Goal: Task Accomplishment & Management: Manage account settings

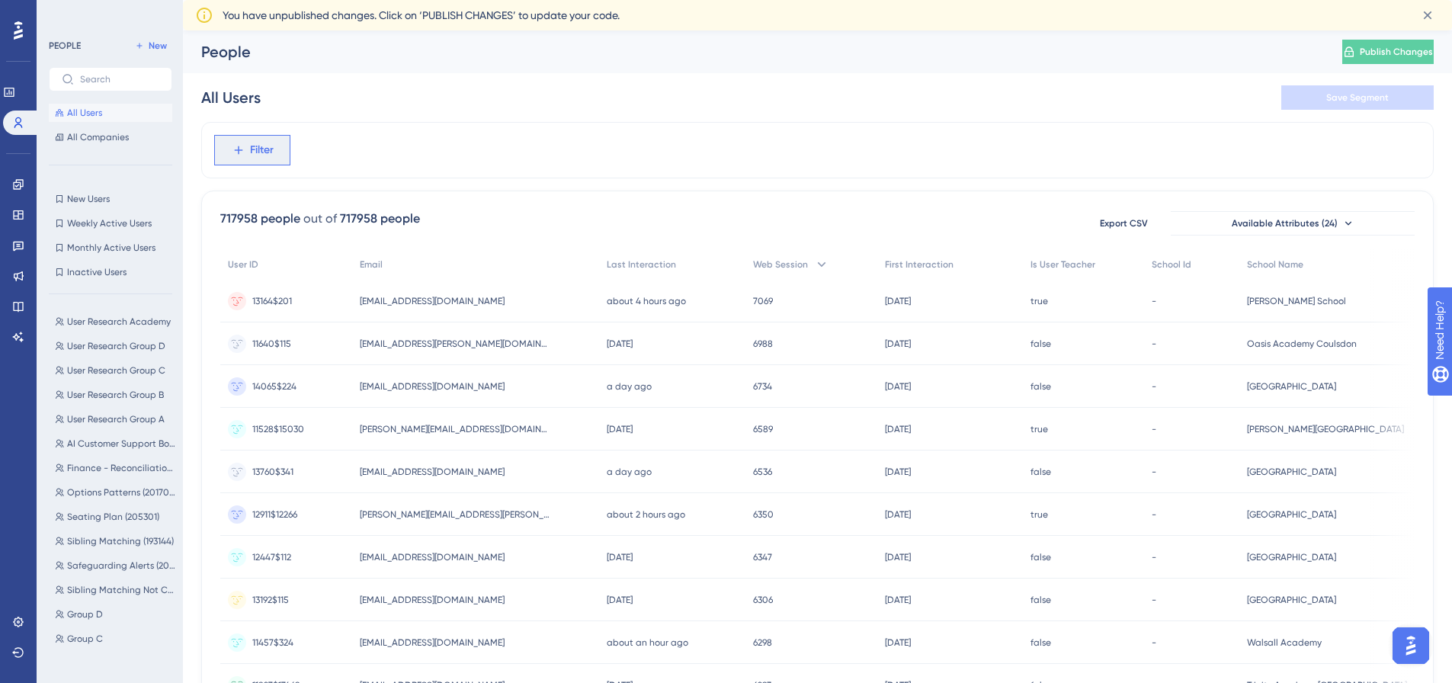
click at [279, 153] on button "Filter" at bounding box center [252, 150] width 76 height 30
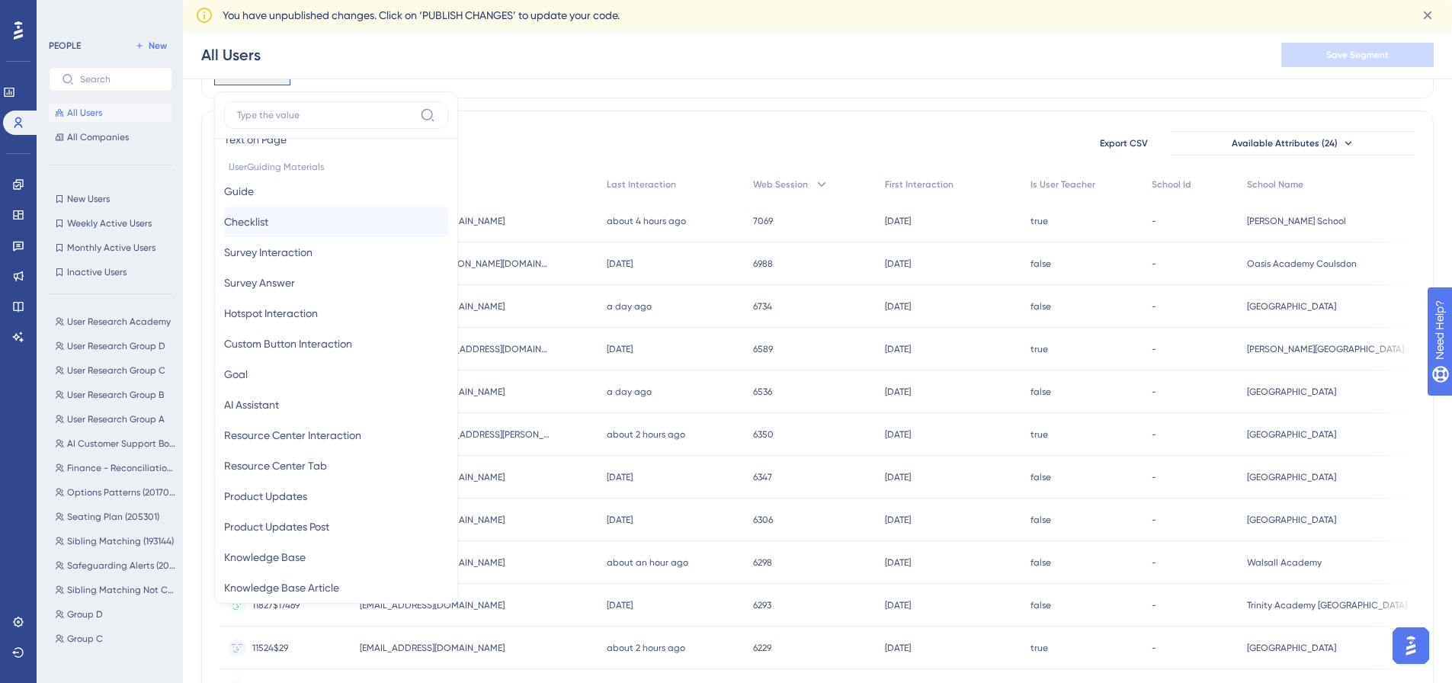
scroll to position [229, 0]
click at [297, 354] on button "Custom Button Interaction Custom Button Interaction" at bounding box center [336, 343] width 224 height 30
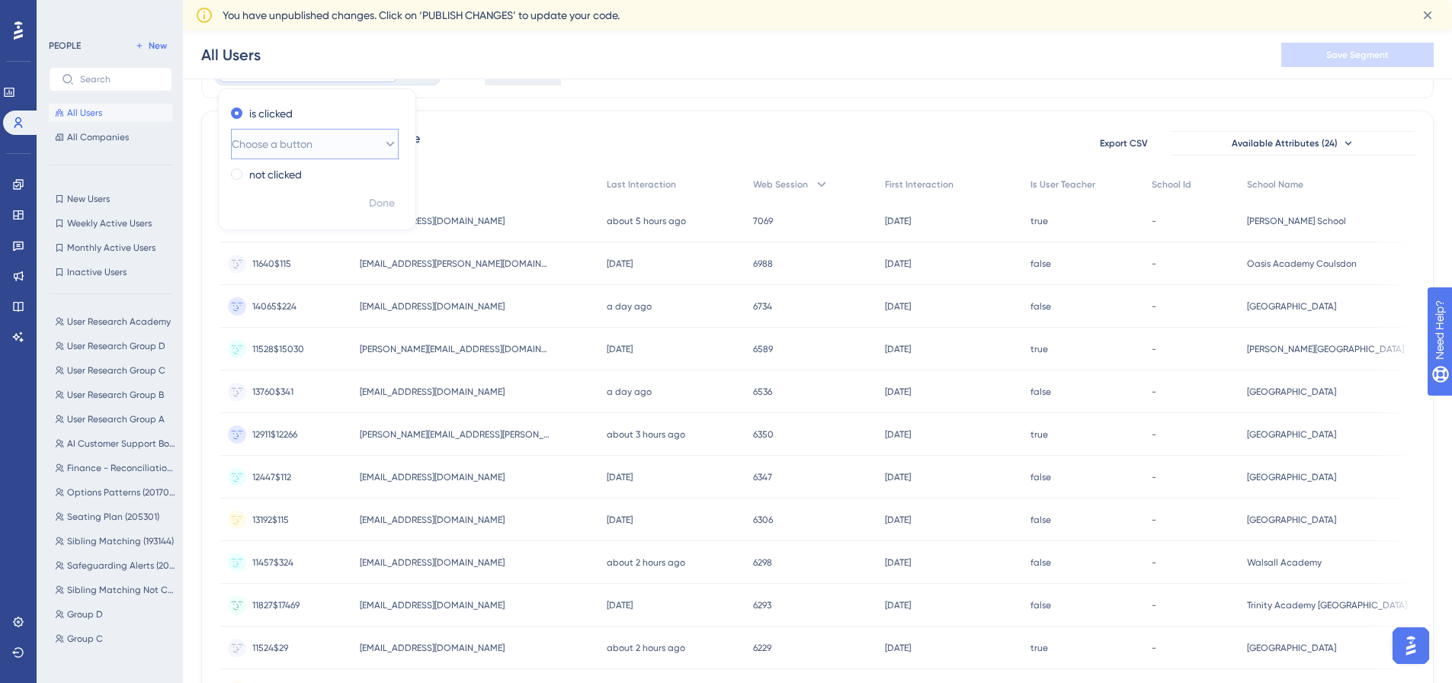
click at [341, 144] on button "Choose a button" at bounding box center [315, 144] width 168 height 30
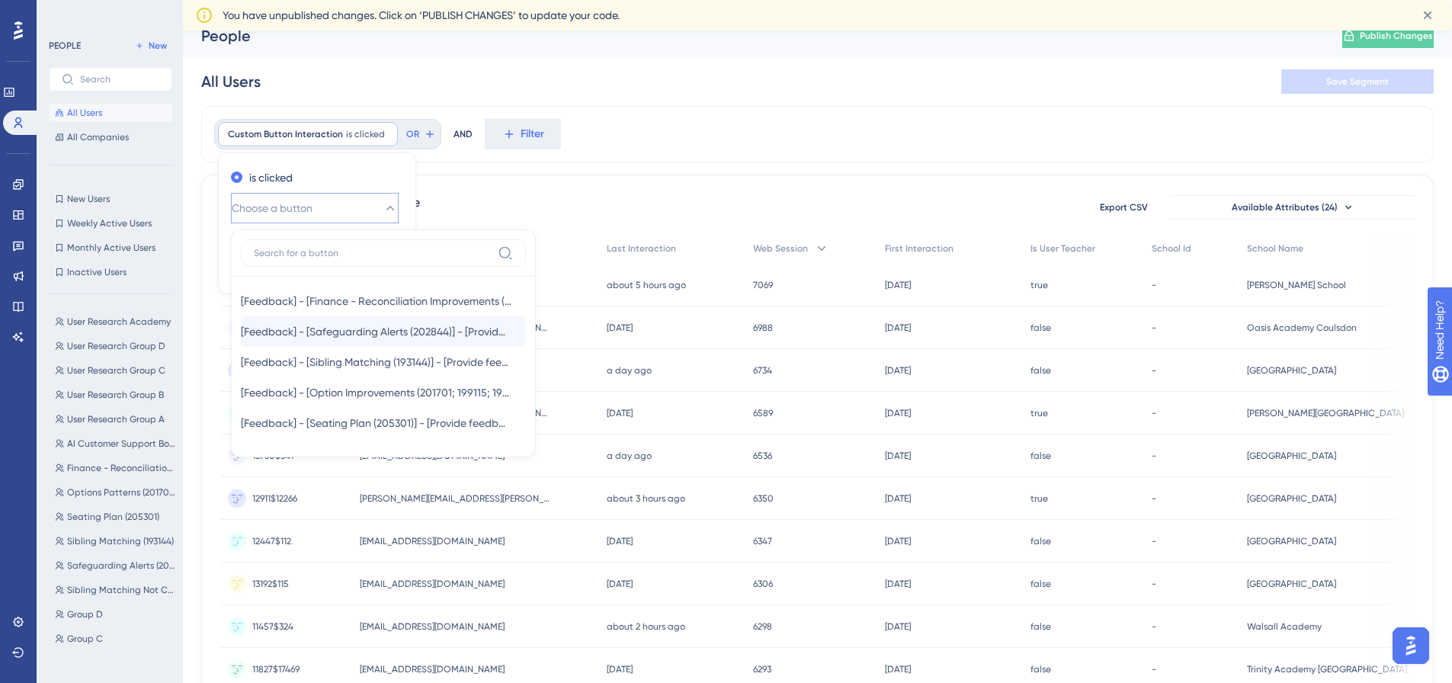
scroll to position [0, 0]
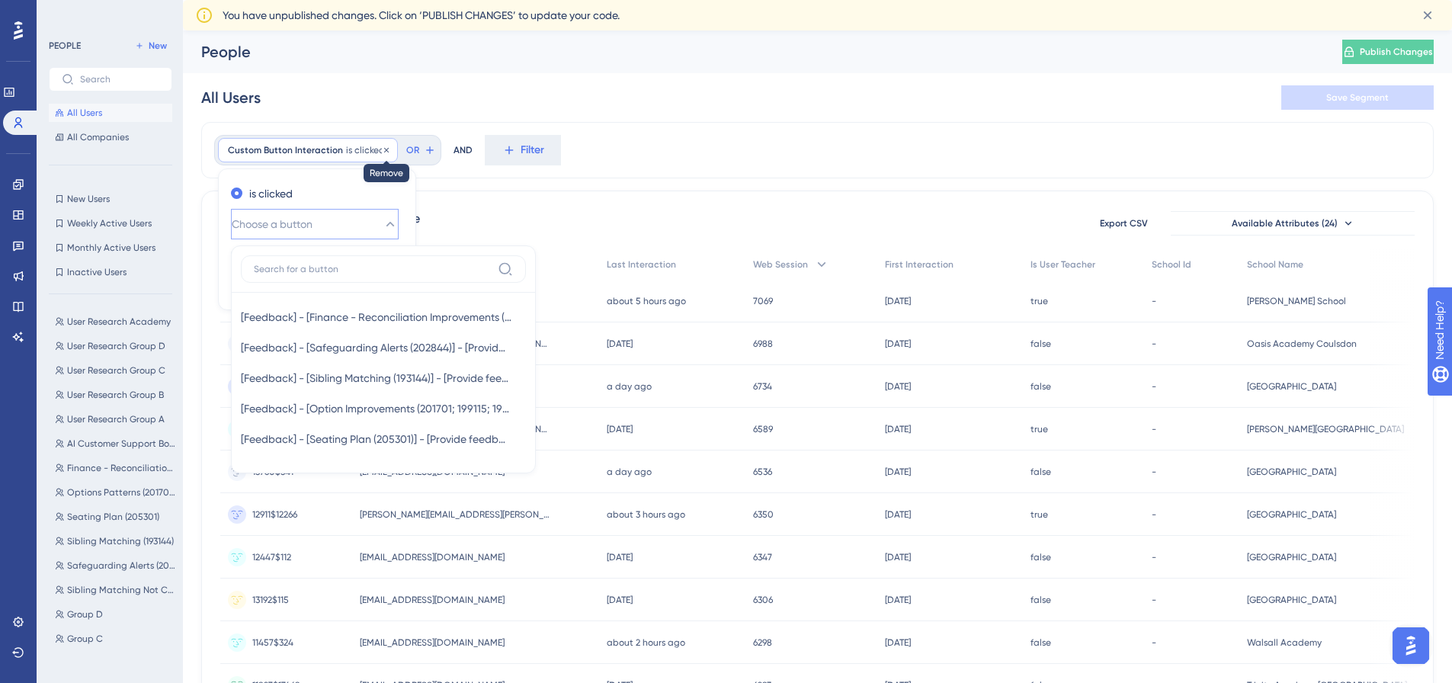
click at [382, 147] on icon at bounding box center [386, 150] width 9 height 9
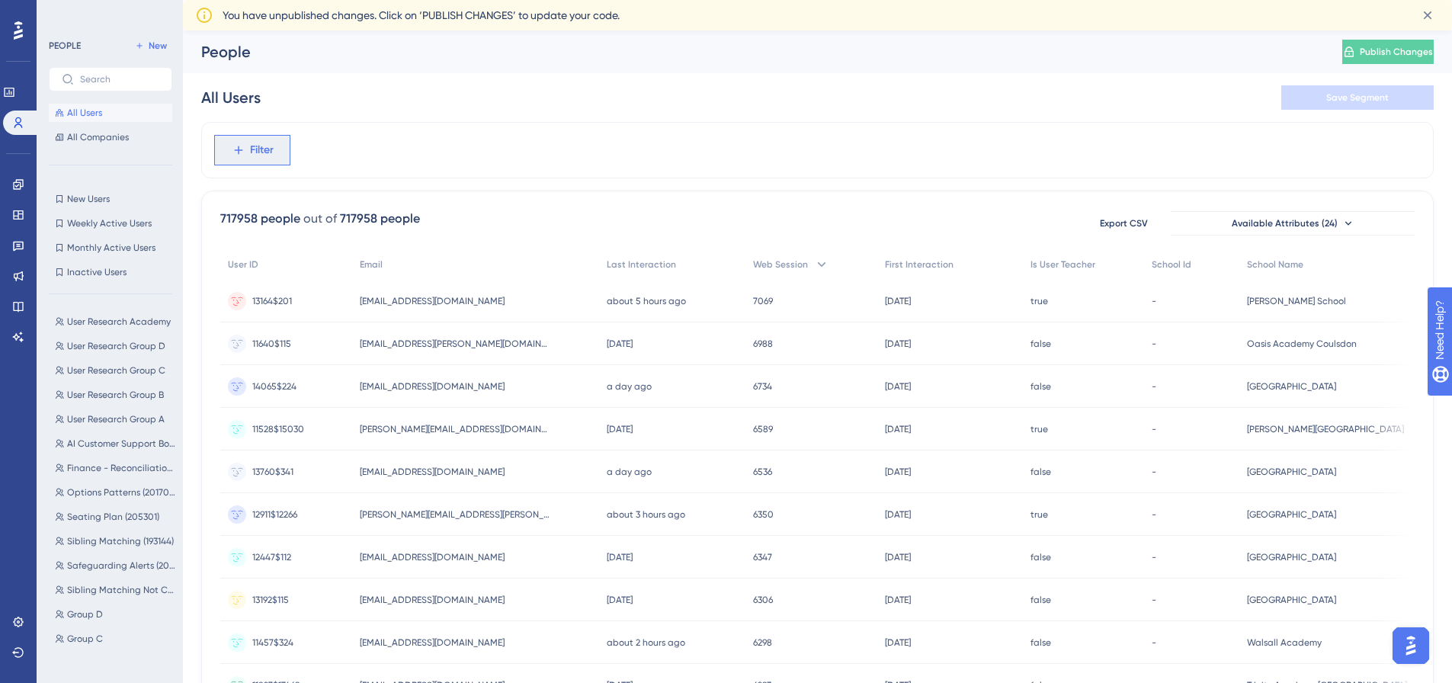
click at [258, 159] on span "Filter" at bounding box center [262, 150] width 24 height 18
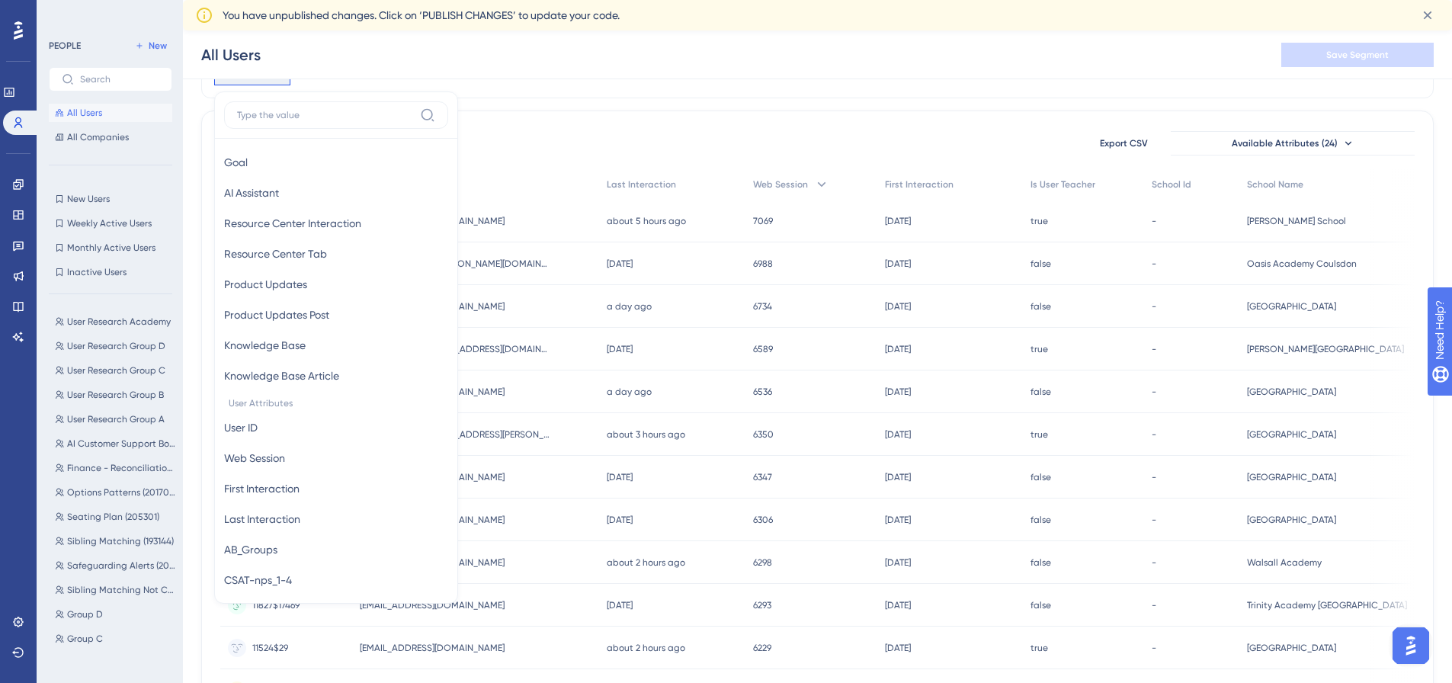
scroll to position [457, 0]
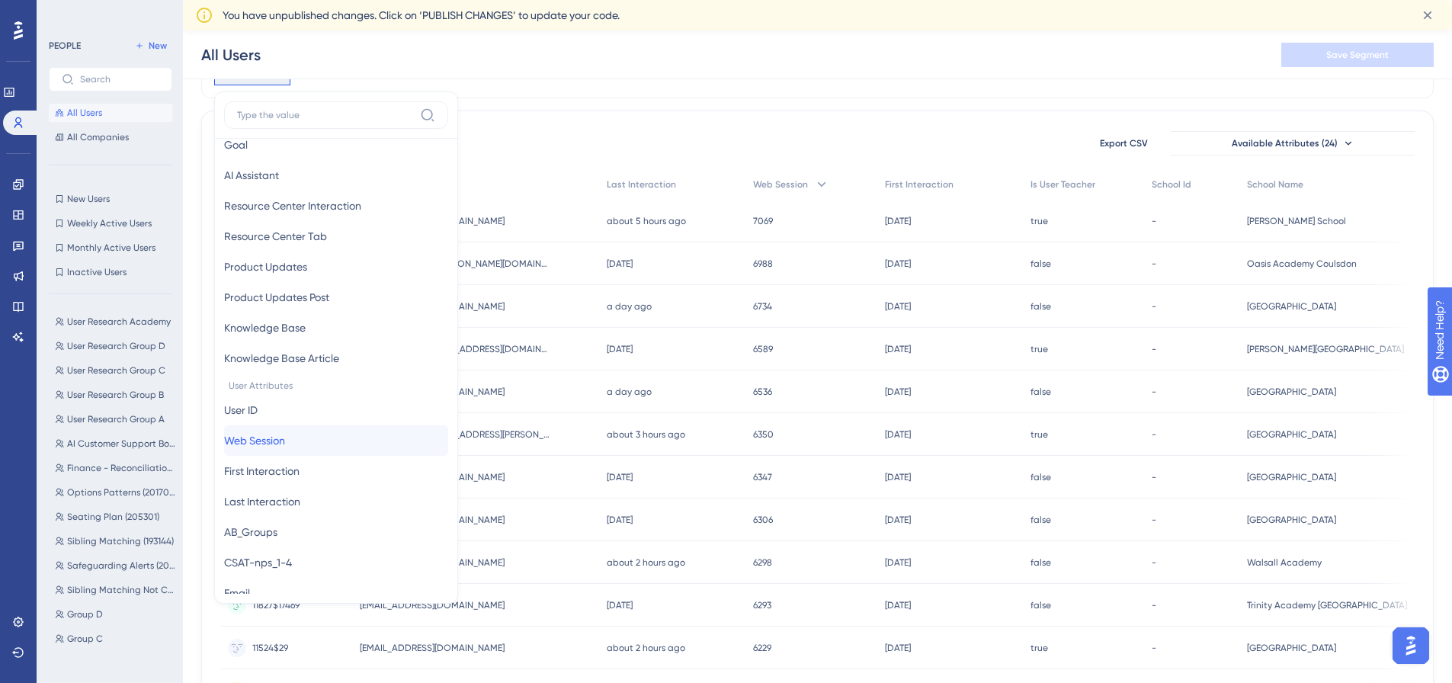
click at [285, 437] on span "Web Session" at bounding box center [254, 440] width 61 height 18
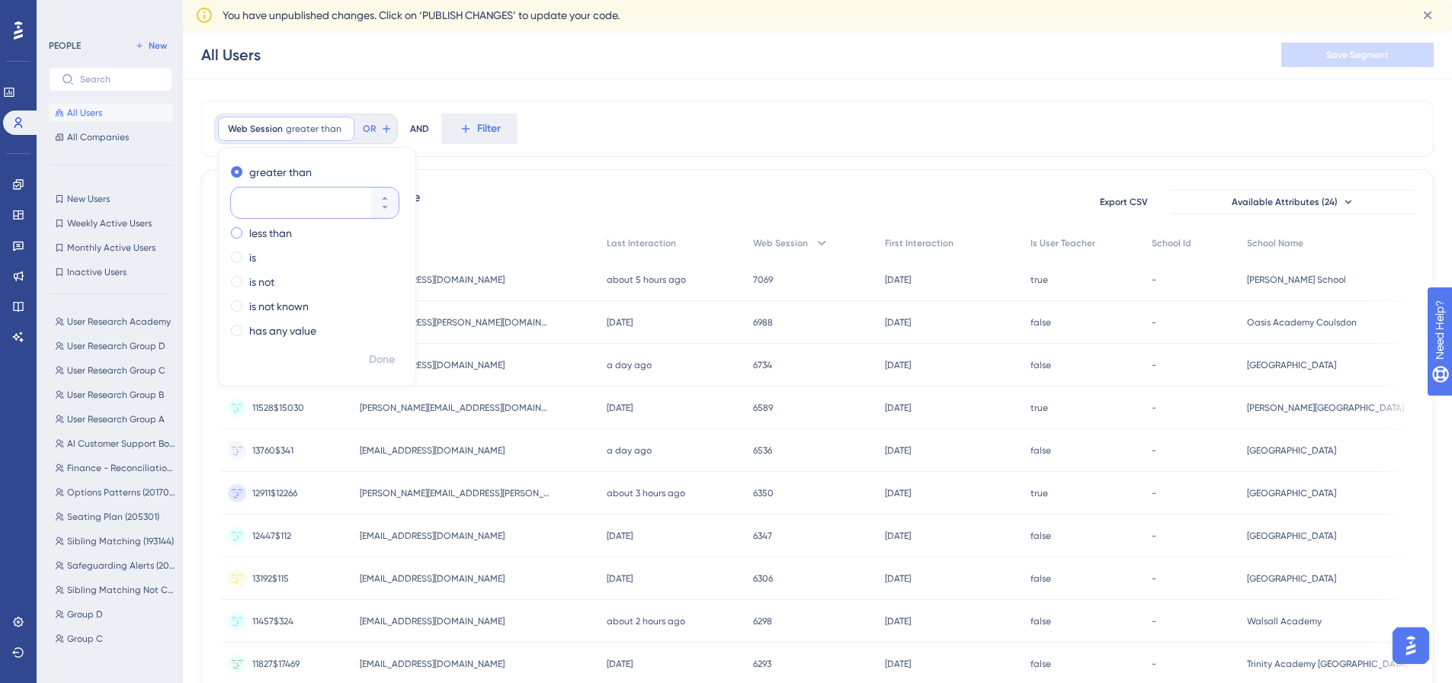
scroll to position [0, 0]
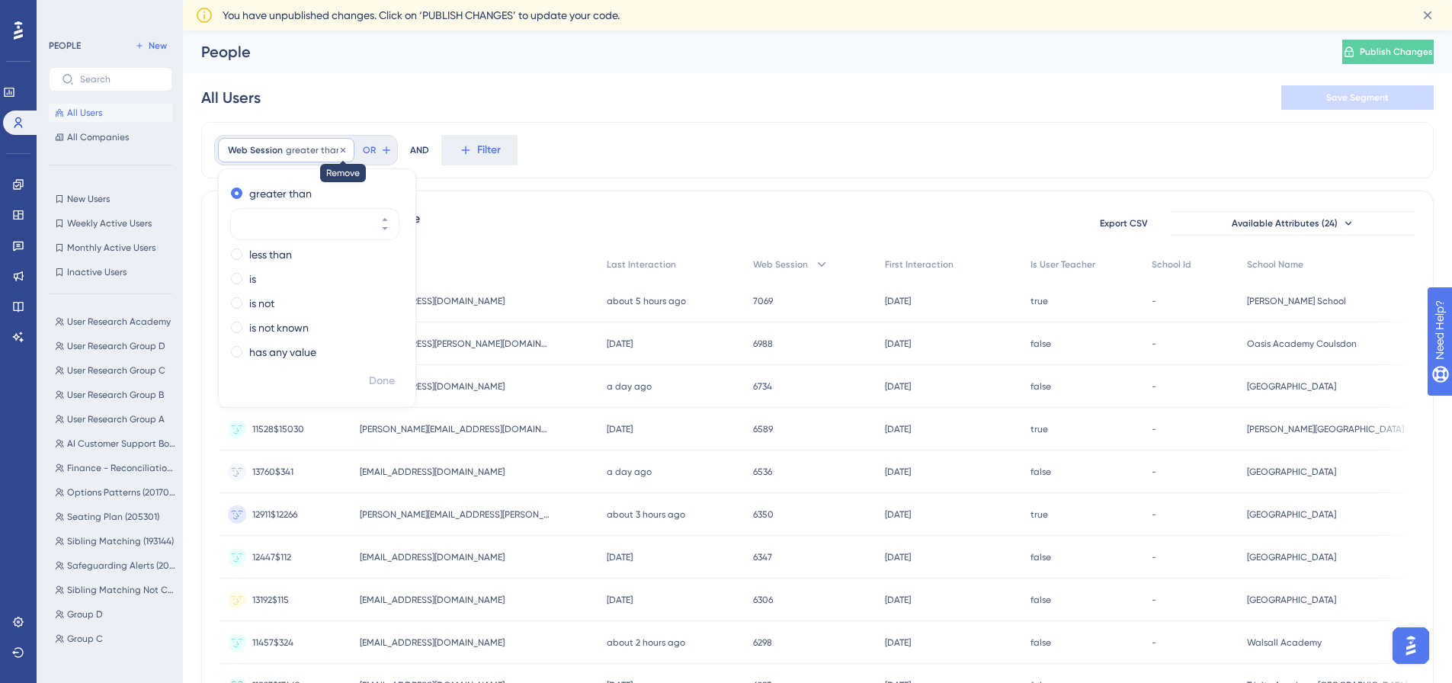
click at [338, 146] on icon at bounding box center [342, 150] width 9 height 9
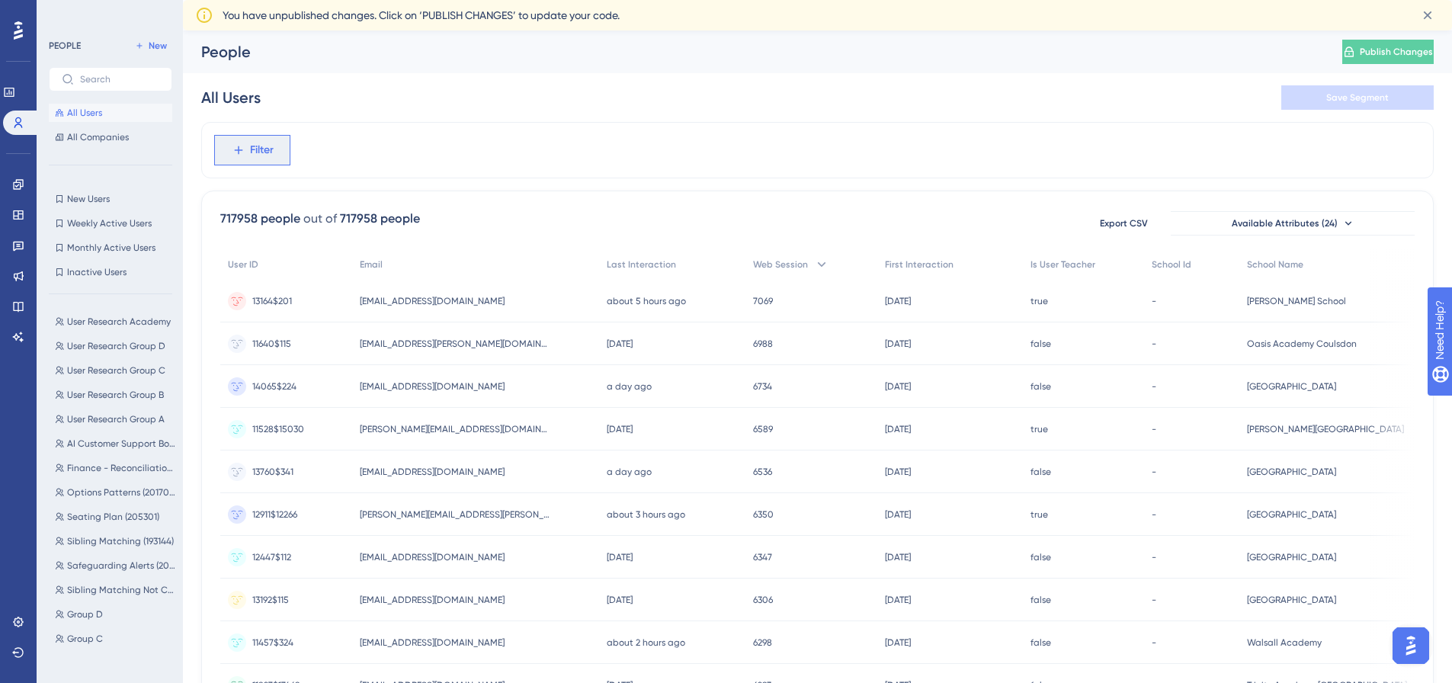
click at [272, 144] on span "Filter" at bounding box center [262, 150] width 24 height 18
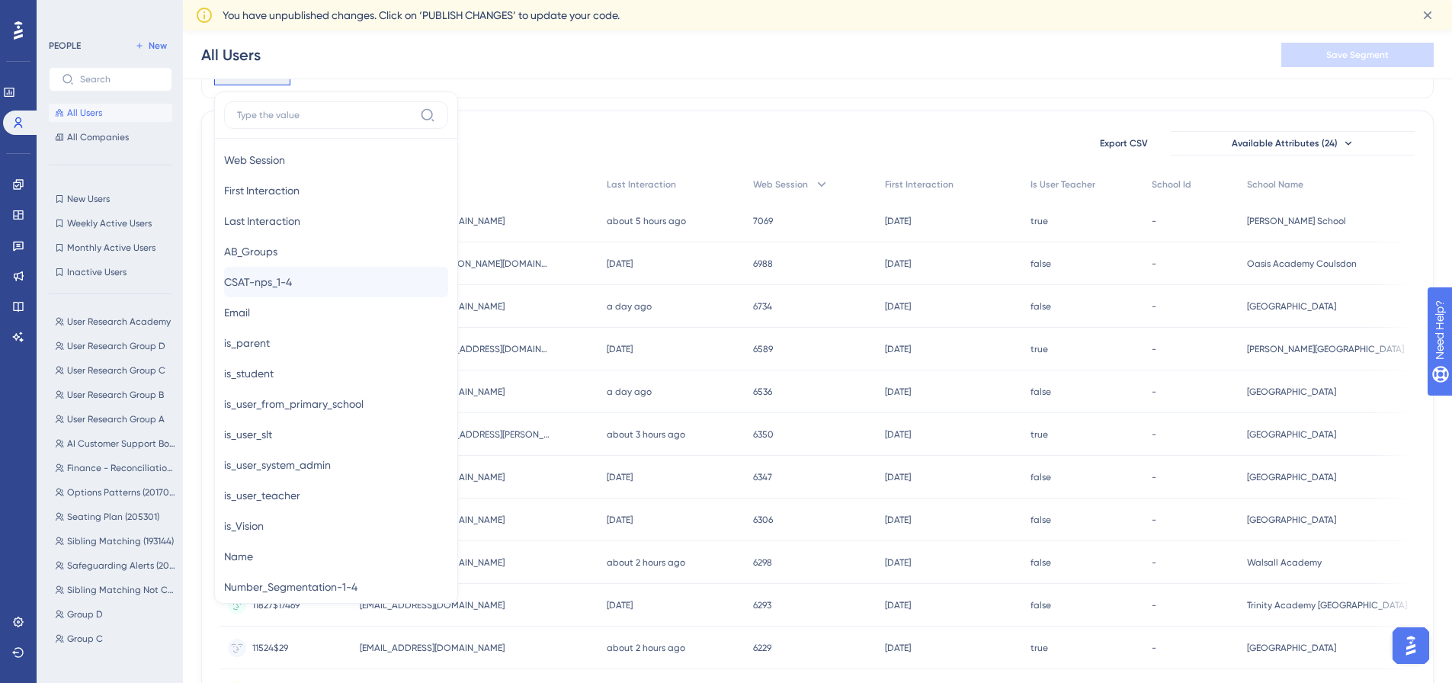
scroll to position [762, 0]
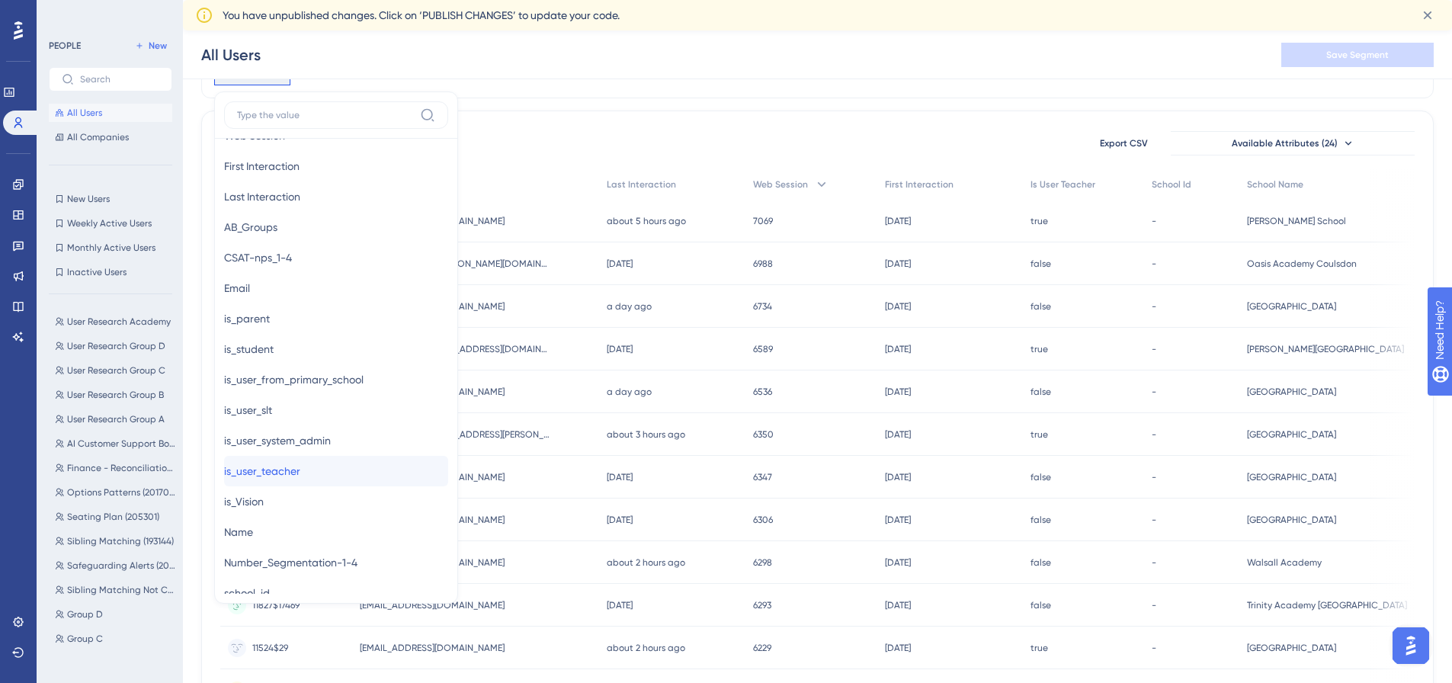
click at [300, 464] on span "is_user_teacher" at bounding box center [262, 471] width 76 height 18
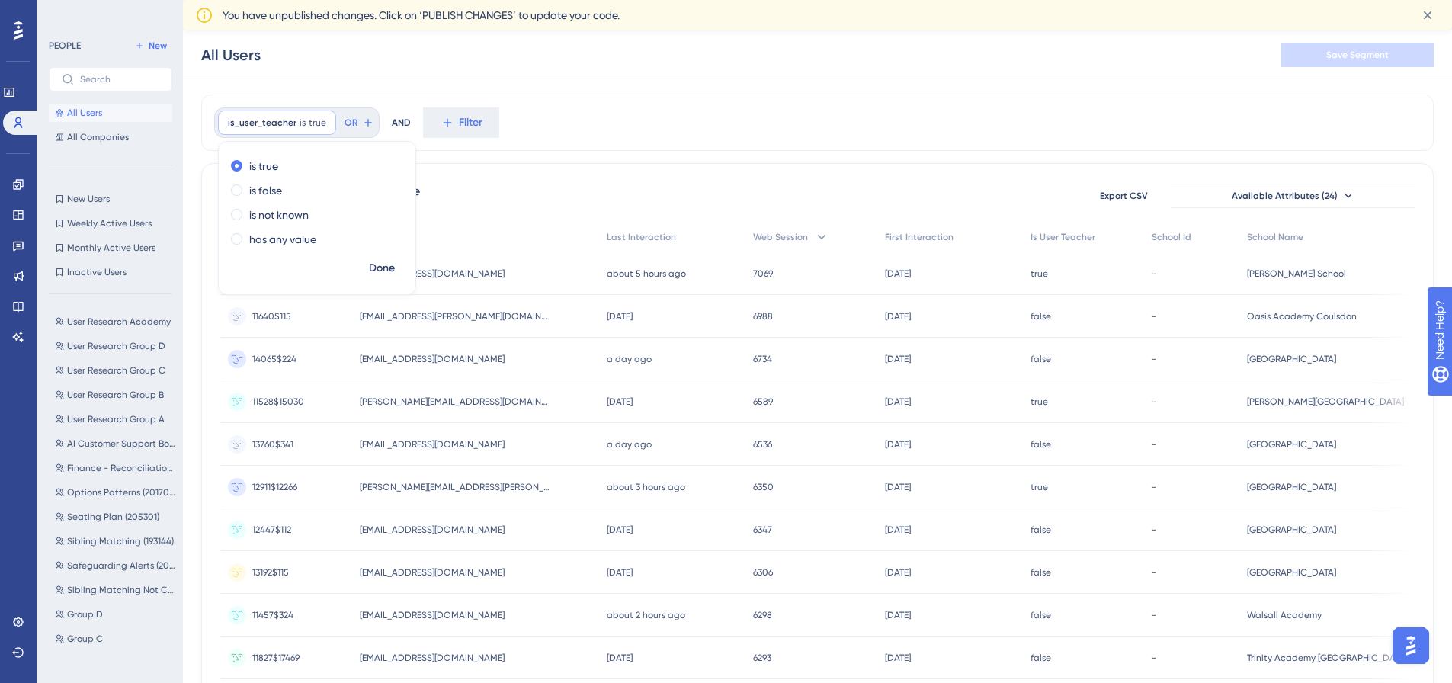
scroll to position [0, 0]
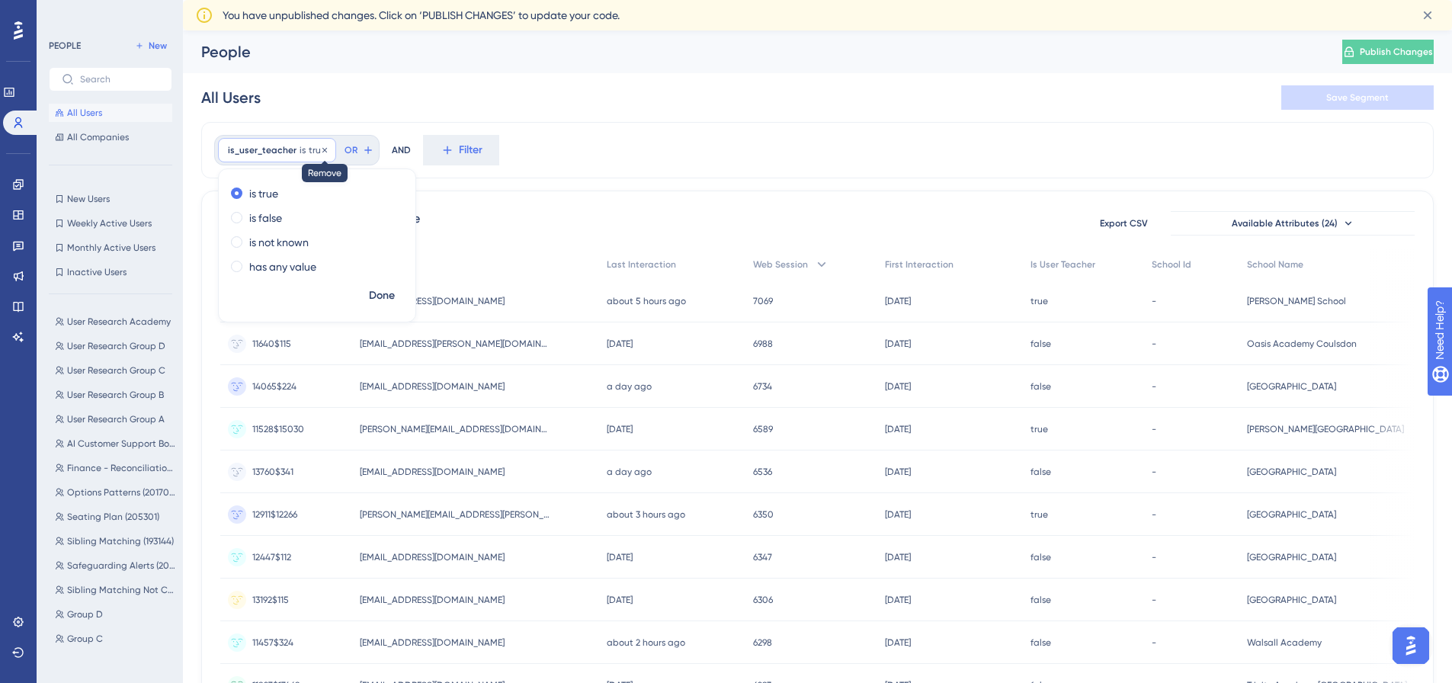
click at [320, 147] on icon at bounding box center [324, 150] width 9 height 9
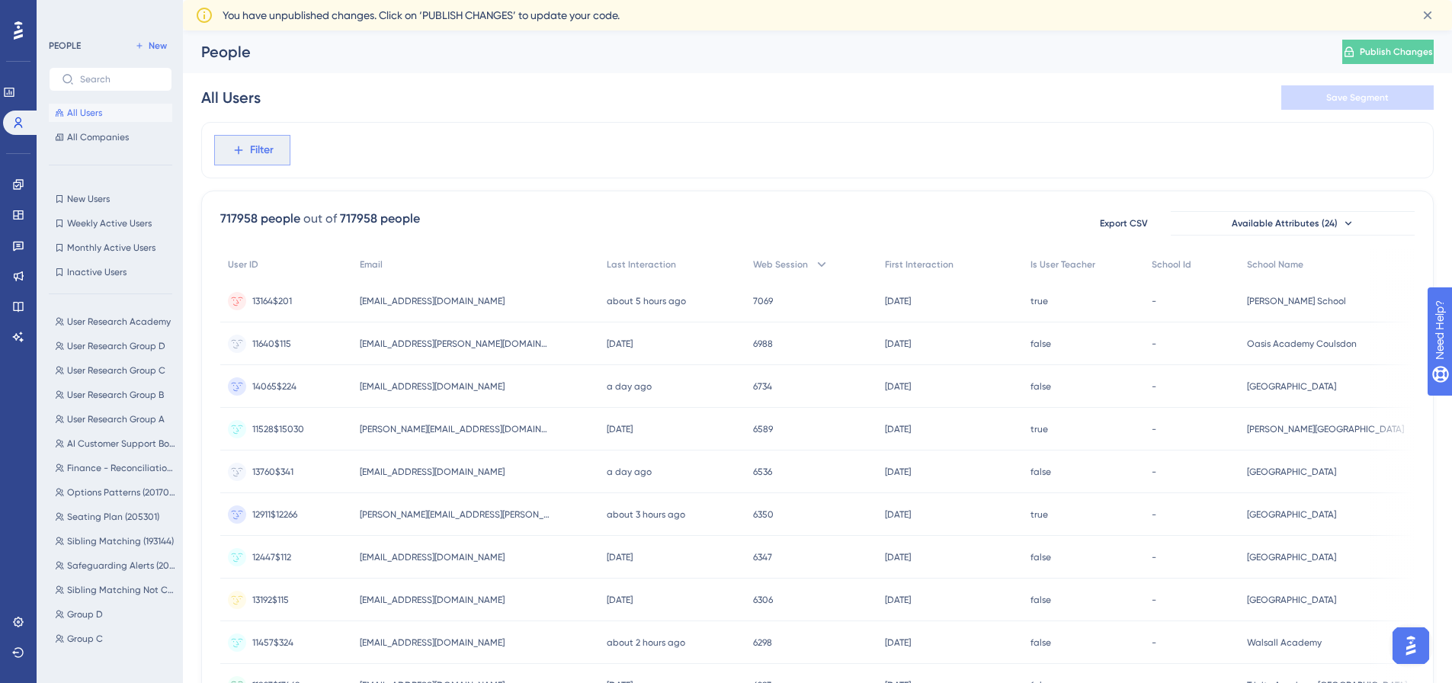
click at [264, 153] on span "Filter" at bounding box center [262, 150] width 24 height 18
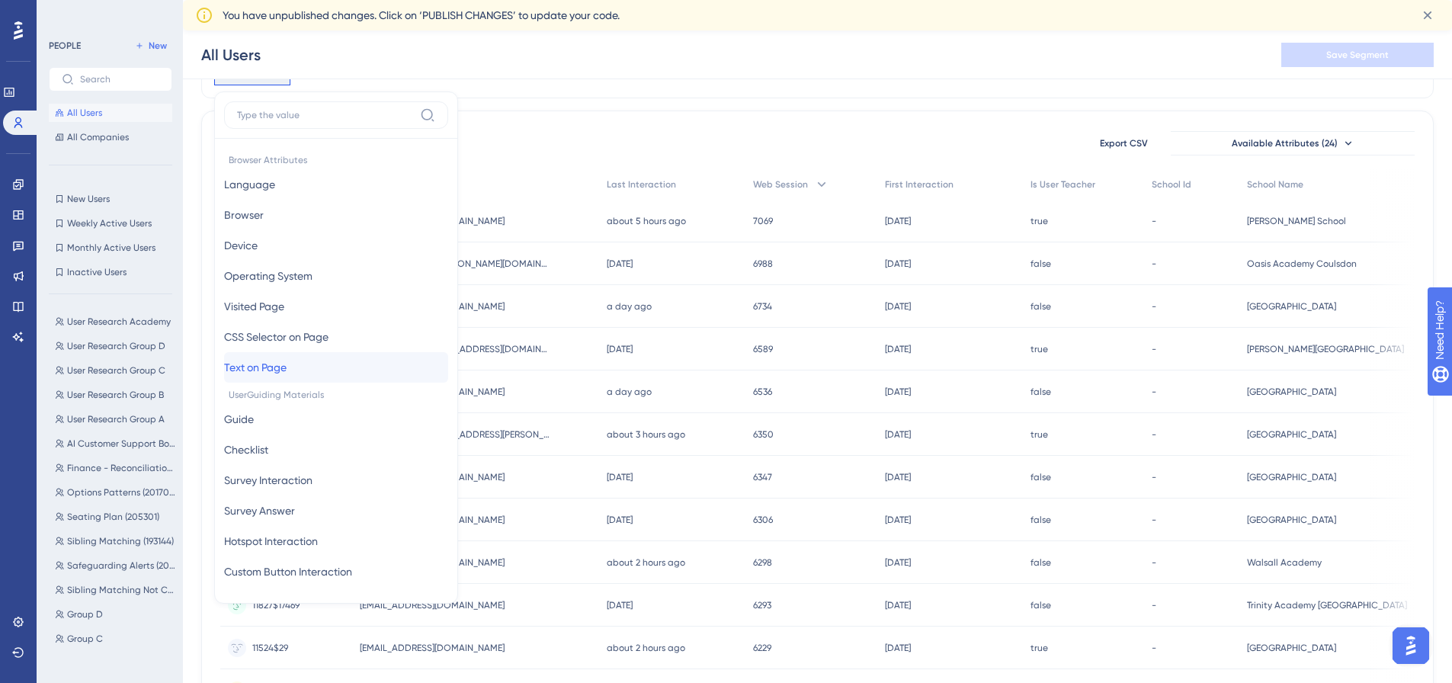
click at [287, 368] on span "Text on Page" at bounding box center [255, 367] width 63 height 18
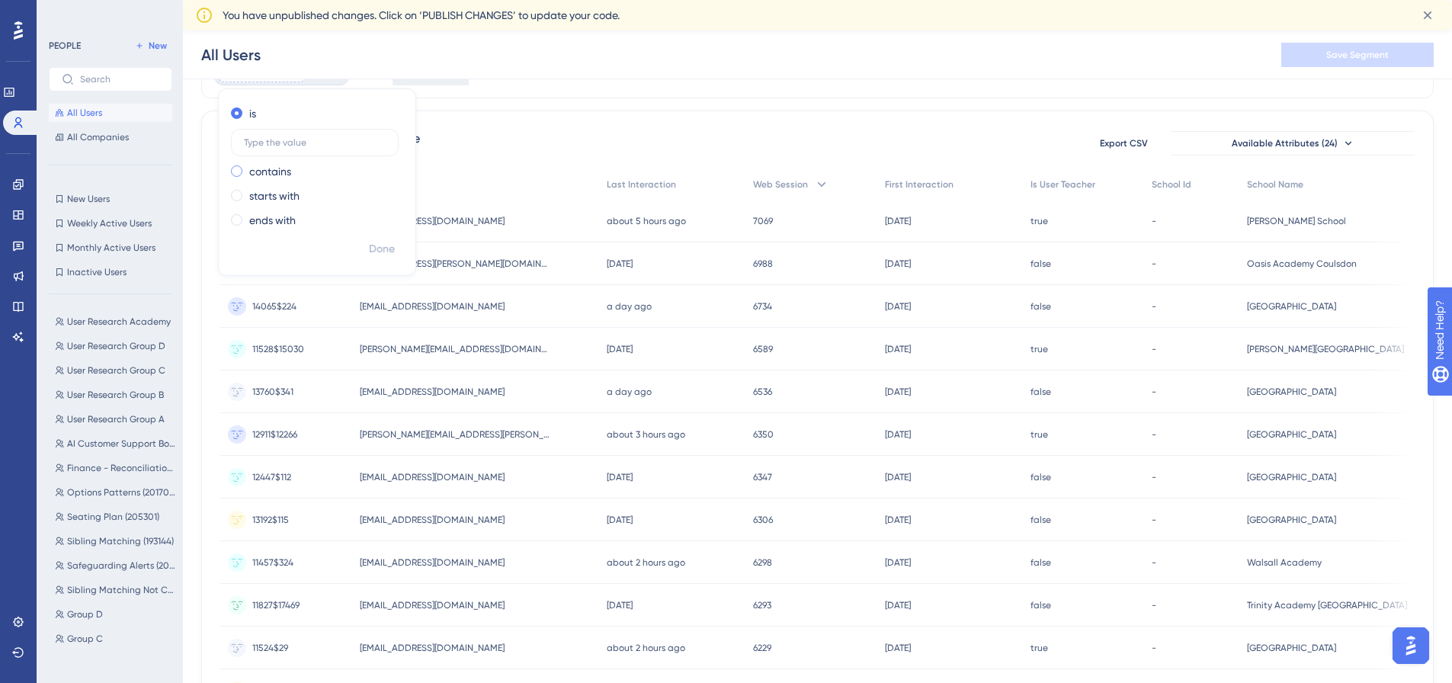
click at [240, 171] on span at bounding box center [236, 170] width 11 height 11
click at [247, 168] on input "radio" at bounding box center [247, 168] width 0 height 0
click at [302, 167] on input "text" at bounding box center [315, 167] width 142 height 11
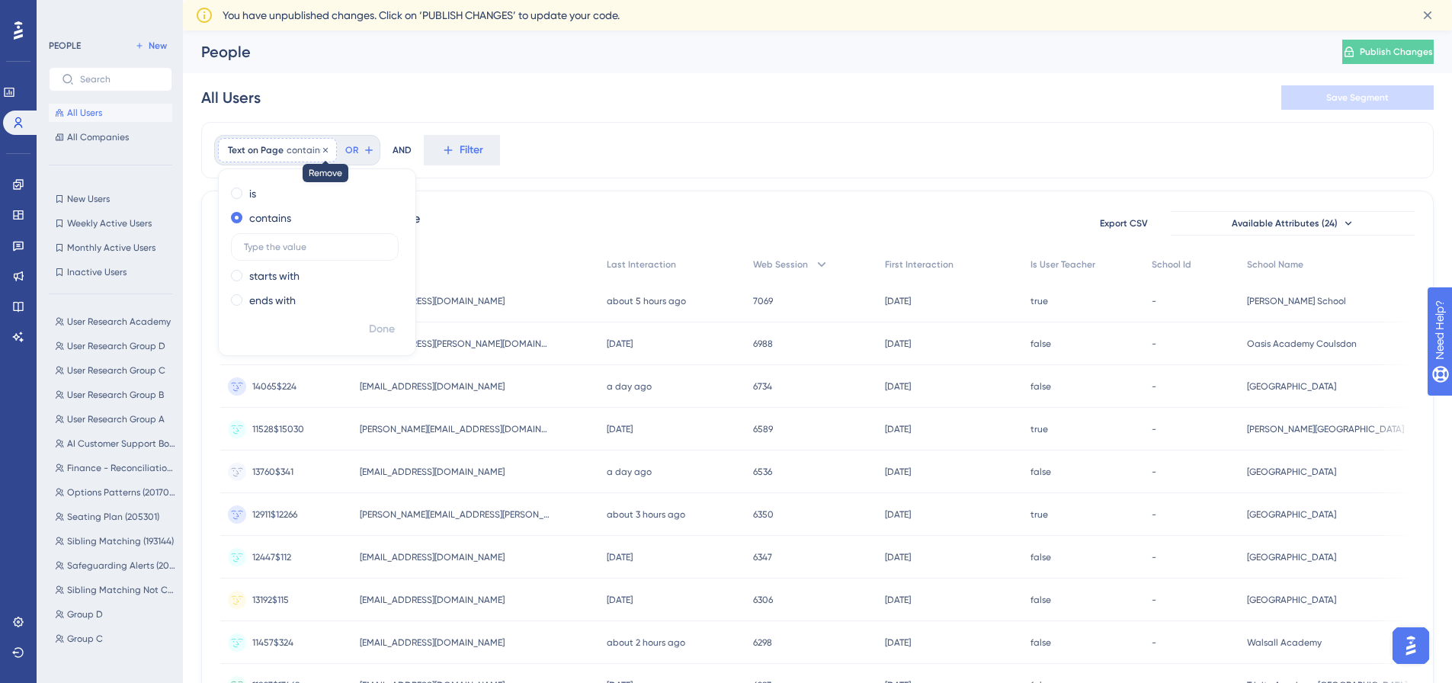
click at [323, 151] on icon at bounding box center [325, 150] width 9 height 9
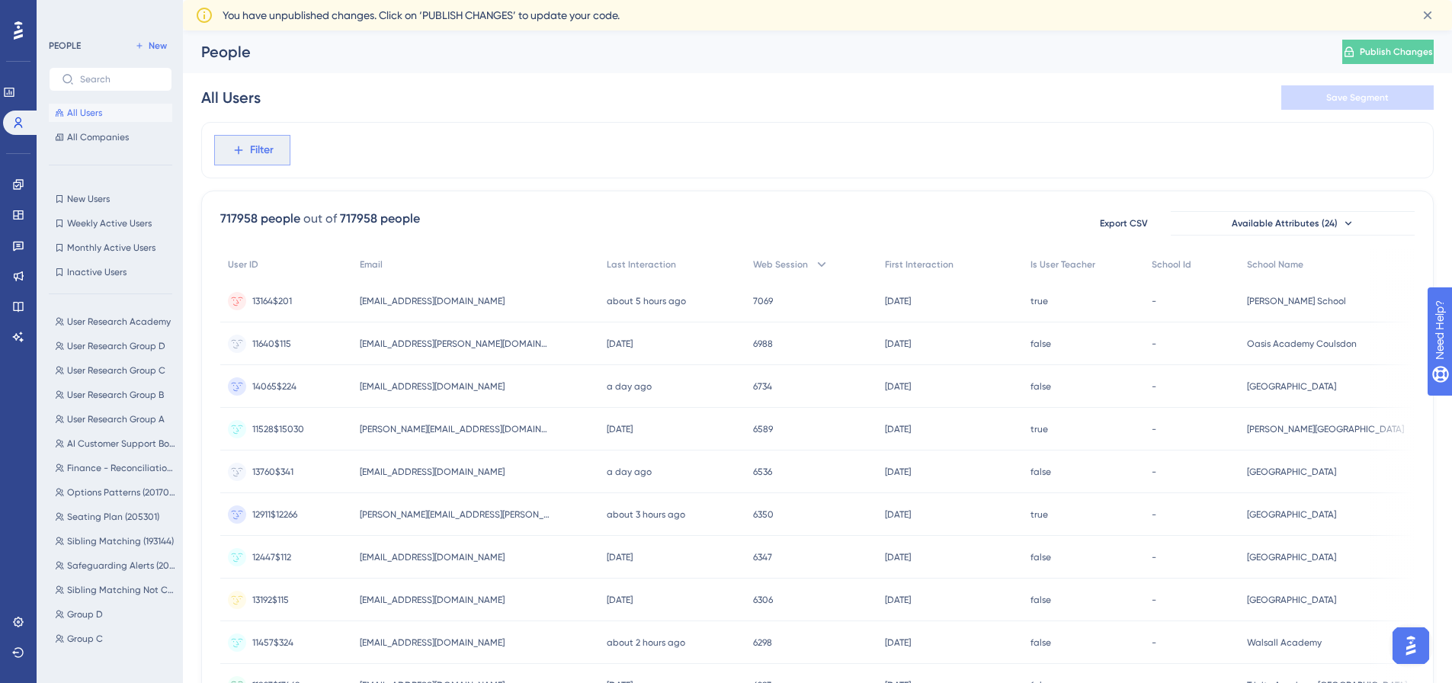
click at [261, 156] on span "Filter" at bounding box center [262, 150] width 24 height 18
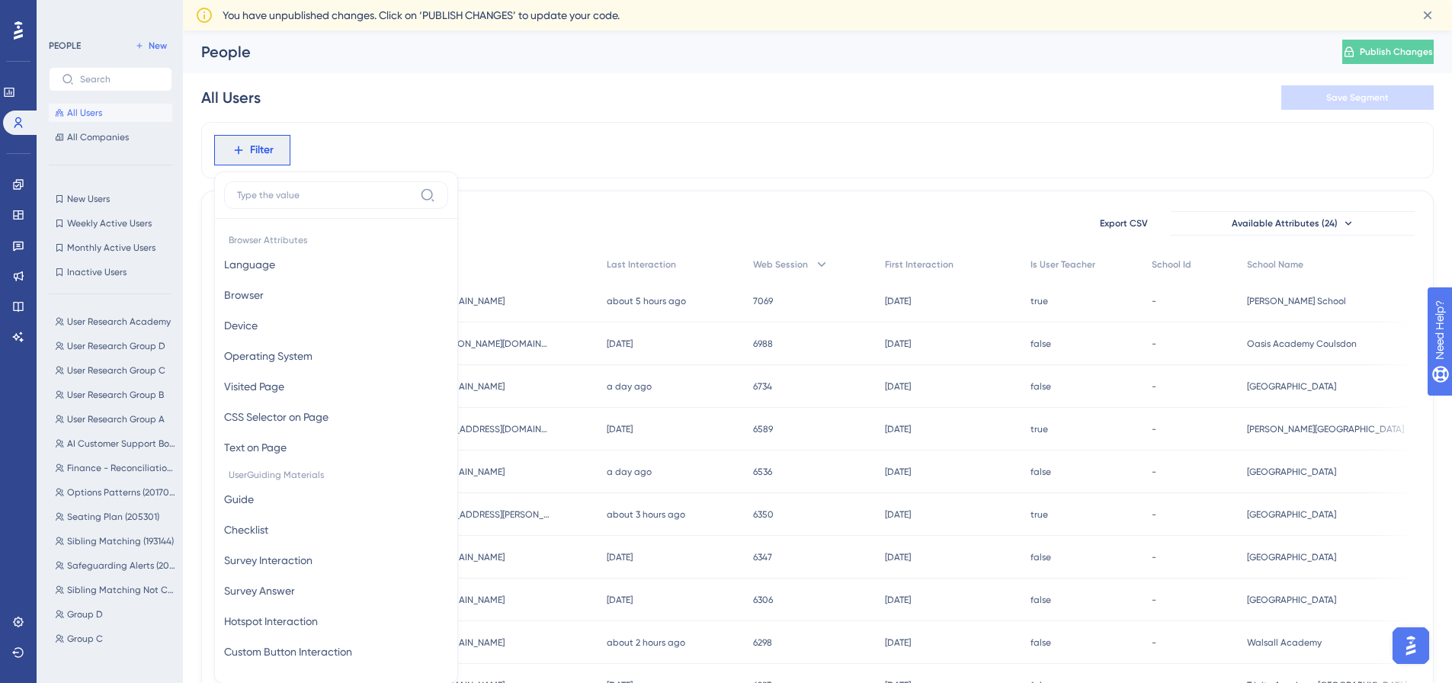
scroll to position [86, 0]
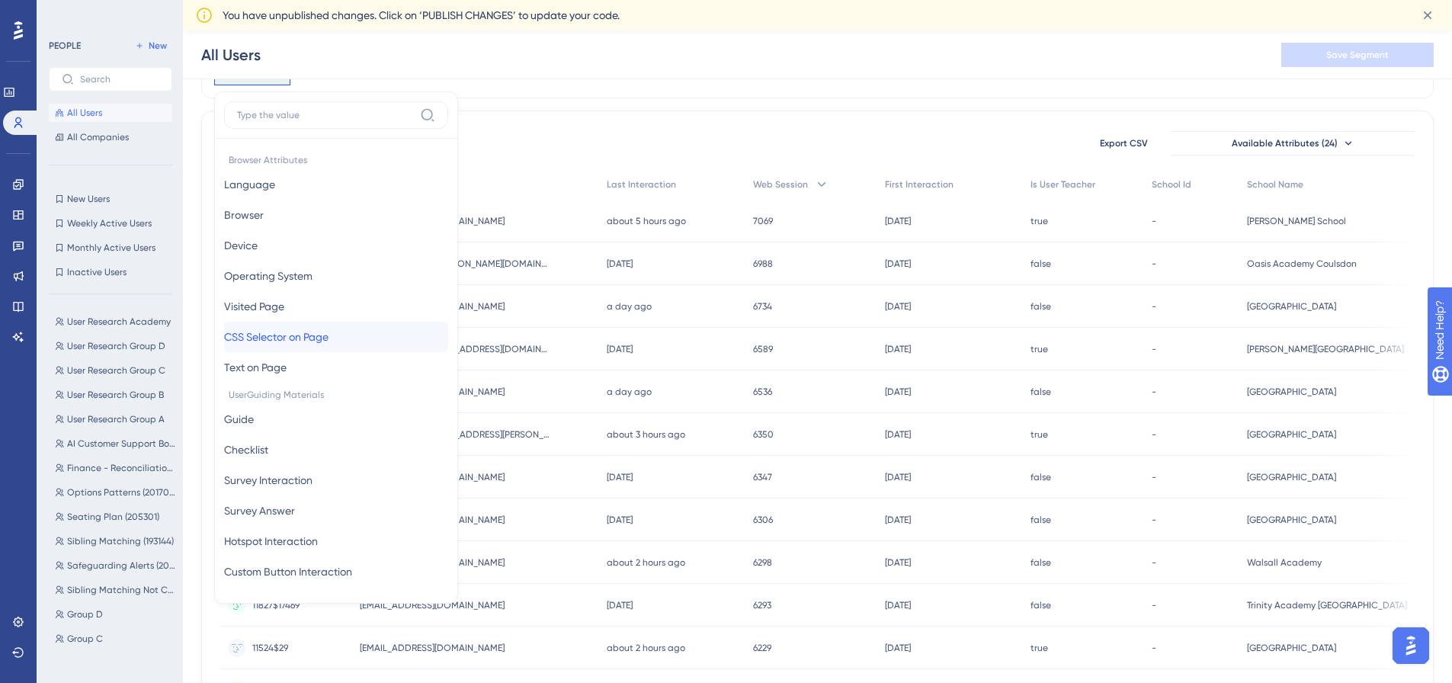
click at [303, 339] on span "CSS Selector on Page" at bounding box center [276, 337] width 104 height 18
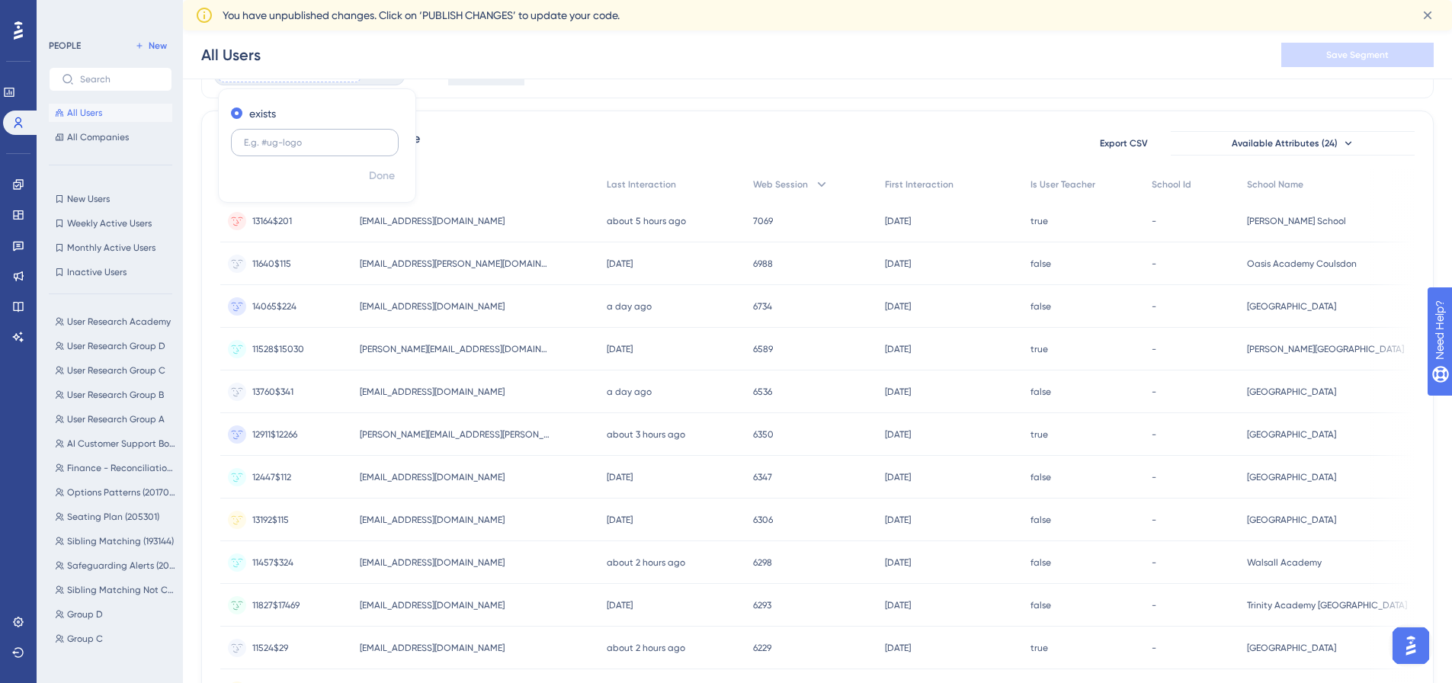
click at [284, 143] on input "text" at bounding box center [315, 142] width 142 height 11
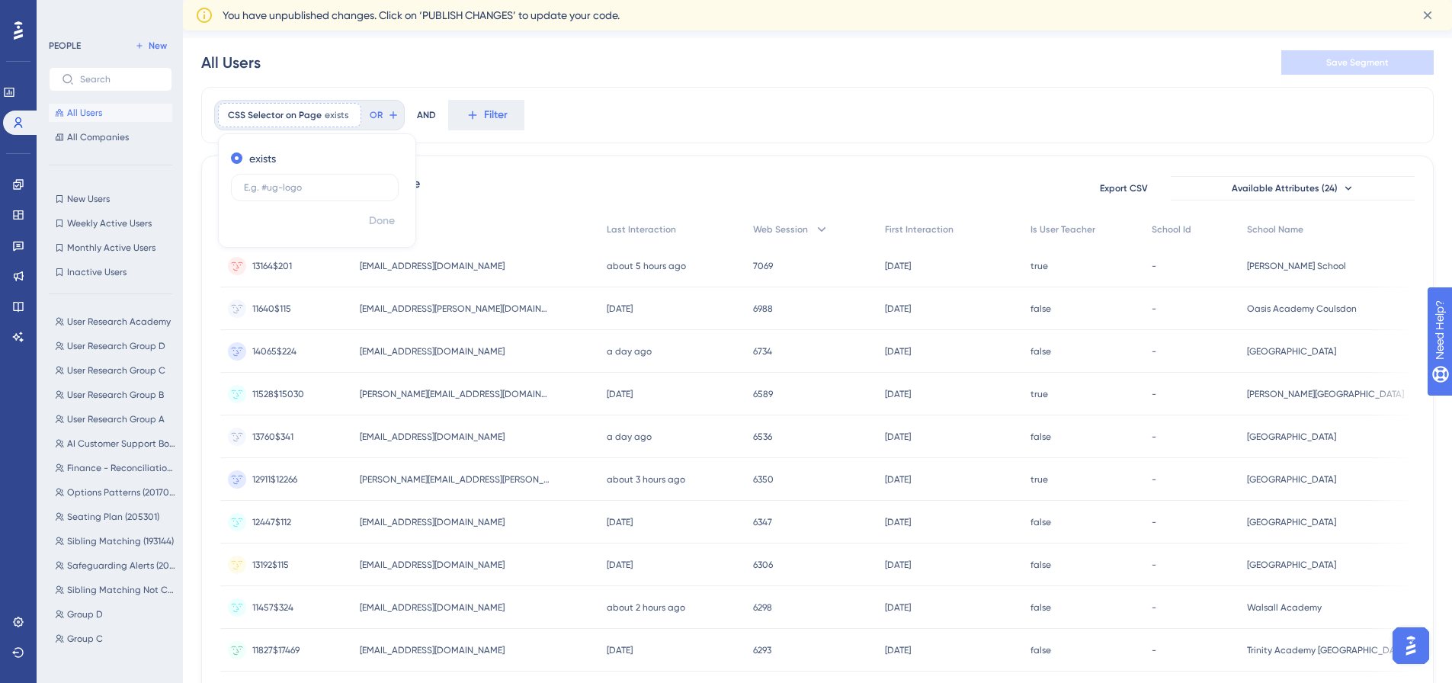
scroll to position [10, 0]
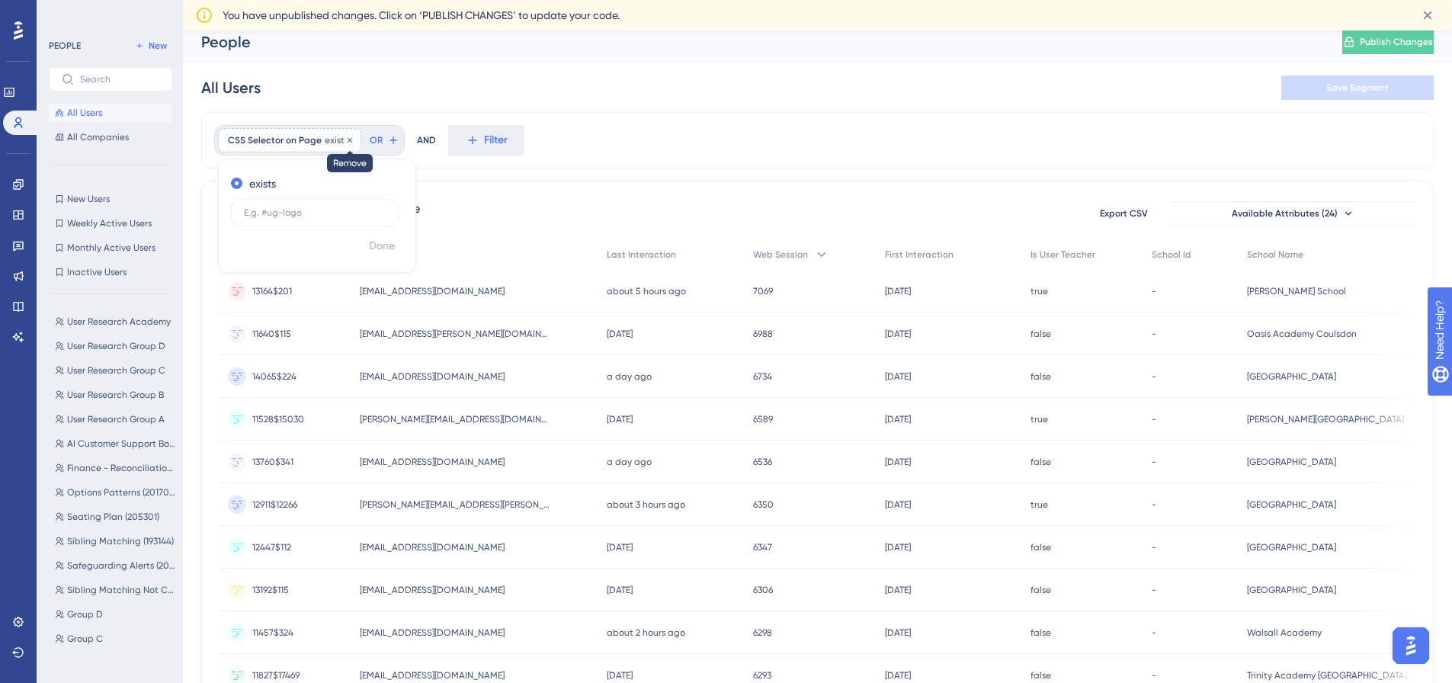
click at [347, 136] on icon at bounding box center [349, 140] width 9 height 9
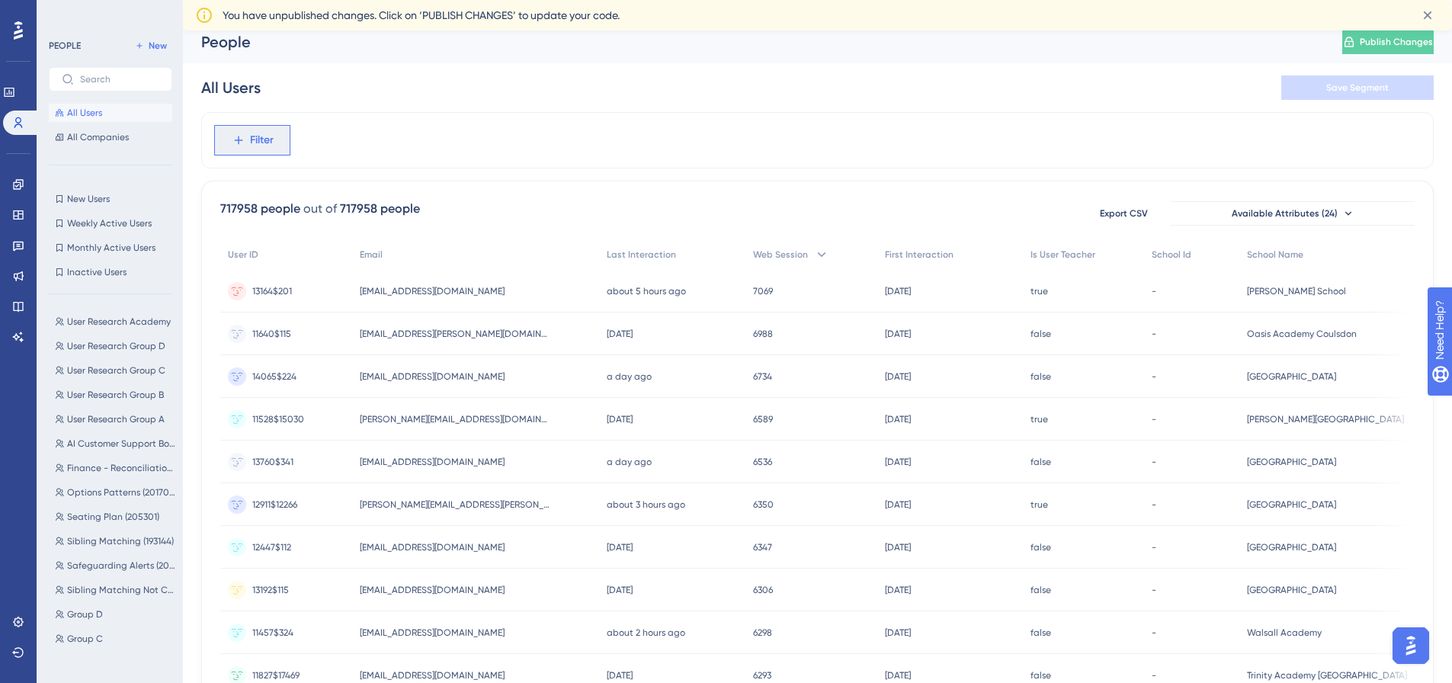
click at [259, 140] on span "Filter" at bounding box center [262, 140] width 24 height 18
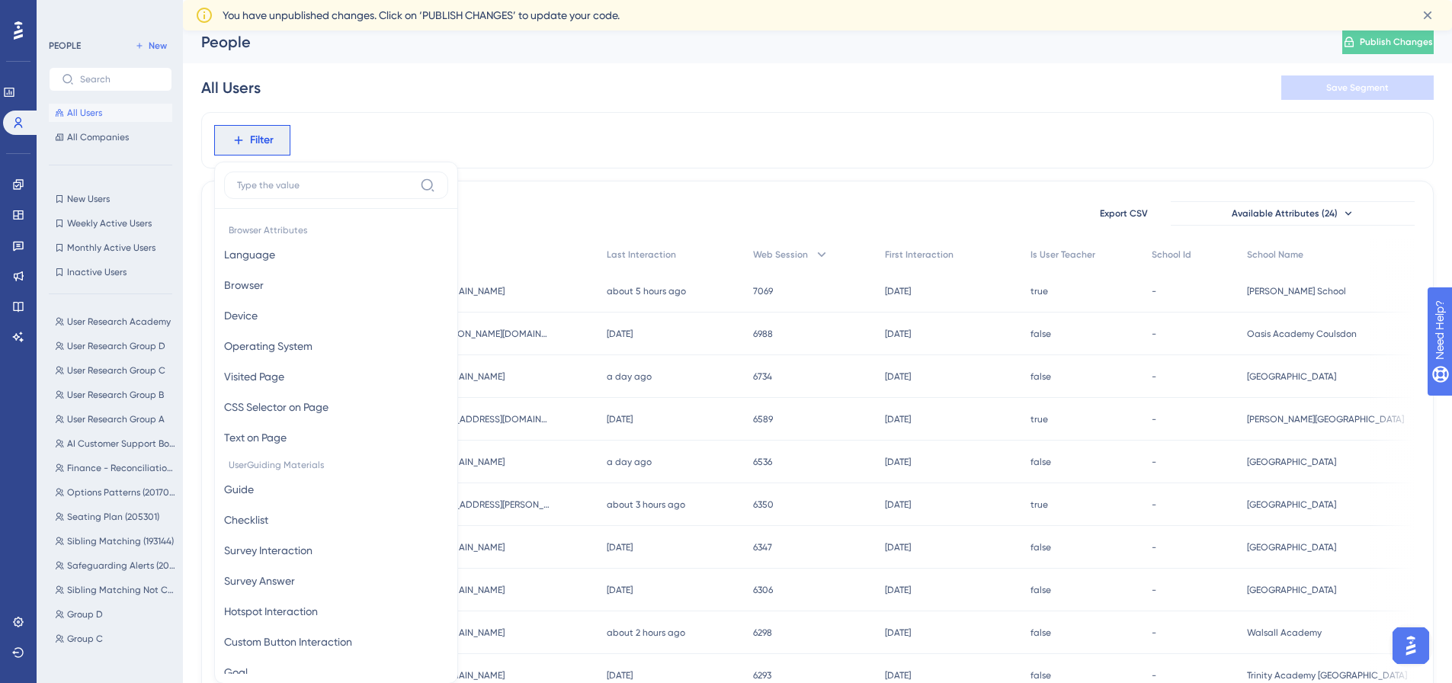
scroll to position [91, 0]
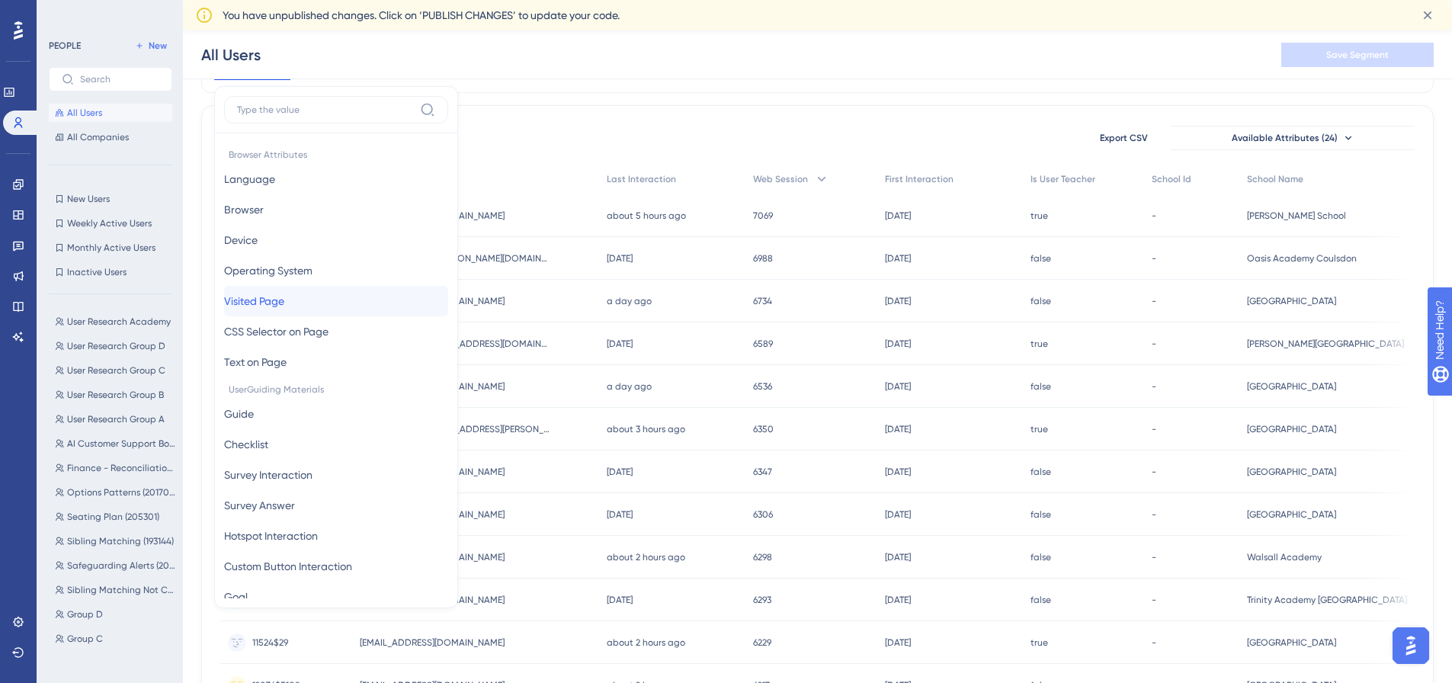
click at [284, 305] on span "Visited Page" at bounding box center [254, 301] width 60 height 18
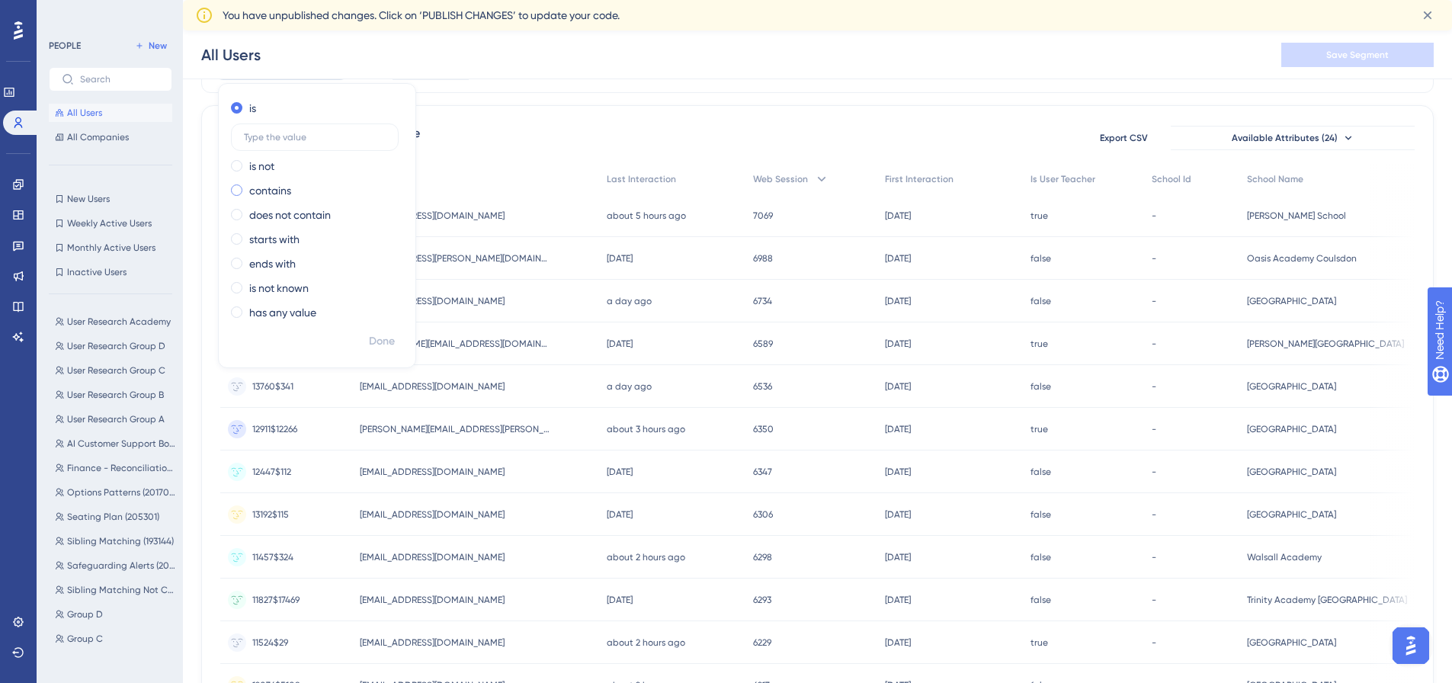
click at [268, 189] on label "contains" at bounding box center [270, 190] width 42 height 18
click at [268, 189] on input "text" at bounding box center [315, 186] width 142 height 11
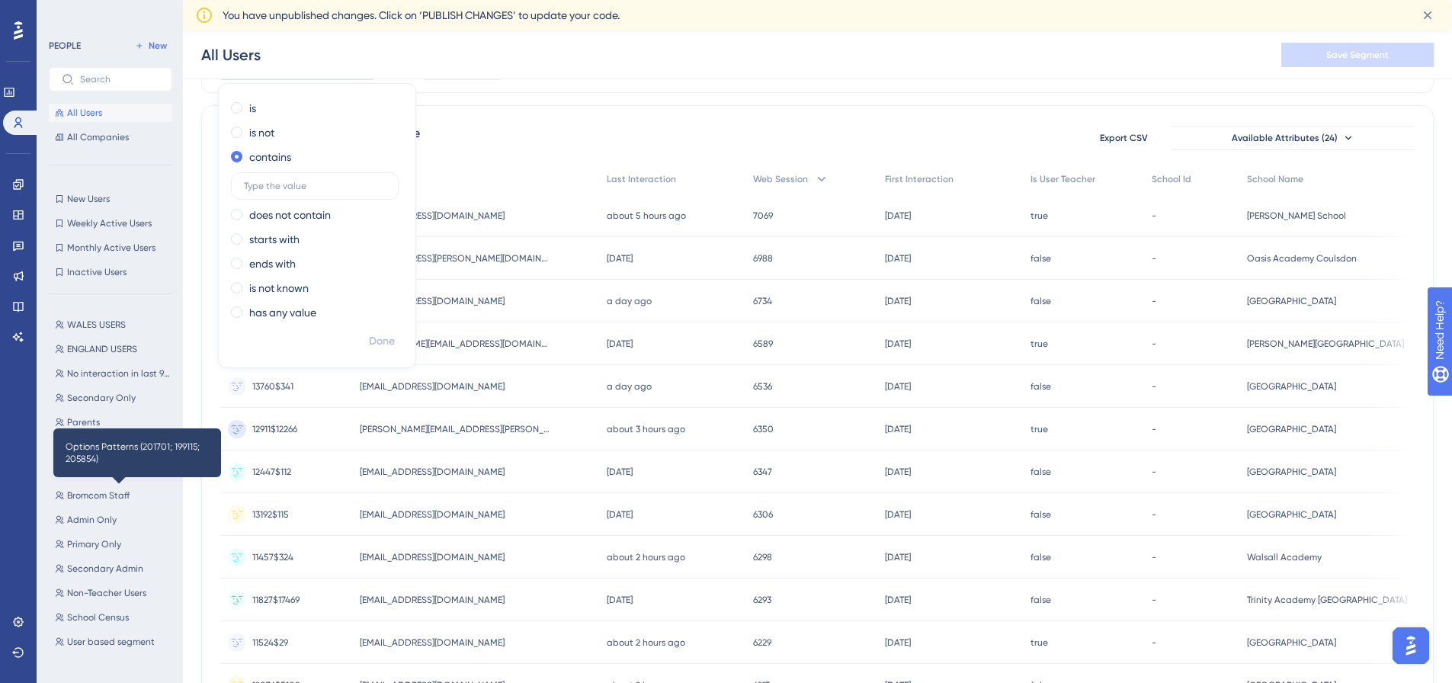
scroll to position [542, 0]
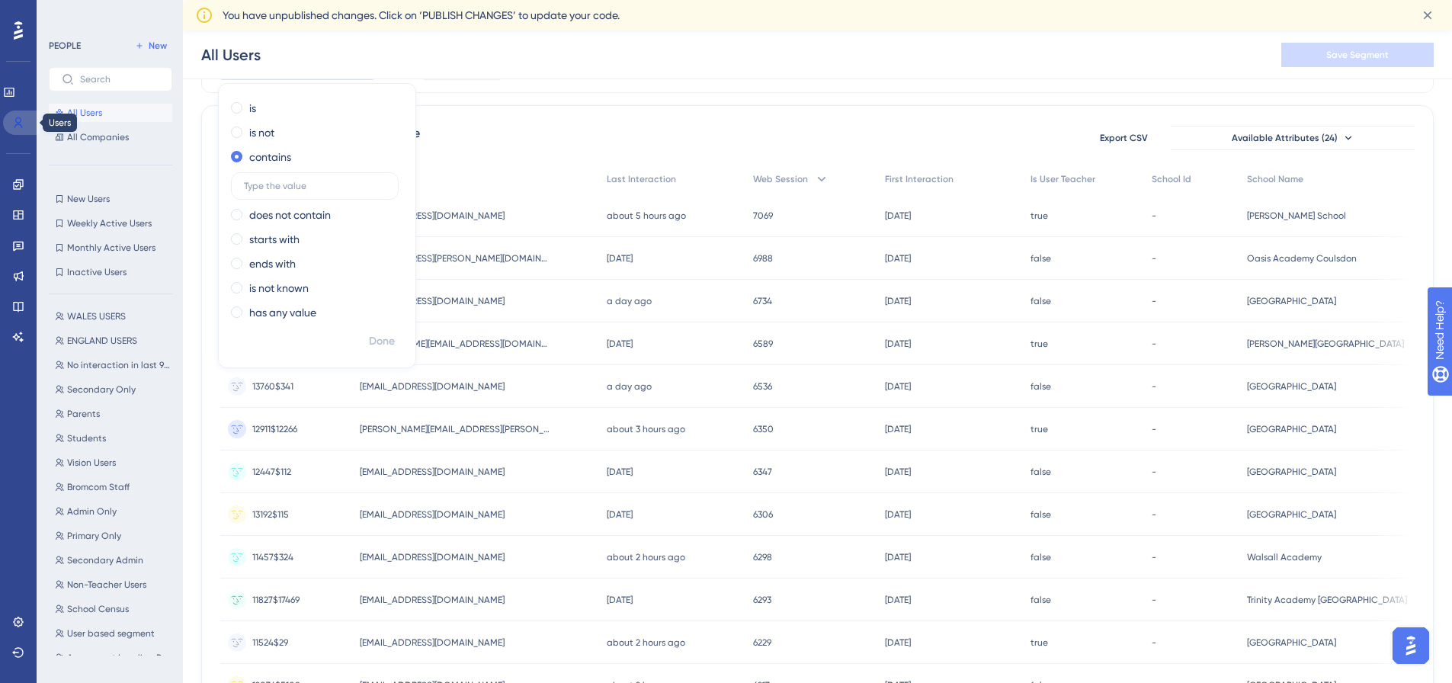
click at [14, 120] on icon at bounding box center [18, 123] width 12 height 12
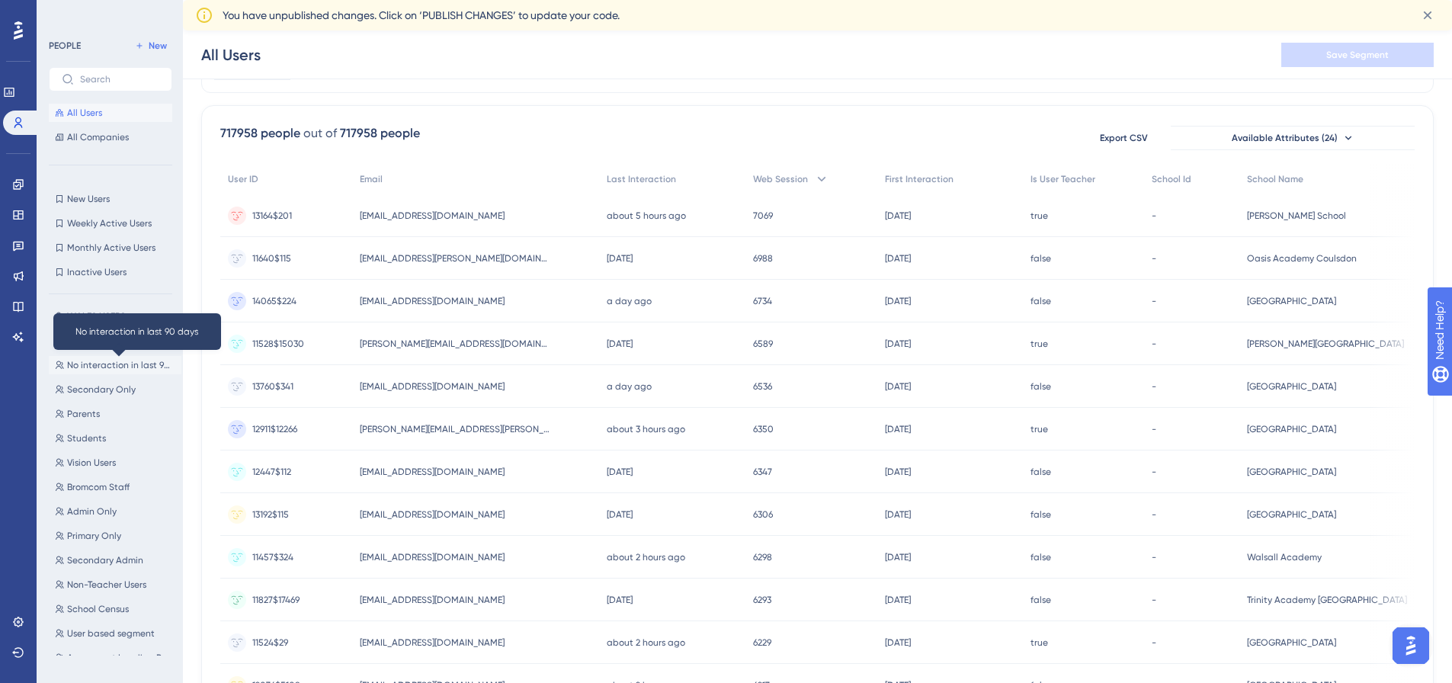
click at [119, 367] on span "No interaction in last 90 days" at bounding box center [121, 365] width 108 height 12
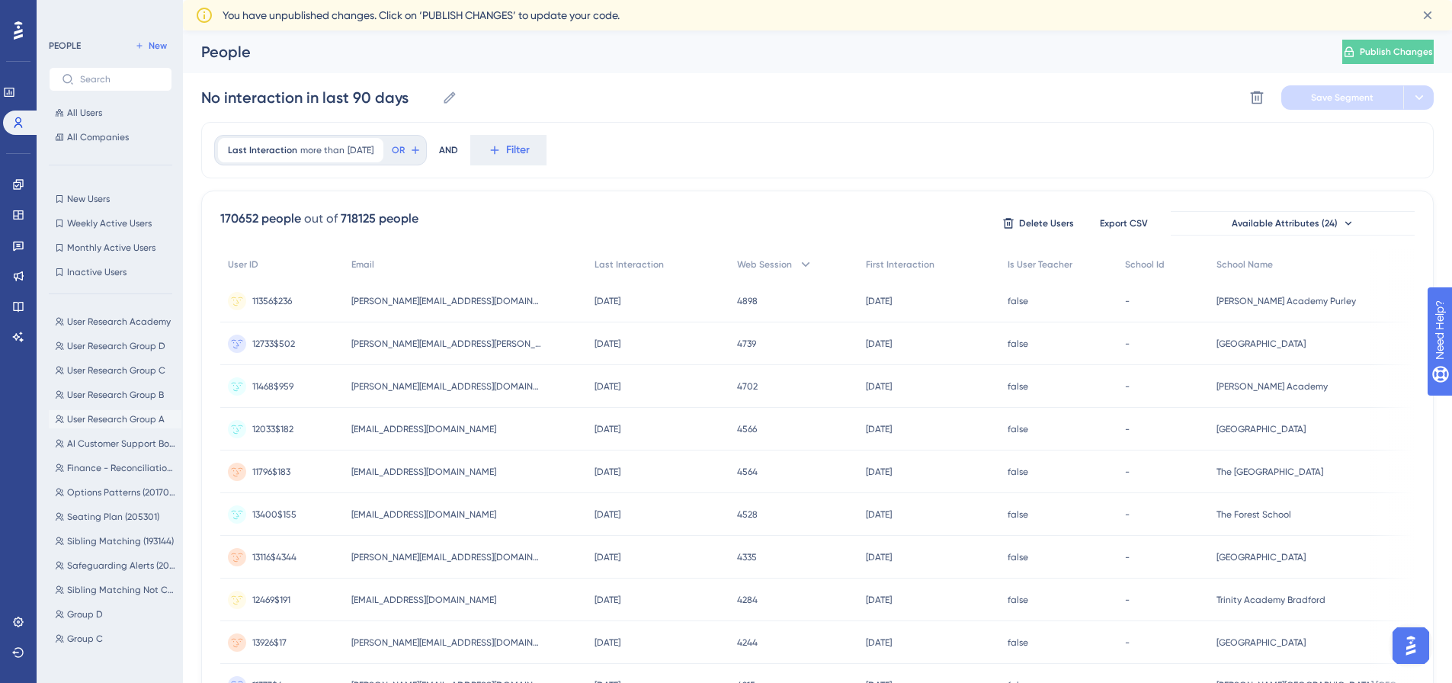
scroll to position [76, 0]
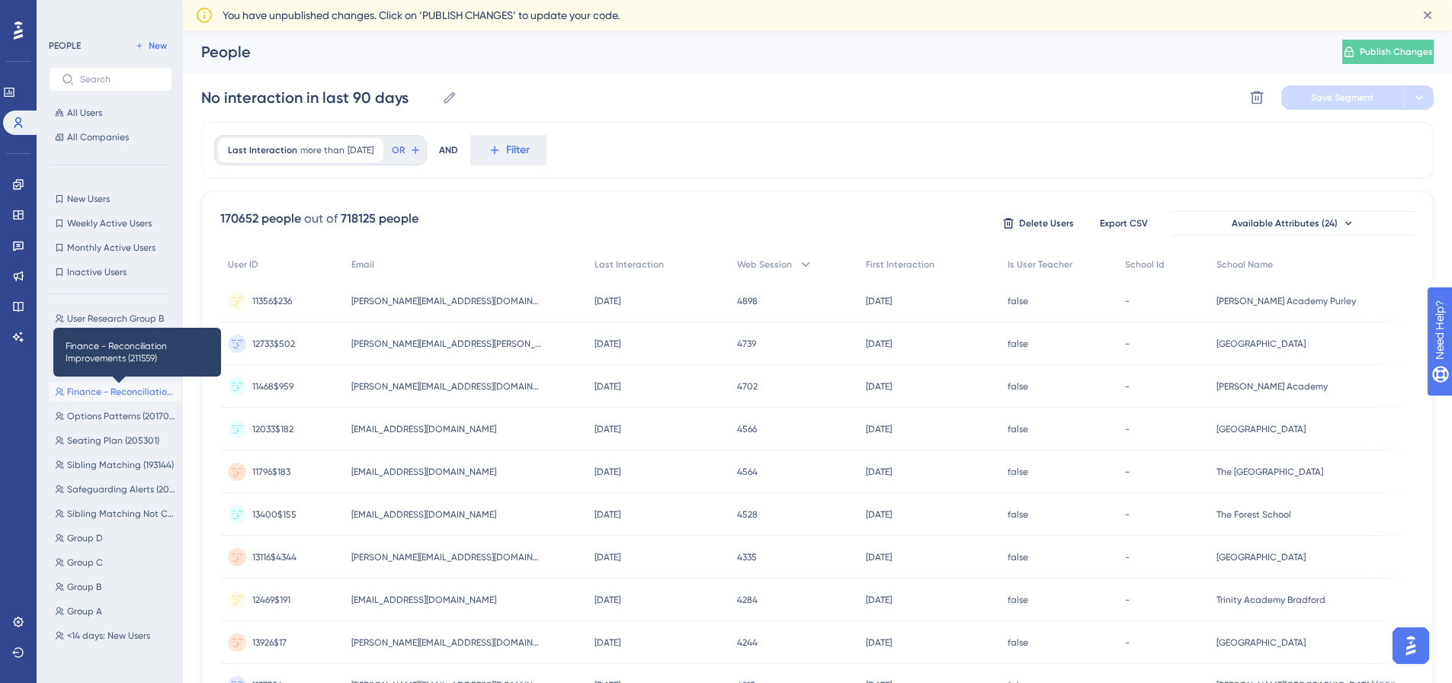
click at [121, 396] on span "Finance - Reconciliation Improvements (211559)" at bounding box center [121, 392] width 108 height 12
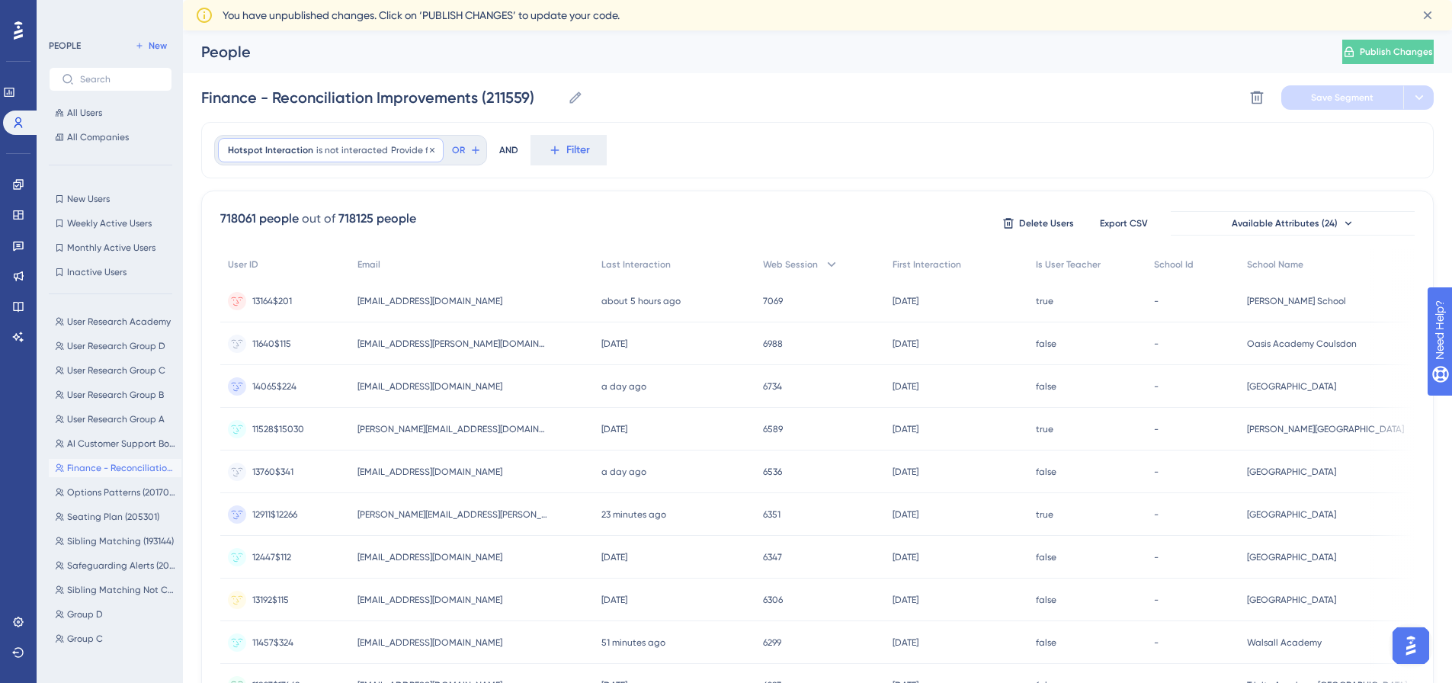
click at [379, 148] on span "is not interacted" at bounding box center [352, 150] width 72 height 12
click at [475, 236] on div "718061 people out of 718125 people Delete Users Export CSV Available Attributes…" at bounding box center [817, 223] width 1194 height 27
click at [101, 484] on button "Options Patterns (201701; 199115; 205854) Options Patterns (201701; 199115; 205…" at bounding box center [115, 492] width 133 height 18
click at [91, 465] on span "Vision Users" at bounding box center [91, 463] width 49 height 12
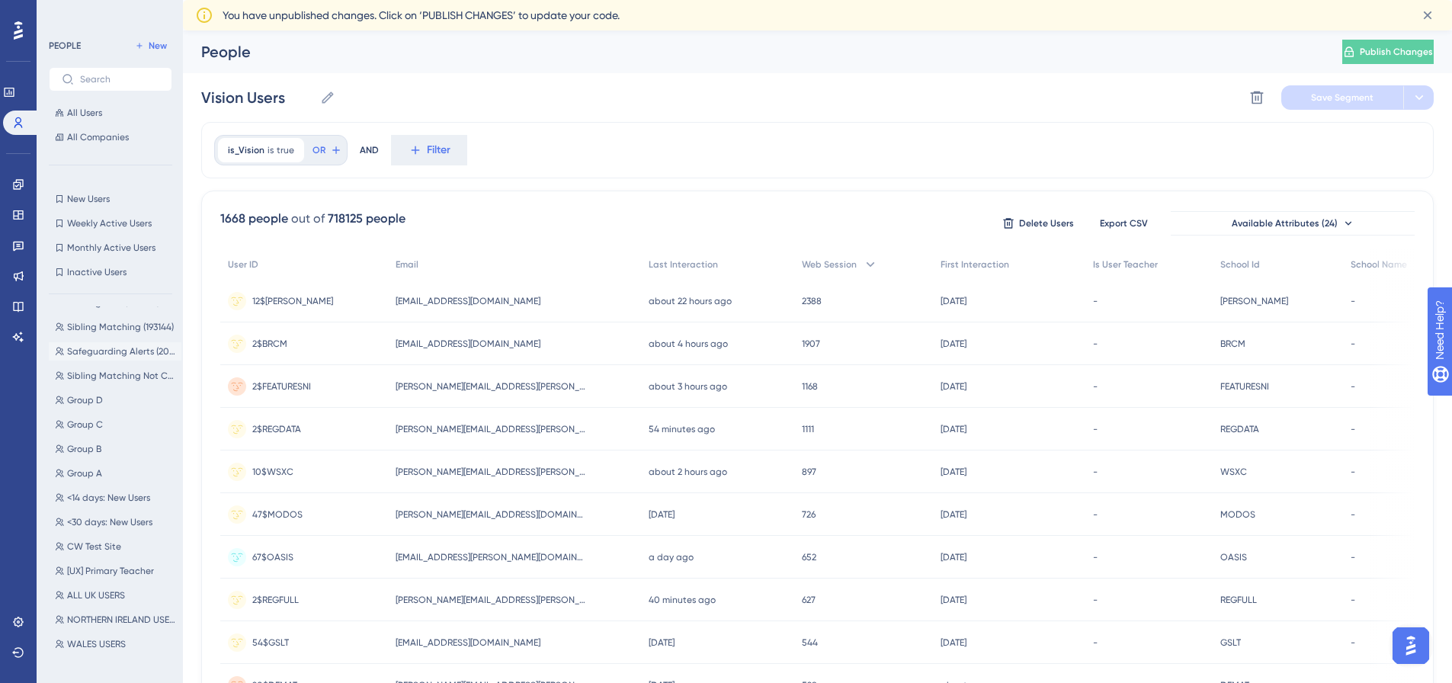
scroll to position [161, 0]
click at [95, 454] on span "Group D" at bounding box center [85, 453] width 36 height 12
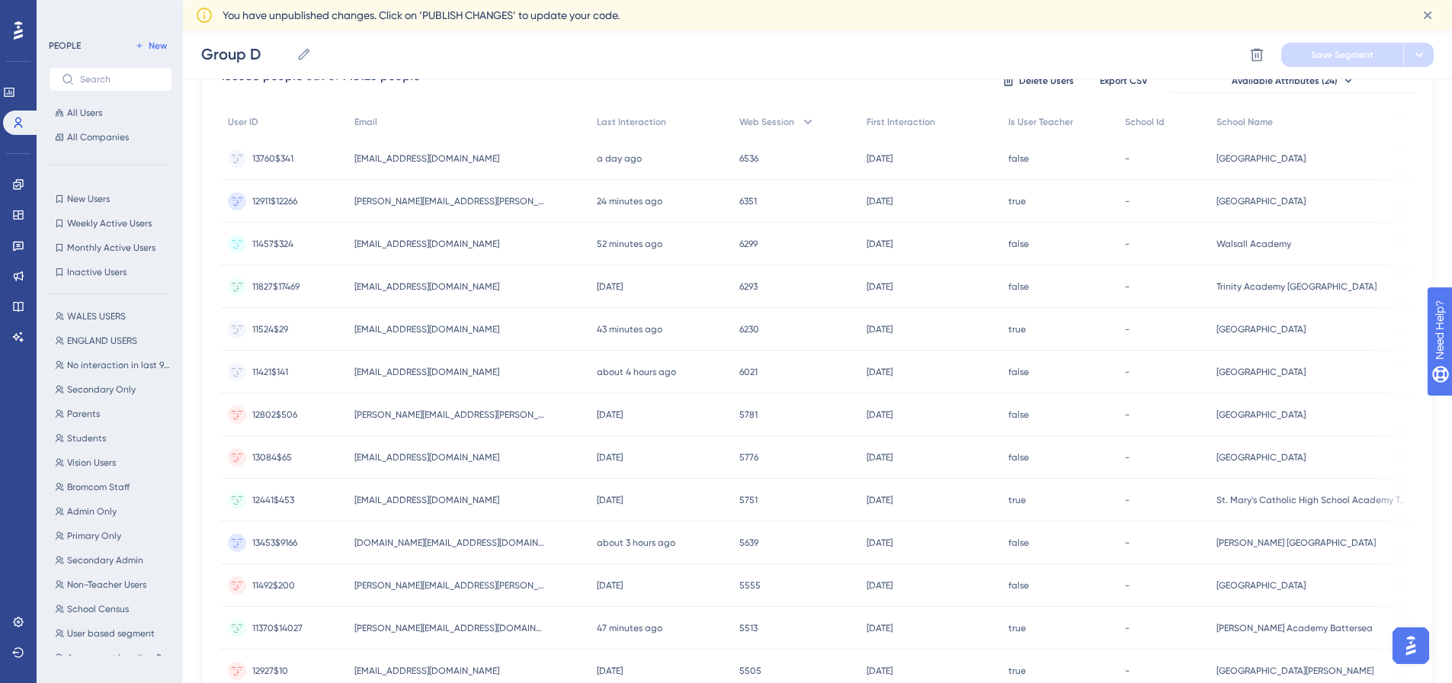
scroll to position [305, 0]
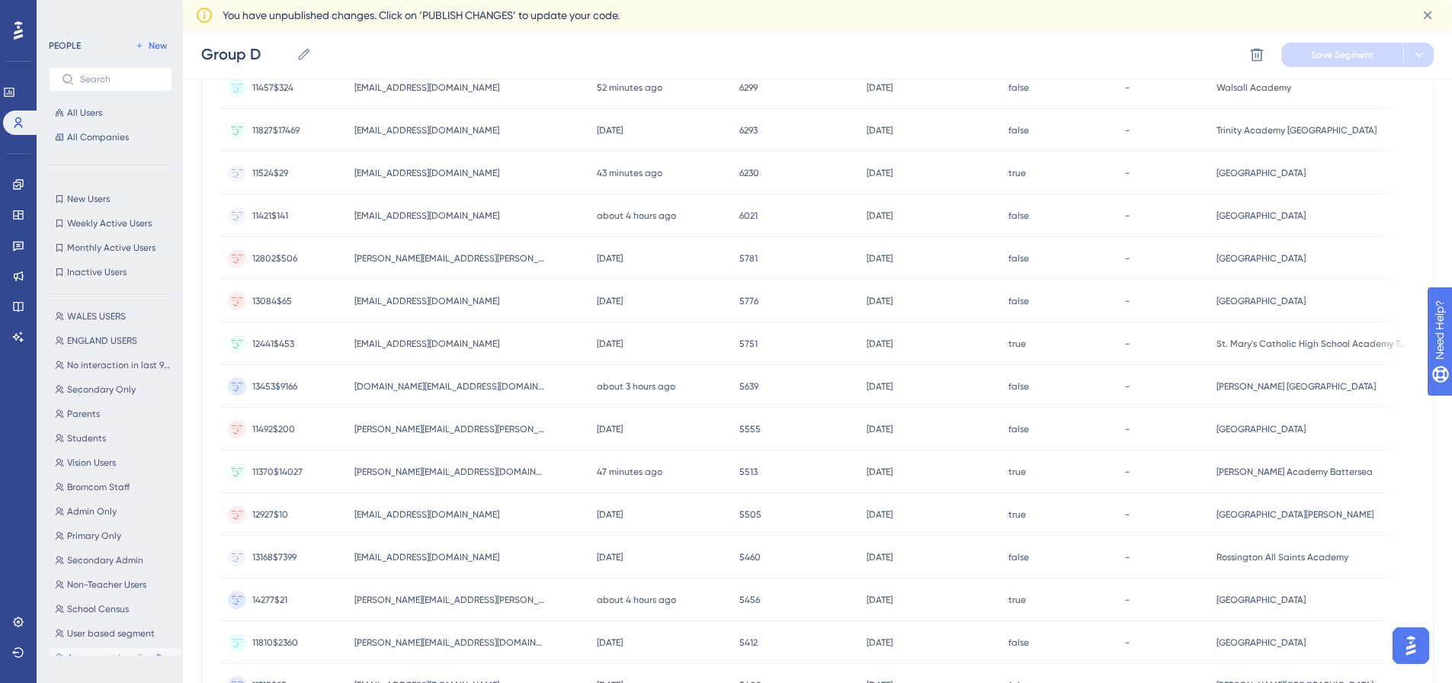
click at [108, 651] on button "Assessment Landing Page Assessment Landing Page" at bounding box center [115, 658] width 133 height 18
type input "Assessment Landing Page"
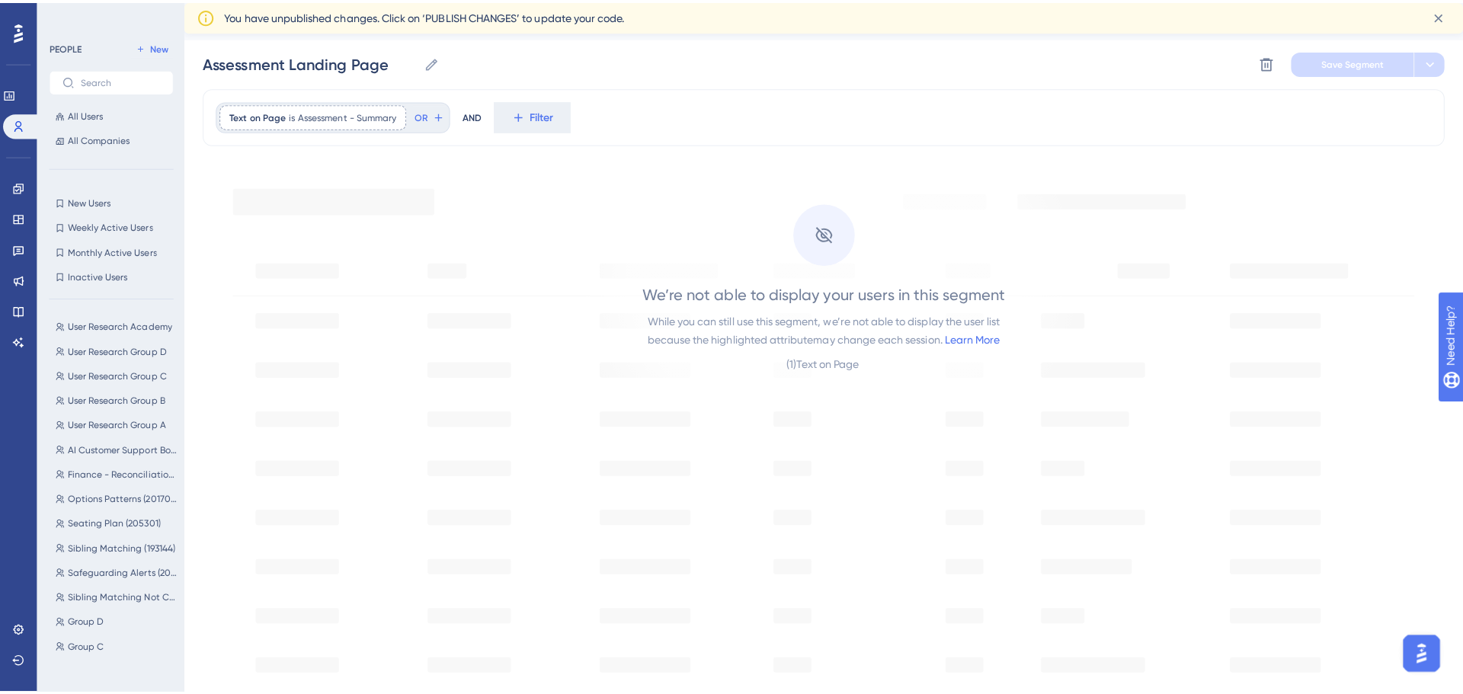
scroll to position [0, 0]
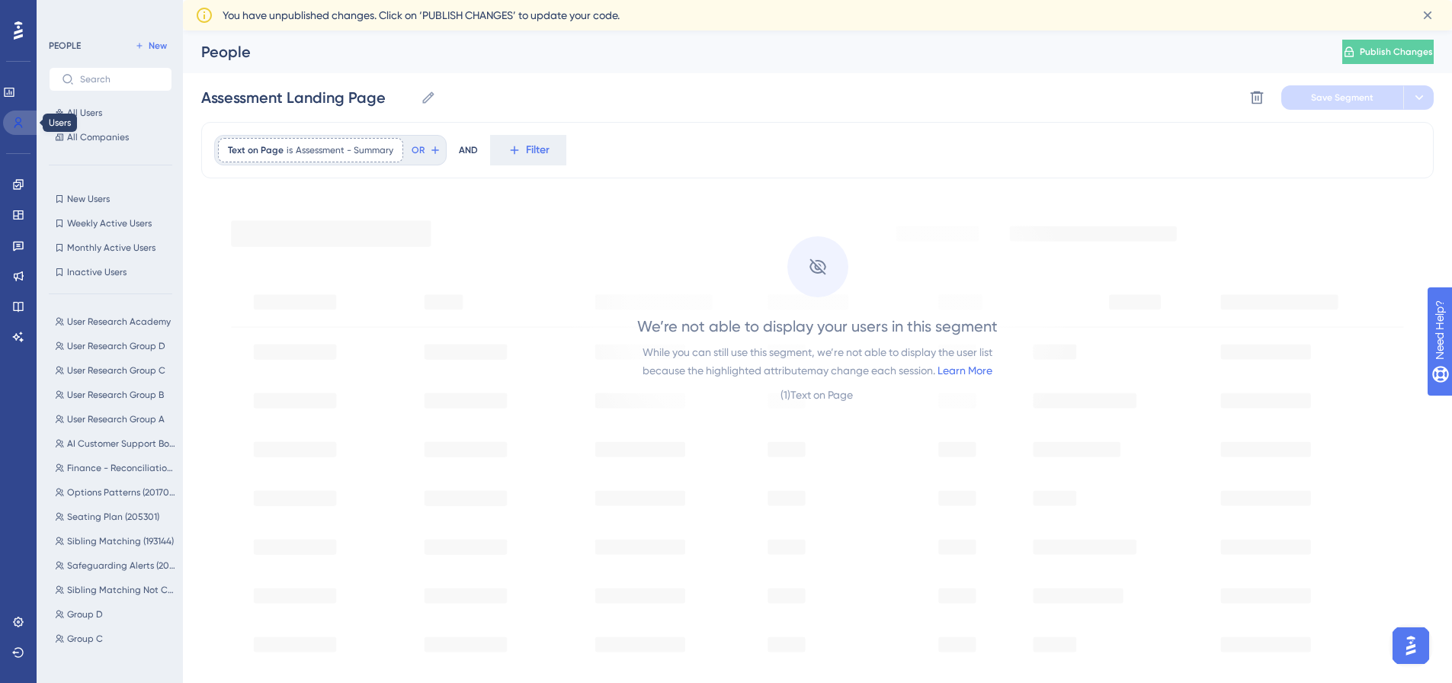
click at [13, 120] on icon at bounding box center [18, 123] width 12 height 12
click at [74, 113] on span "All Users" at bounding box center [84, 113] width 35 height 12
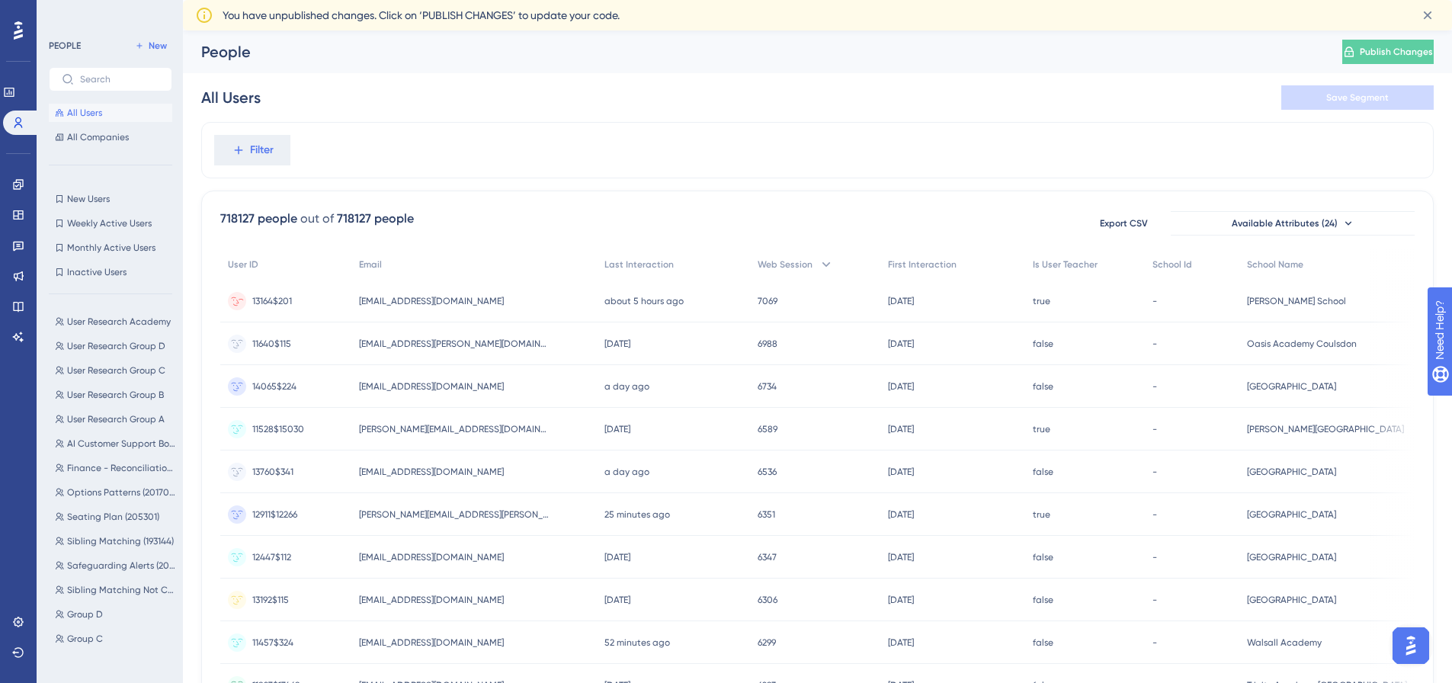
click at [436, 304] on span "[EMAIL_ADDRESS][DOMAIN_NAME]" at bounding box center [431, 301] width 145 height 12
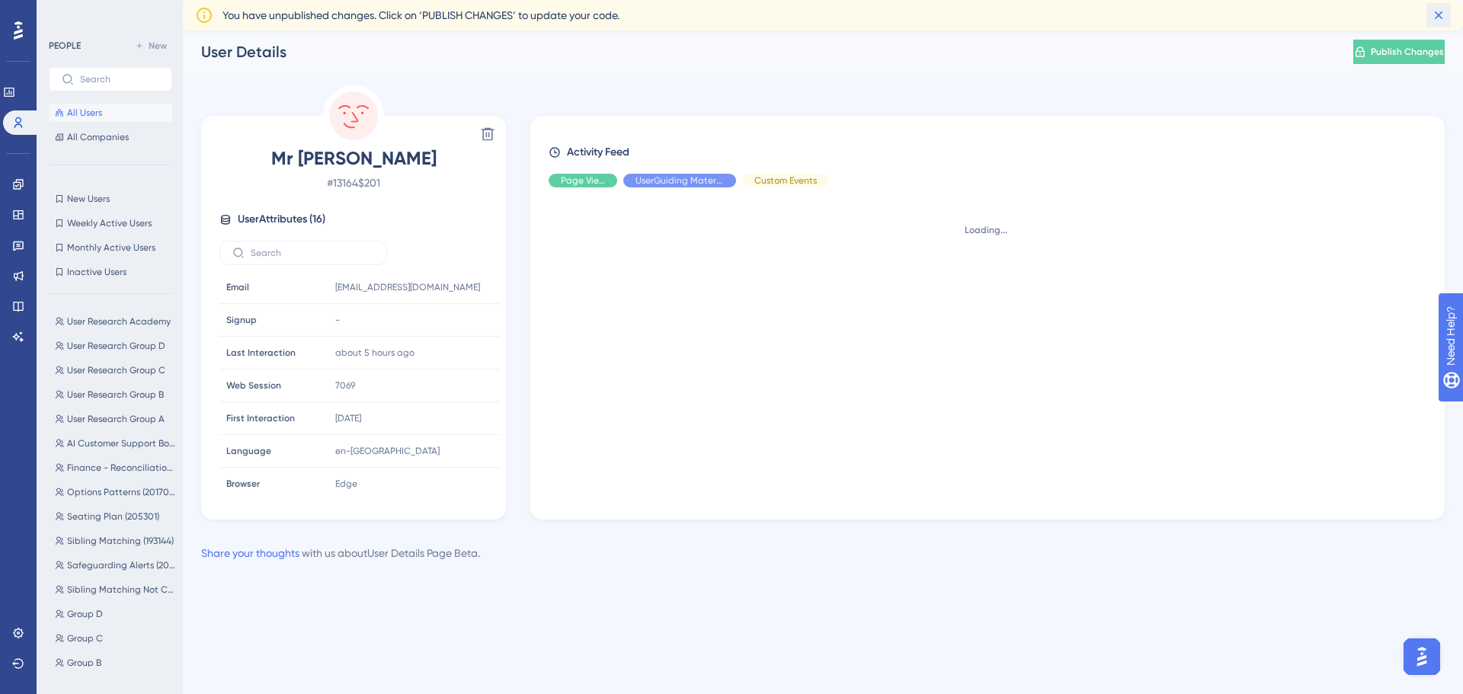
click at [1444, 14] on icon at bounding box center [1438, 15] width 15 height 15
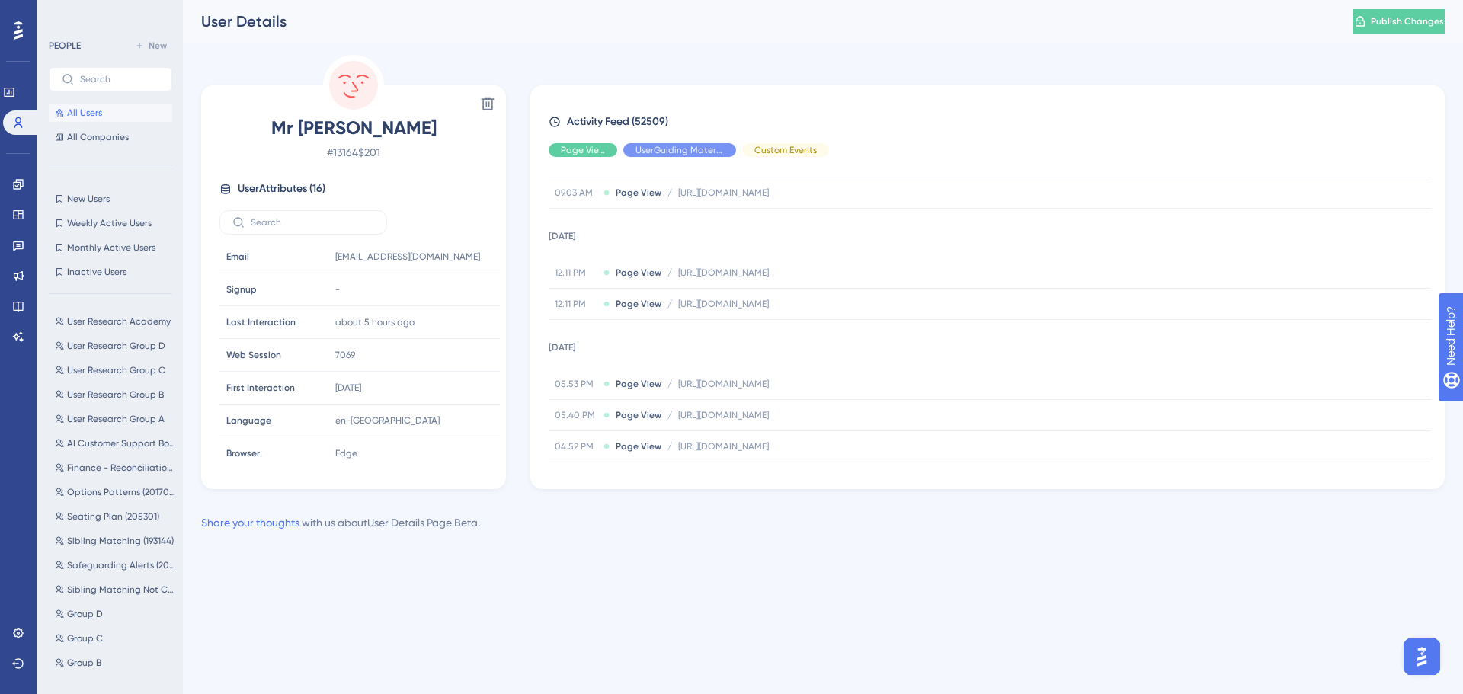
scroll to position [229, 0]
click at [769, 379] on span "[URL][DOMAIN_NAME]" at bounding box center [723, 383] width 91 height 12
click at [813, 415] on span "[URL][DOMAIN_NAME]" at bounding box center [768, 414] width 91 height 12
drag, startPoint x: 965, startPoint y: 415, endPoint x: 1040, endPoint y: 418, distance: 74.8
click at [813, 418] on span "[URL][DOMAIN_NAME]" at bounding box center [768, 414] width 91 height 12
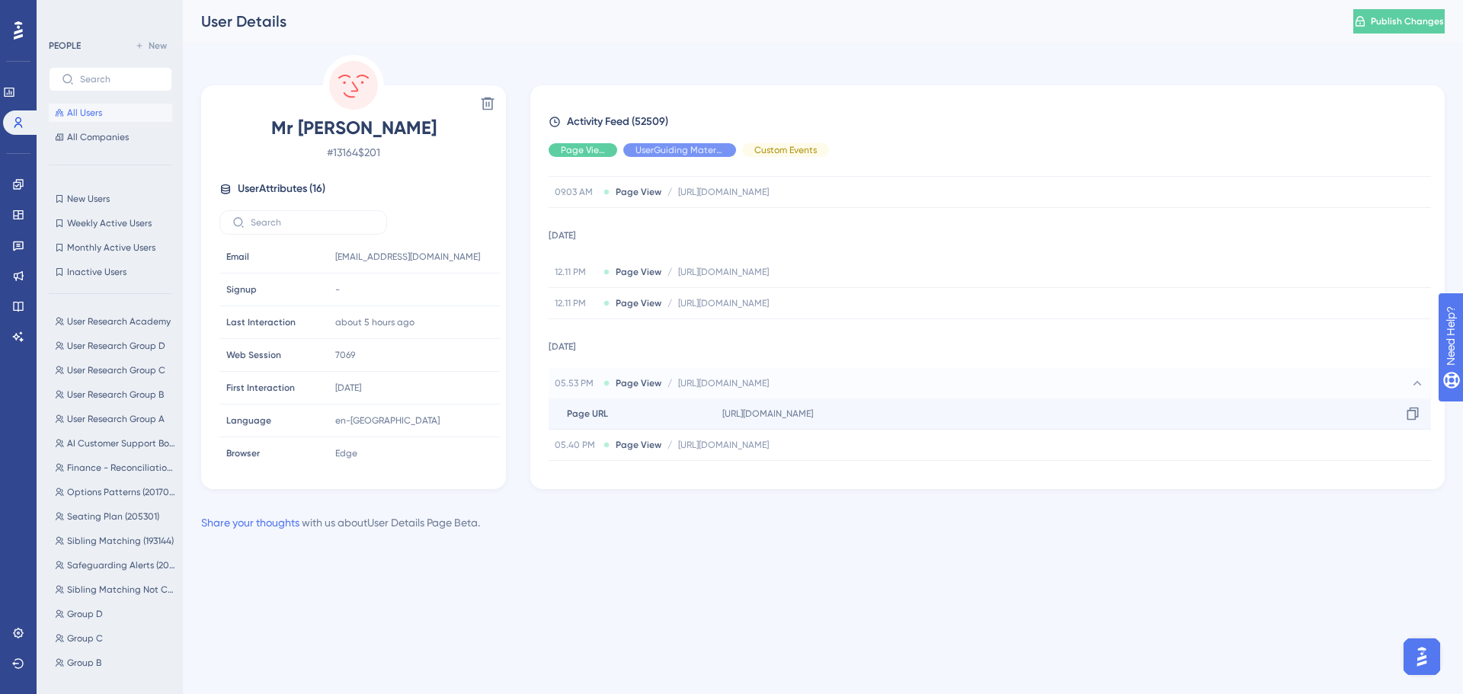
copy span "LessonDashboard"
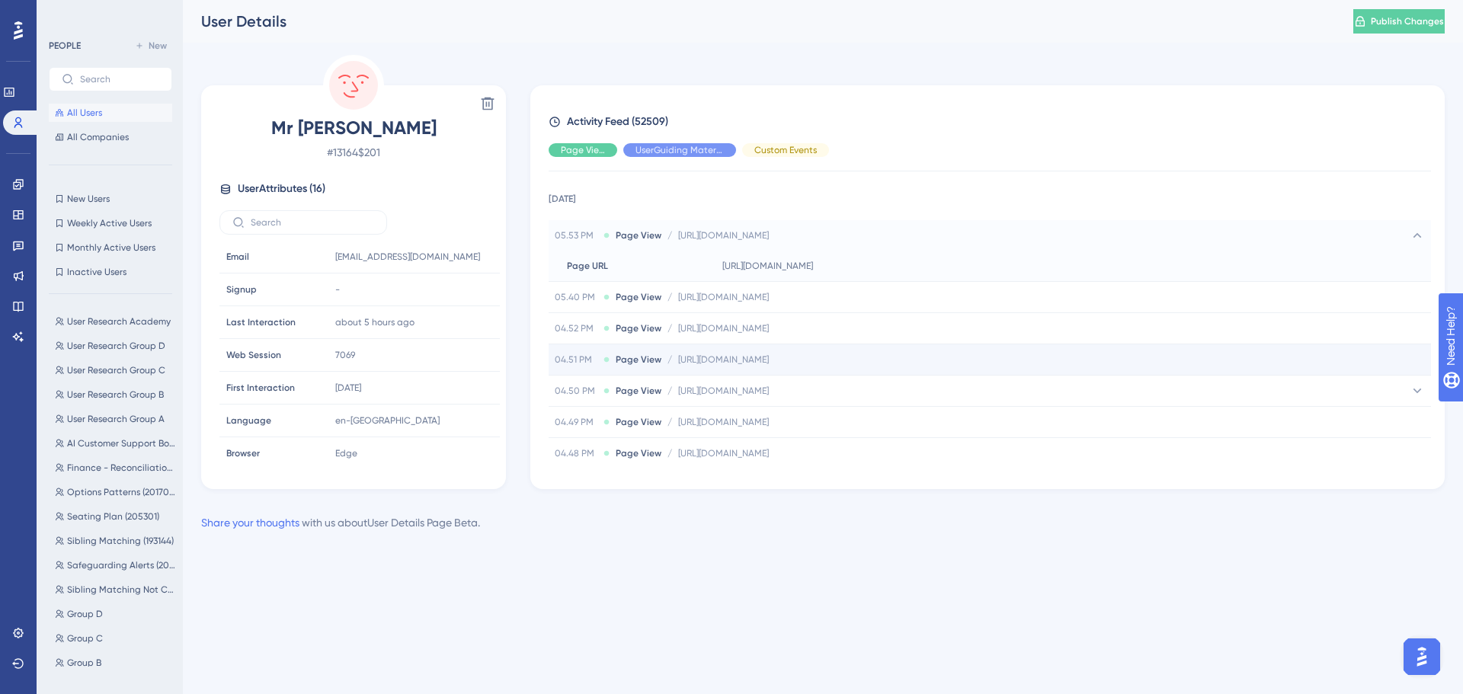
scroll to position [381, 0]
click at [769, 356] on span "[URL][DOMAIN_NAME]" at bounding box center [723, 355] width 91 height 12
drag, startPoint x: 965, startPoint y: 387, endPoint x: 1056, endPoint y: 393, distance: 90.9
click at [1056, 393] on div "[URL][DOMAIN_NAME] Copy [URL][DOMAIN_NAME]" at bounding box center [1073, 385] width 715 height 30
click at [813, 387] on span "[URL][DOMAIN_NAME]" at bounding box center [768, 386] width 91 height 12
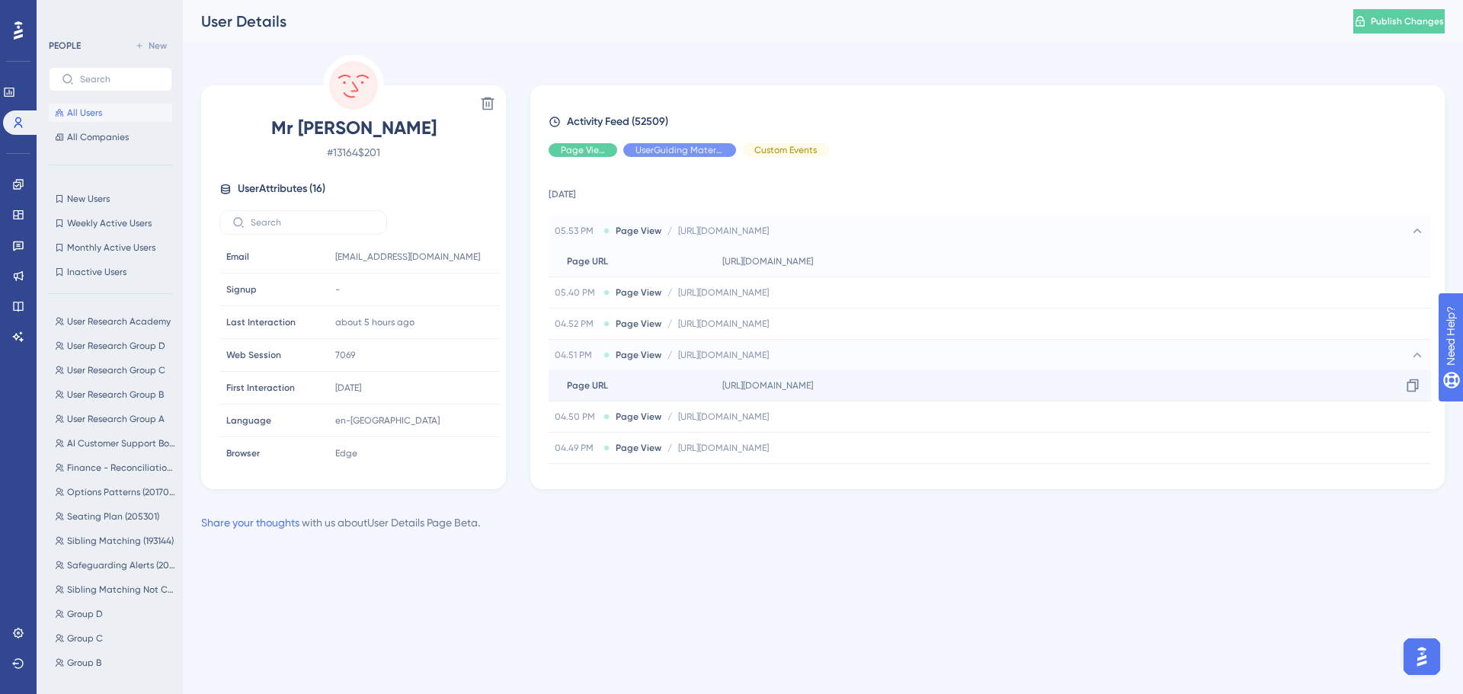
click at [813, 387] on span "[URL][DOMAIN_NAME]" at bounding box center [768, 386] width 91 height 12
copy span "BehaviourDashboard"
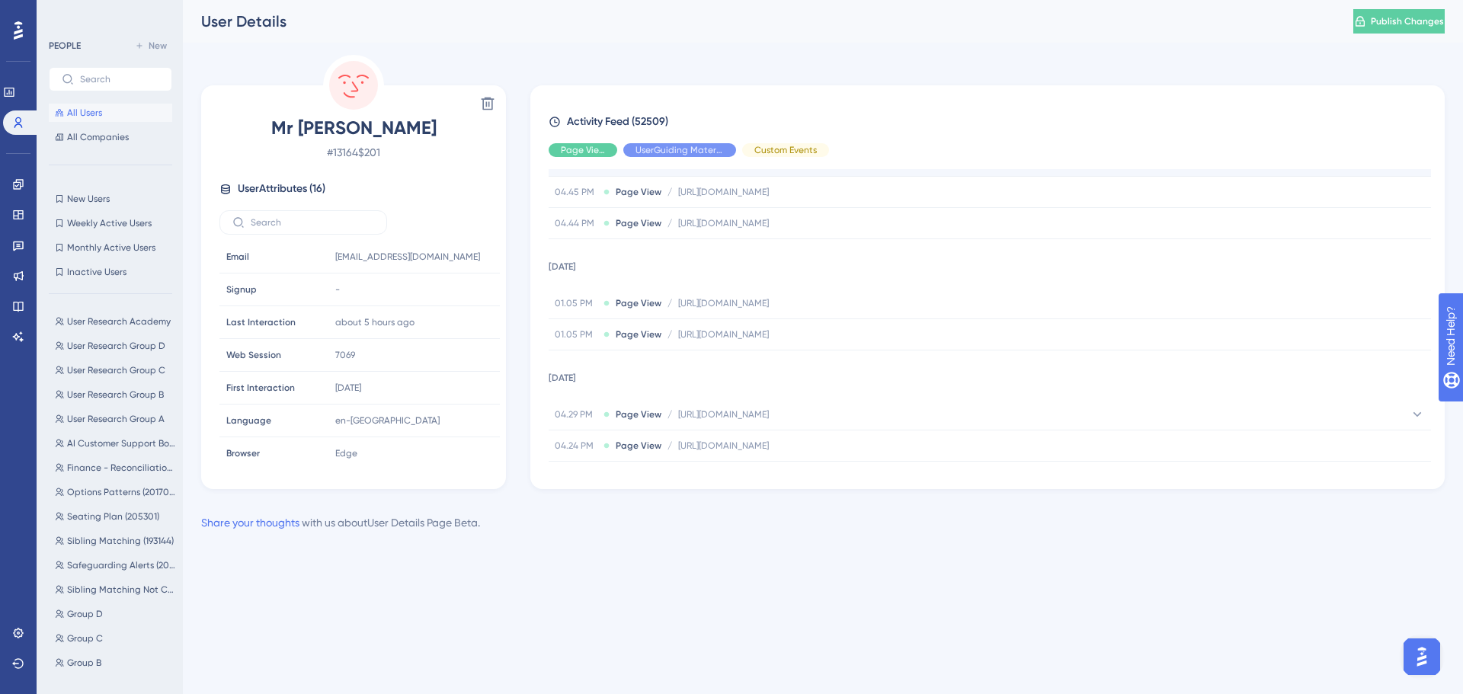
scroll to position [827, 0]
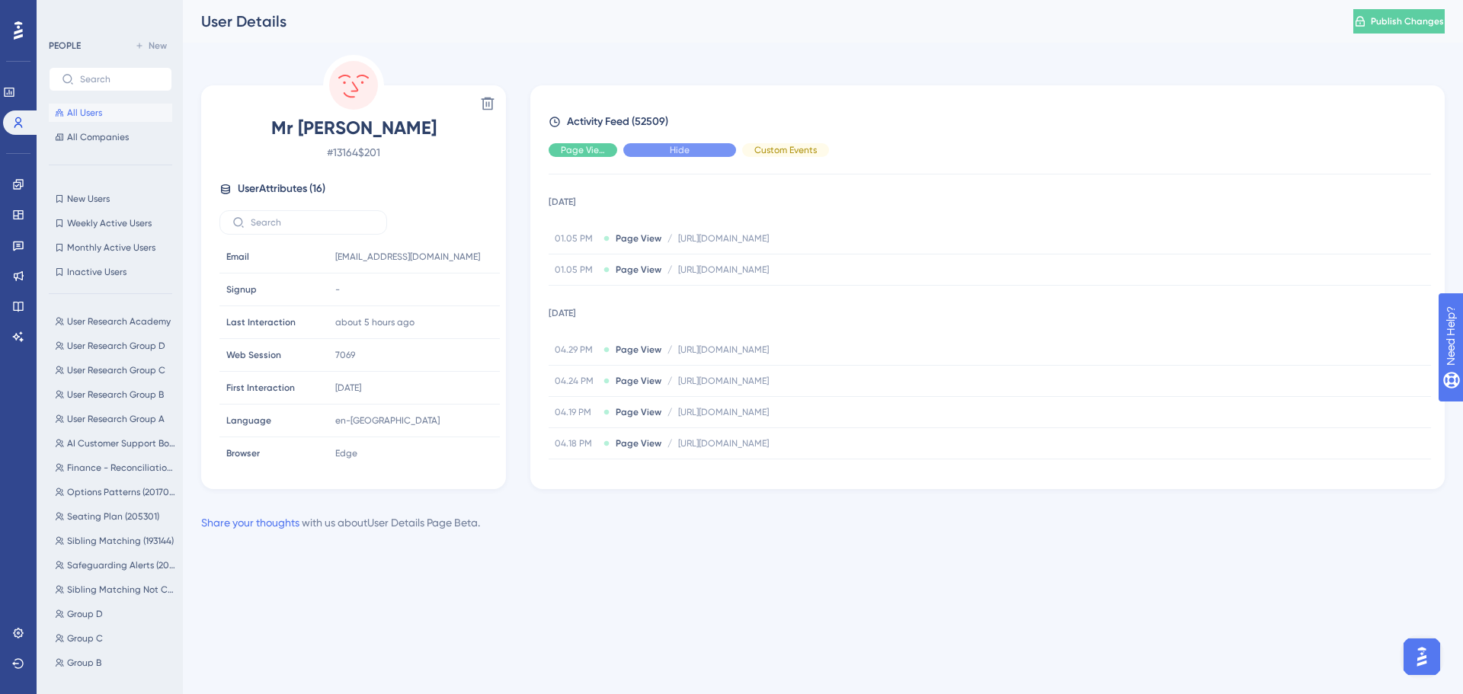
click at [659, 153] on div "Hide" at bounding box center [680, 150] width 113 height 14
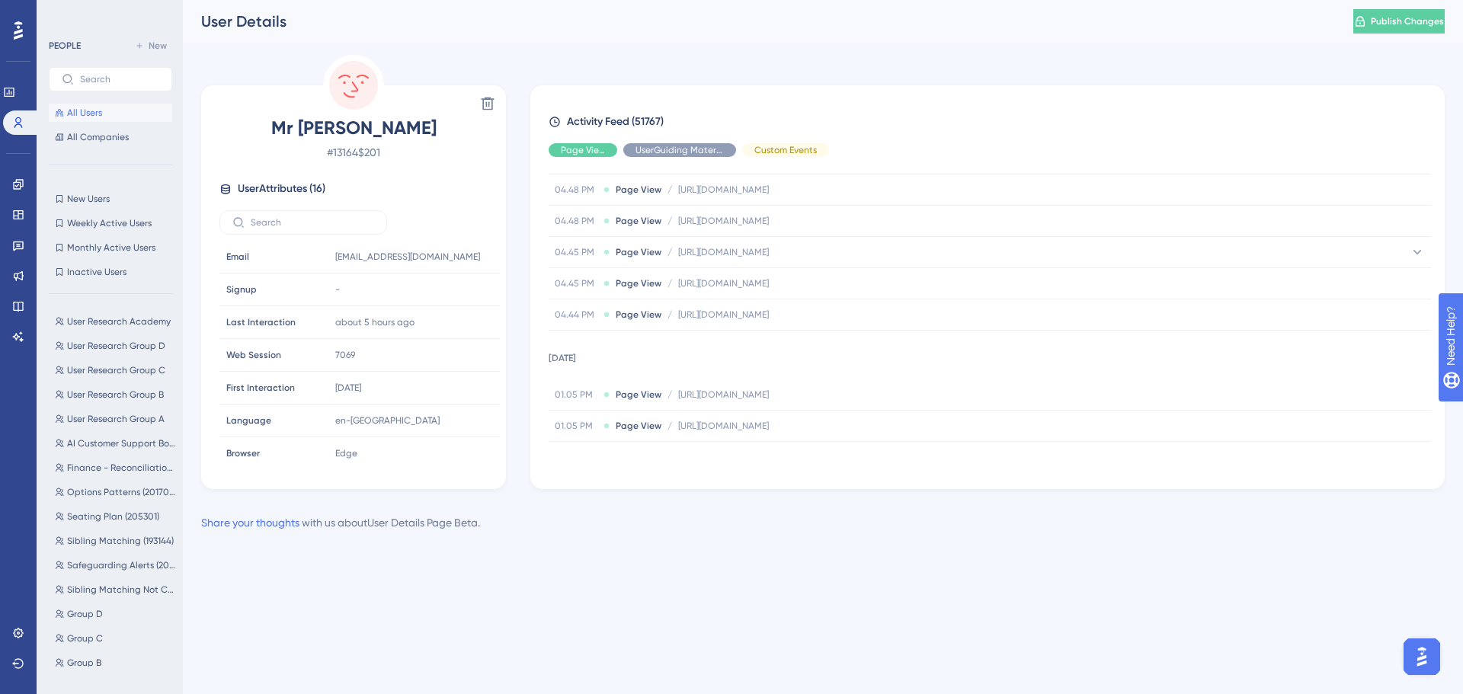
scroll to position [766, 0]
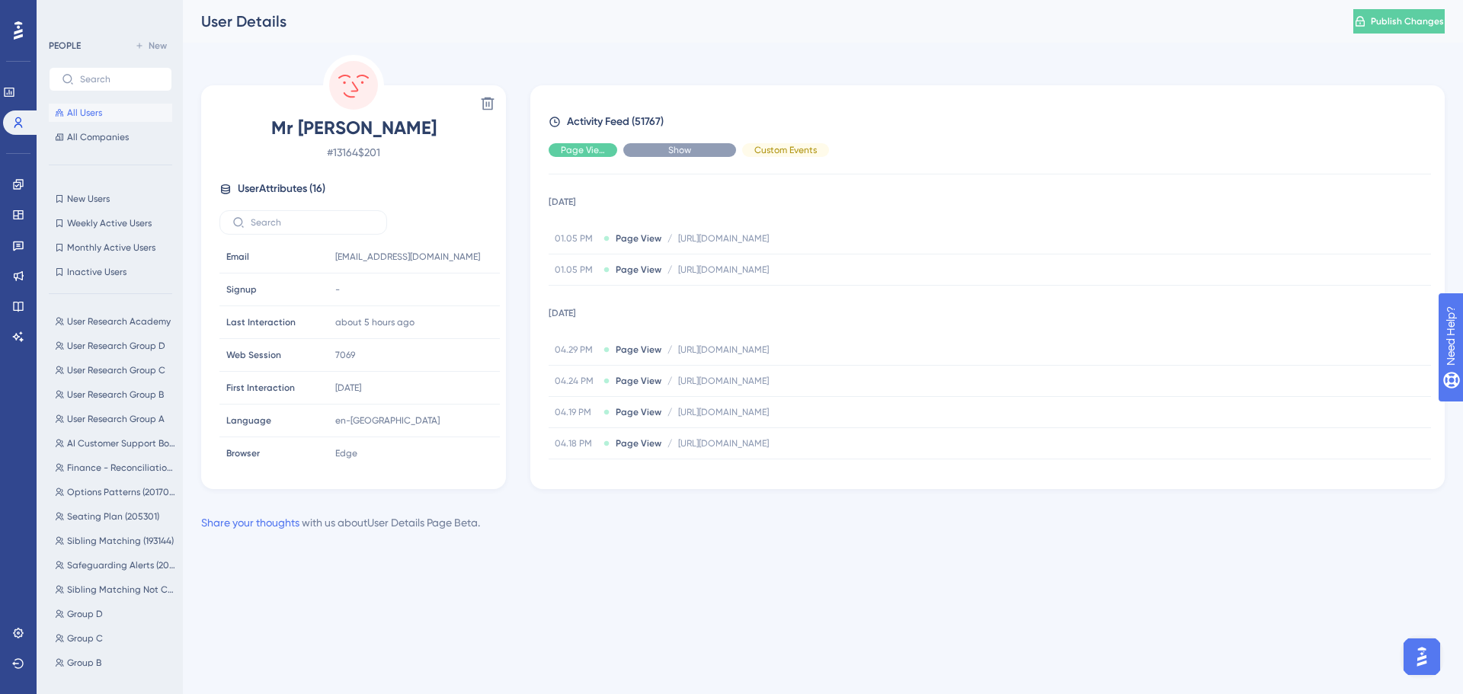
click at [682, 149] on span "Show" at bounding box center [679, 150] width 23 height 12
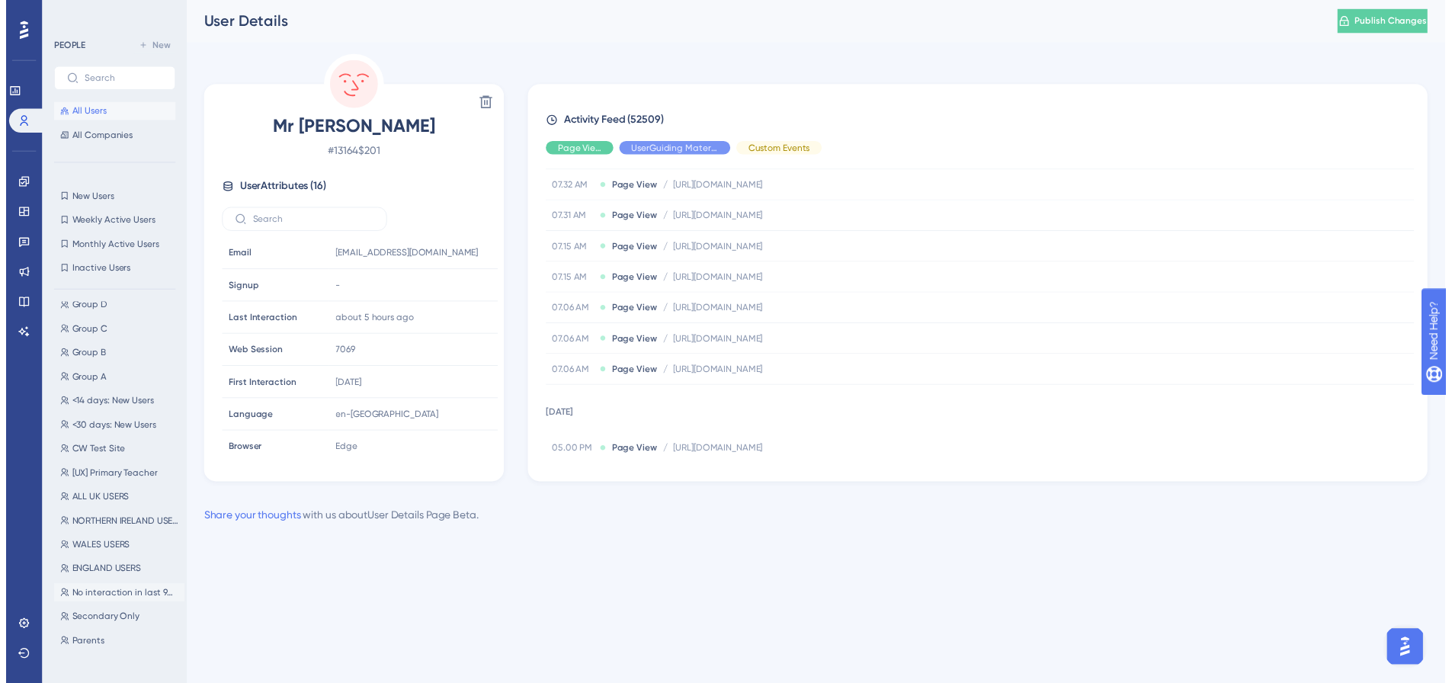
scroll to position [542, 0]
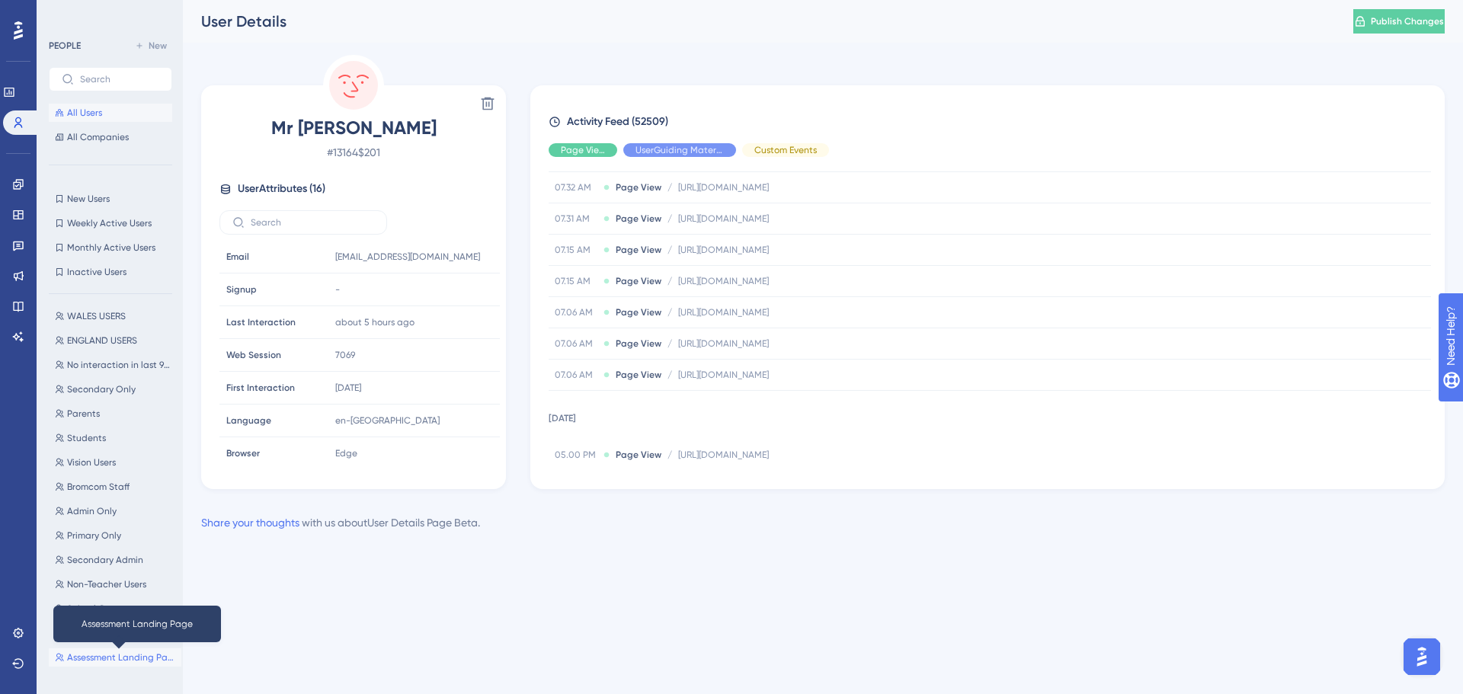
click at [107, 656] on span "Assessment Landing Page" at bounding box center [121, 658] width 108 height 12
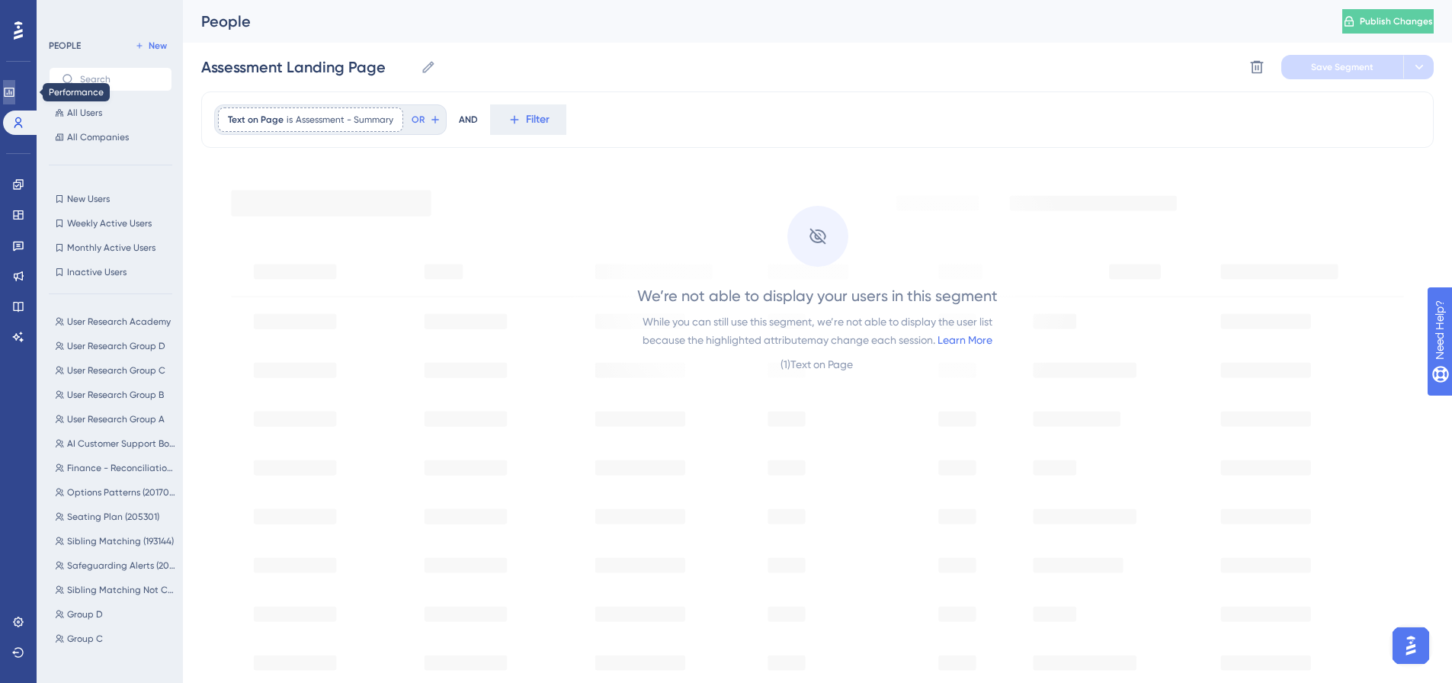
click at [15, 89] on icon at bounding box center [9, 92] width 12 height 12
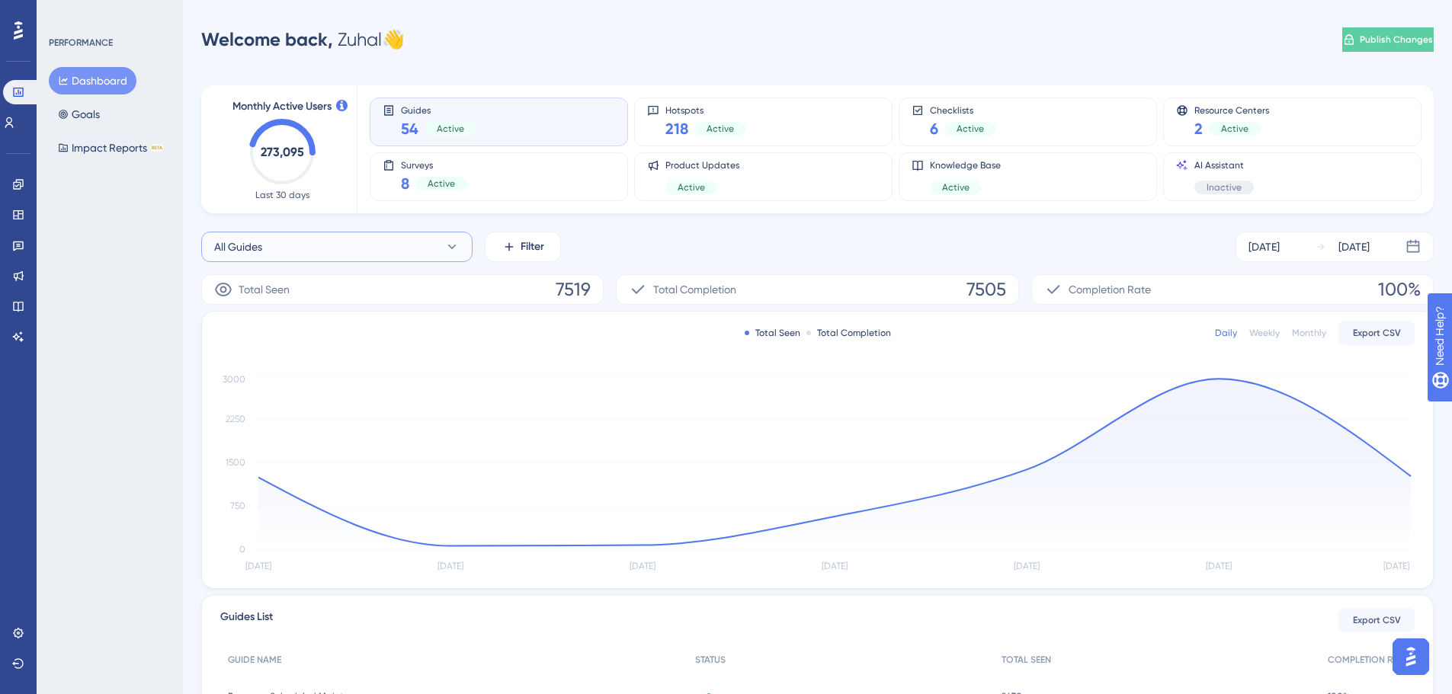
click at [447, 246] on icon at bounding box center [451, 246] width 15 height 15
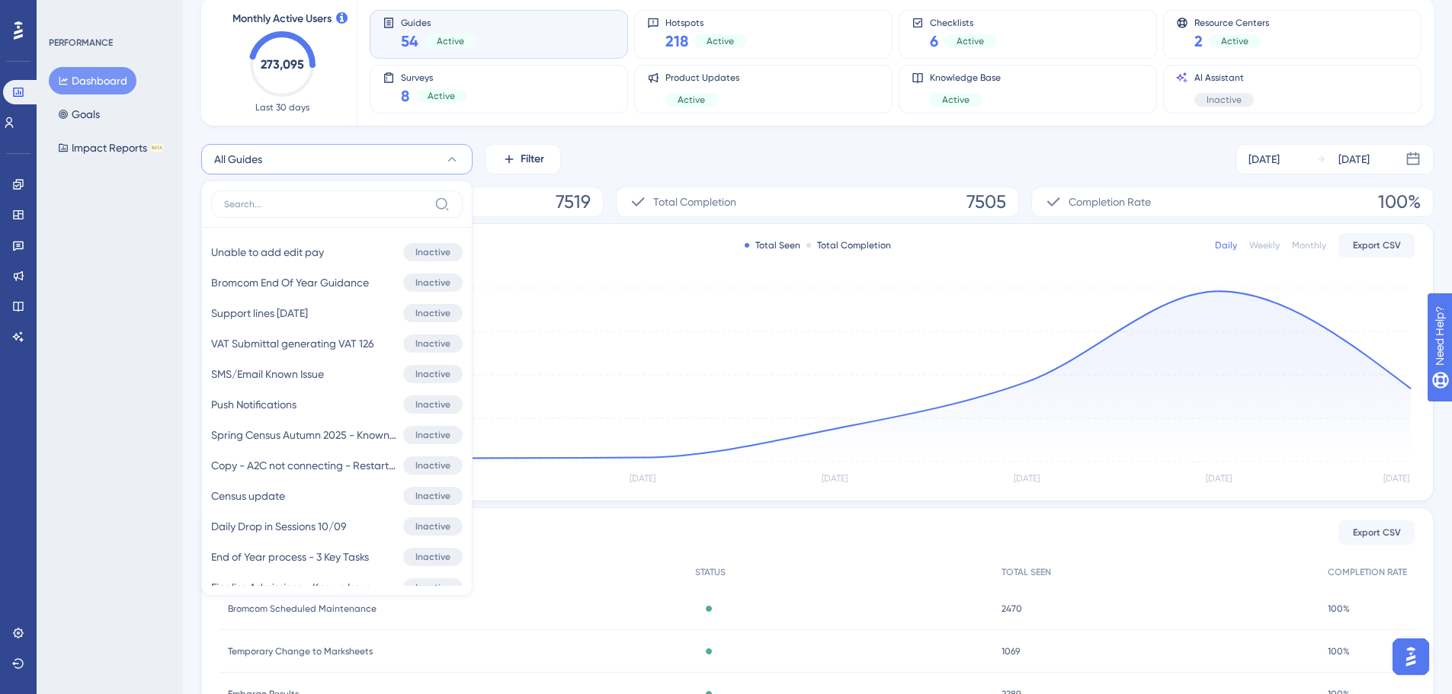
scroll to position [1982, 0]
click at [640, 156] on div "All Guides All Guides All Guides How to add a new school How to add a new schoo…" at bounding box center [817, 159] width 1233 height 30
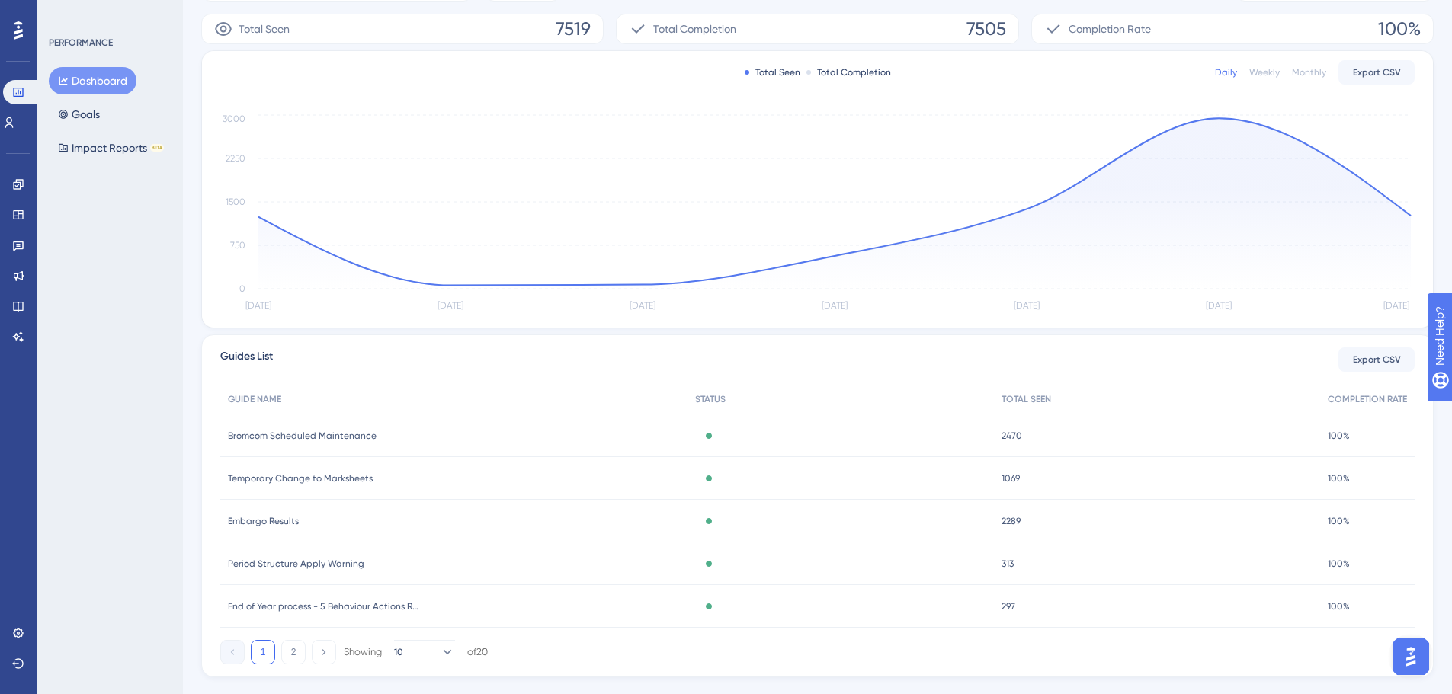
scroll to position [293, 0]
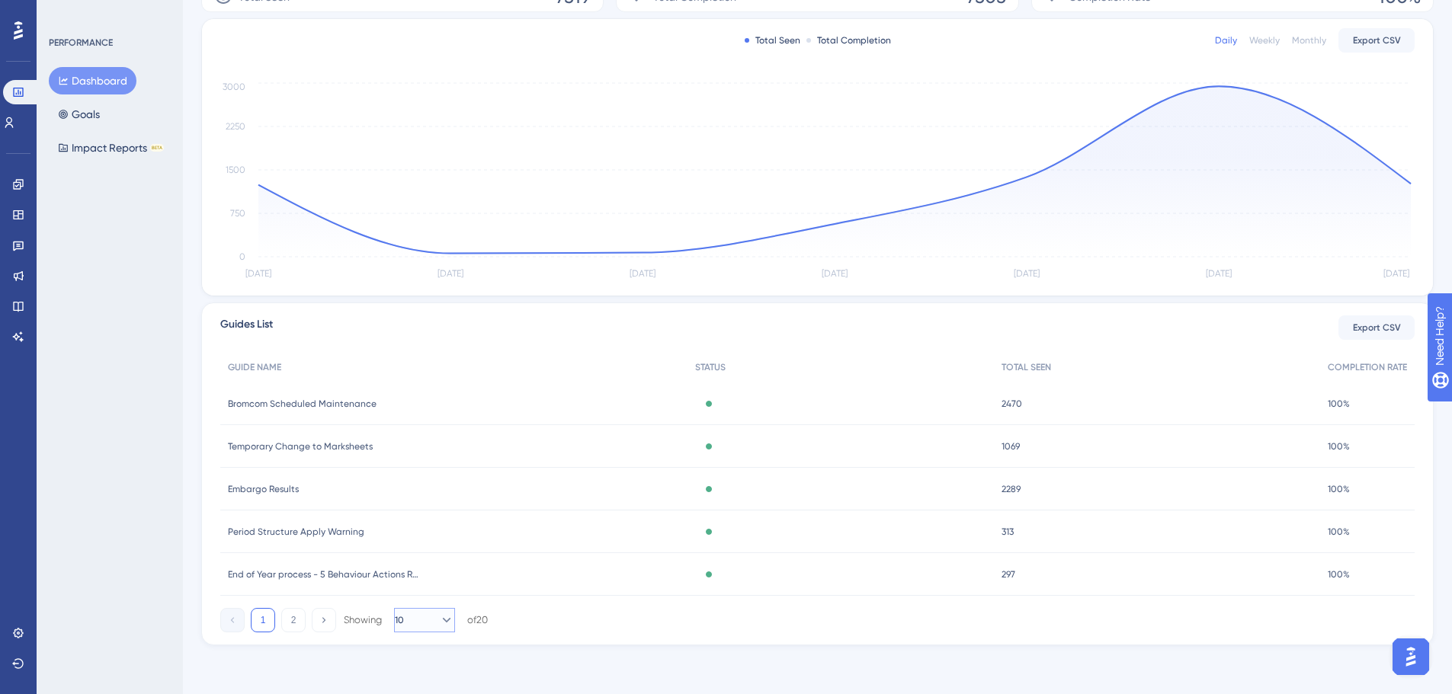
click at [430, 625] on button "10" at bounding box center [424, 620] width 61 height 24
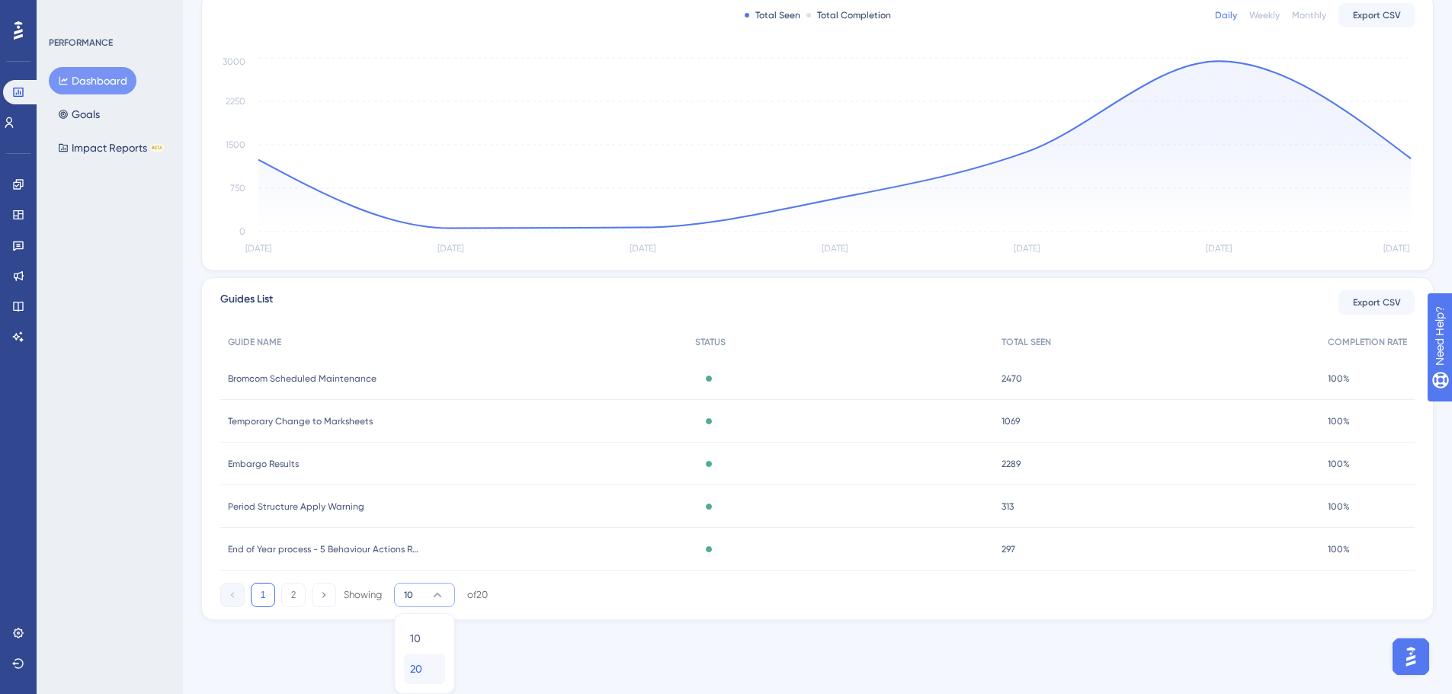
click at [417, 660] on span "20" at bounding box center [416, 669] width 12 height 18
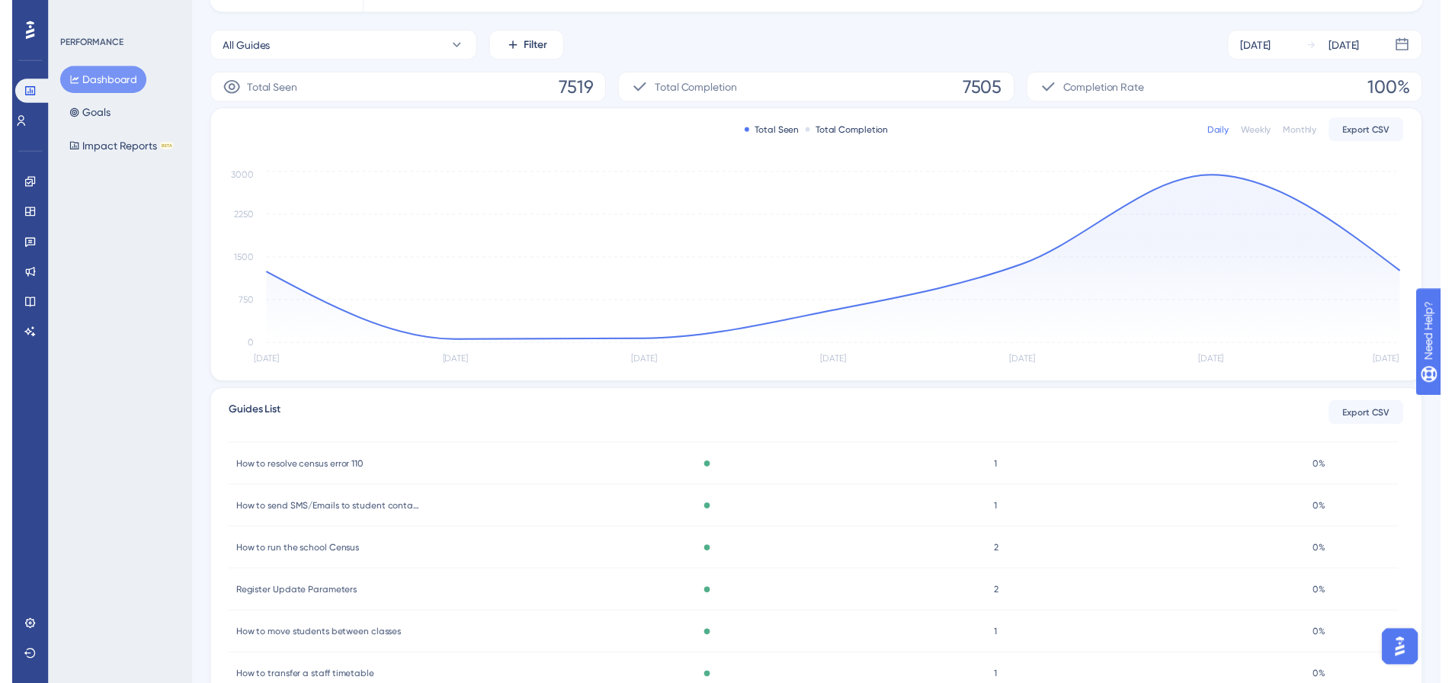
scroll to position [0, 0]
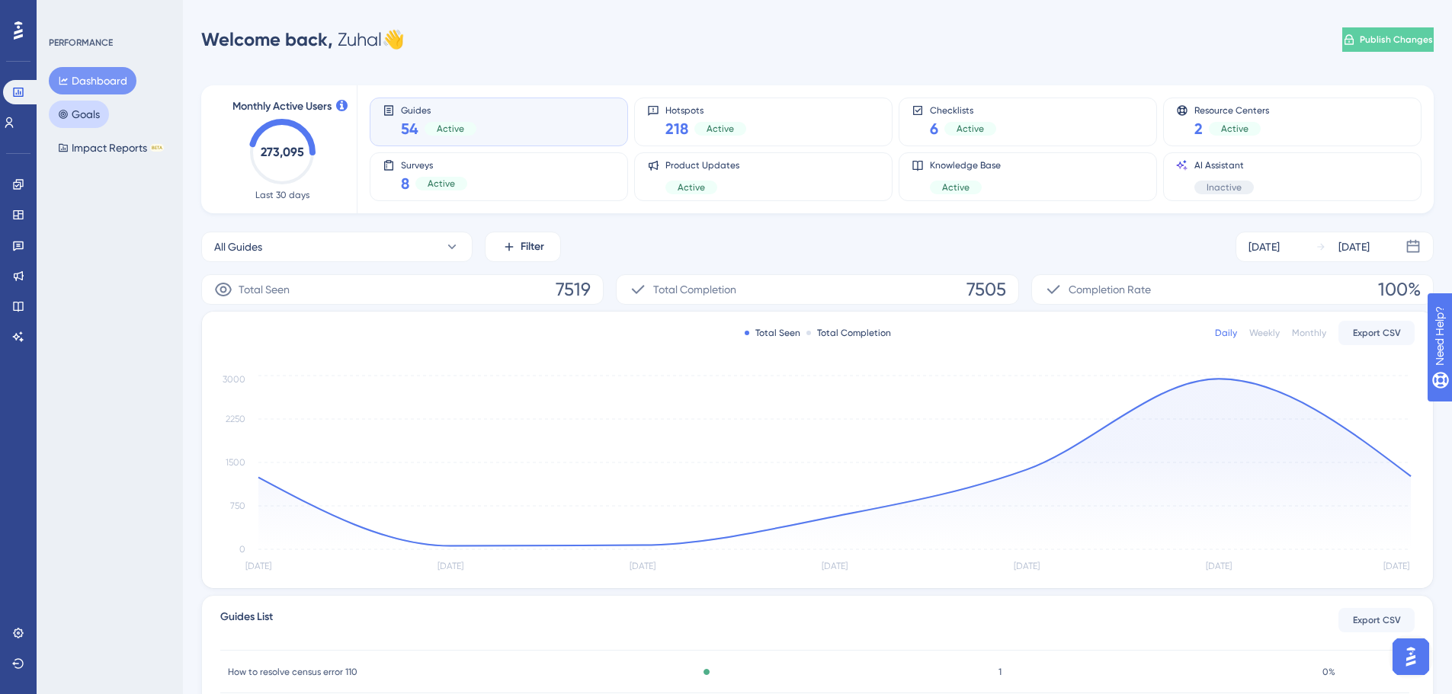
click at [86, 107] on button "Goals" at bounding box center [79, 114] width 60 height 27
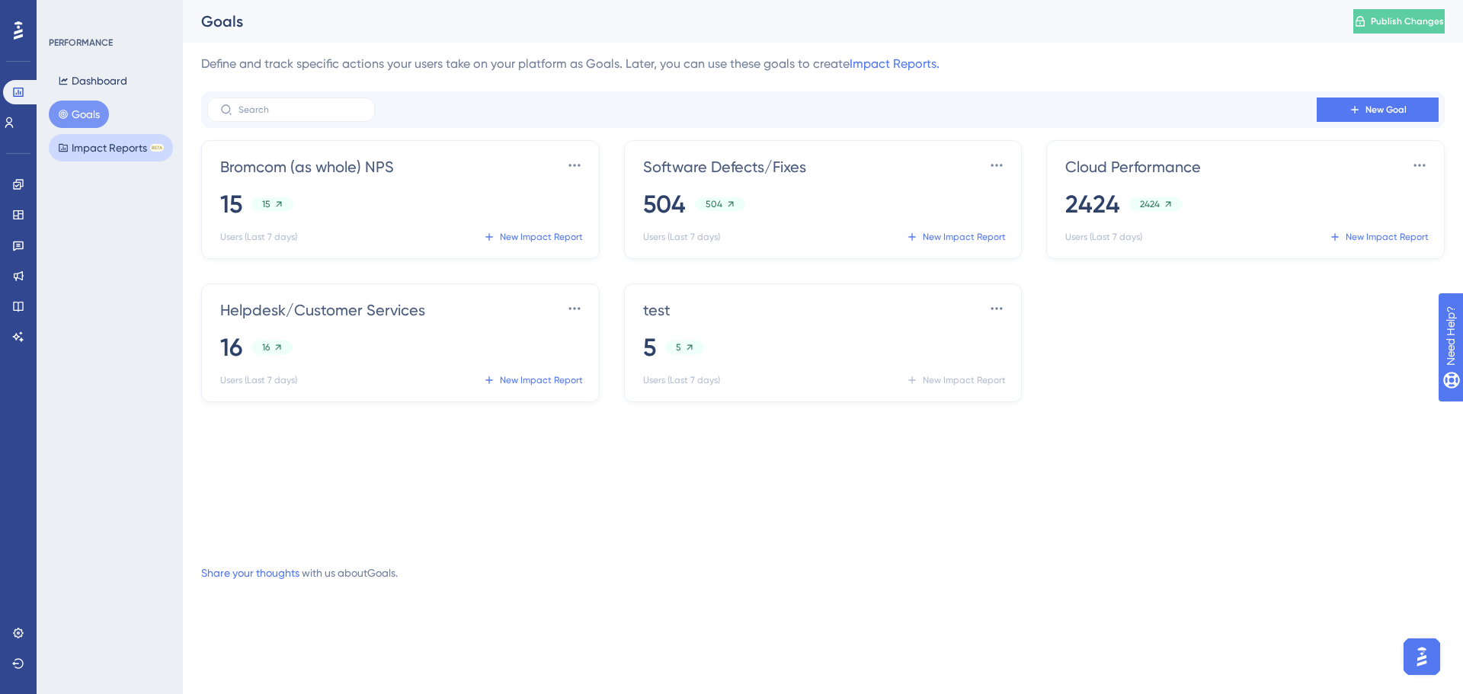
click at [103, 149] on button "Impact Reports BETA" at bounding box center [111, 147] width 124 height 27
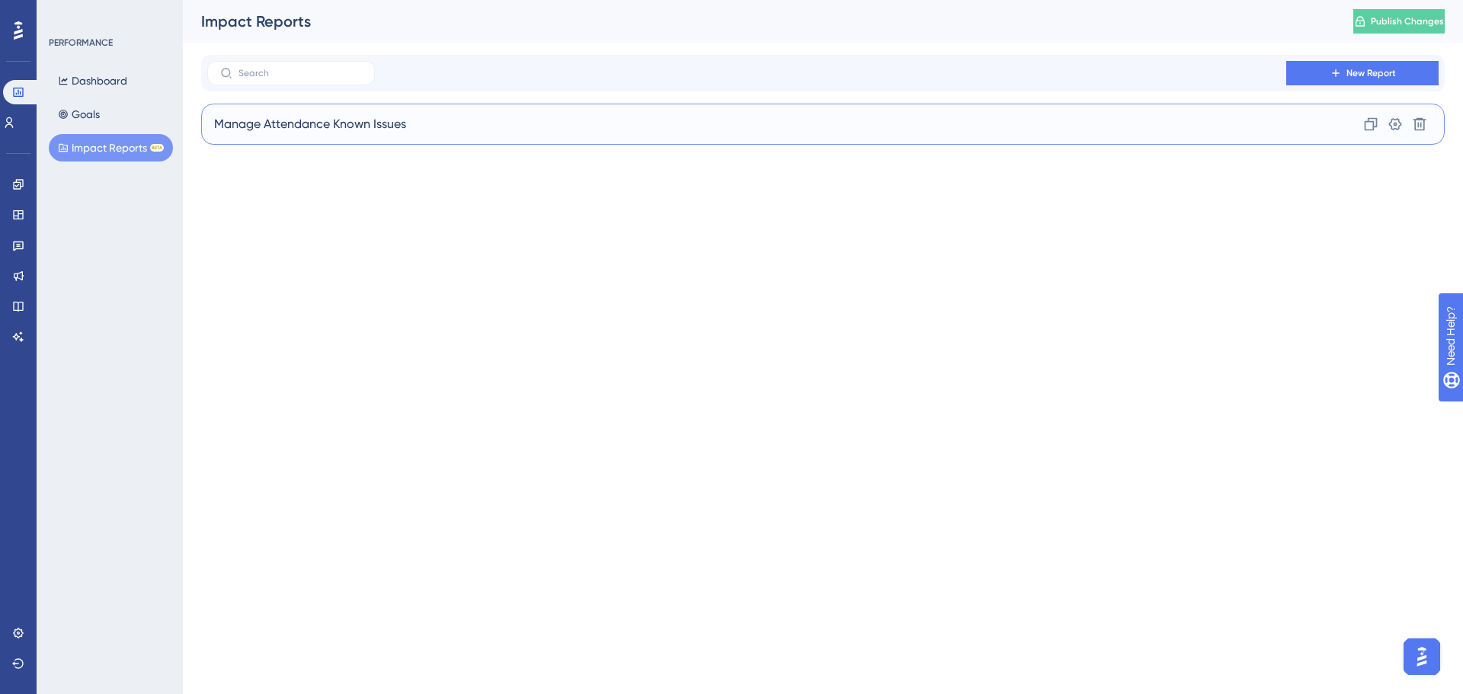
click at [275, 127] on span "Manage Attendance Known Issues" at bounding box center [310, 124] width 192 height 18
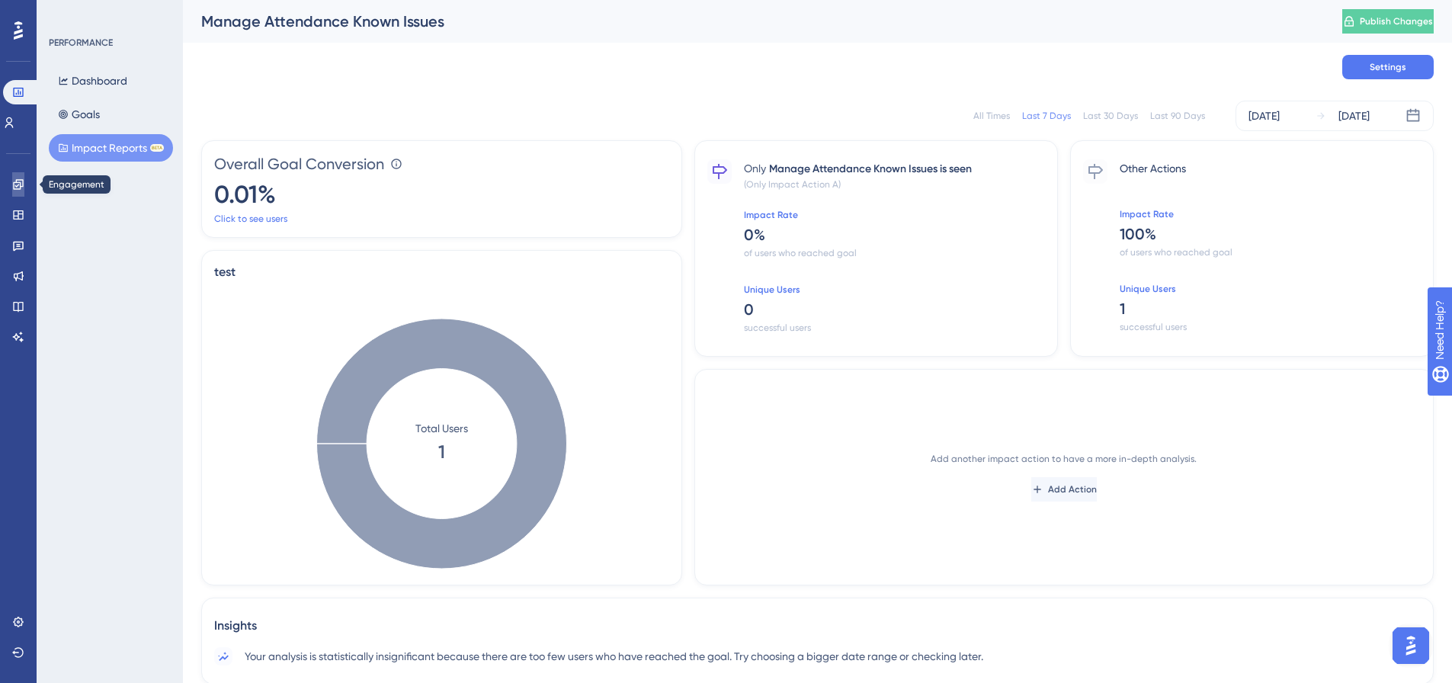
click at [15, 187] on icon at bounding box center [18, 184] width 12 height 12
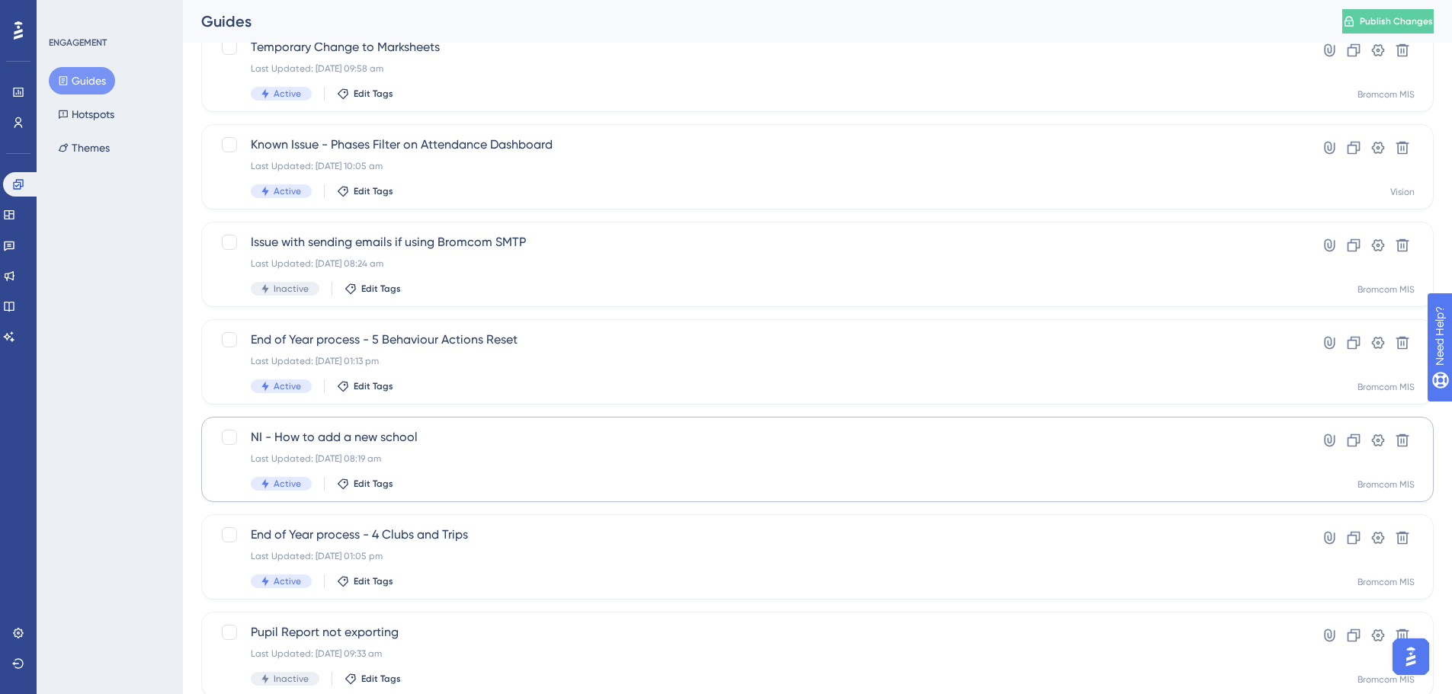
scroll to position [229, 0]
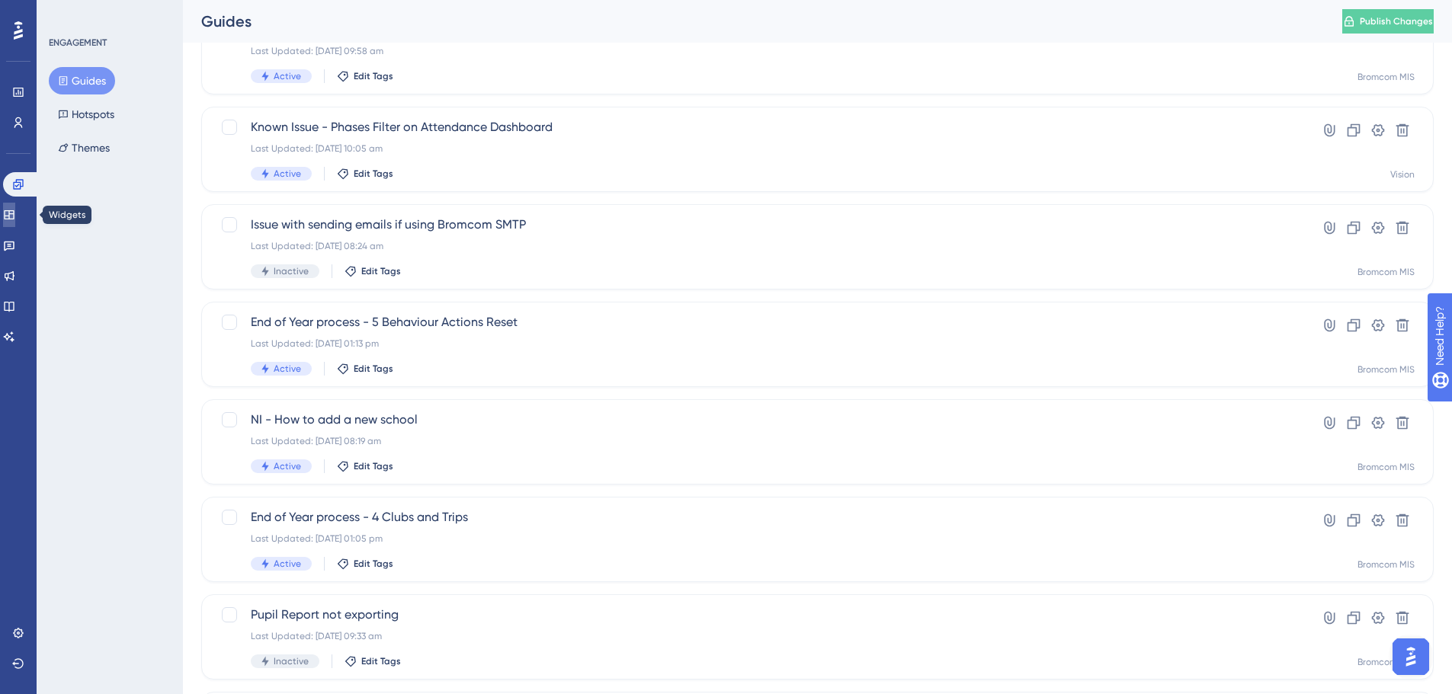
click at [15, 213] on link at bounding box center [9, 215] width 12 height 24
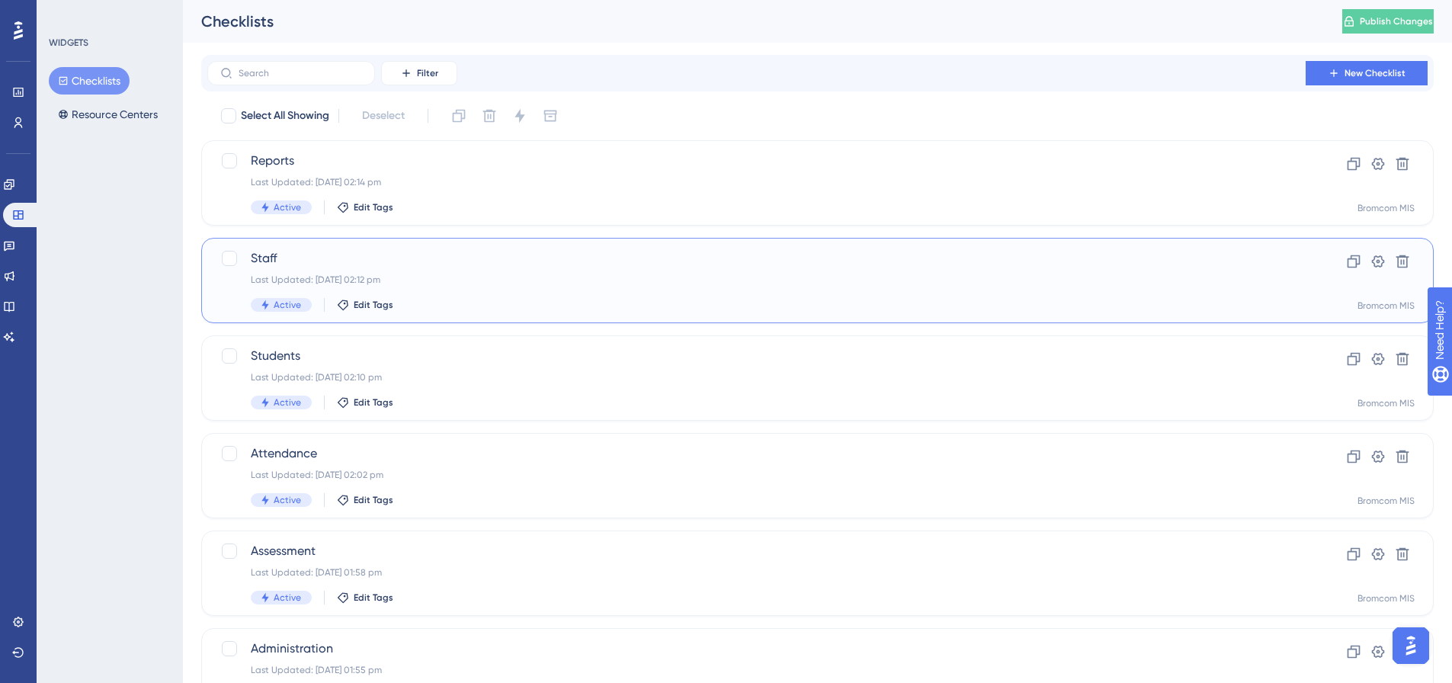
click at [443, 261] on span "Staff" at bounding box center [756, 258] width 1011 height 18
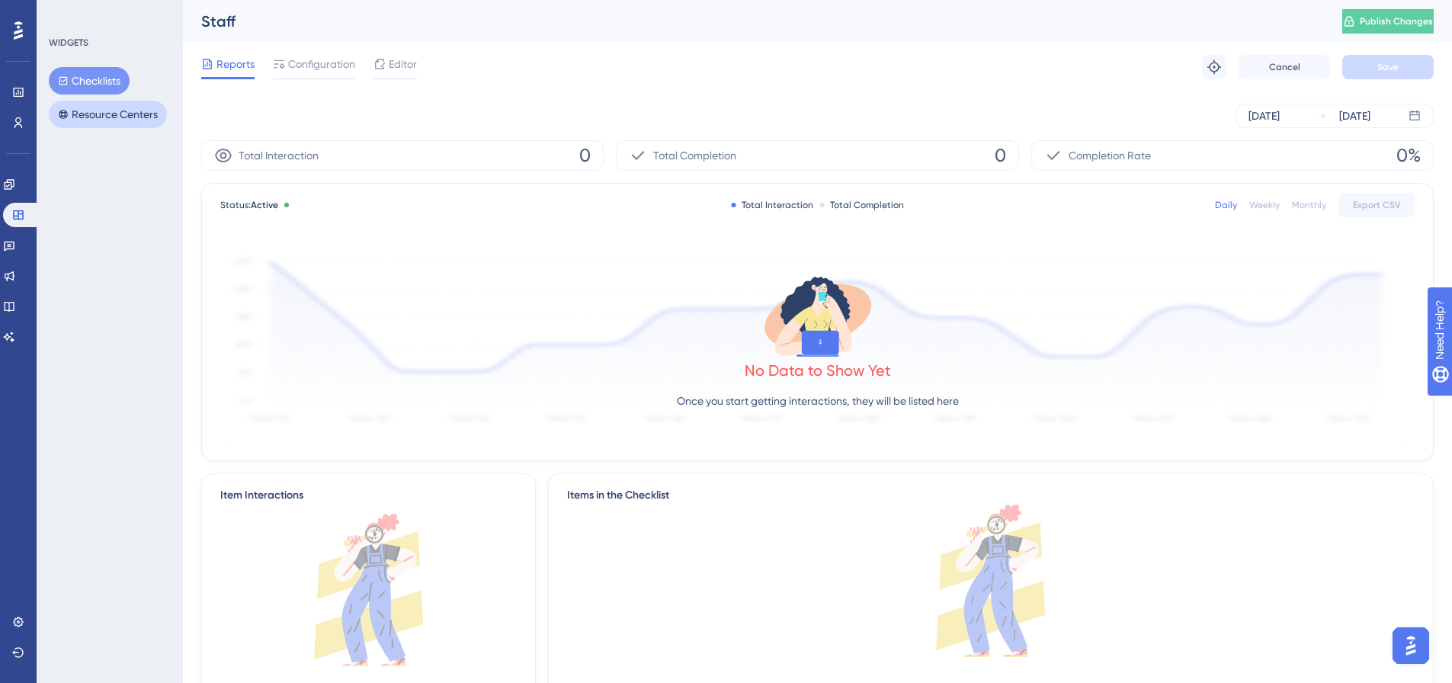
click at [104, 114] on button "Resource Centers" at bounding box center [108, 114] width 118 height 27
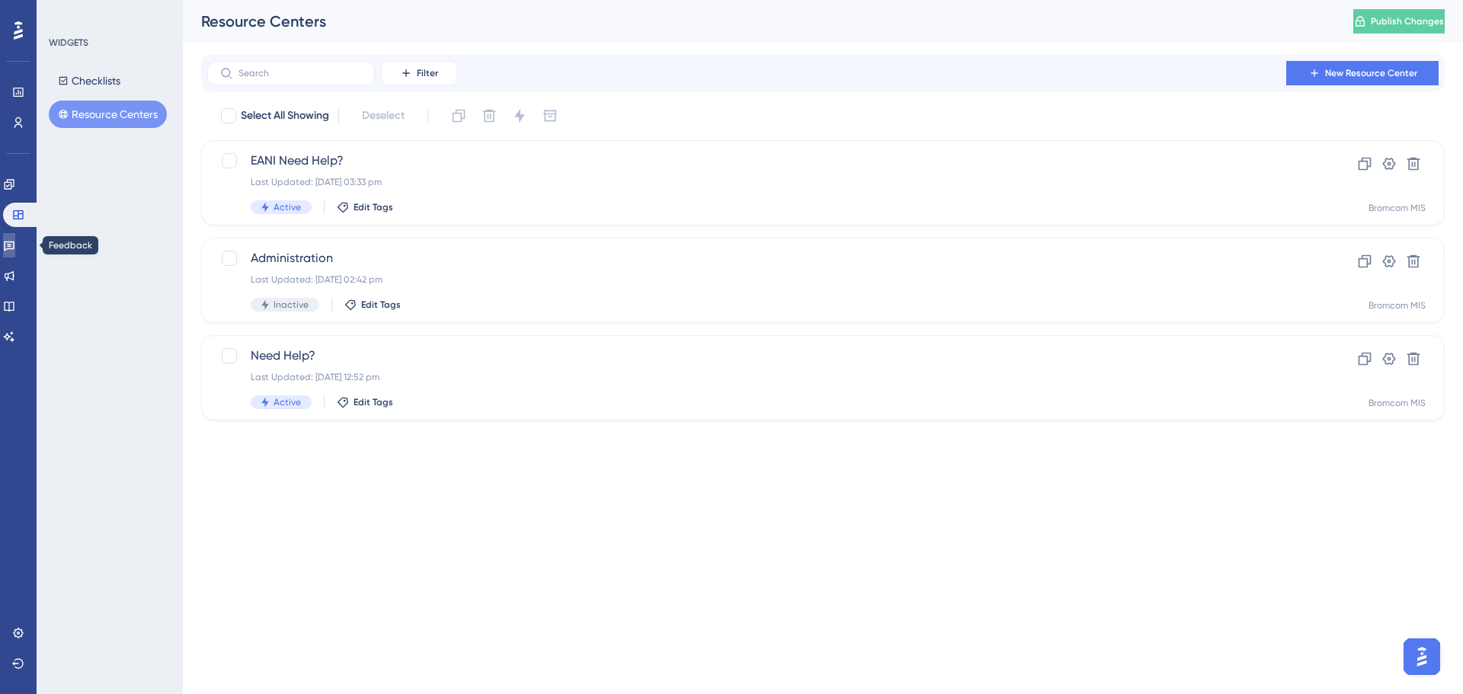
click at [14, 242] on icon at bounding box center [9, 247] width 11 height 10
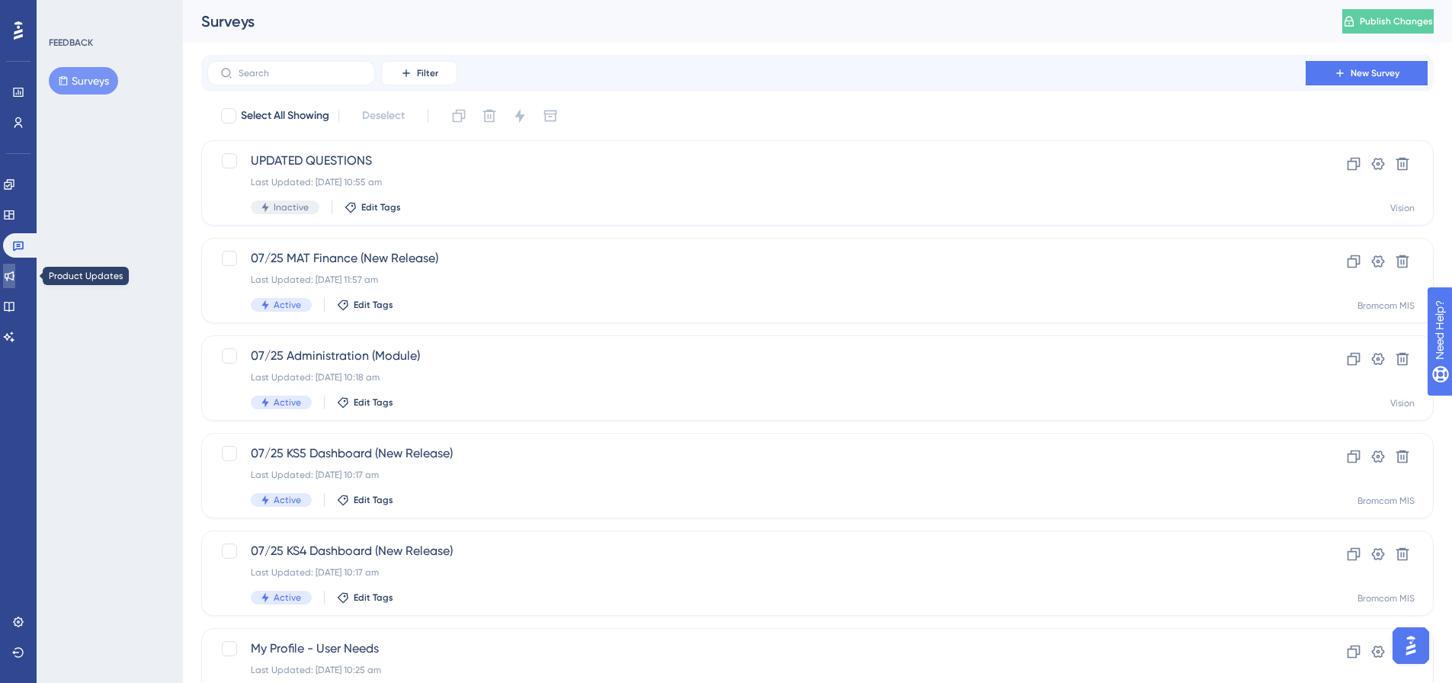
click at [14, 274] on icon at bounding box center [10, 276] width 10 height 10
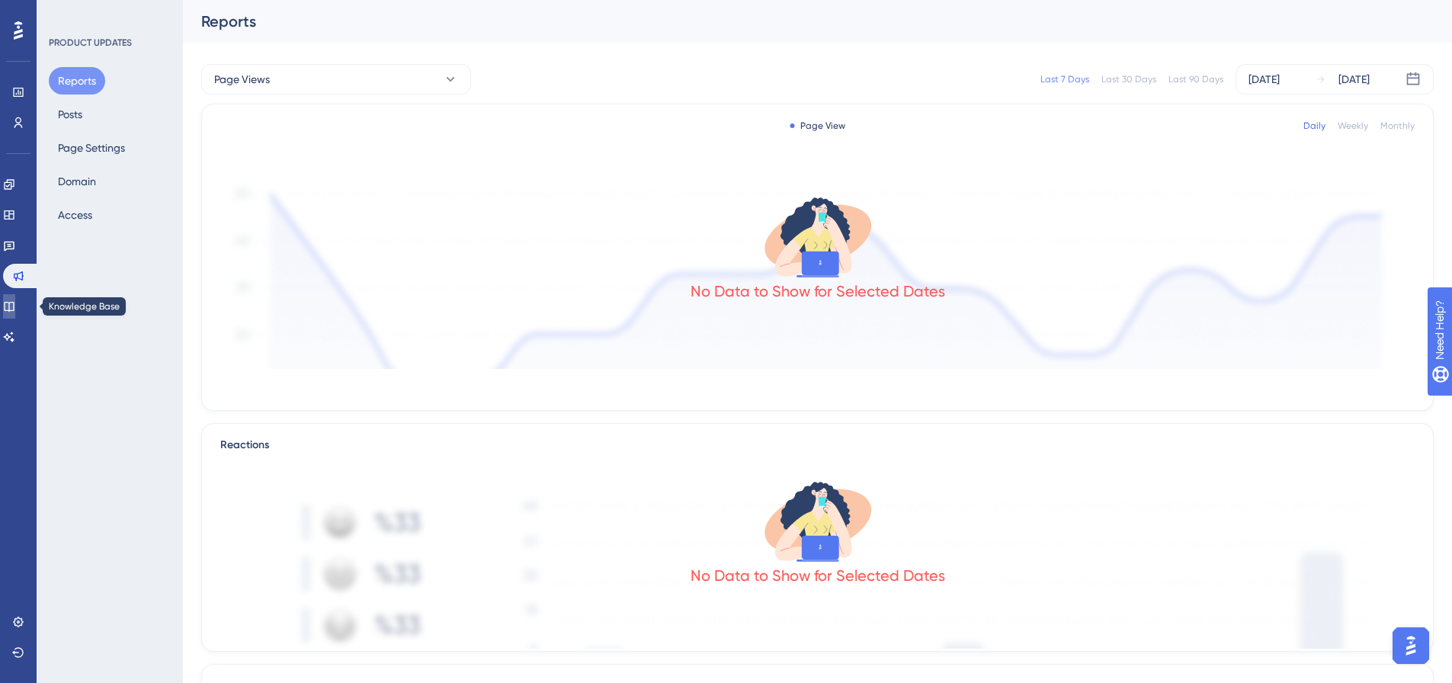
click at [15, 305] on link at bounding box center [9, 306] width 12 height 24
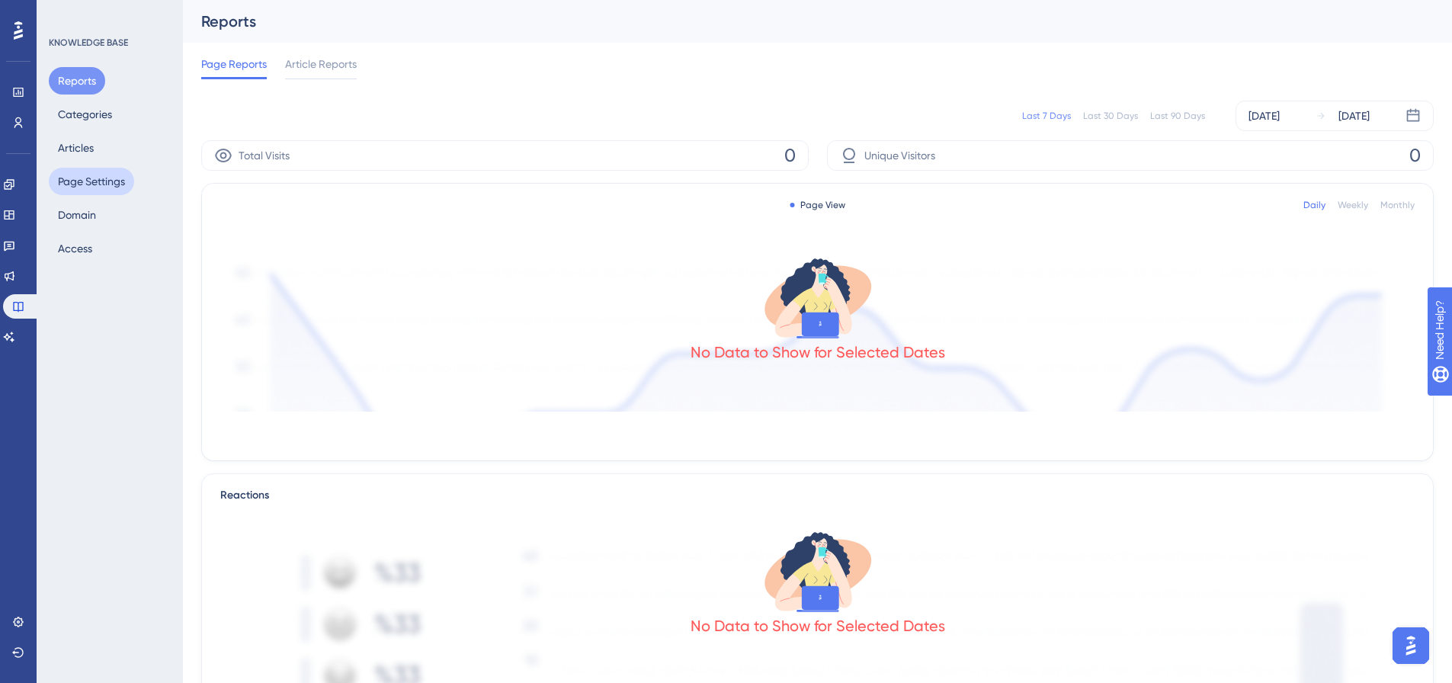
click at [113, 185] on button "Page Settings" at bounding box center [91, 181] width 85 height 27
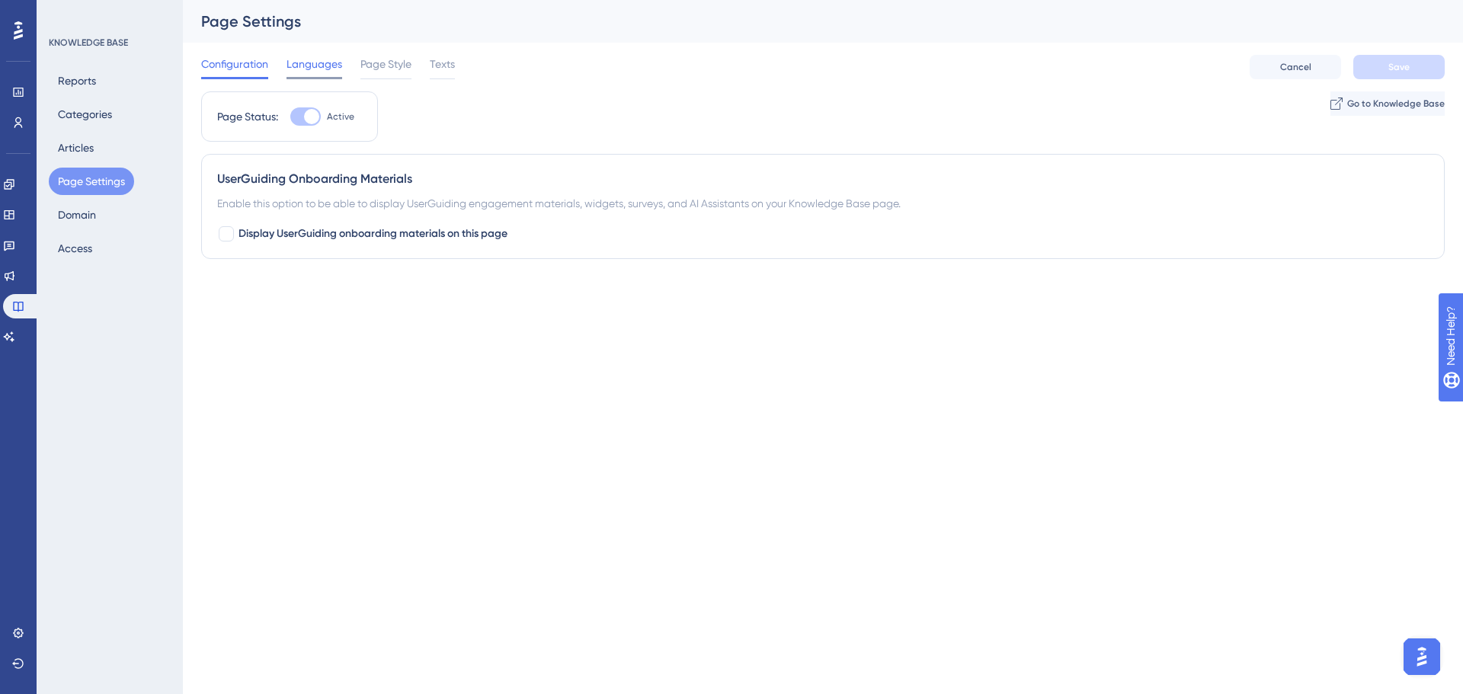
click at [316, 67] on span "Languages" at bounding box center [315, 64] width 56 height 18
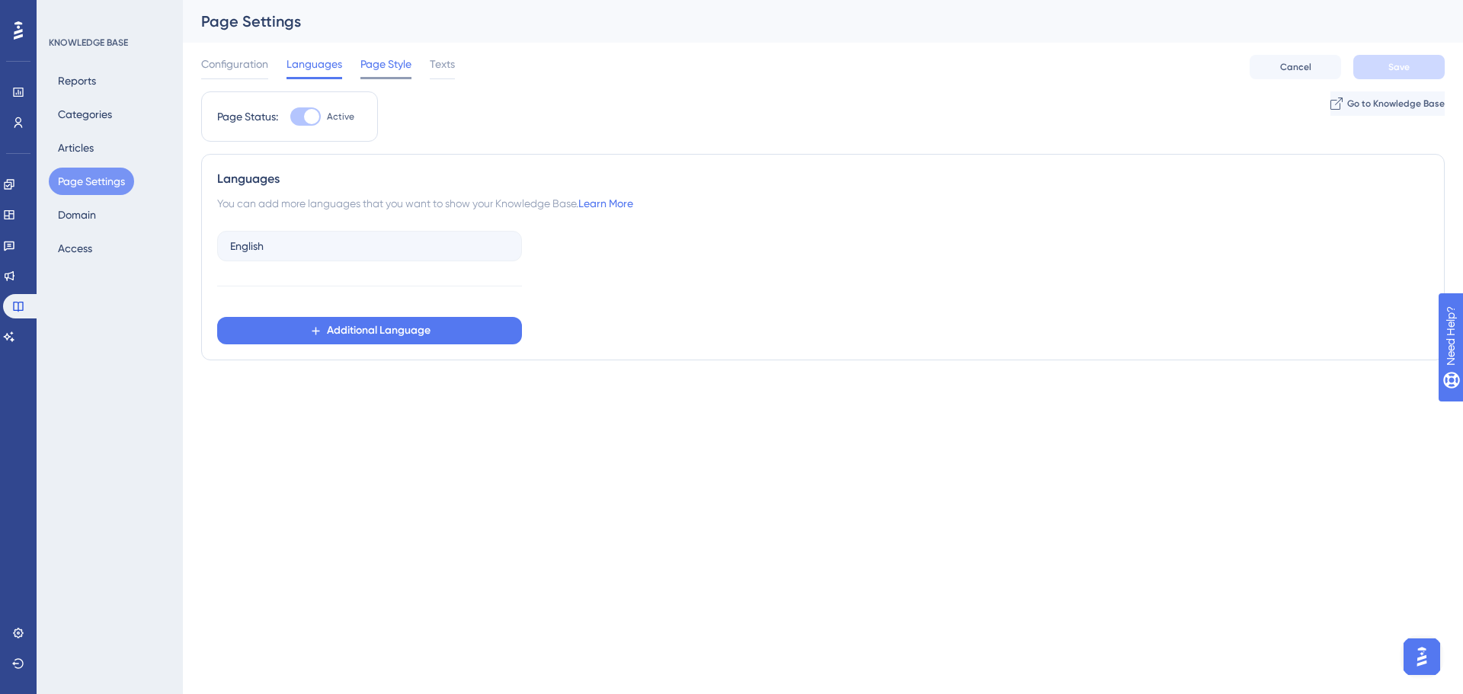
click at [377, 68] on span "Page Style" at bounding box center [386, 64] width 51 height 18
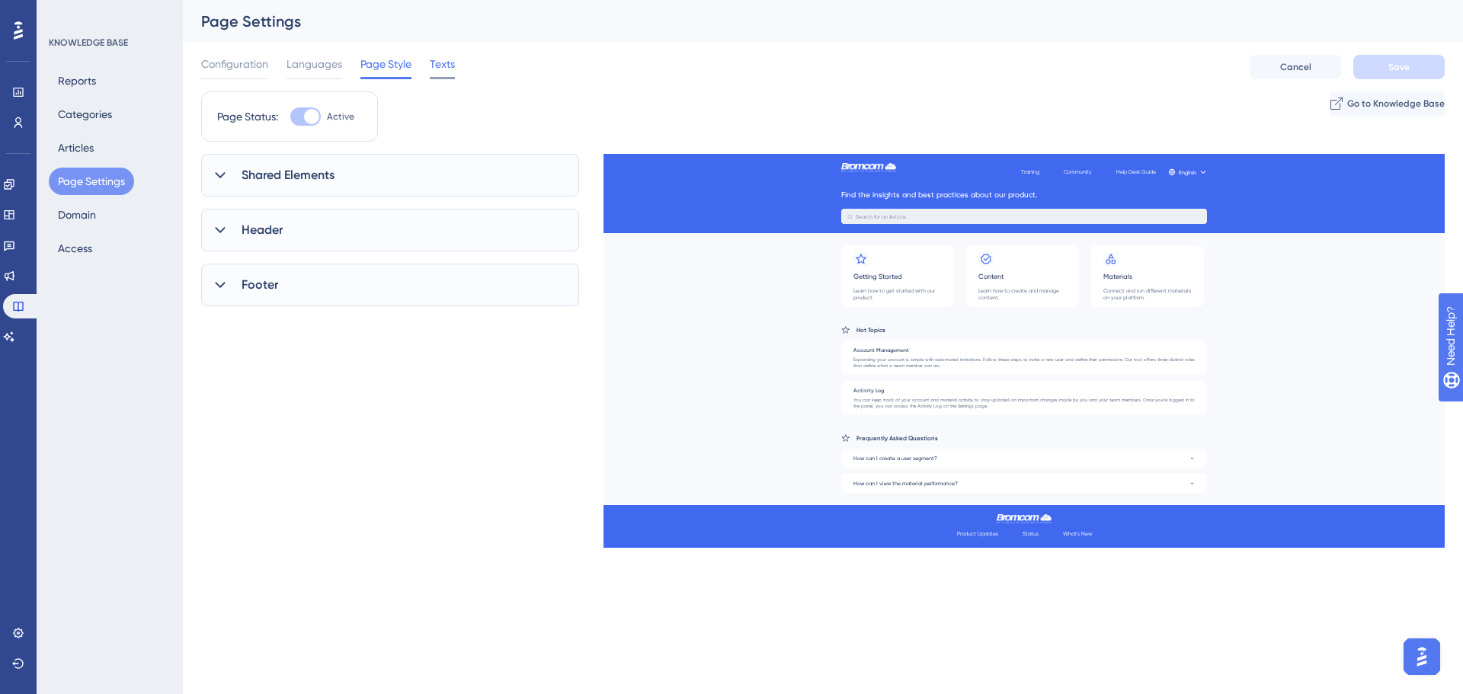
click at [454, 63] on span "Texts" at bounding box center [442, 64] width 25 height 18
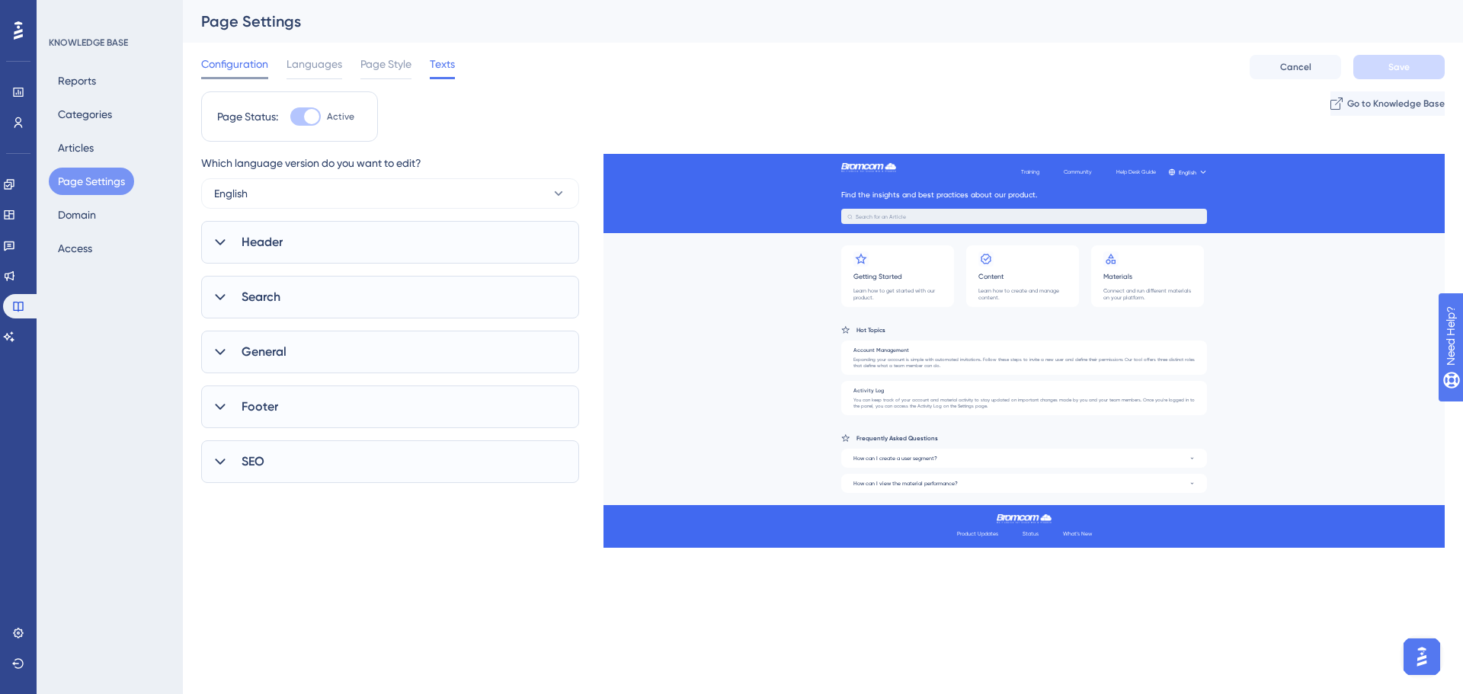
click at [243, 69] on span "Configuration" at bounding box center [234, 64] width 67 height 18
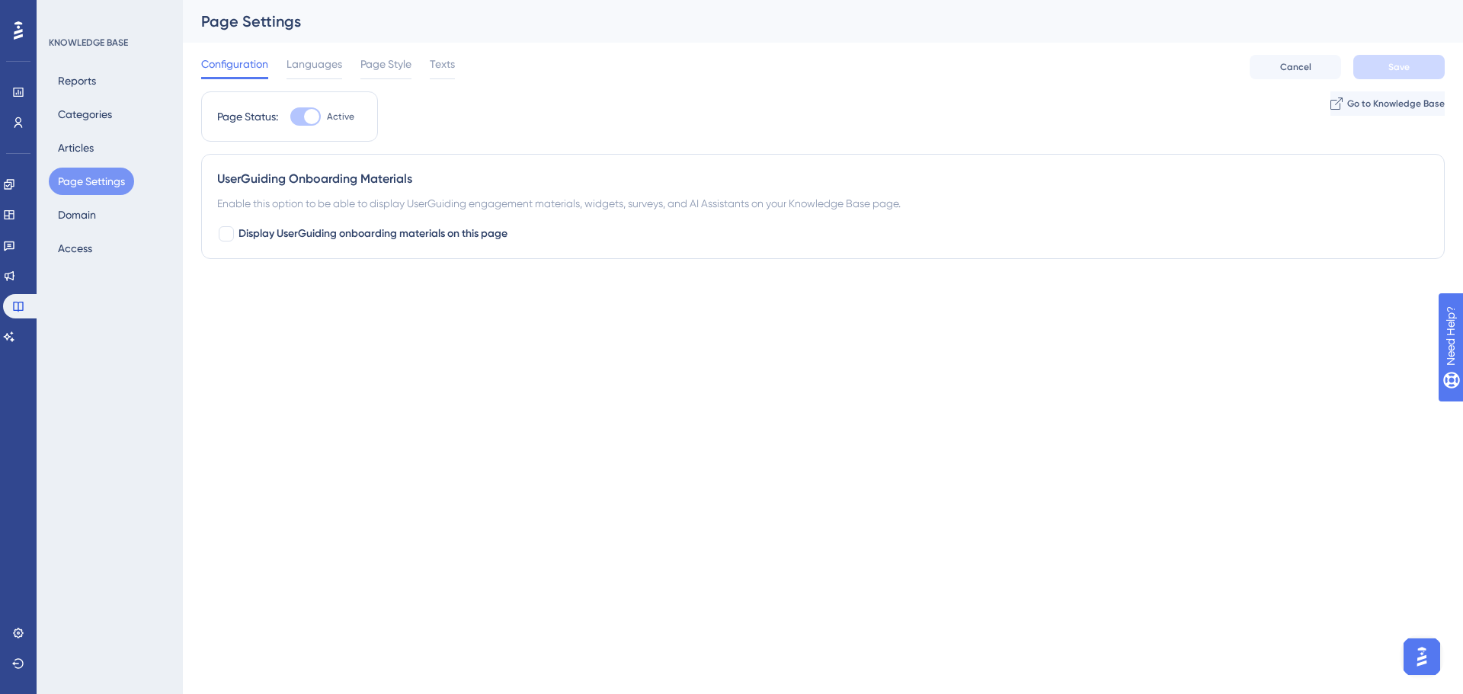
click at [312, 122] on div at bounding box center [311, 116] width 15 height 15
click at [223, 230] on div at bounding box center [226, 233] width 15 height 15
checkbox input "true"
click at [303, 325] on button "Bromcom MIS" at bounding box center [301, 328] width 168 height 30
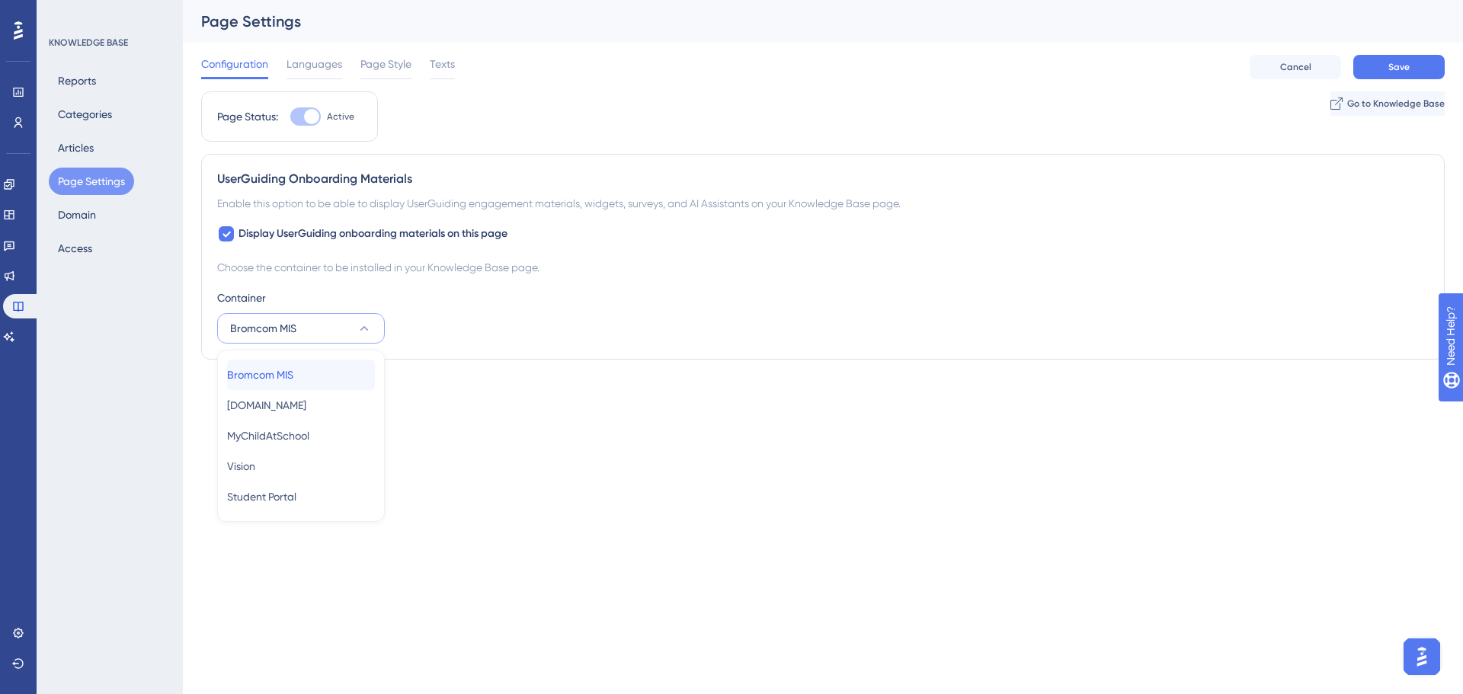
click at [293, 380] on span "Bromcom MIS" at bounding box center [260, 375] width 66 height 18
click at [428, 334] on div "Container Bromcom MIS" at bounding box center [823, 316] width 1212 height 55
click at [1378, 70] on button "Save" at bounding box center [1399, 67] width 91 height 24
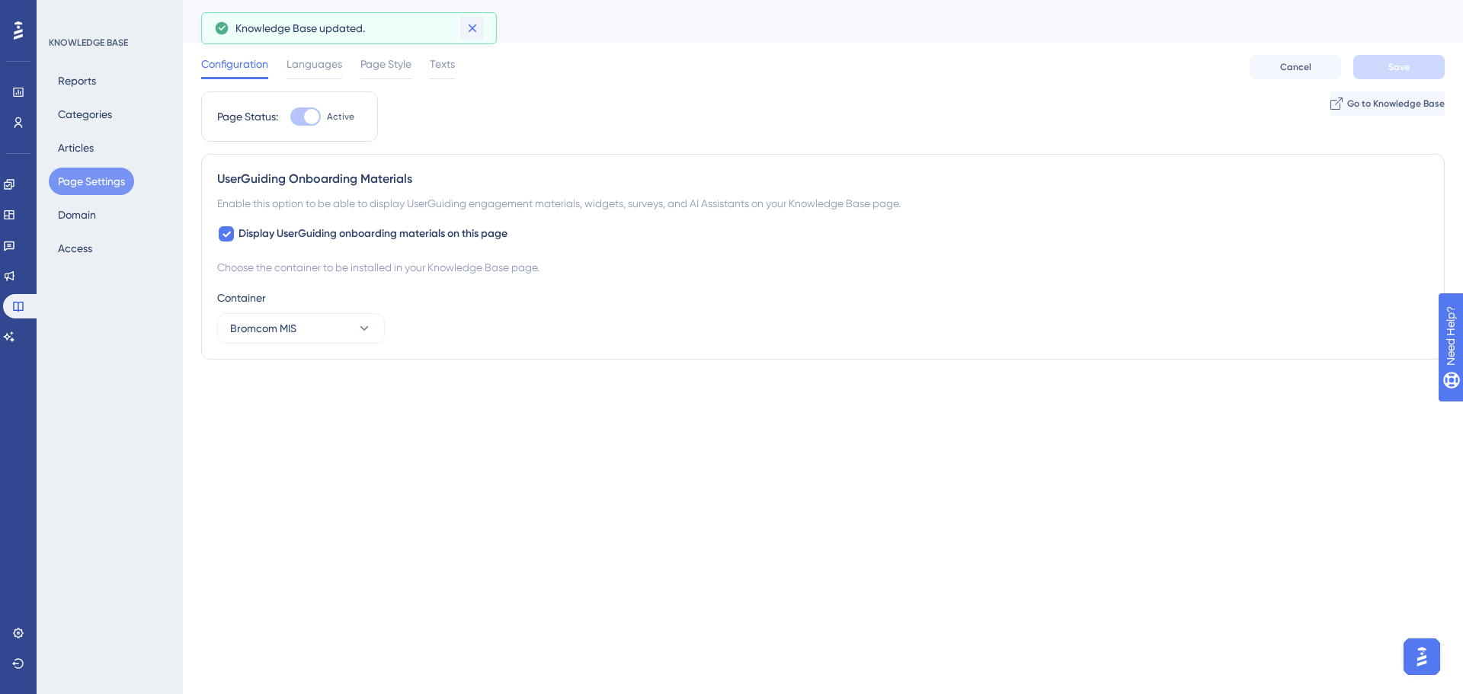
click at [477, 28] on icon at bounding box center [472, 28] width 15 height 15
click at [321, 66] on span "Languages" at bounding box center [315, 64] width 56 height 18
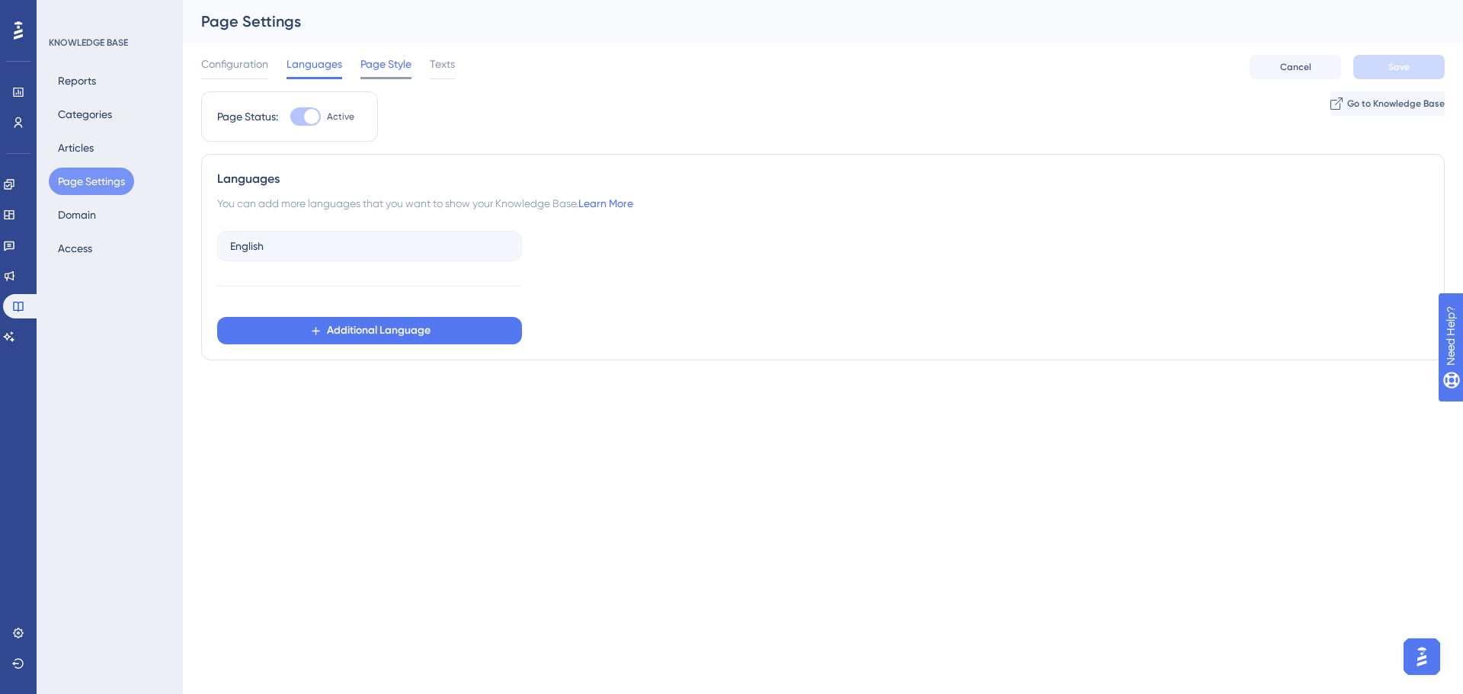
click at [371, 69] on span "Page Style" at bounding box center [386, 64] width 51 height 18
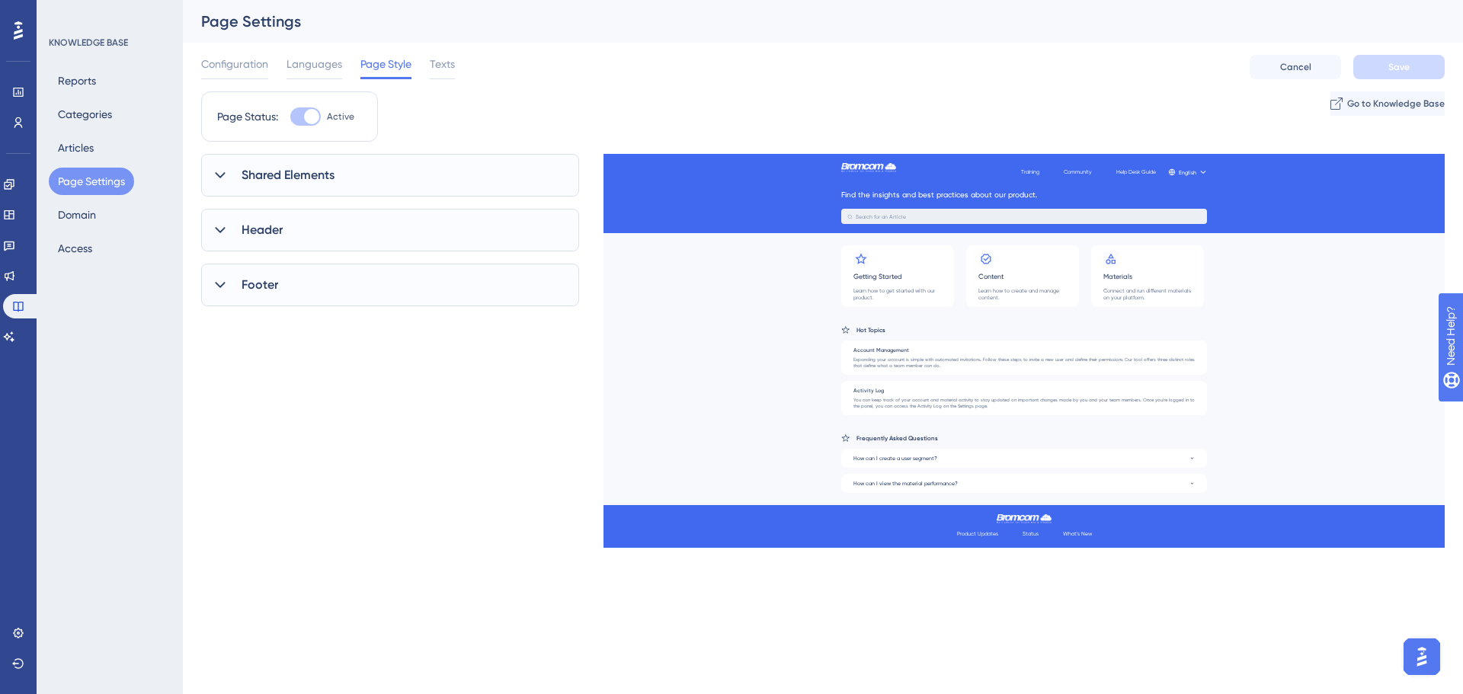
click at [249, 171] on span "Shared Elements" at bounding box center [288, 175] width 93 height 18
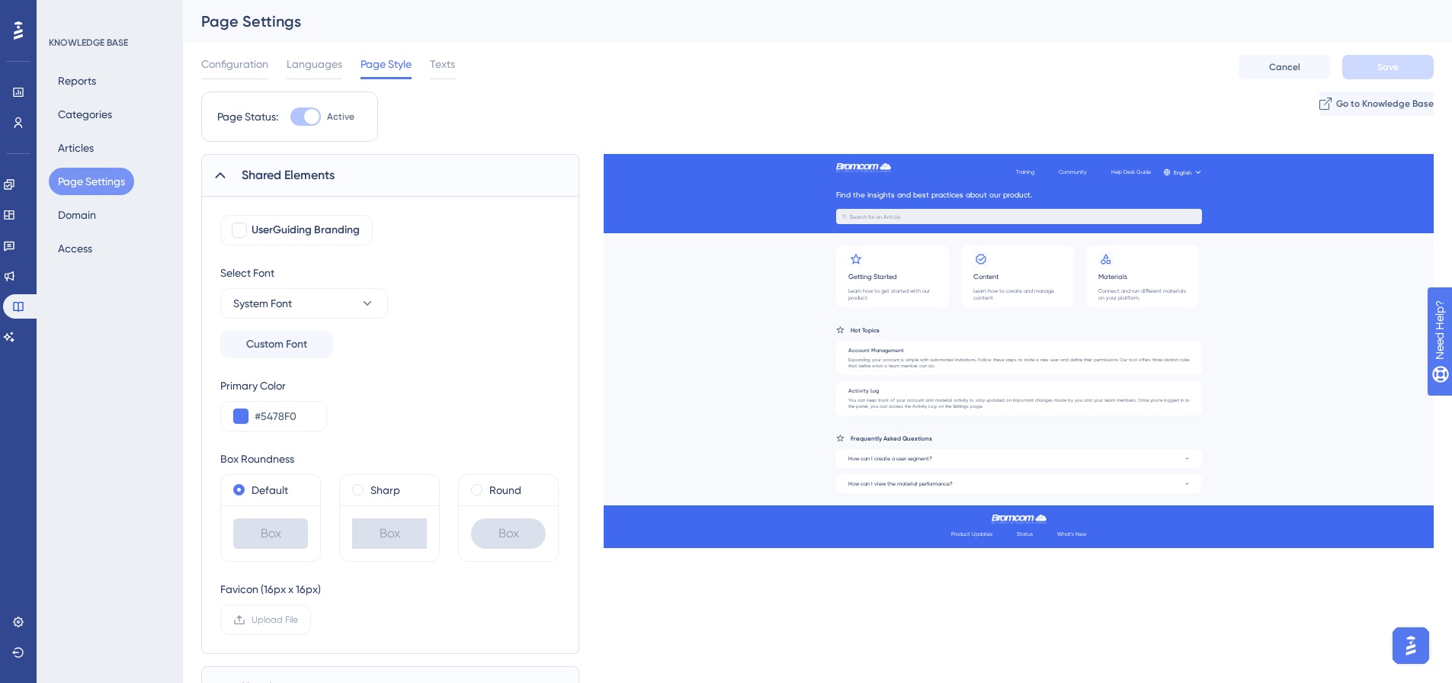
click at [249, 171] on span "Shared Elements" at bounding box center [288, 175] width 93 height 18
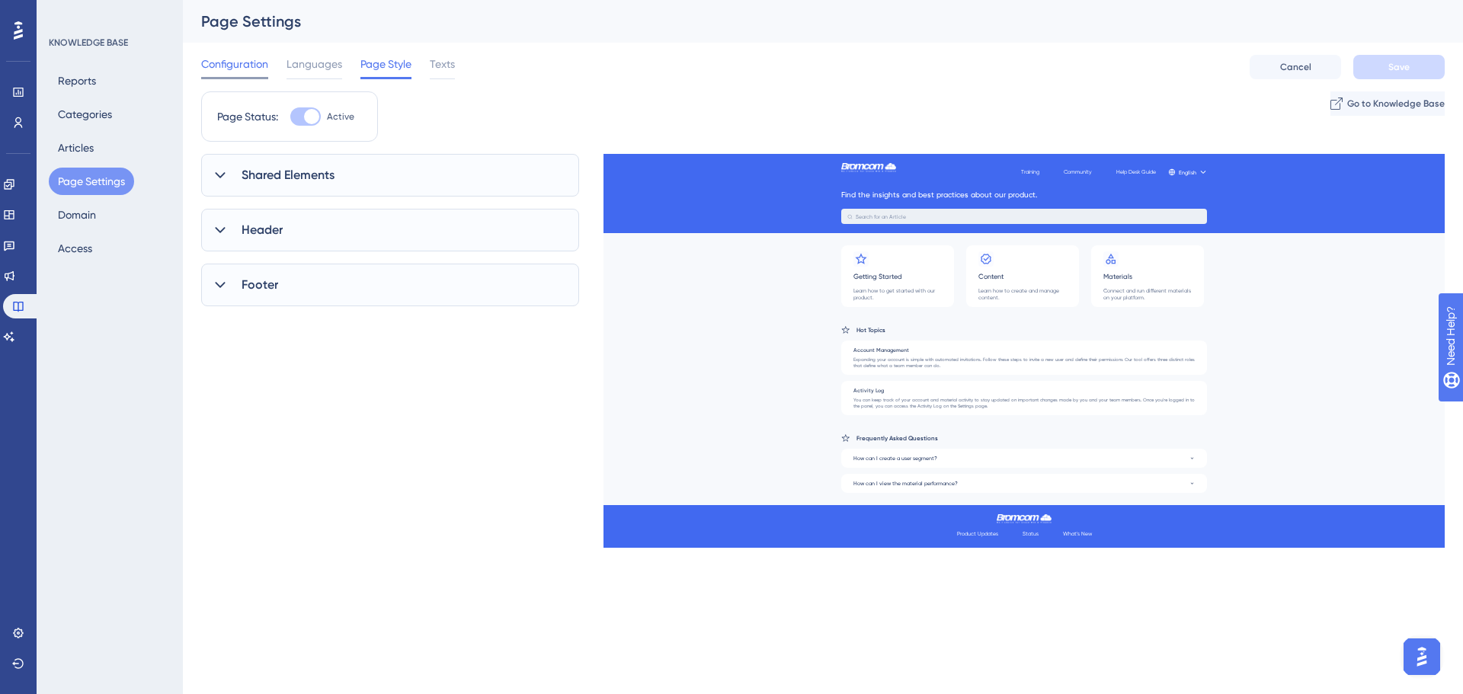
click at [242, 72] on span "Configuration" at bounding box center [234, 64] width 67 height 18
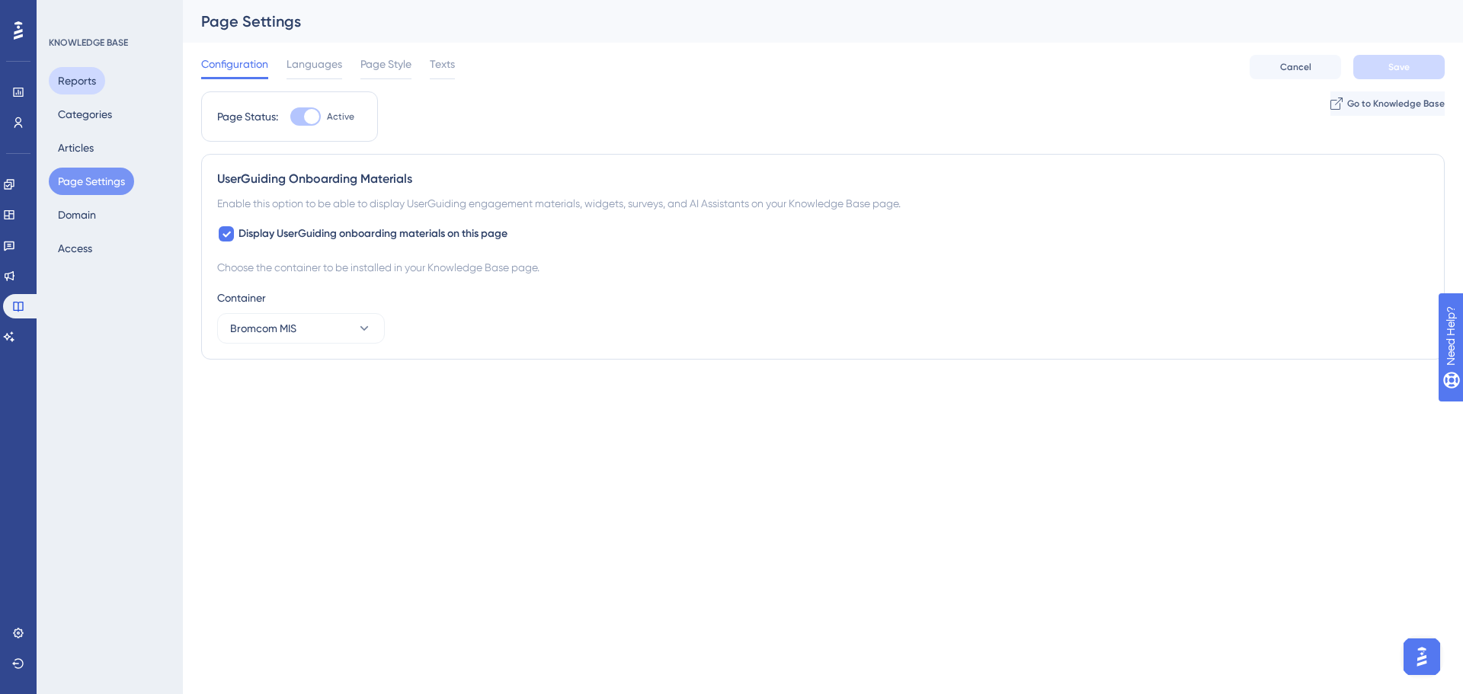
click at [92, 82] on button "Reports" at bounding box center [77, 80] width 56 height 27
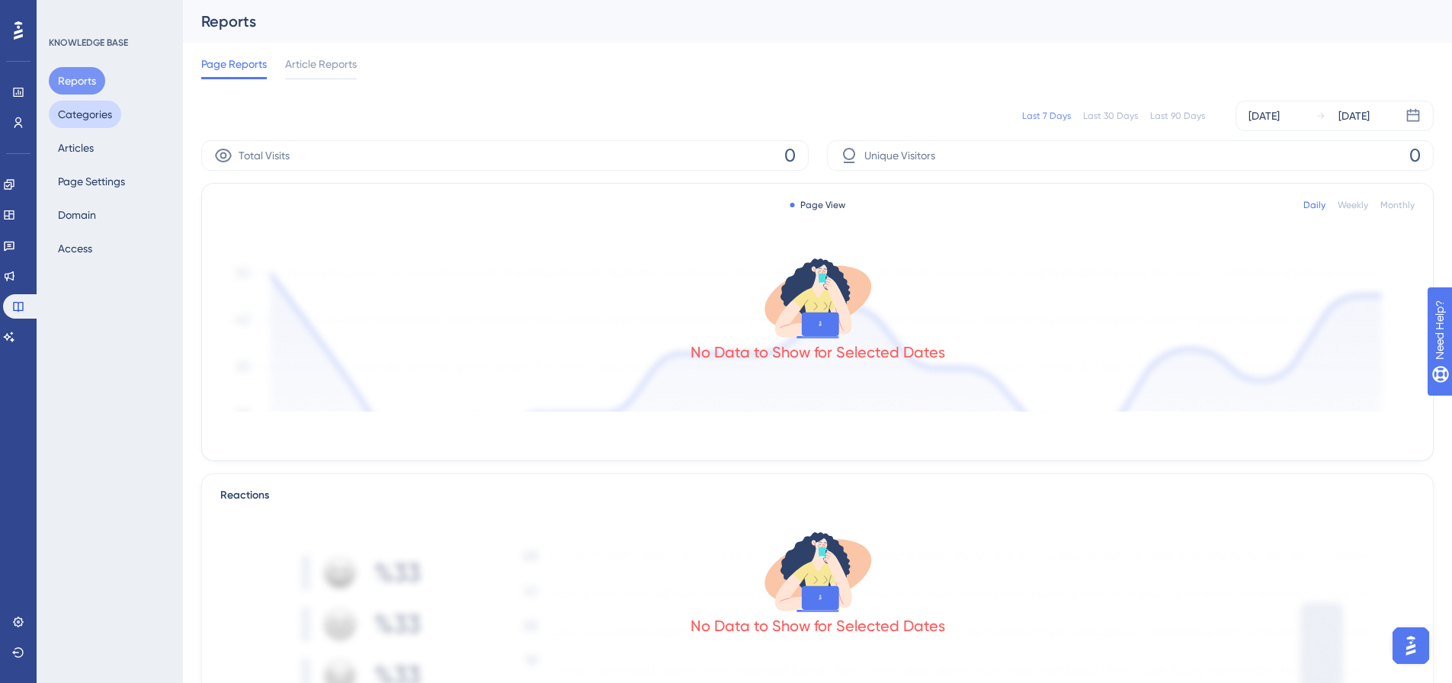
click at [106, 110] on button "Categories" at bounding box center [85, 114] width 72 height 27
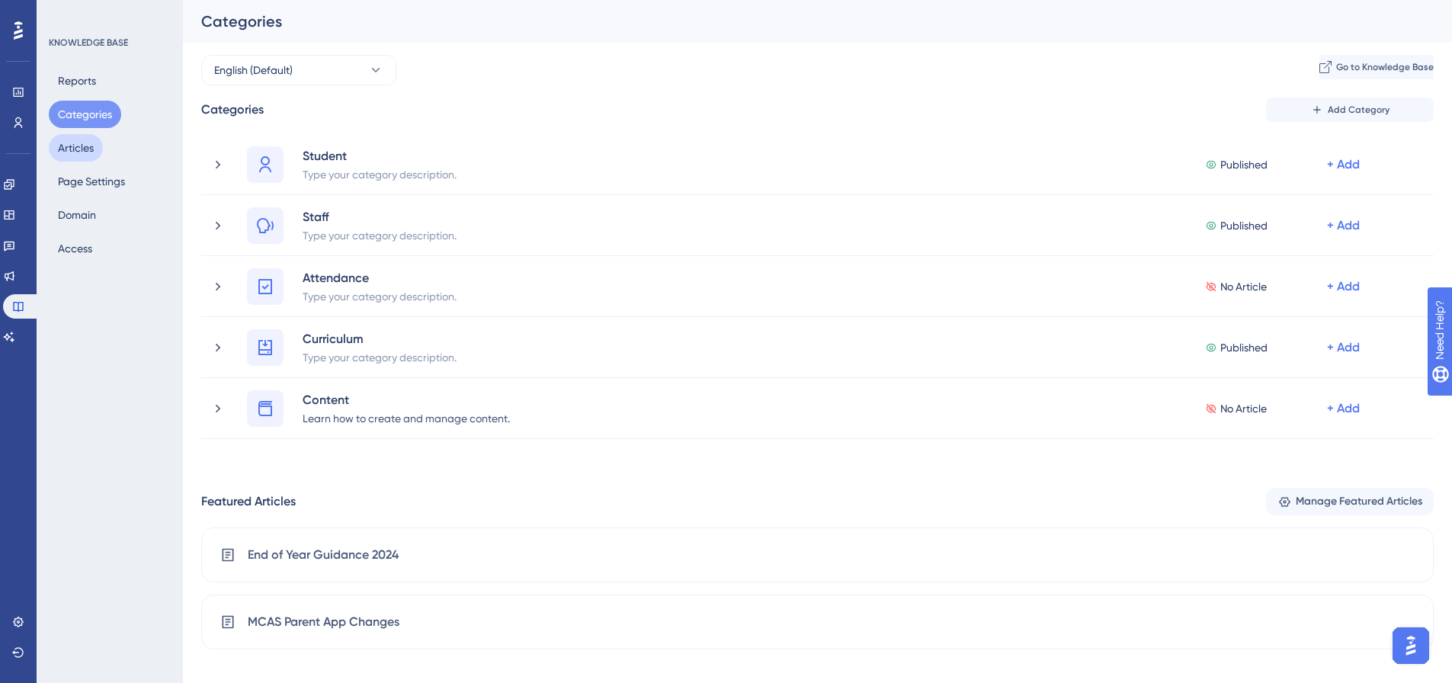
click at [88, 152] on button "Articles" at bounding box center [76, 147] width 54 height 27
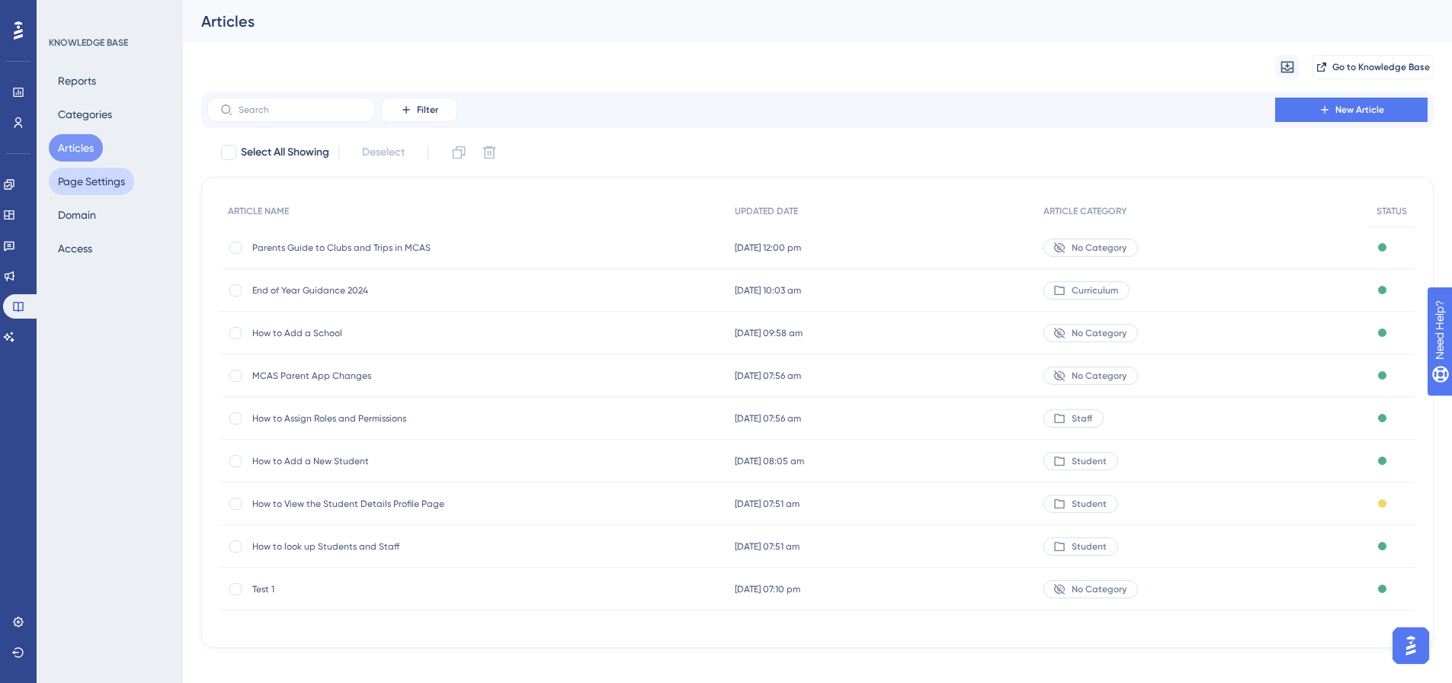
click at [95, 184] on button "Page Settings" at bounding box center [91, 181] width 85 height 27
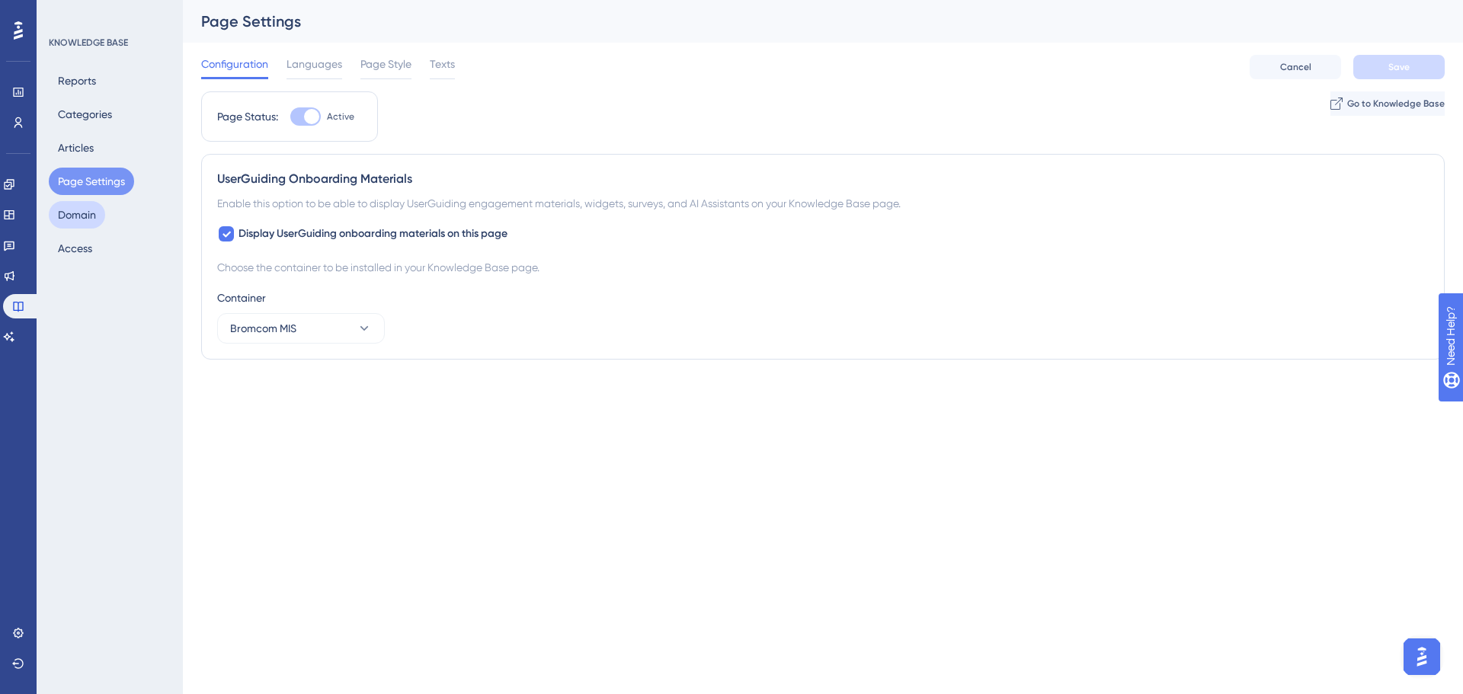
click at [94, 214] on button "Domain" at bounding box center [77, 214] width 56 height 27
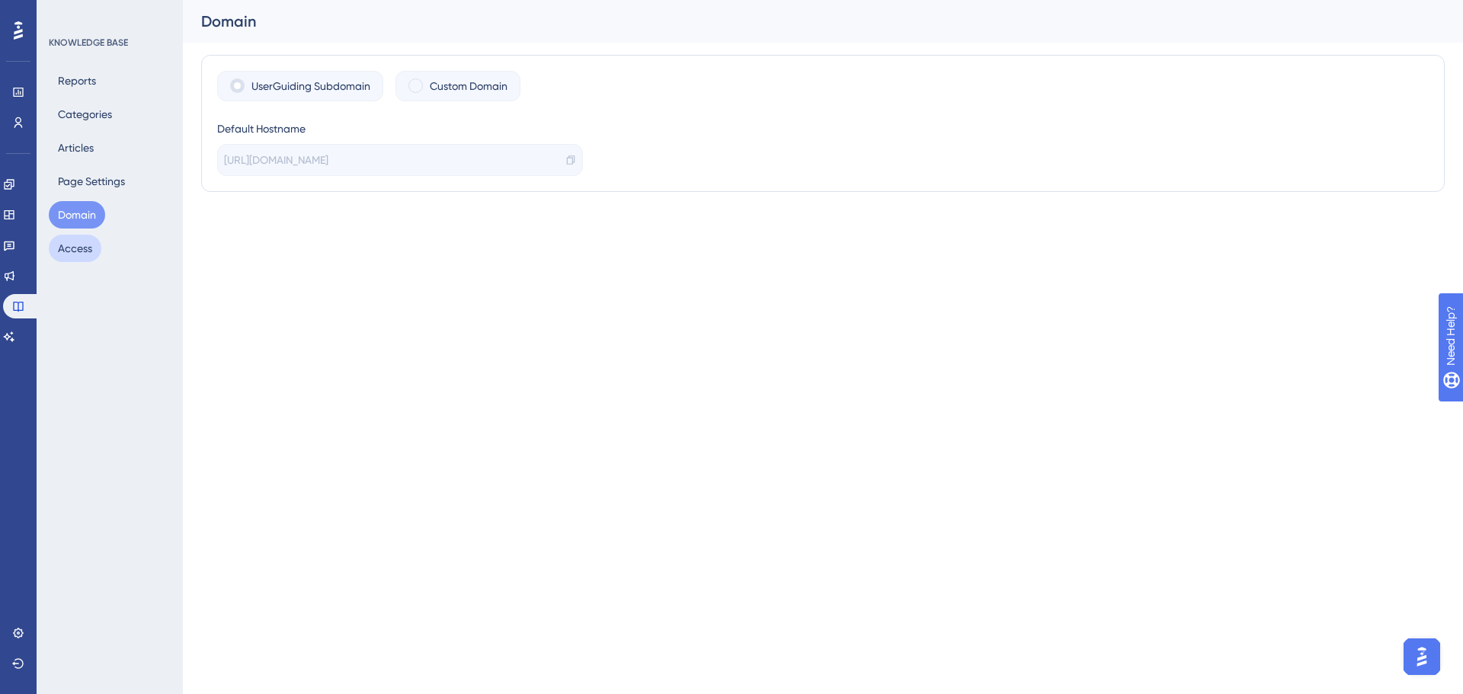
click at [92, 254] on button "Access" at bounding box center [75, 248] width 53 height 27
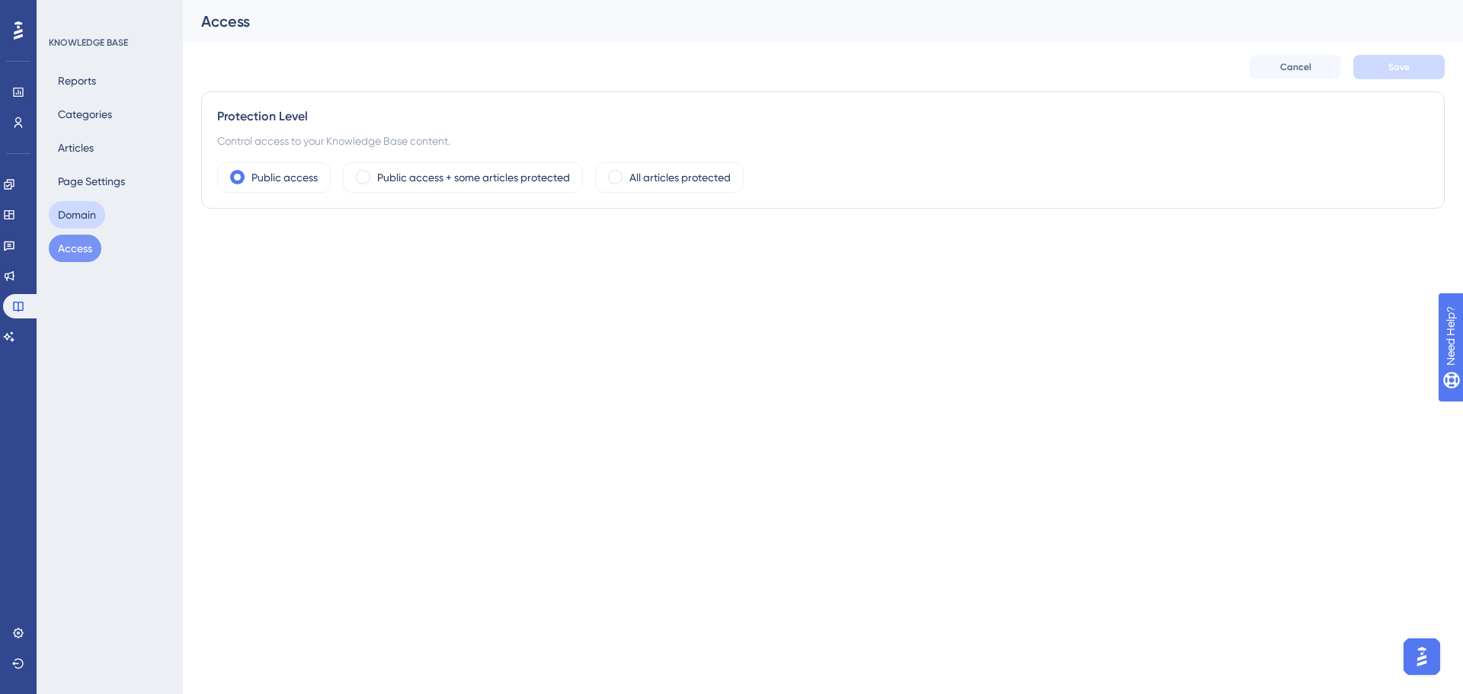
click at [86, 217] on button "Domain" at bounding box center [77, 214] width 56 height 27
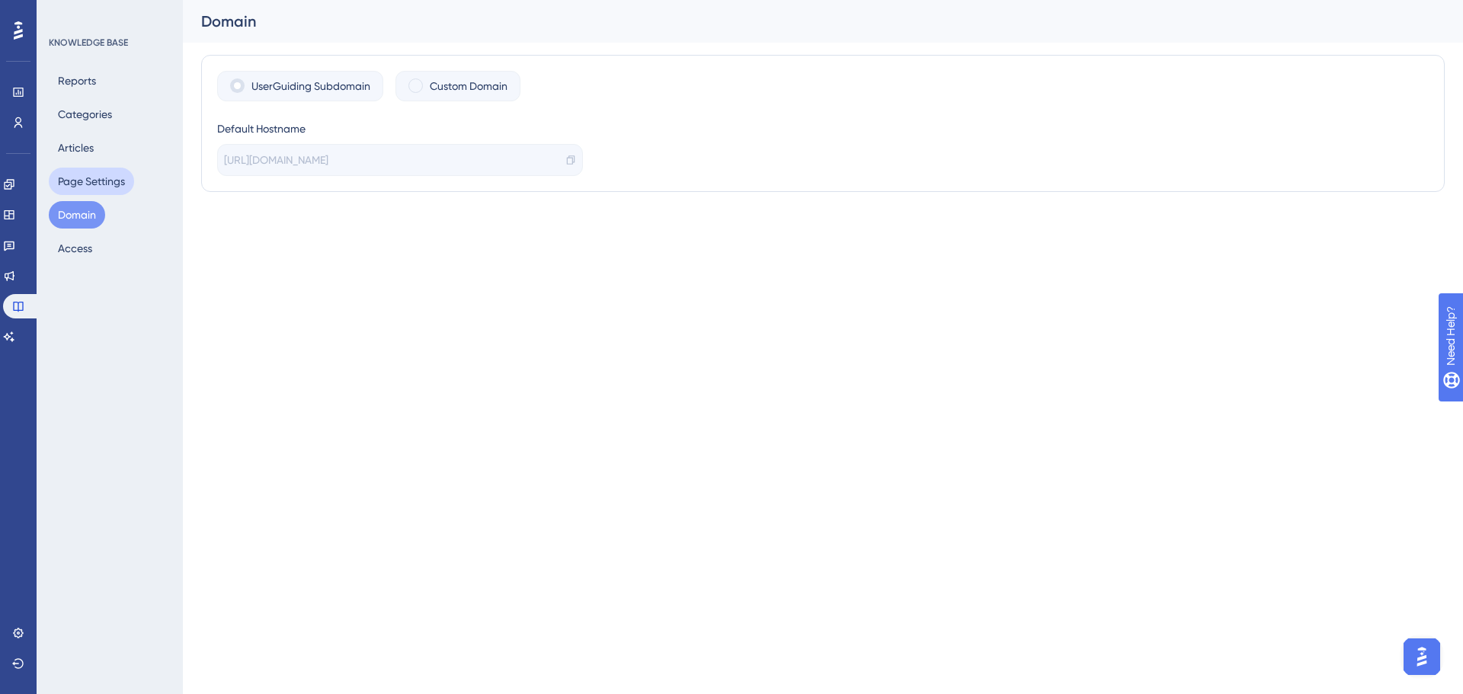
click at [93, 188] on button "Page Settings" at bounding box center [91, 181] width 85 height 27
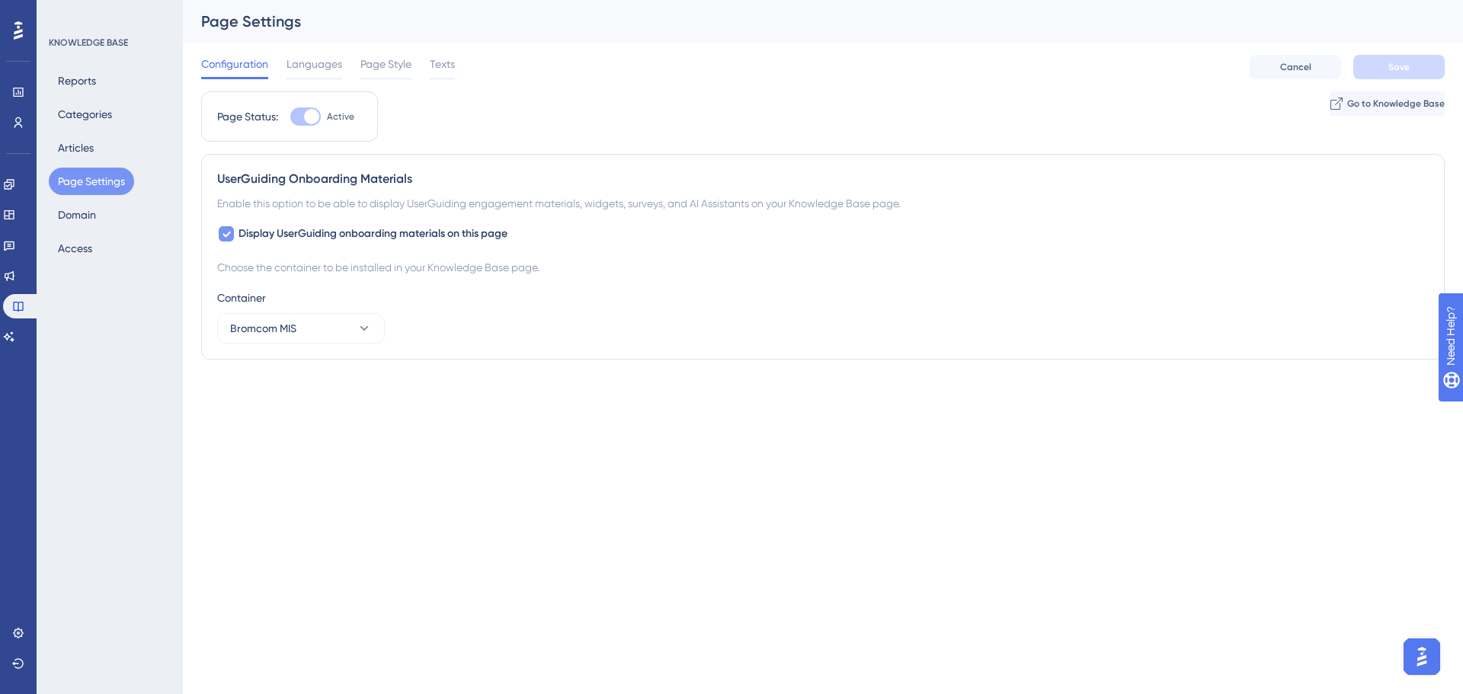
click at [226, 228] on div at bounding box center [226, 233] width 15 height 15
checkbox input "false"
click at [309, 71] on span "Languages" at bounding box center [315, 64] width 56 height 18
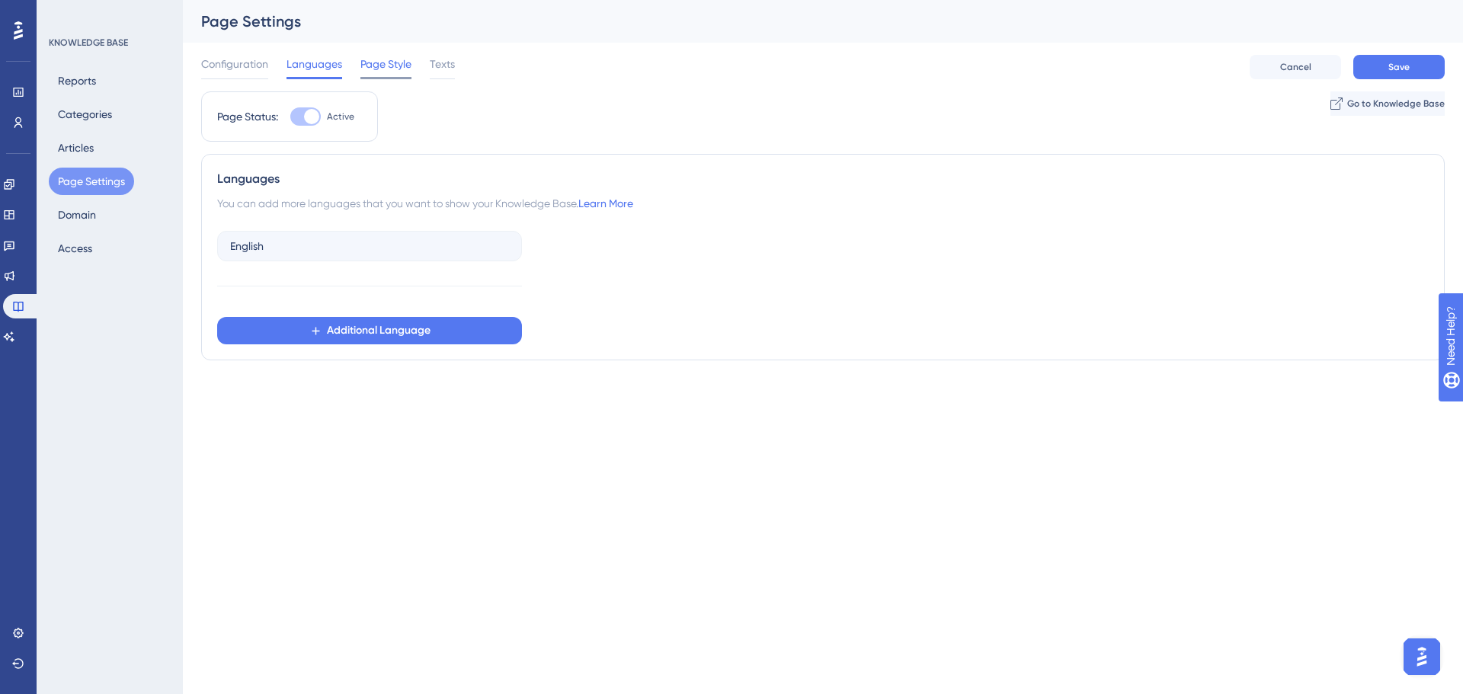
click at [375, 68] on span "Page Style" at bounding box center [386, 64] width 51 height 18
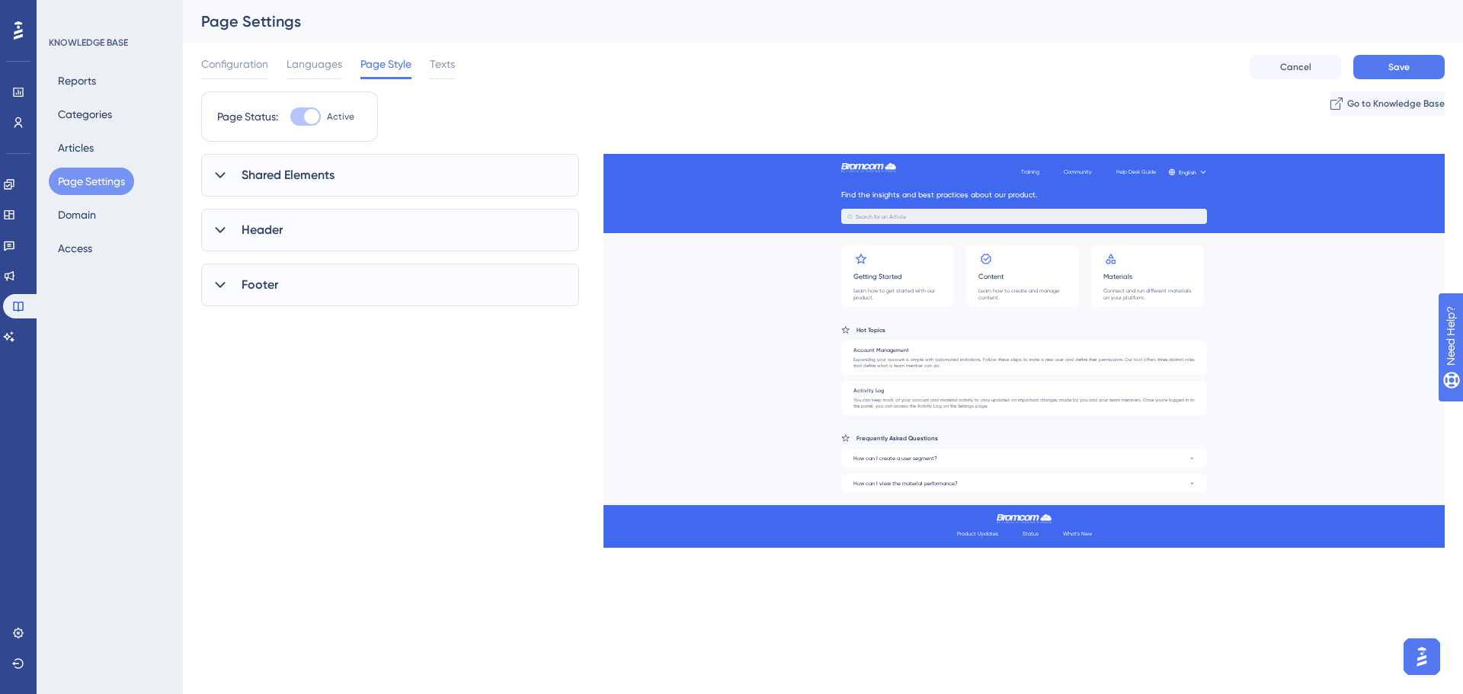
click at [424, 70] on div "Configuration Languages Page Style Texts" at bounding box center [328, 67] width 254 height 24
click at [436, 70] on span "Texts" at bounding box center [442, 64] width 25 height 18
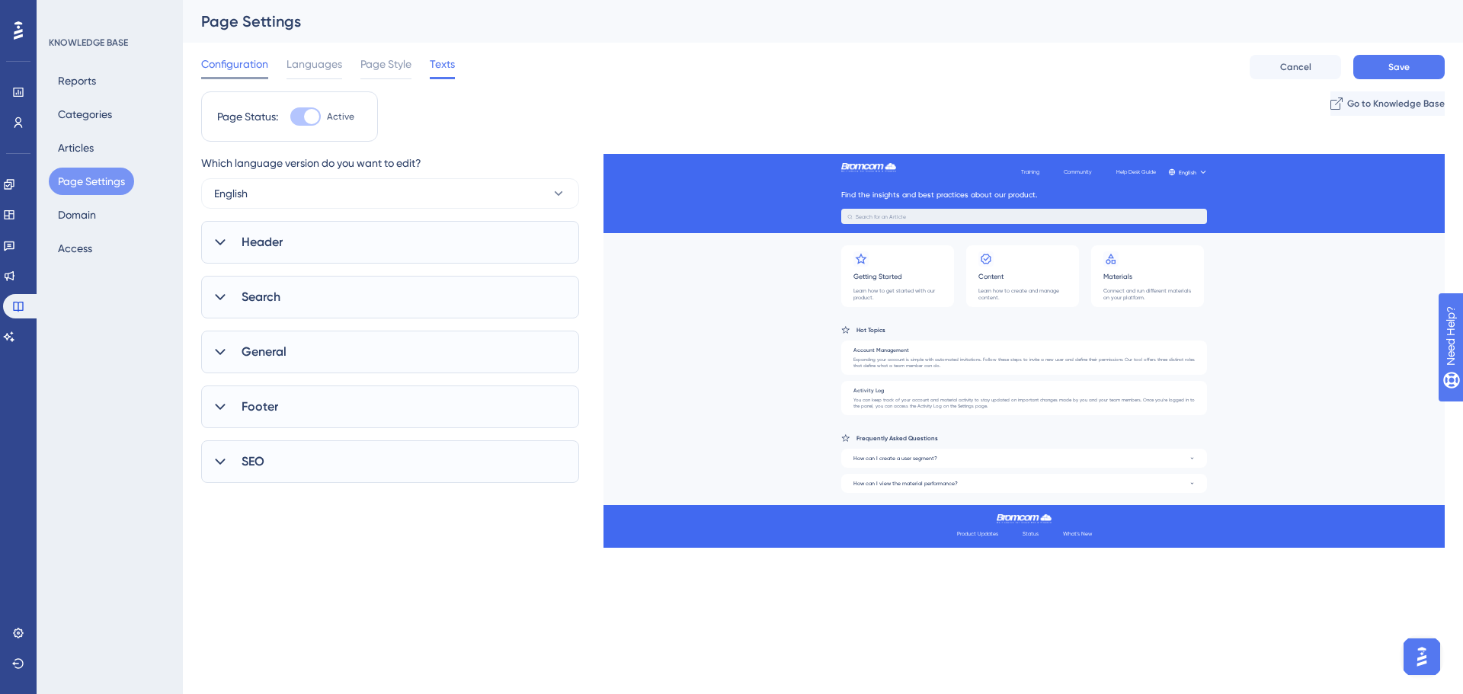
click at [244, 69] on span "Configuration" at bounding box center [234, 64] width 67 height 18
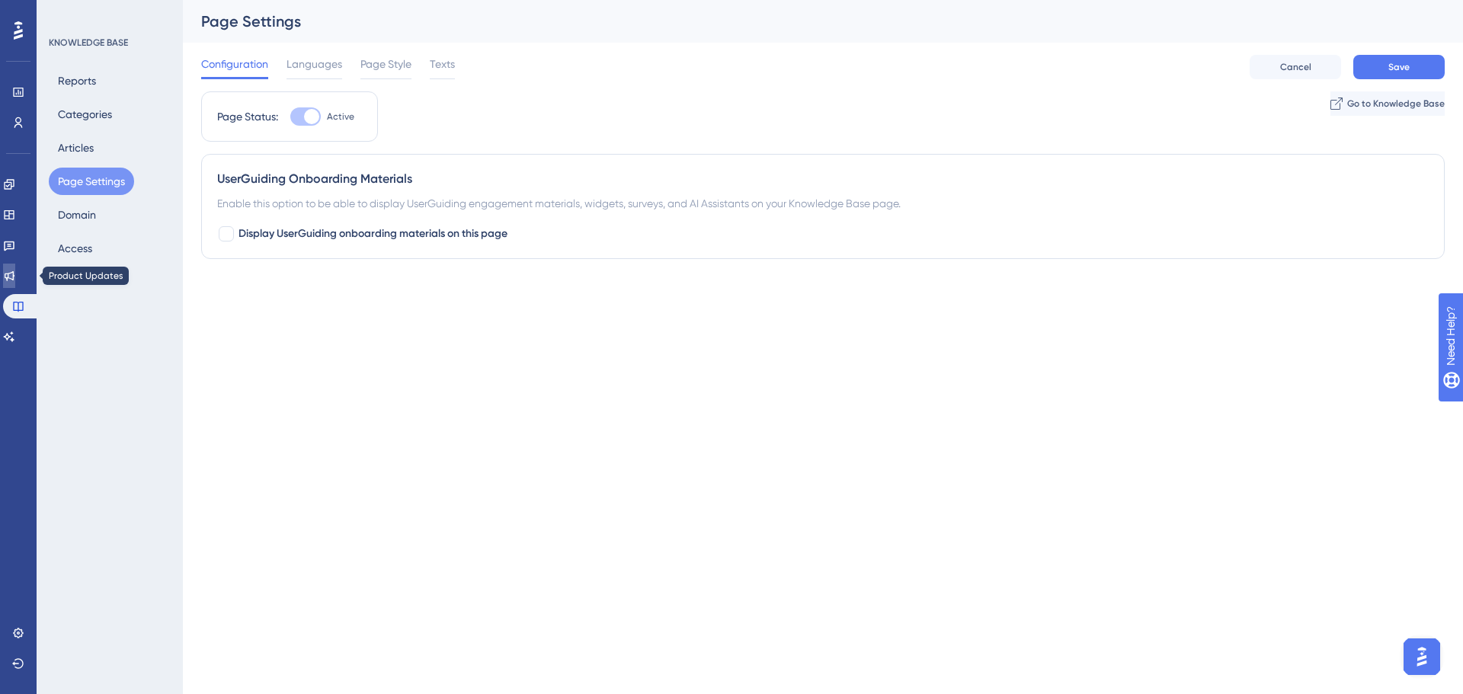
click at [15, 265] on link at bounding box center [9, 276] width 12 height 24
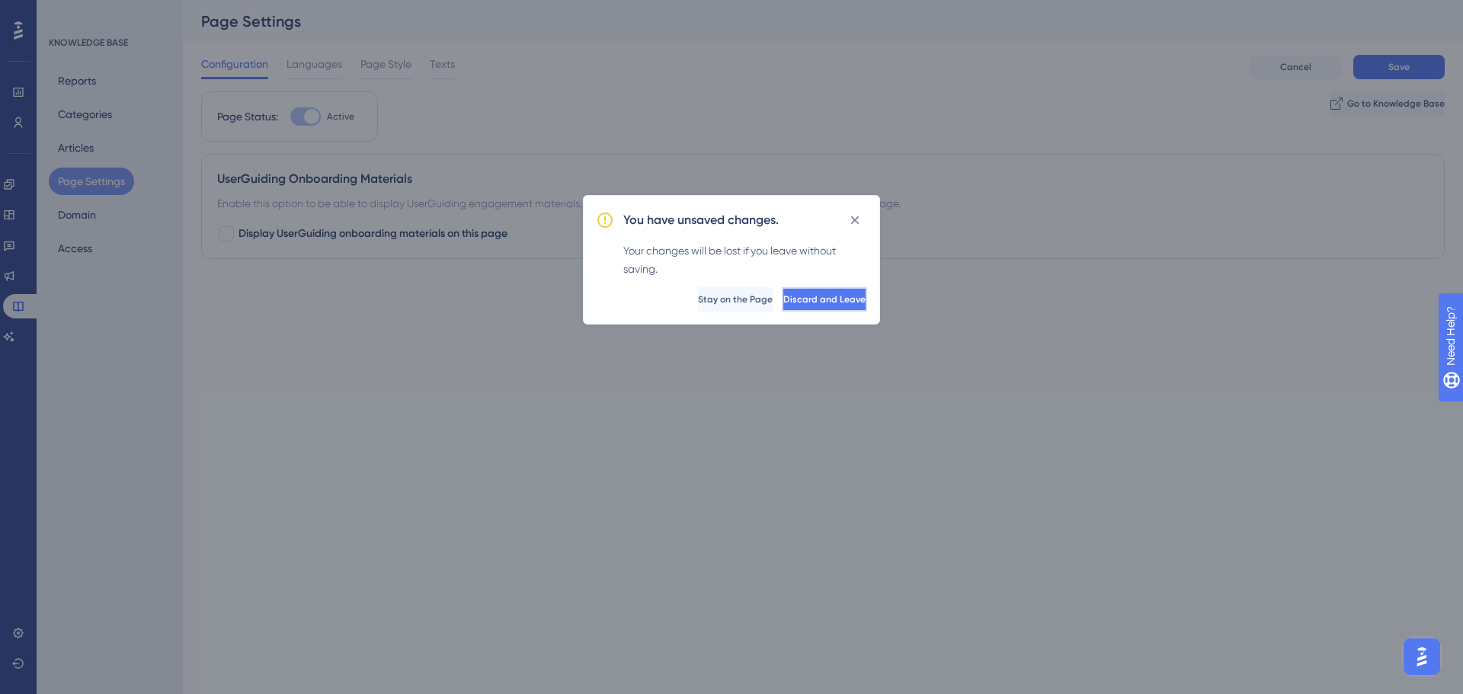
click at [784, 303] on span "Discard and Leave" at bounding box center [825, 299] width 82 height 12
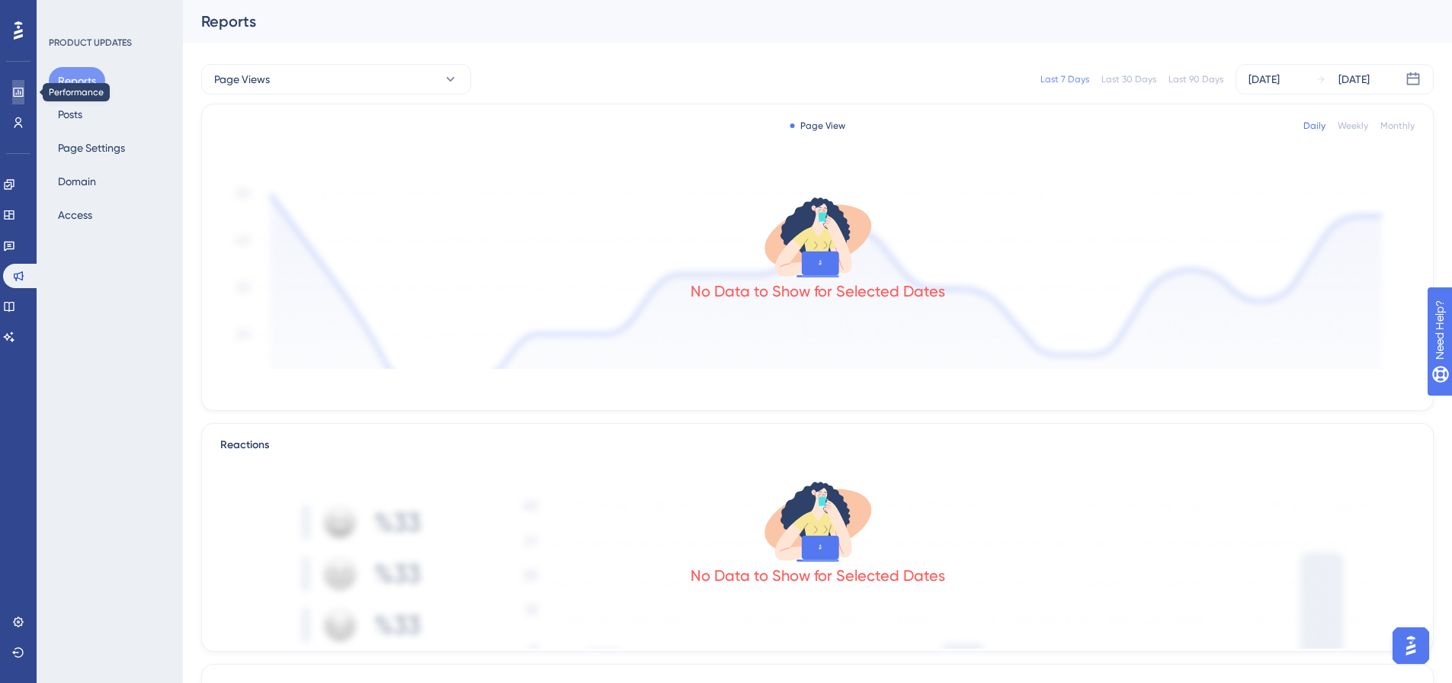
click at [21, 96] on icon at bounding box center [18, 92] width 10 height 9
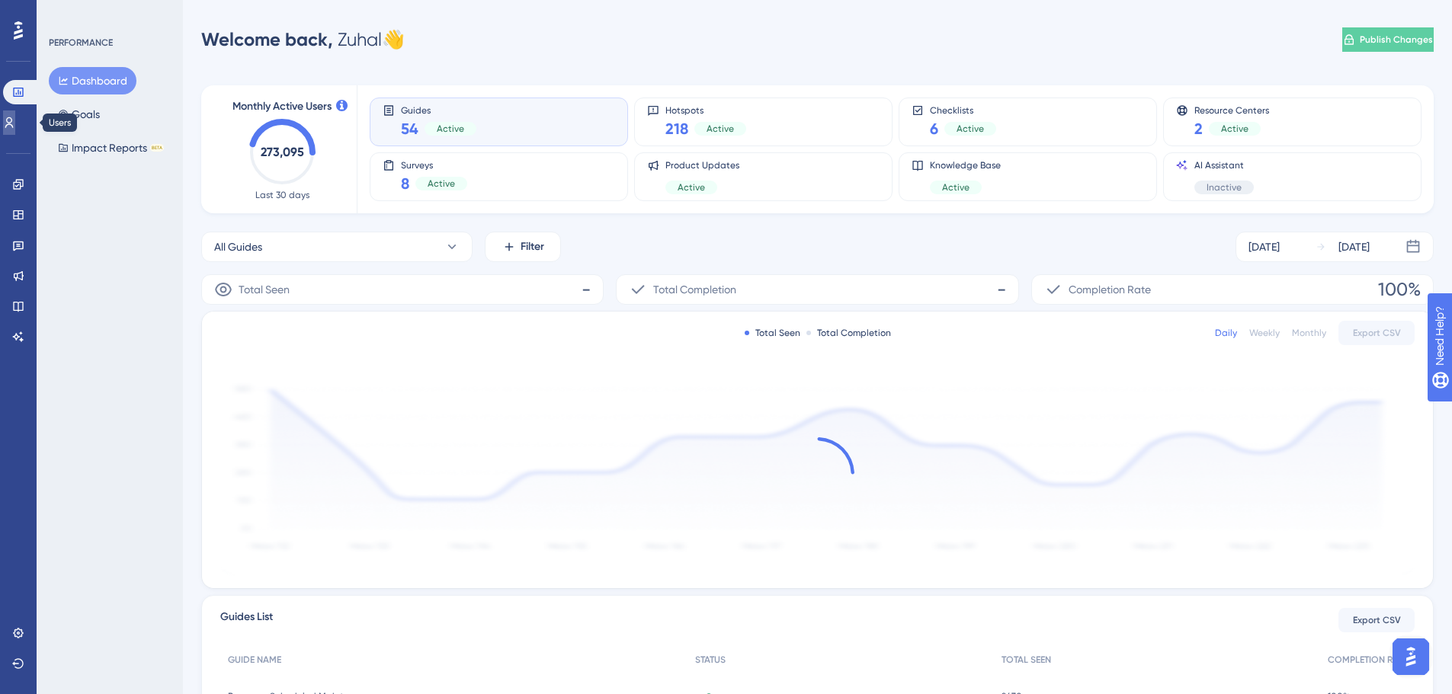
click at [12, 114] on link at bounding box center [9, 123] width 12 height 24
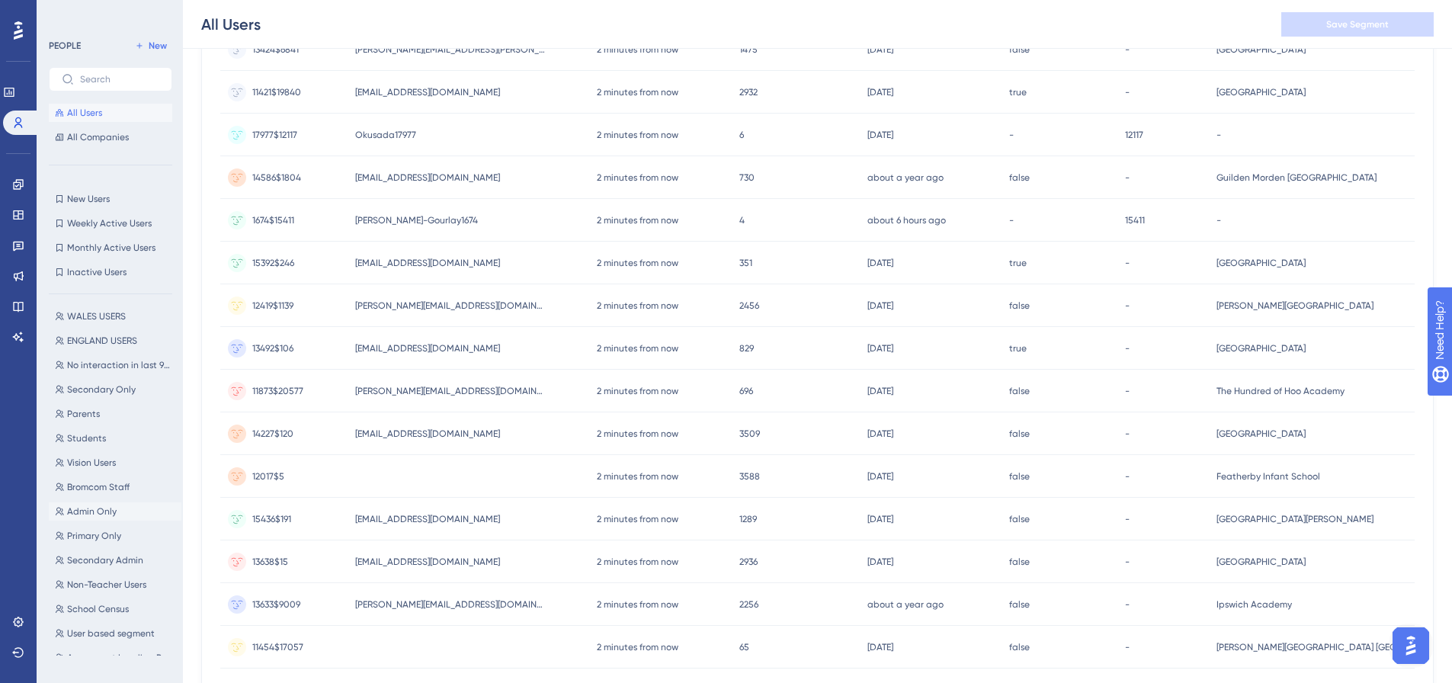
scroll to position [543, 0]
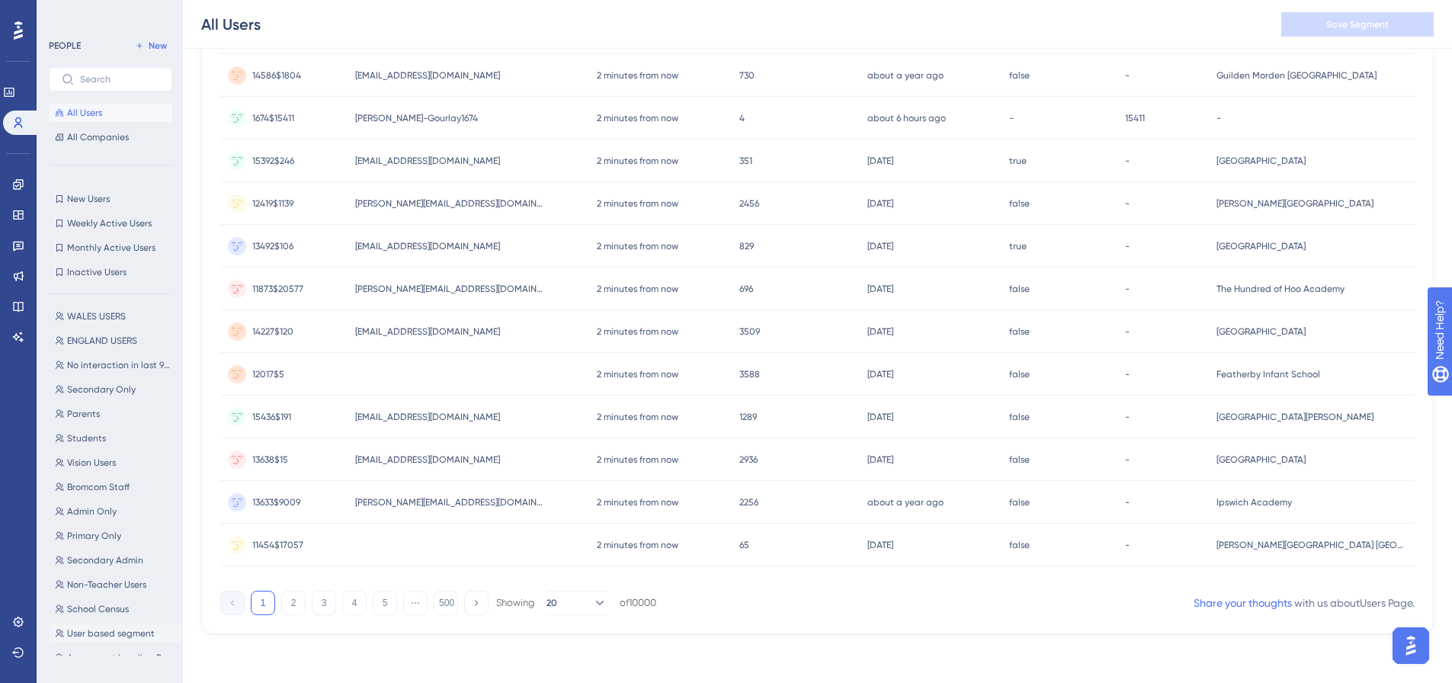
click at [91, 633] on span "User based segment" at bounding box center [111, 633] width 88 height 12
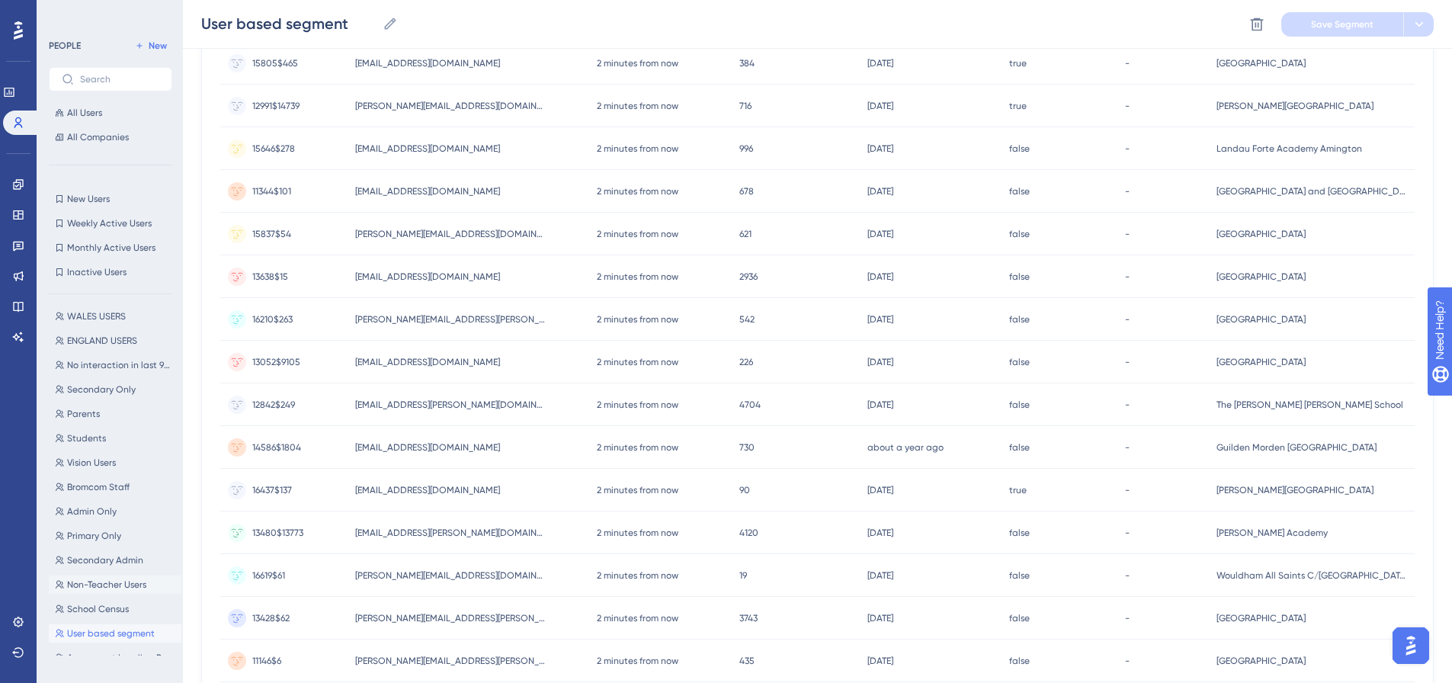
scroll to position [457, 0]
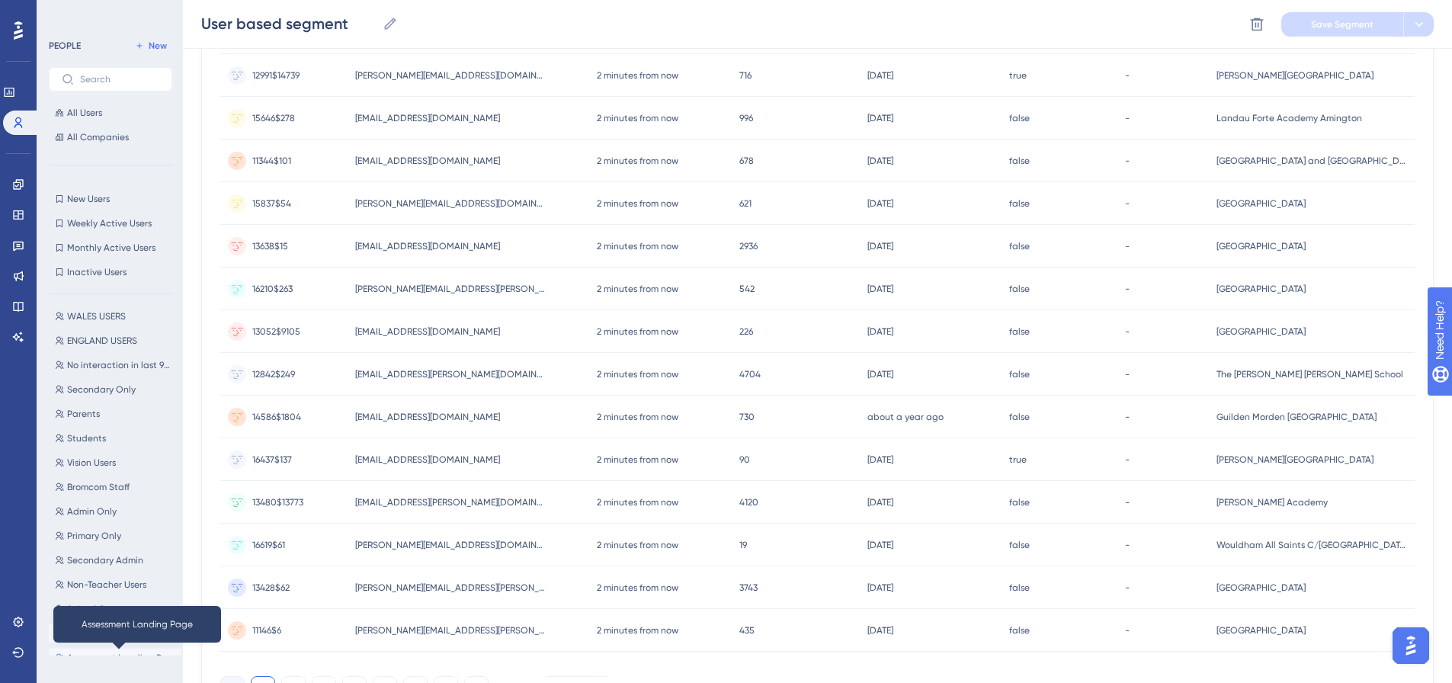
click at [86, 655] on span "Assessment Landing Page" at bounding box center [121, 658] width 108 height 12
type input "Assessment Landing Page"
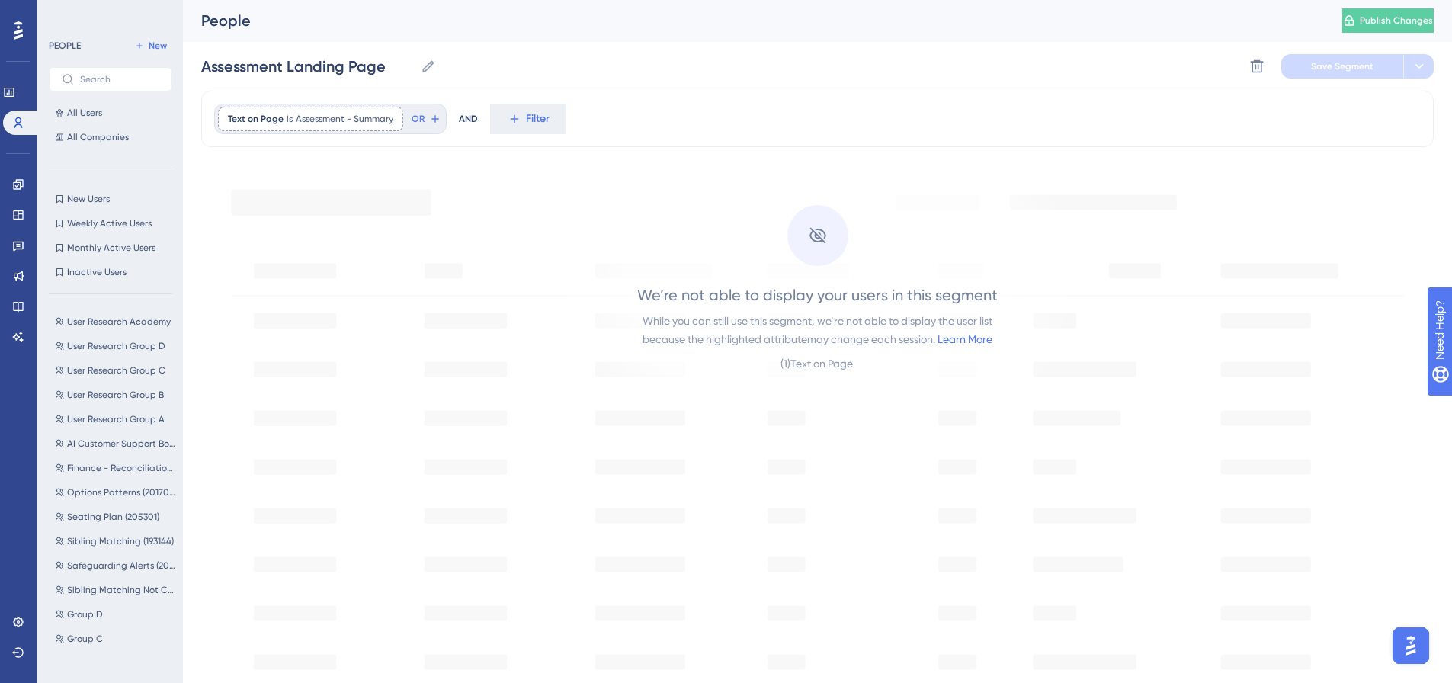
scroll to position [0, 0]
click at [86, 116] on span "All Users" at bounding box center [84, 113] width 35 height 12
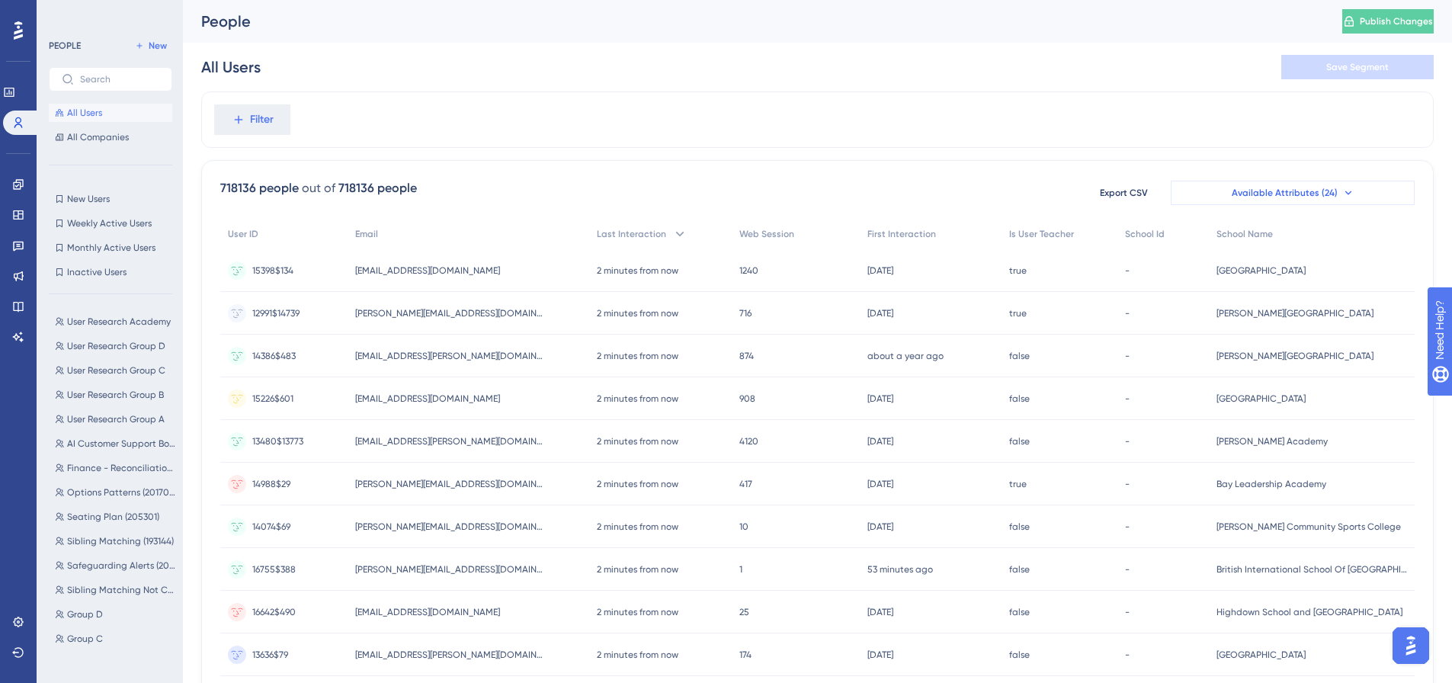
click at [1233, 190] on button "Available Attributes (24)" at bounding box center [1293, 193] width 244 height 24
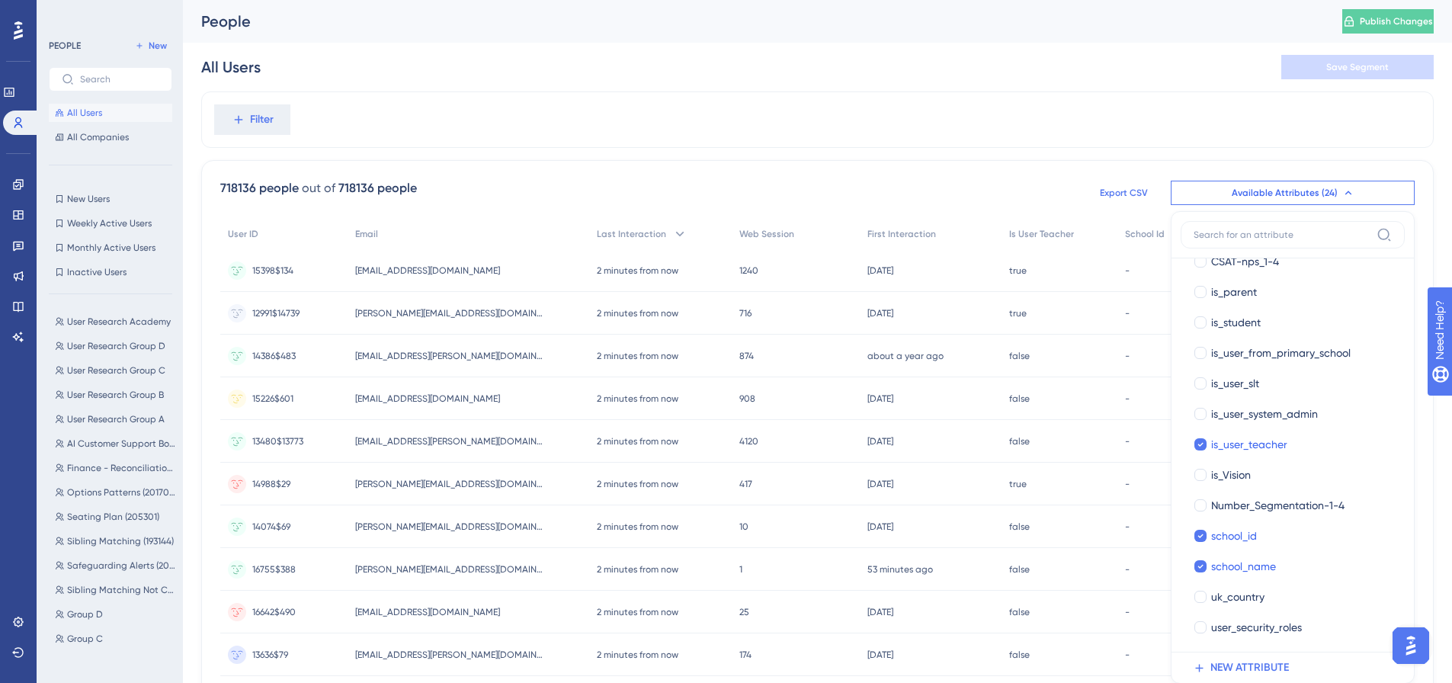
click at [1124, 188] on span "Export CSV" at bounding box center [1124, 193] width 48 height 12
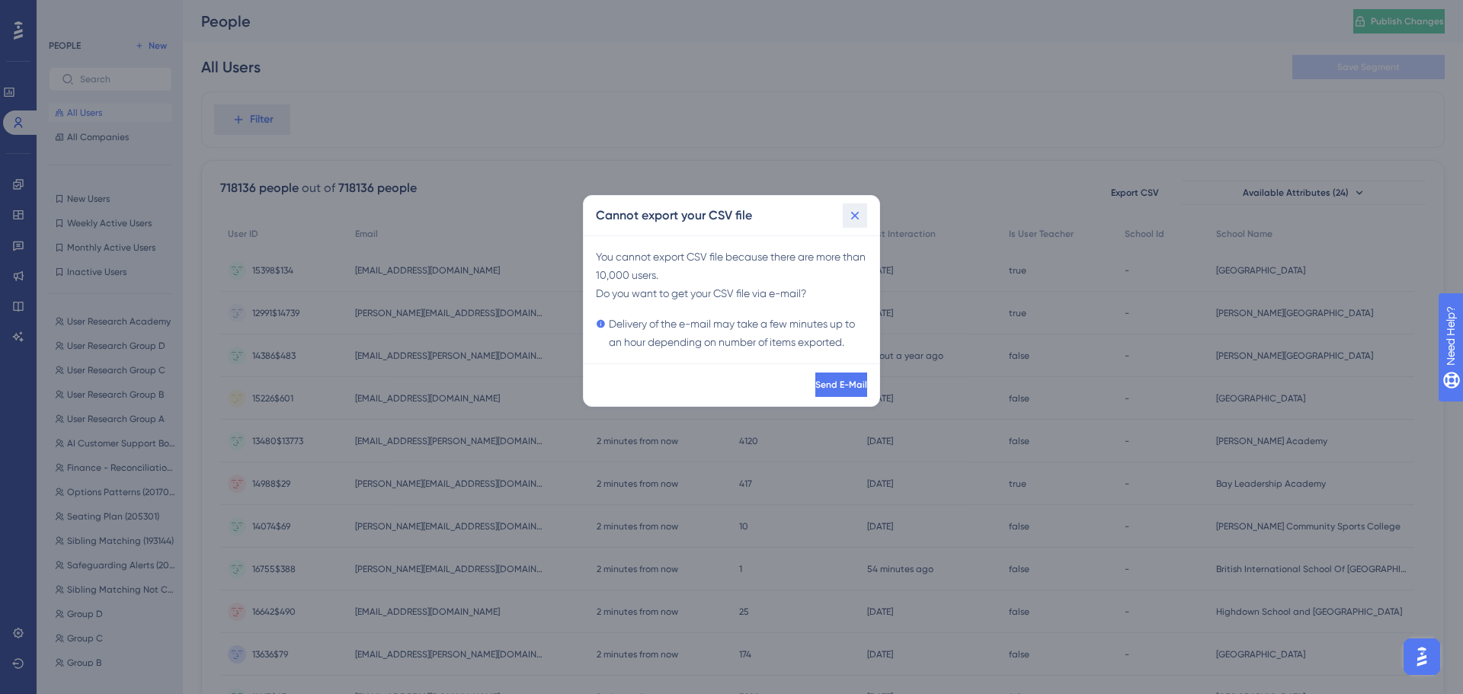
click at [854, 215] on icon at bounding box center [855, 215] width 15 height 15
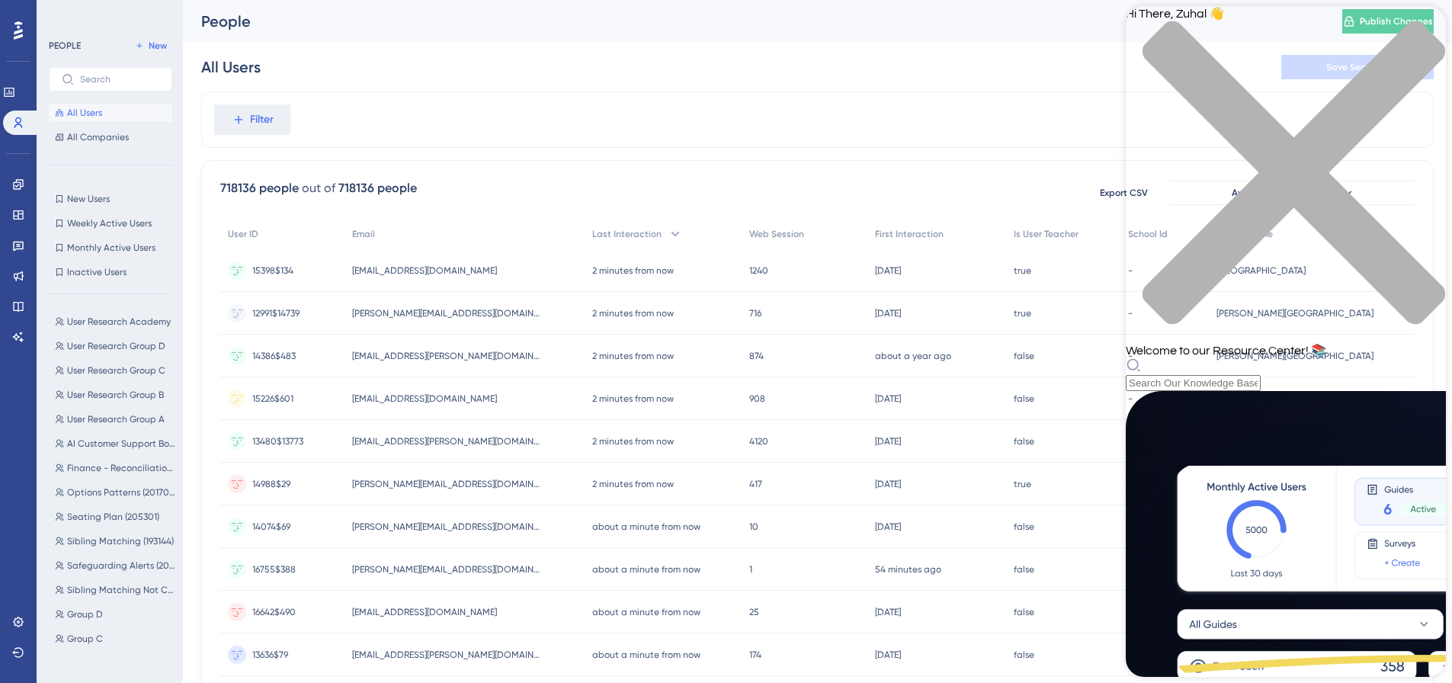
click at [1418, 28] on icon "close resource center" at bounding box center [1286, 181] width 320 height 320
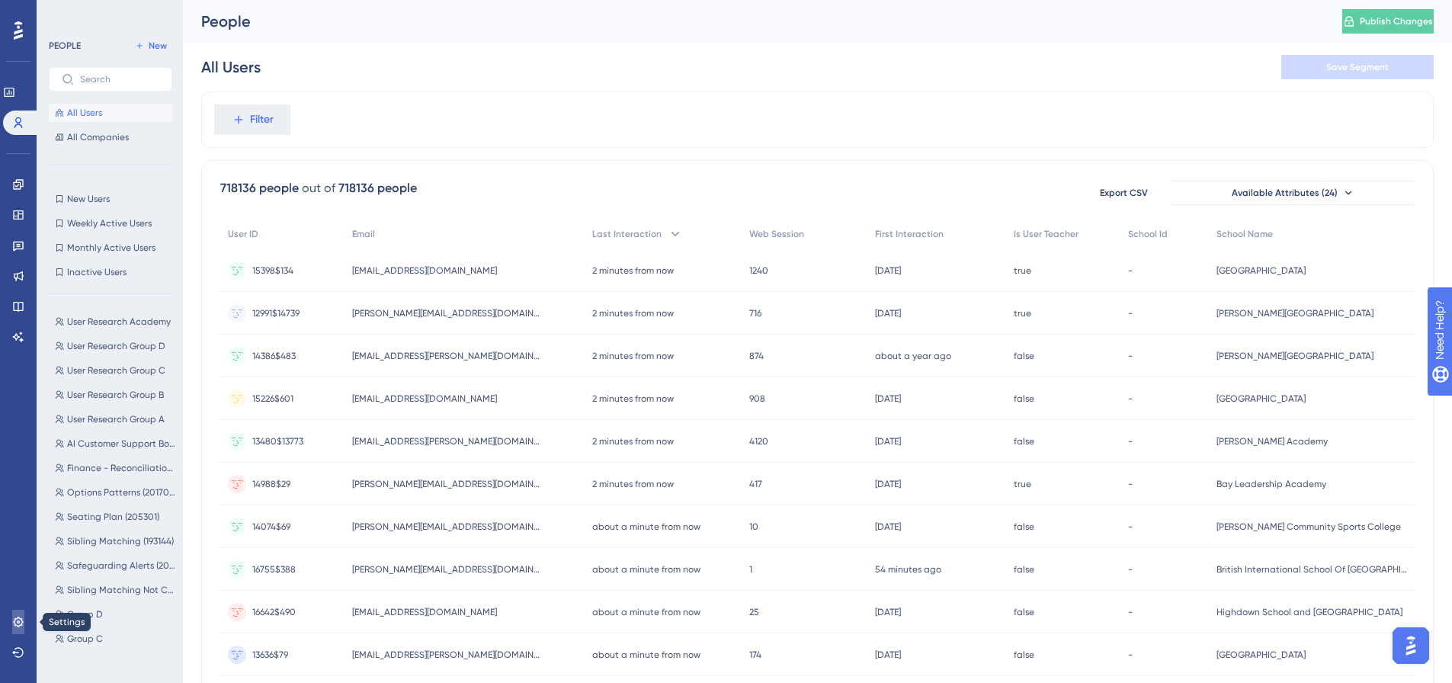
click at [22, 621] on icon at bounding box center [18, 622] width 10 height 10
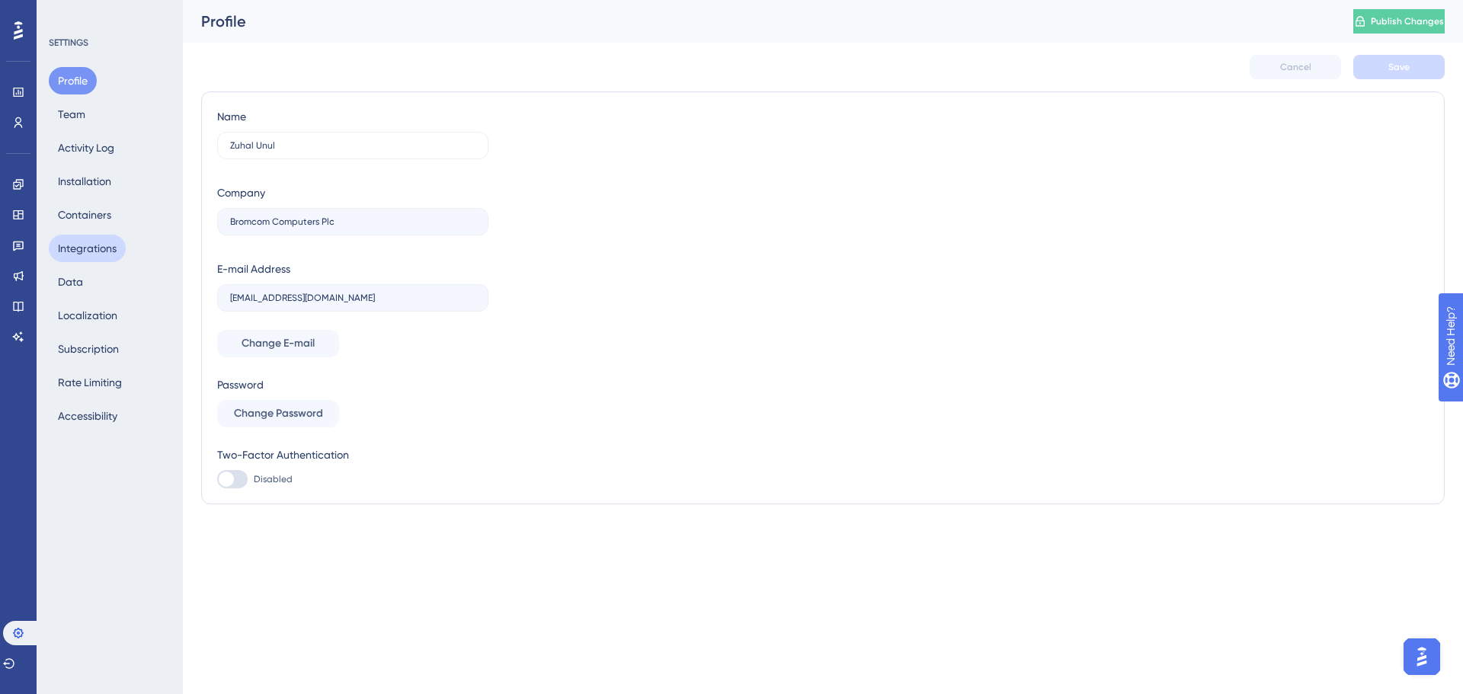
click at [95, 252] on button "Integrations" at bounding box center [87, 248] width 77 height 27
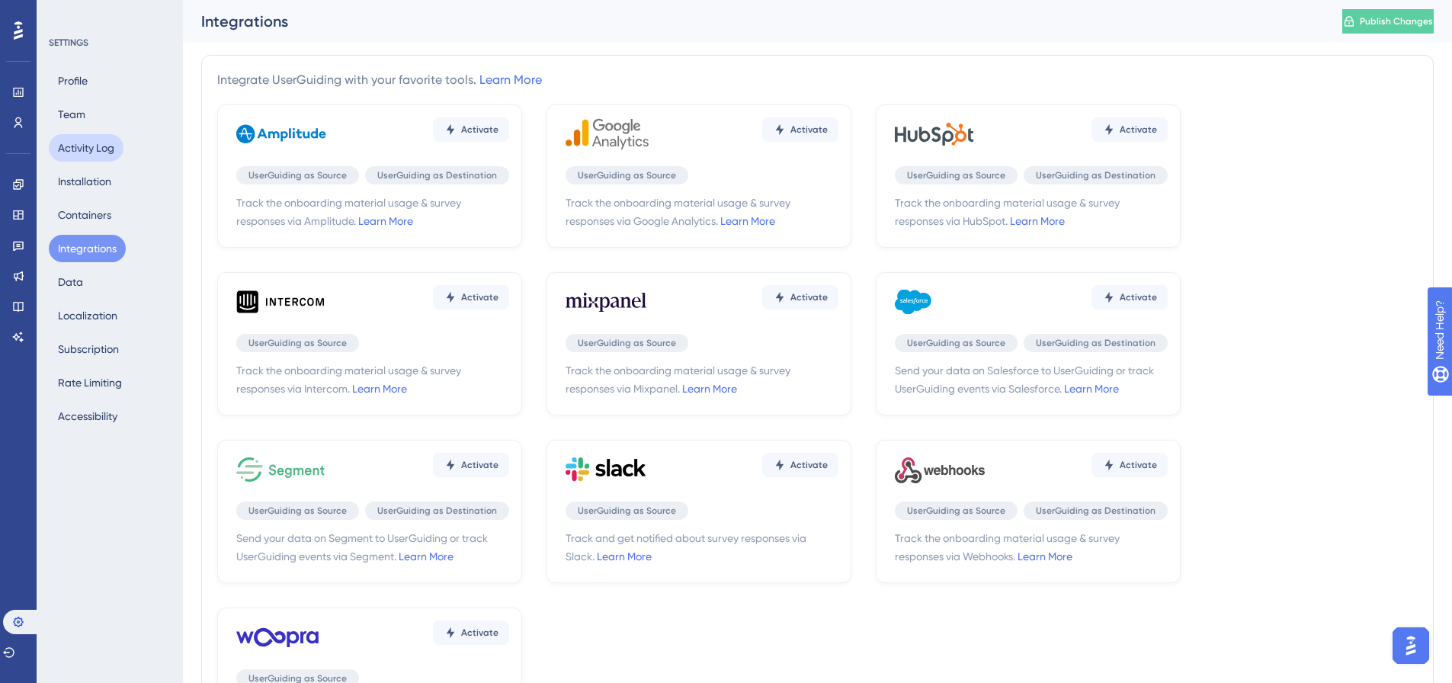
click at [99, 155] on button "Activity Log" at bounding box center [86, 147] width 75 height 27
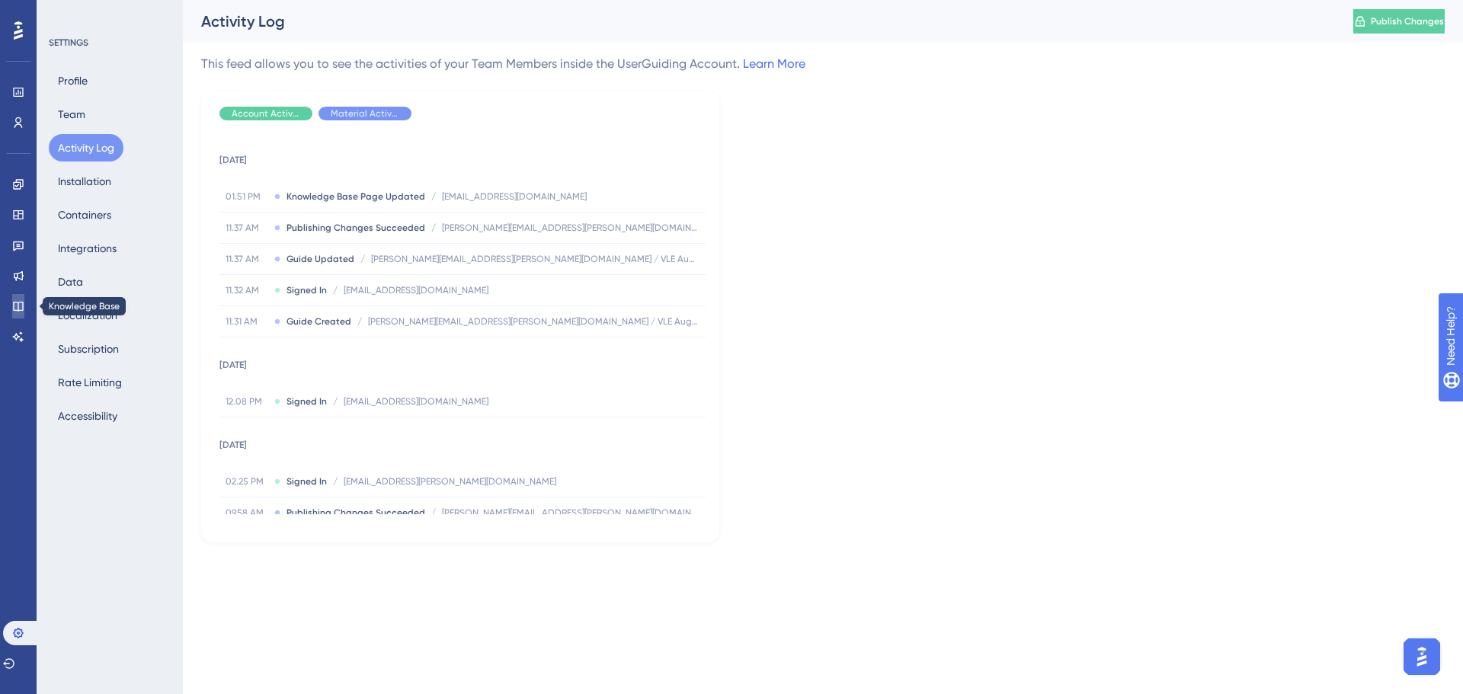
click at [18, 304] on icon at bounding box center [18, 307] width 10 height 10
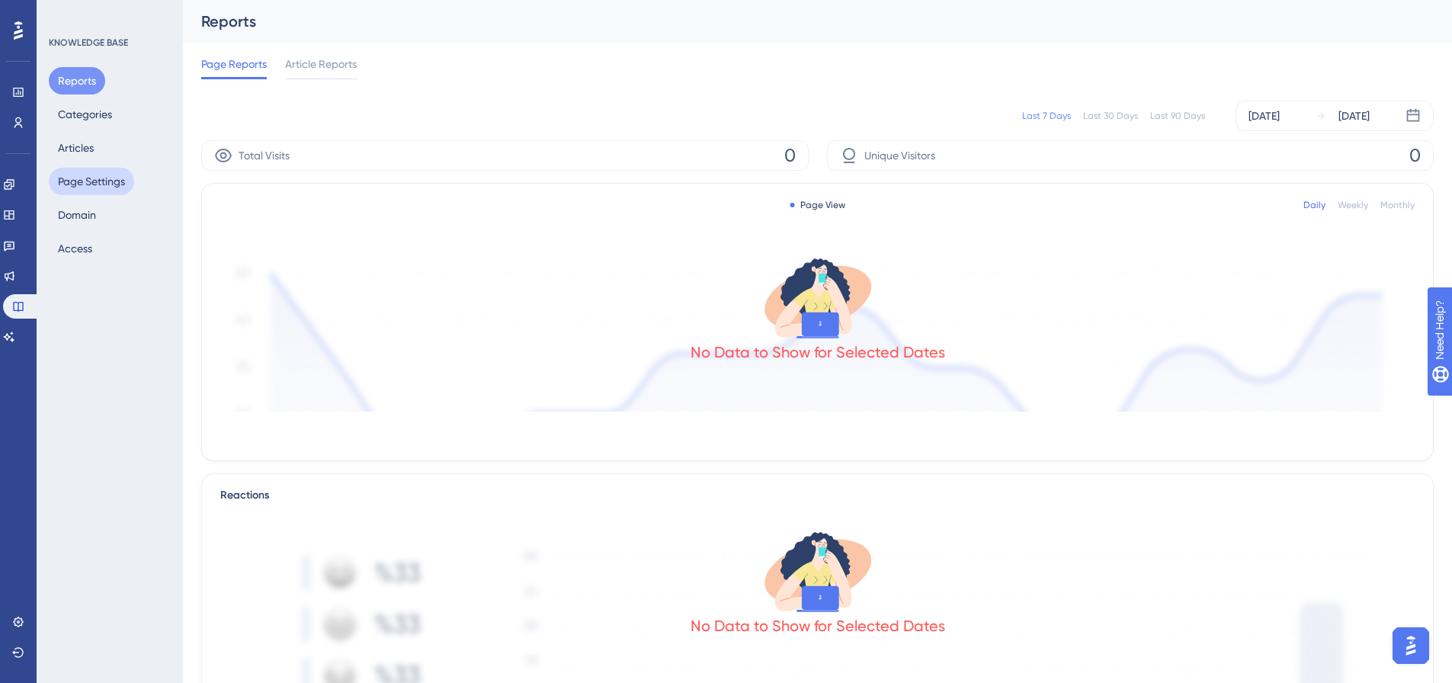
click at [86, 189] on button "Page Settings" at bounding box center [91, 181] width 85 height 27
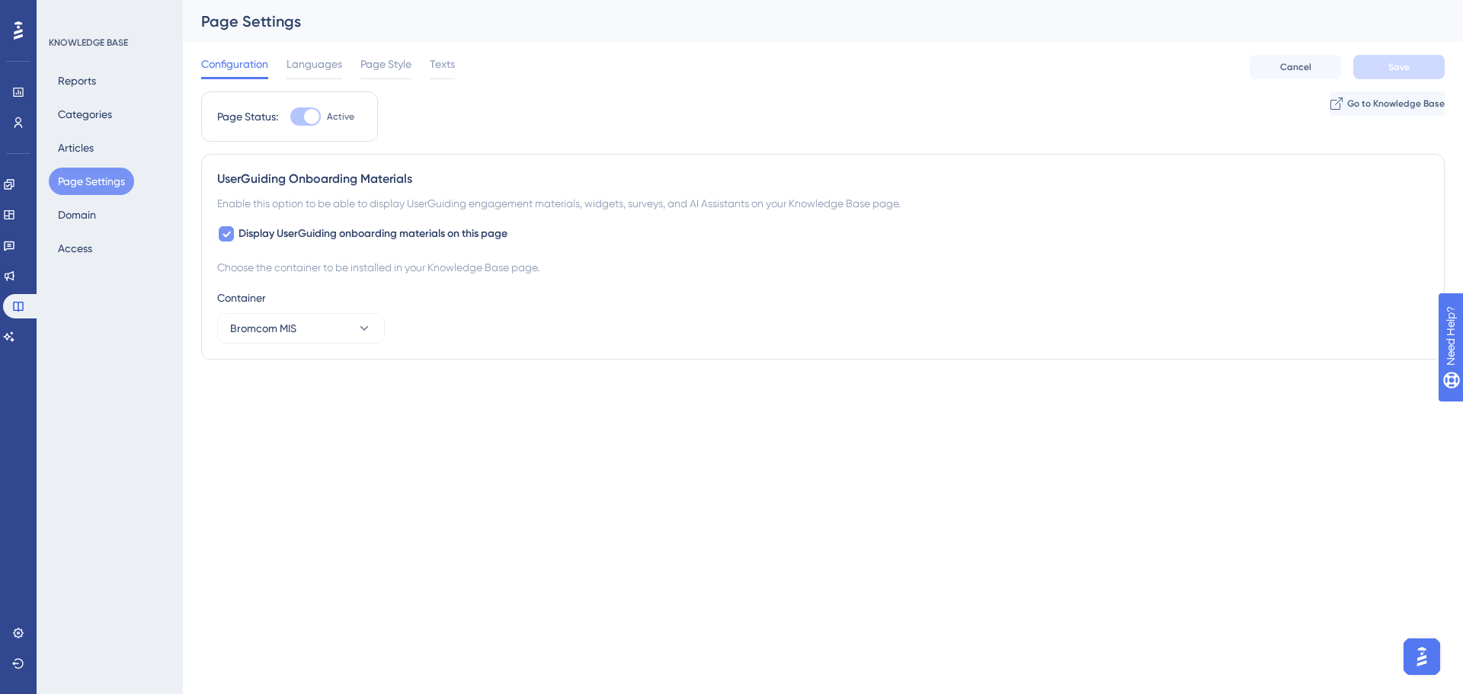
click at [226, 237] on icon at bounding box center [227, 235] width 8 height 6
checkbox input "false"
click at [1364, 77] on button "Save" at bounding box center [1399, 67] width 91 height 24
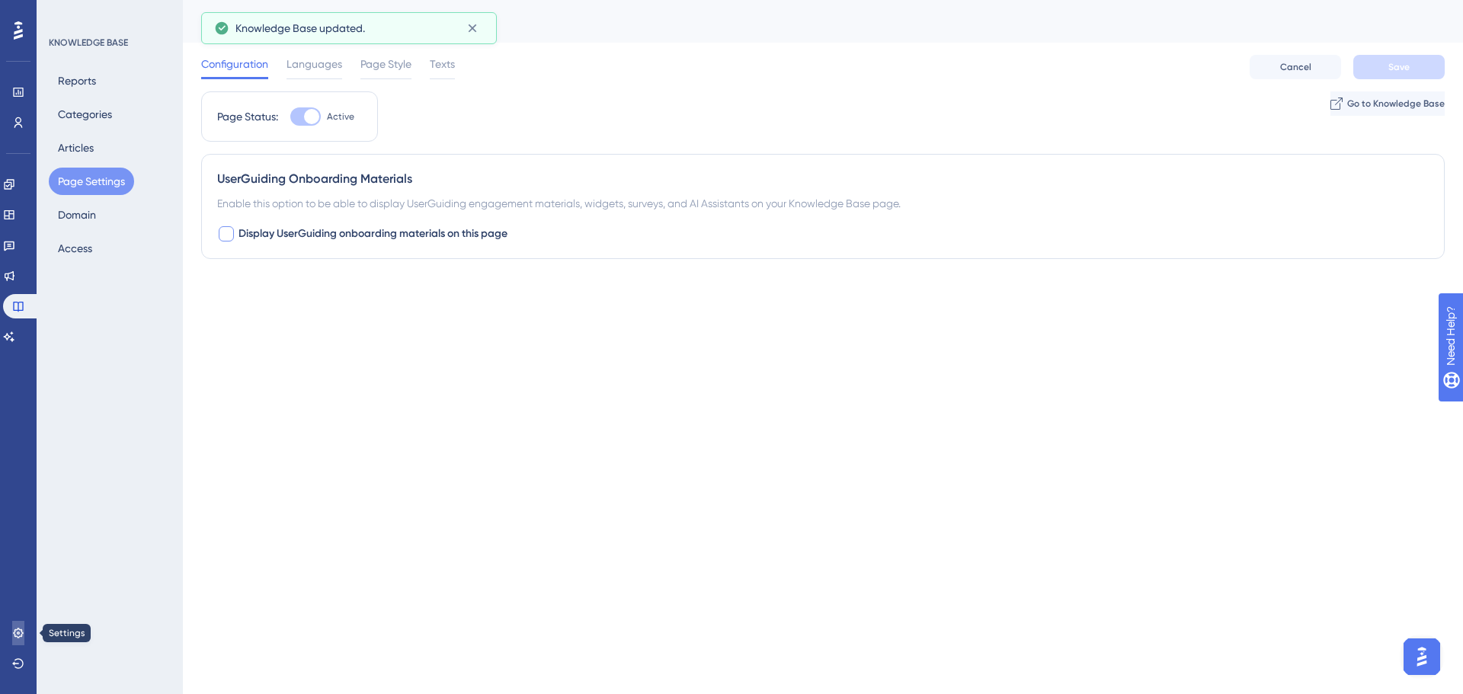
click at [18, 625] on link at bounding box center [18, 633] width 12 height 24
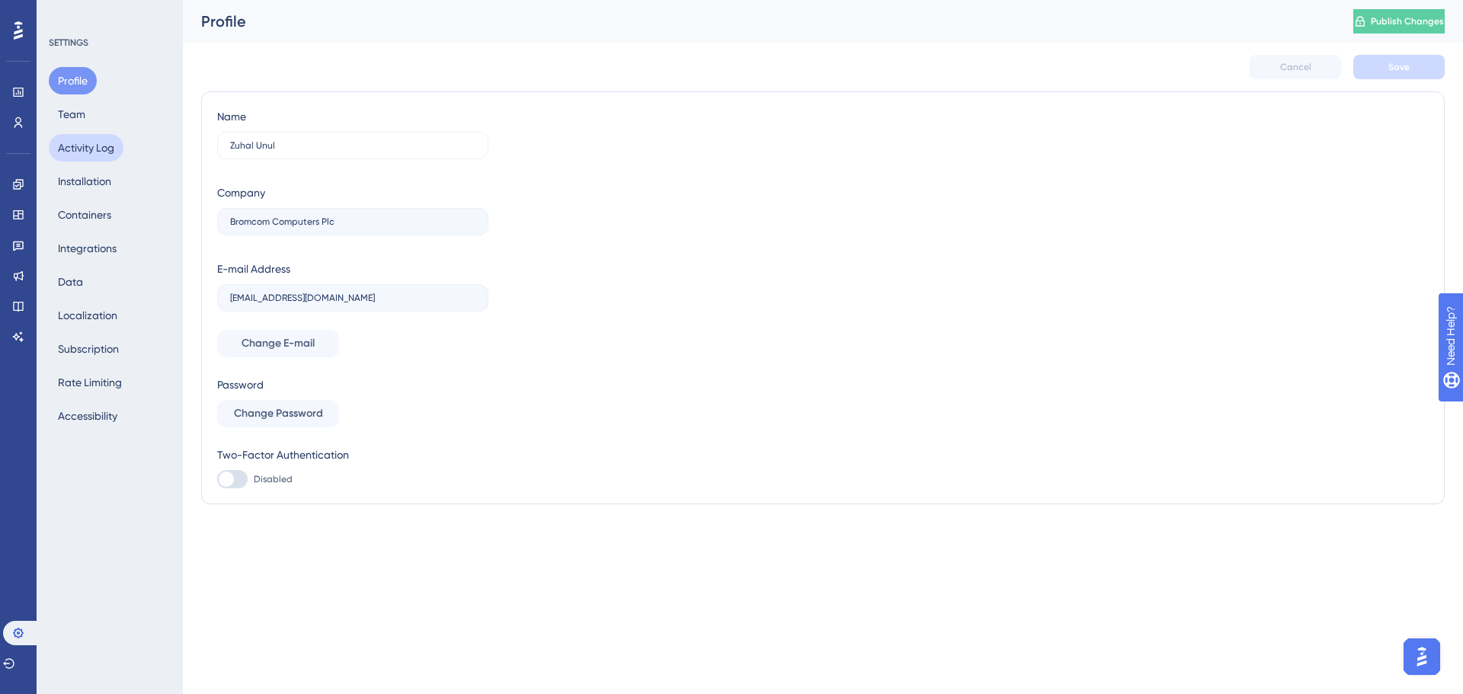
click at [93, 153] on button "Activity Log" at bounding box center [86, 147] width 75 height 27
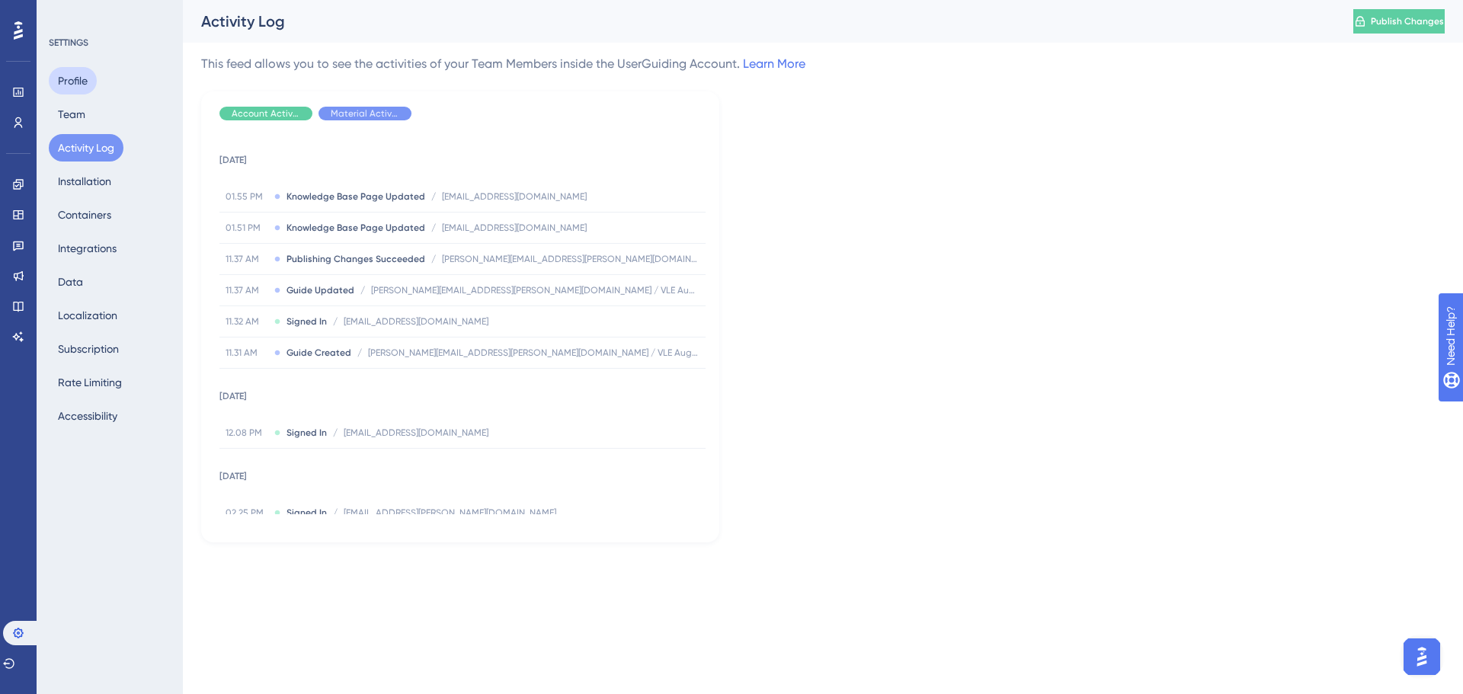
click at [88, 83] on button "Profile" at bounding box center [73, 80] width 48 height 27
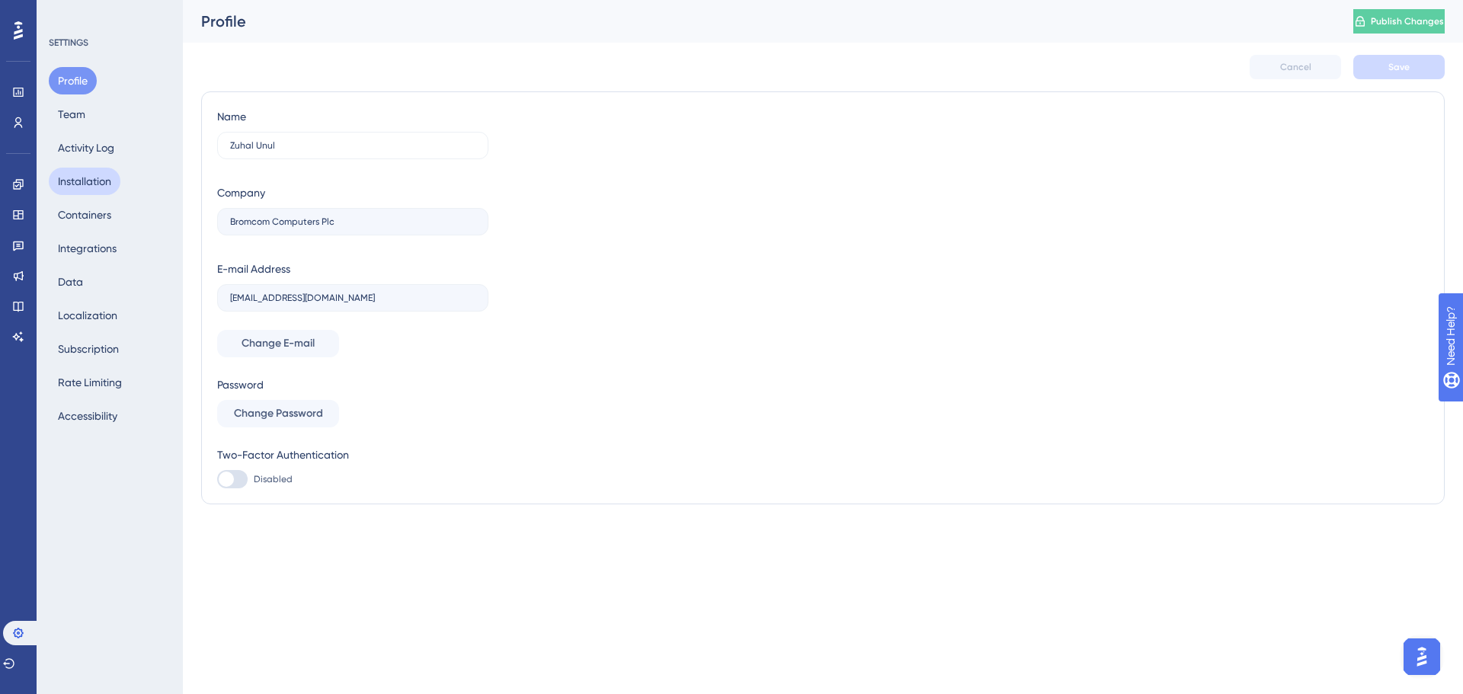
click at [95, 189] on button "Installation" at bounding box center [85, 181] width 72 height 27
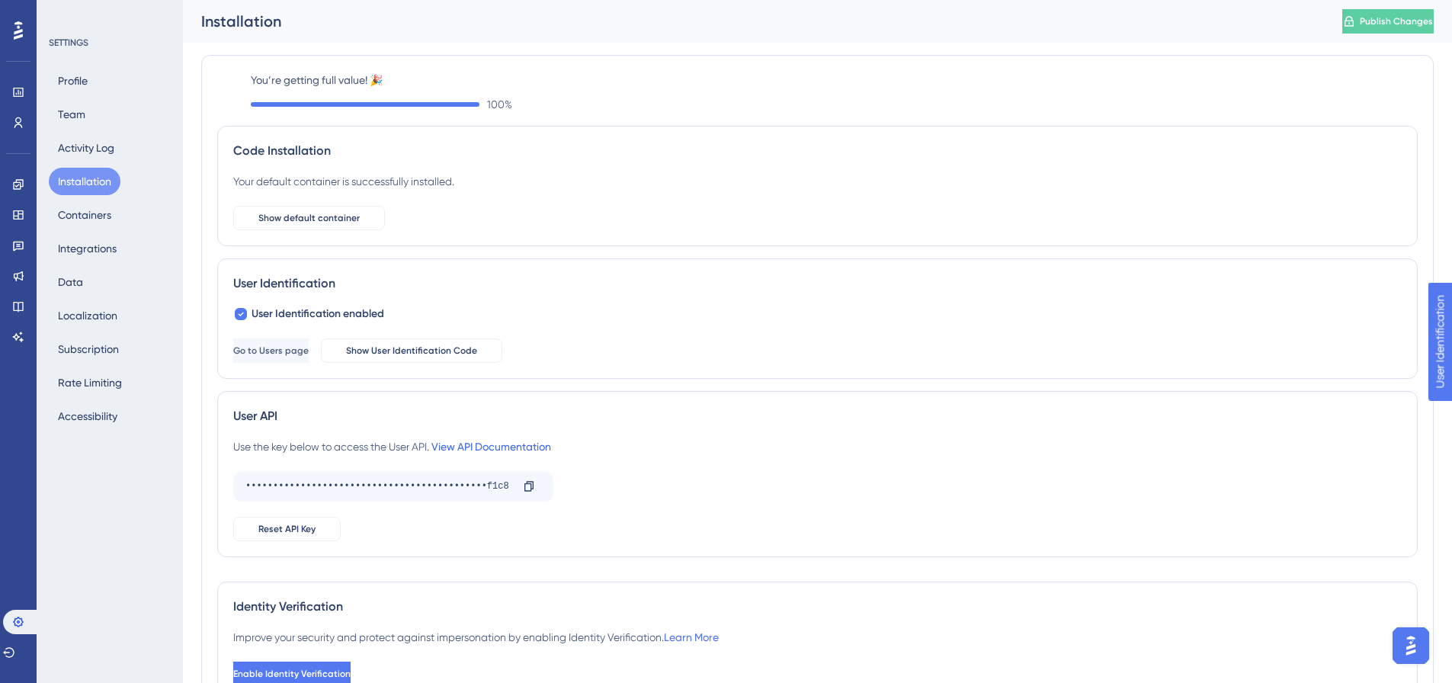
click at [482, 449] on link "View API Documentation" at bounding box center [491, 447] width 120 height 12
click at [94, 344] on button "Subscription" at bounding box center [88, 348] width 79 height 27
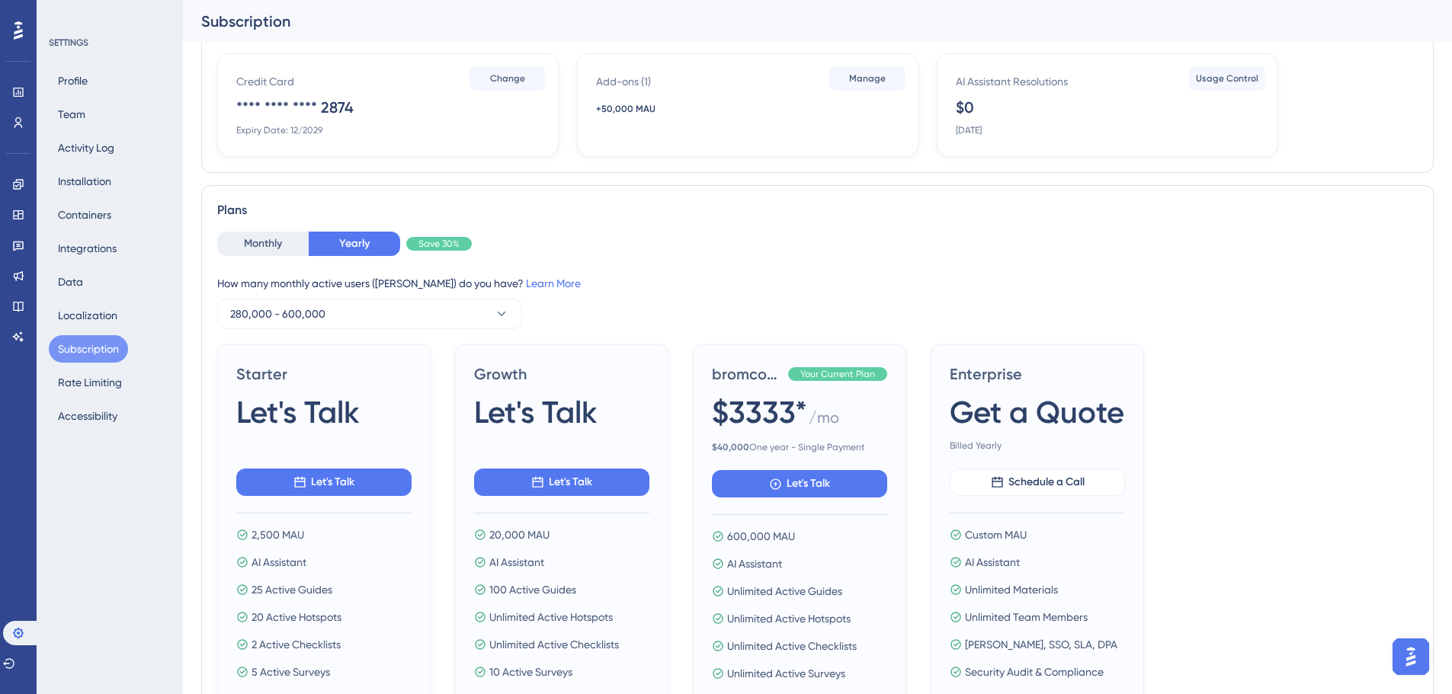
scroll to position [152, 0]
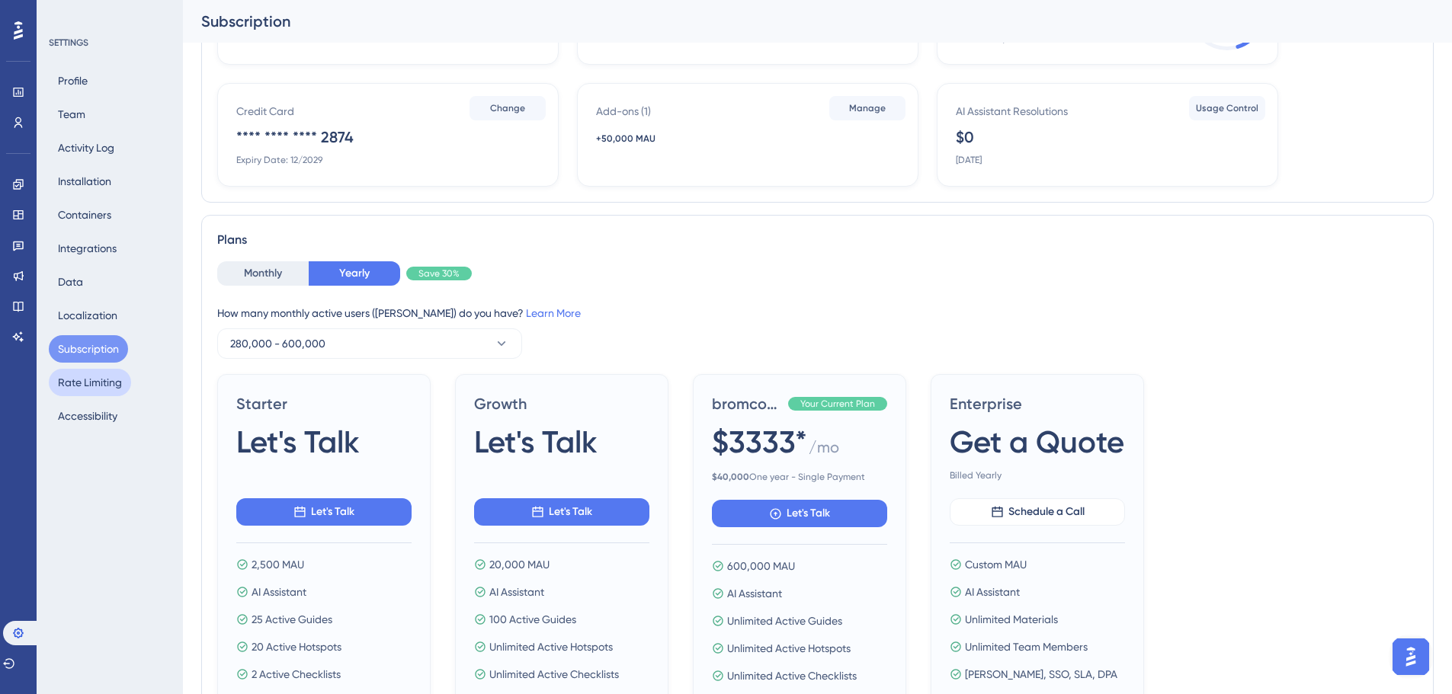
click at [87, 374] on button "Rate Limiting" at bounding box center [90, 382] width 82 height 27
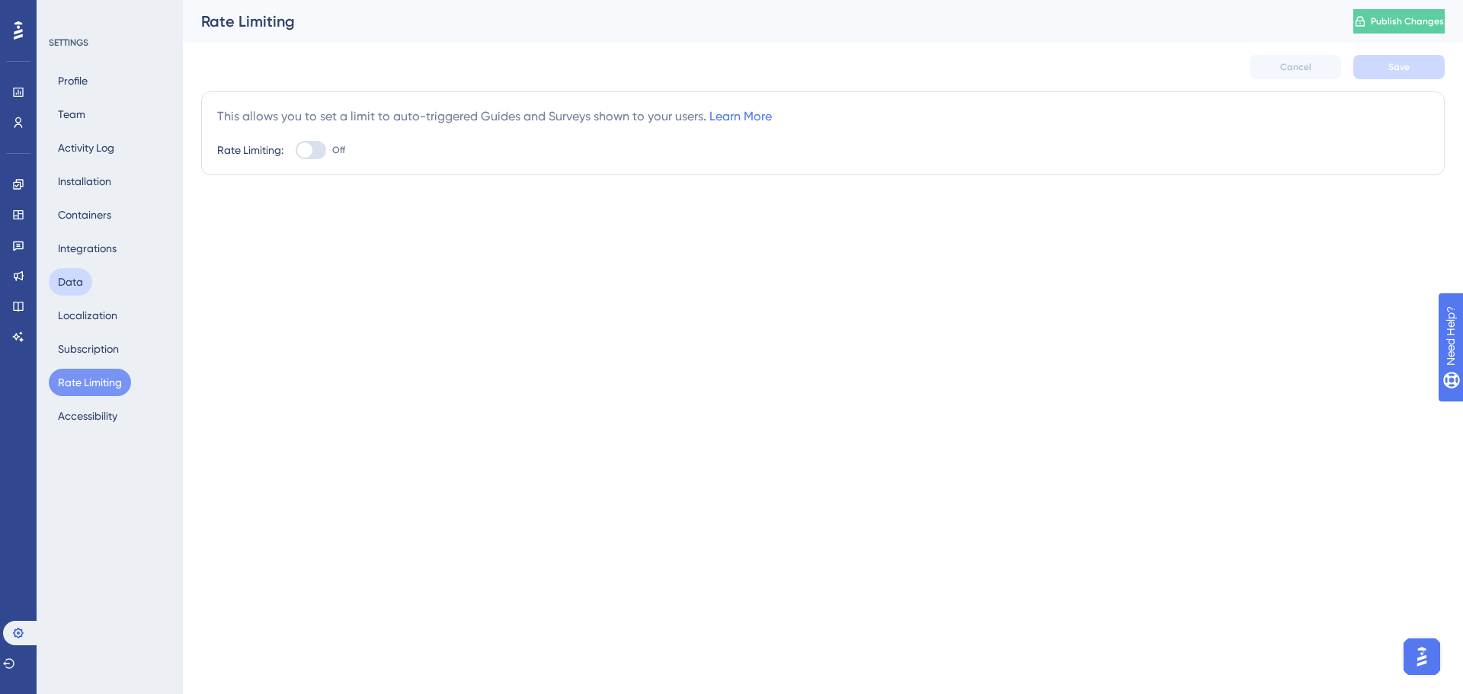
click at [77, 274] on button "Data" at bounding box center [70, 281] width 43 height 27
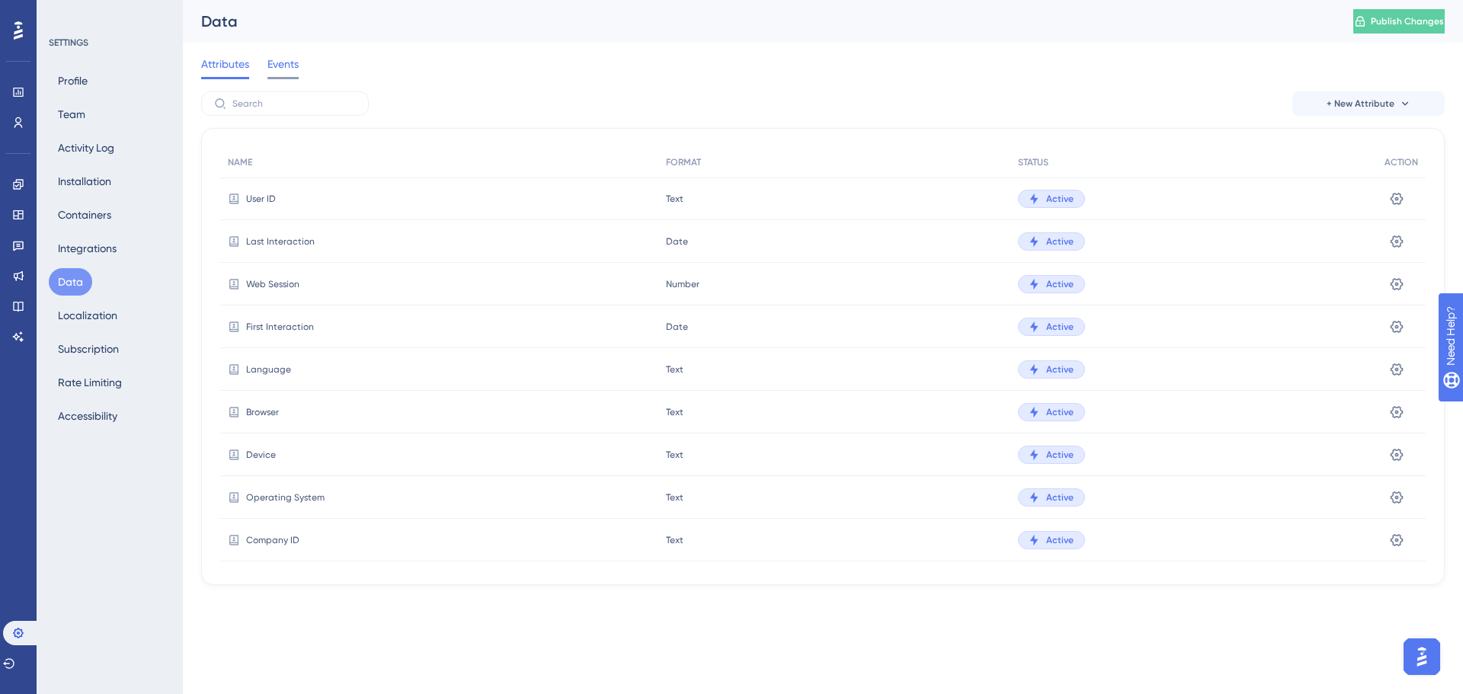
click at [290, 69] on span "Events" at bounding box center [283, 64] width 31 height 18
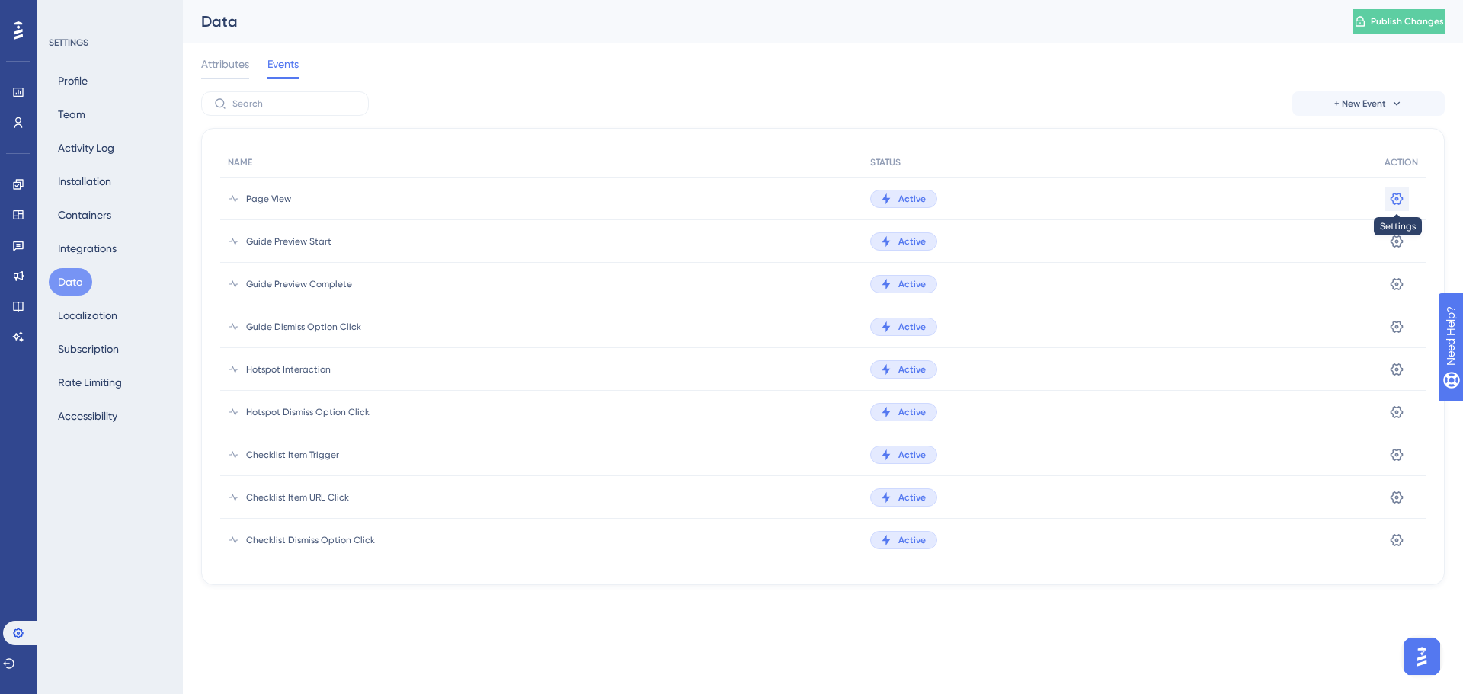
click at [1393, 195] on icon at bounding box center [1397, 198] width 15 height 15
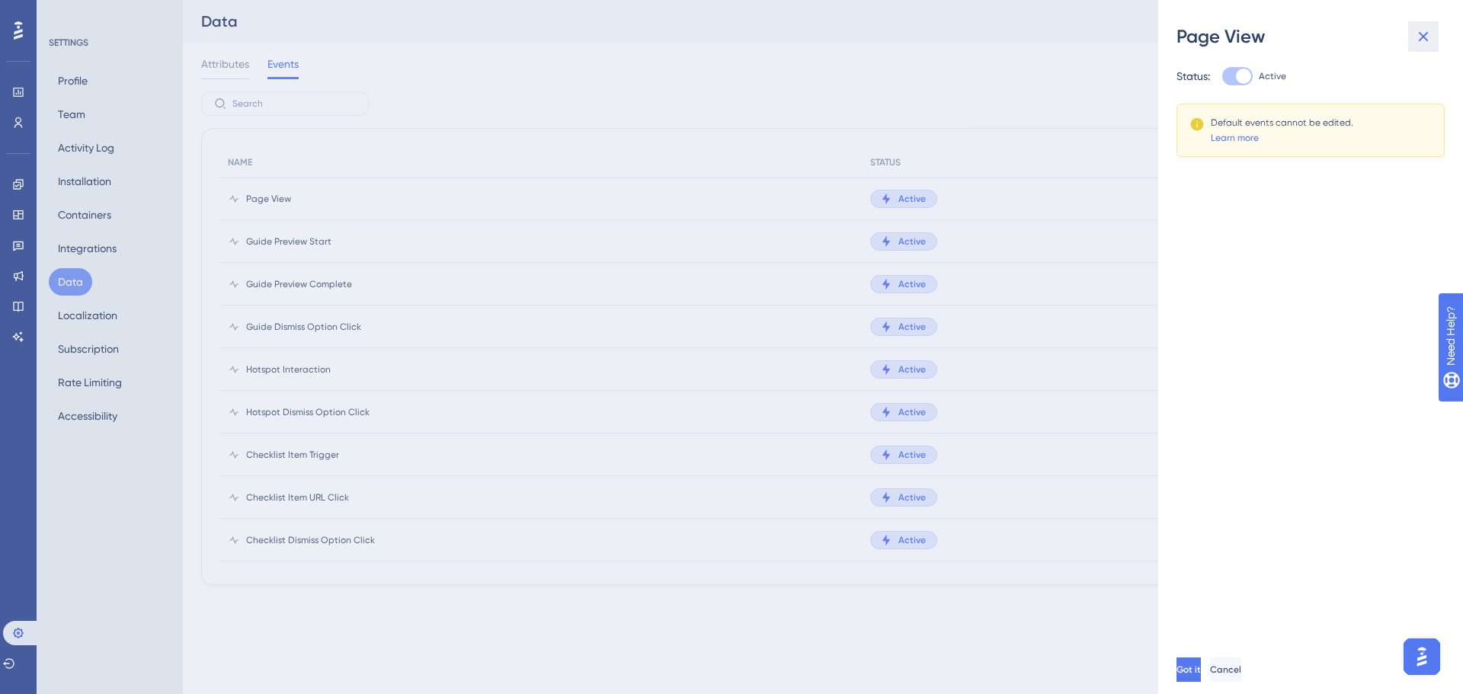
click at [1423, 43] on icon at bounding box center [1424, 36] width 18 height 18
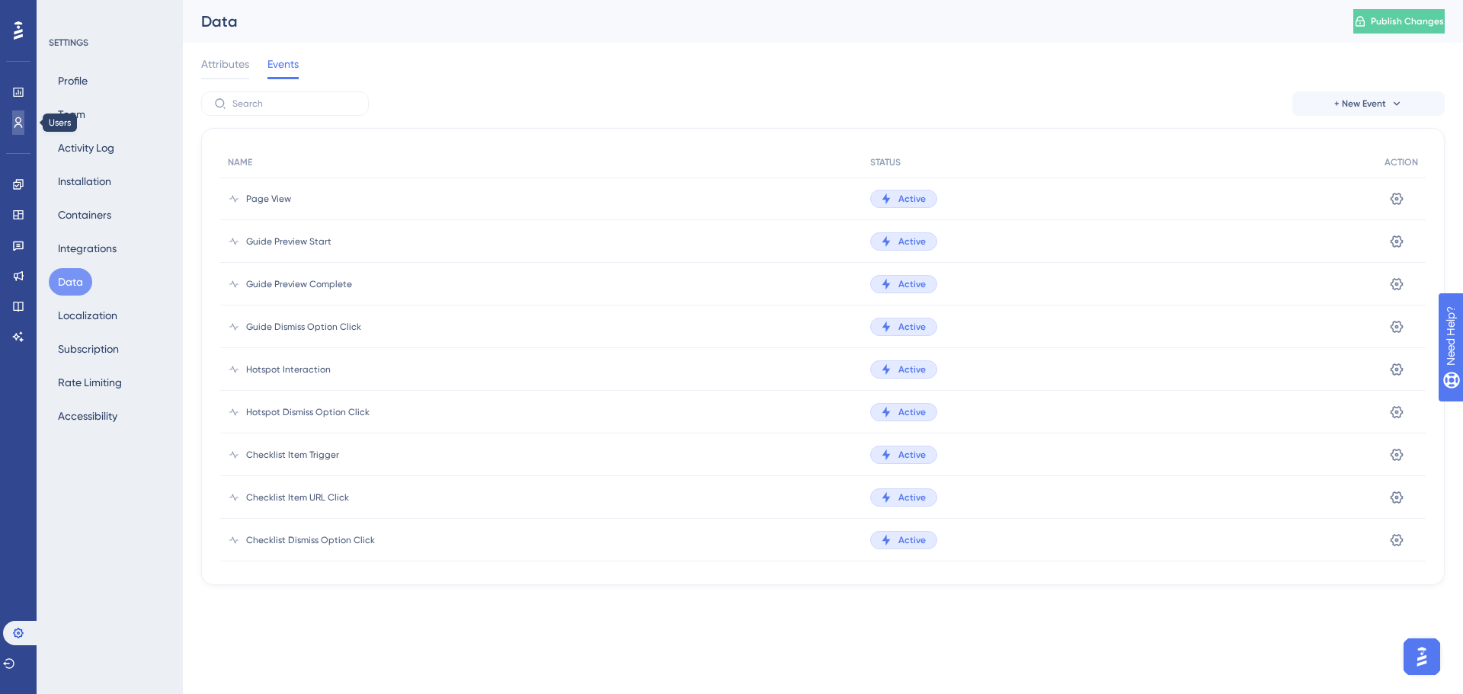
click at [21, 125] on icon at bounding box center [18, 122] width 8 height 11
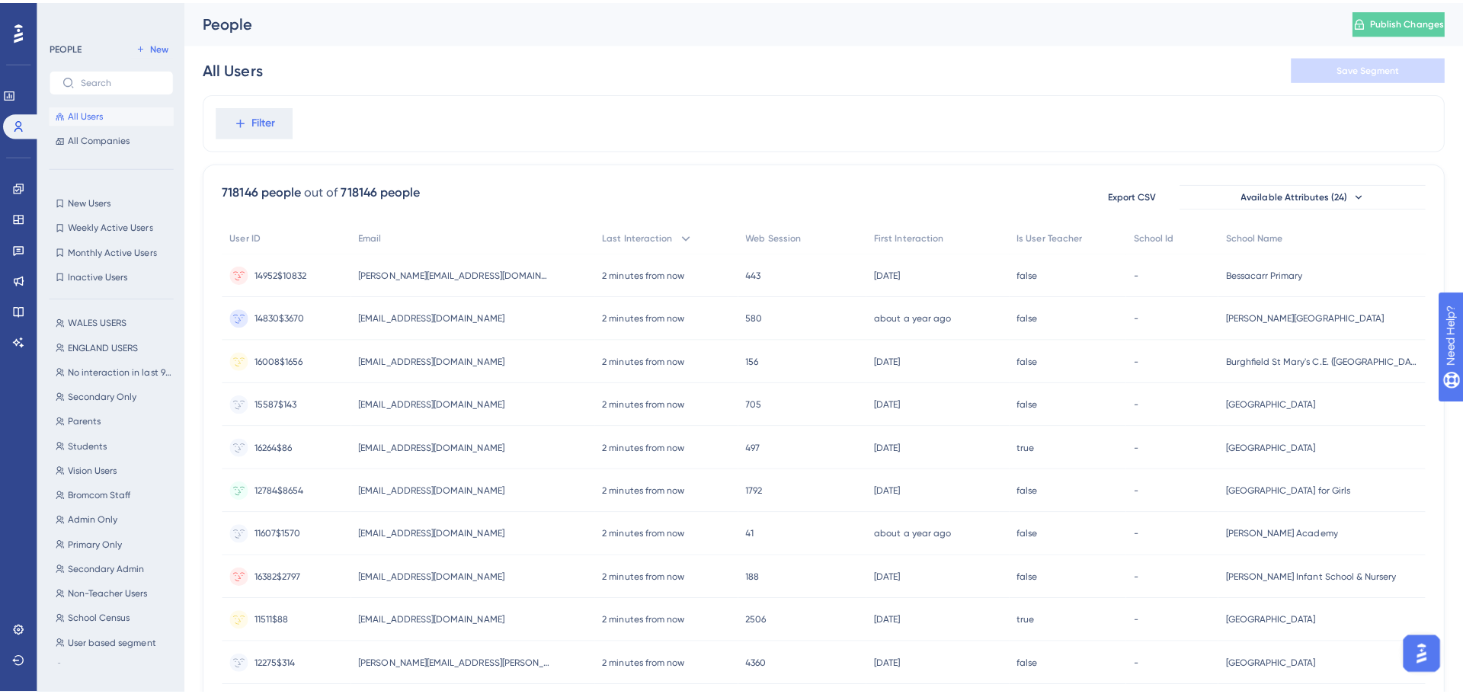
scroll to position [542, 0]
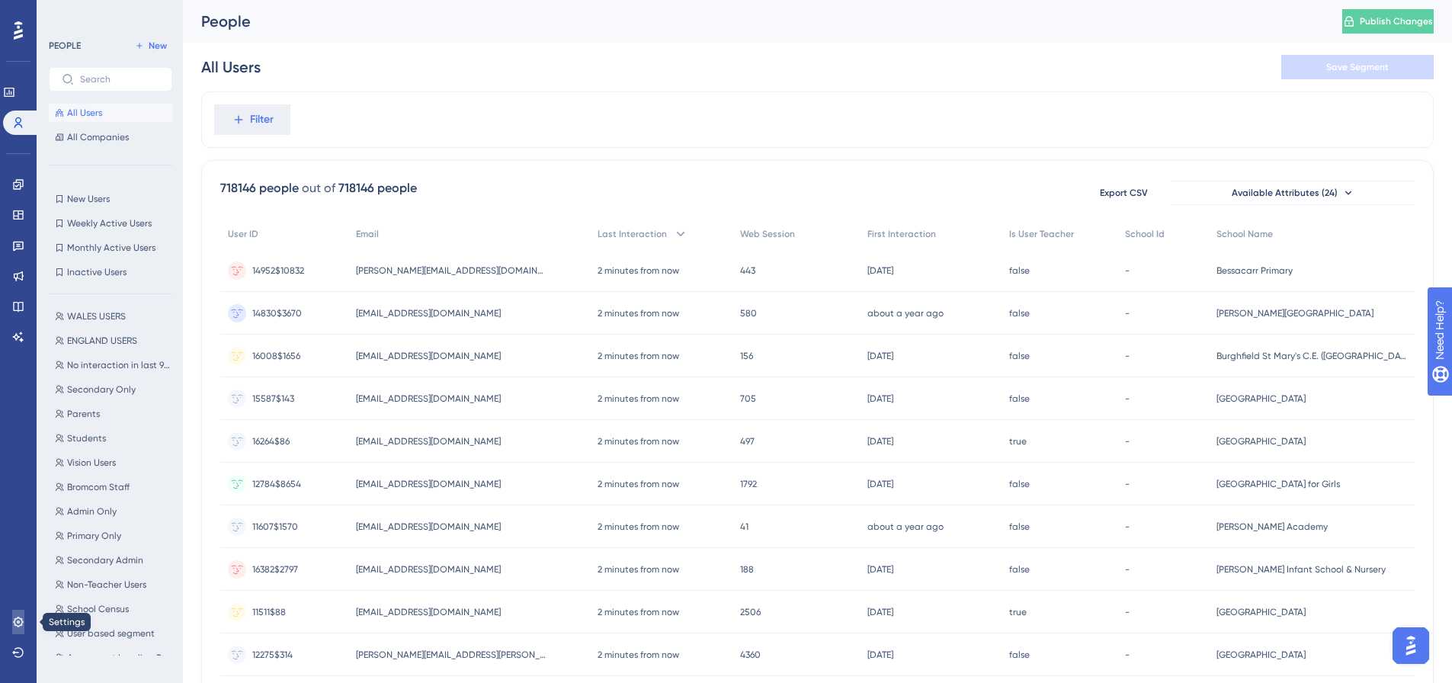
click at [19, 615] on link at bounding box center [18, 622] width 12 height 24
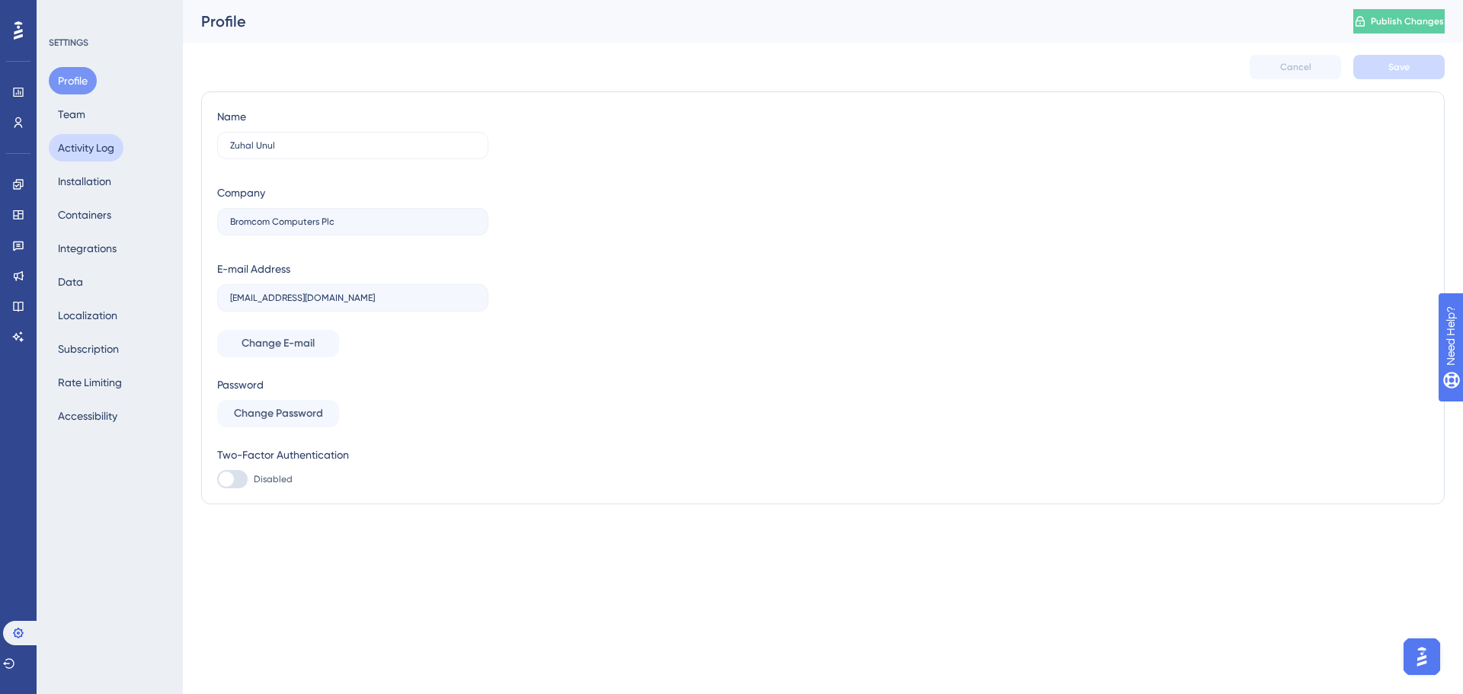
click at [89, 151] on button "Activity Log" at bounding box center [86, 147] width 75 height 27
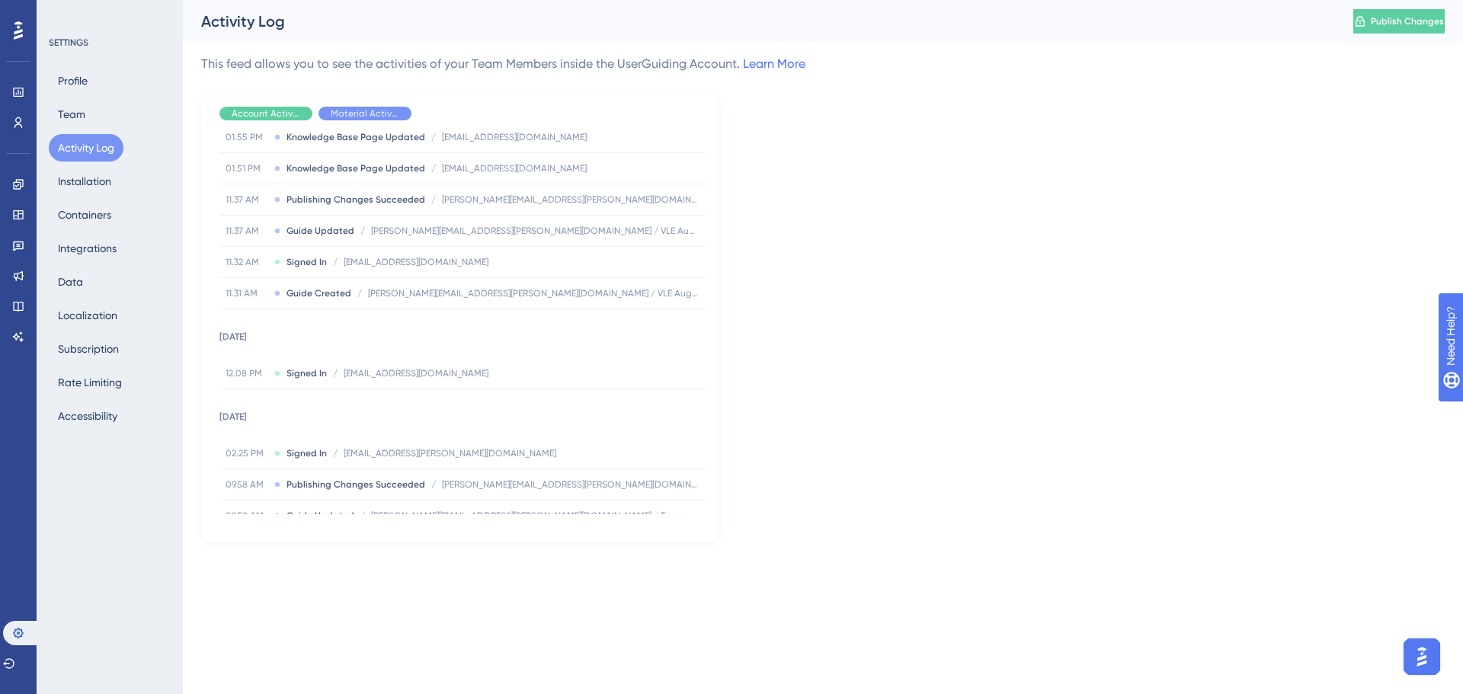
scroll to position [76, 0]
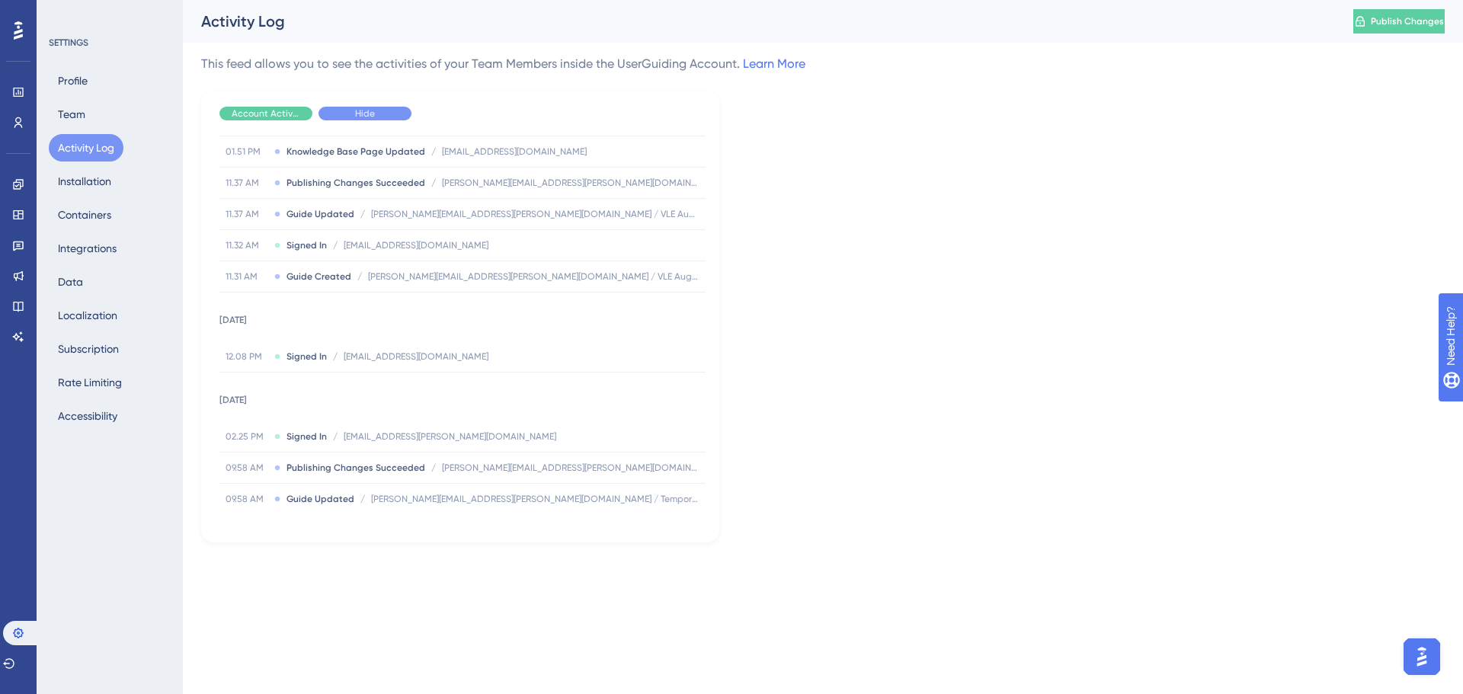
click at [360, 114] on span "Hide" at bounding box center [365, 113] width 20 height 12
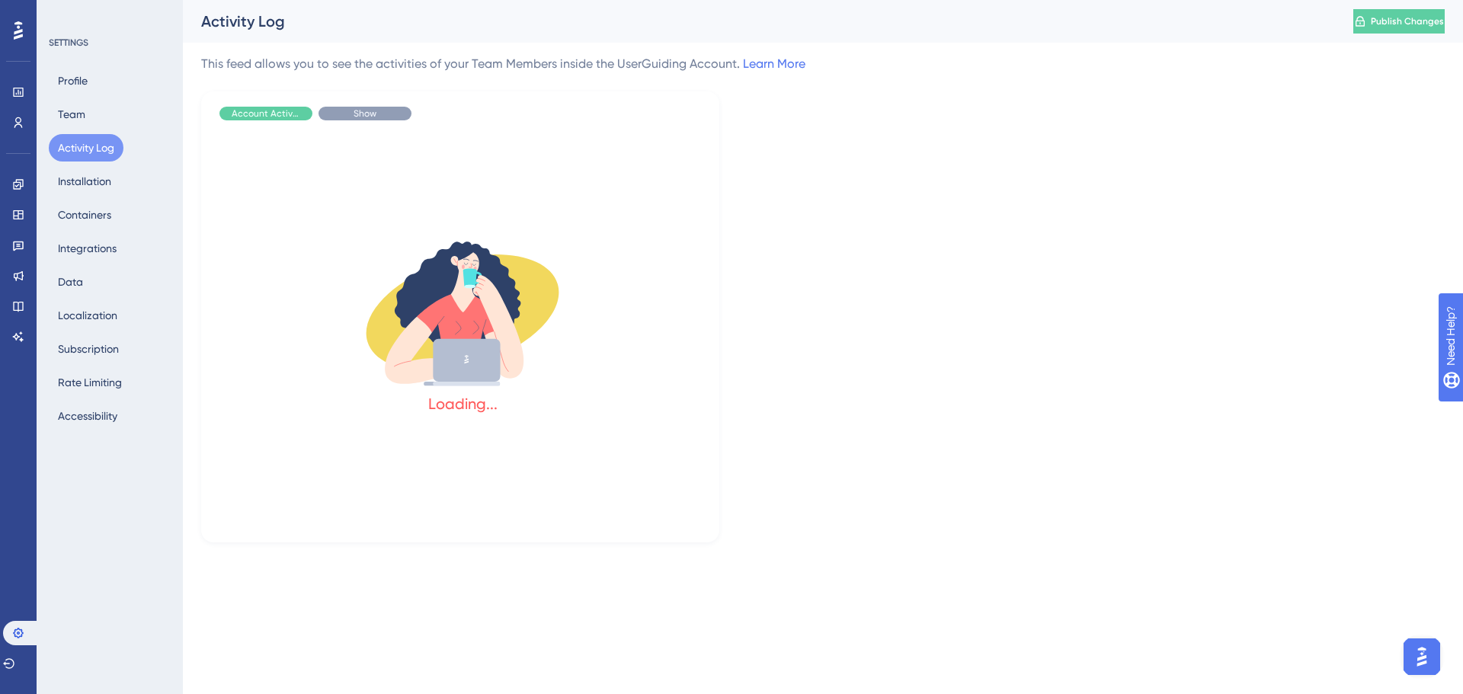
scroll to position [0, 0]
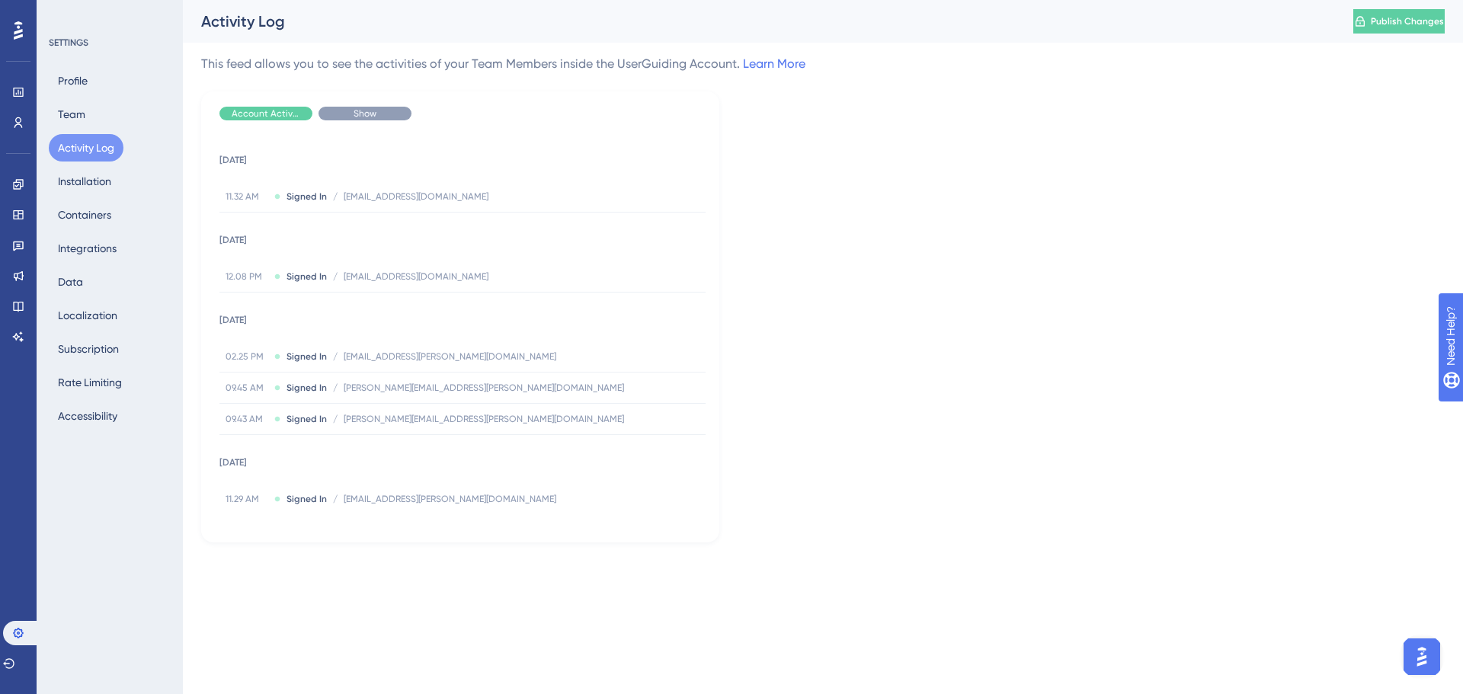
click at [360, 114] on span "Show" at bounding box center [365, 113] width 23 height 12
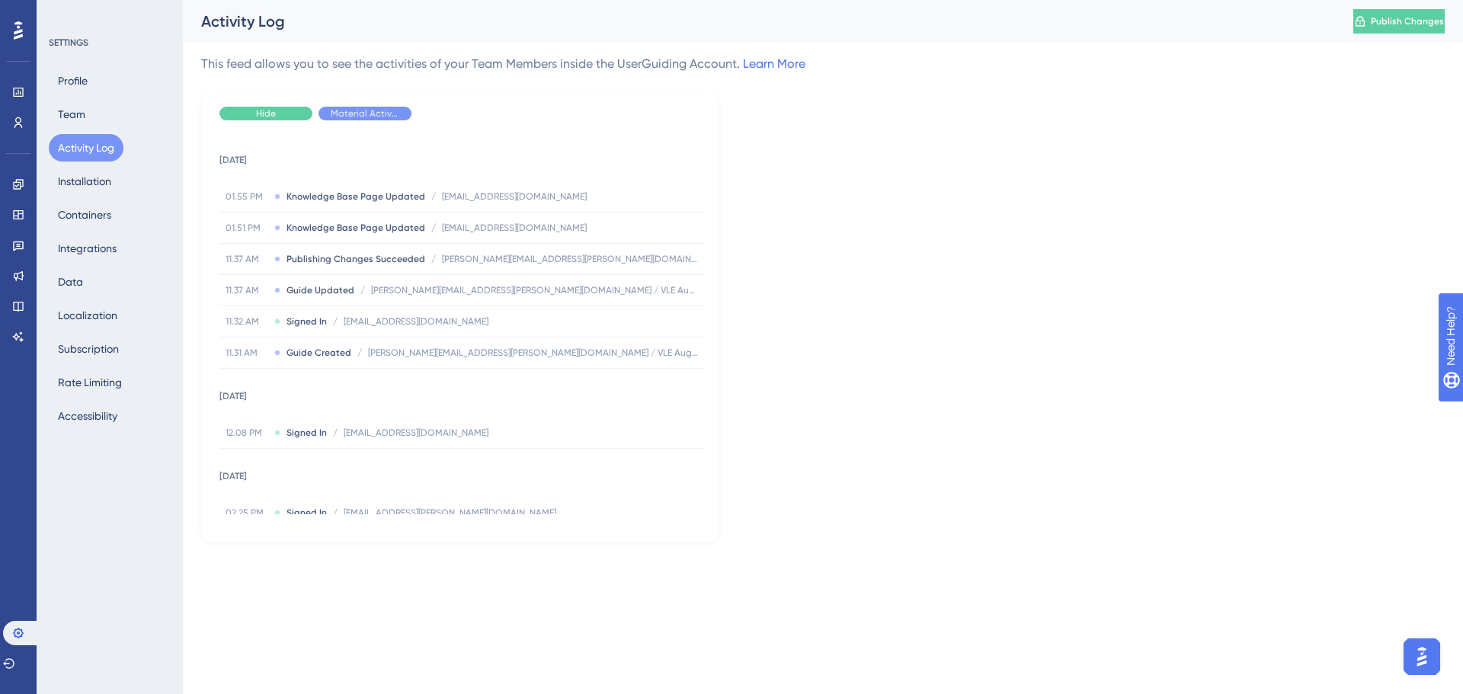
click at [294, 116] on div "Hide" at bounding box center [266, 114] width 93 height 14
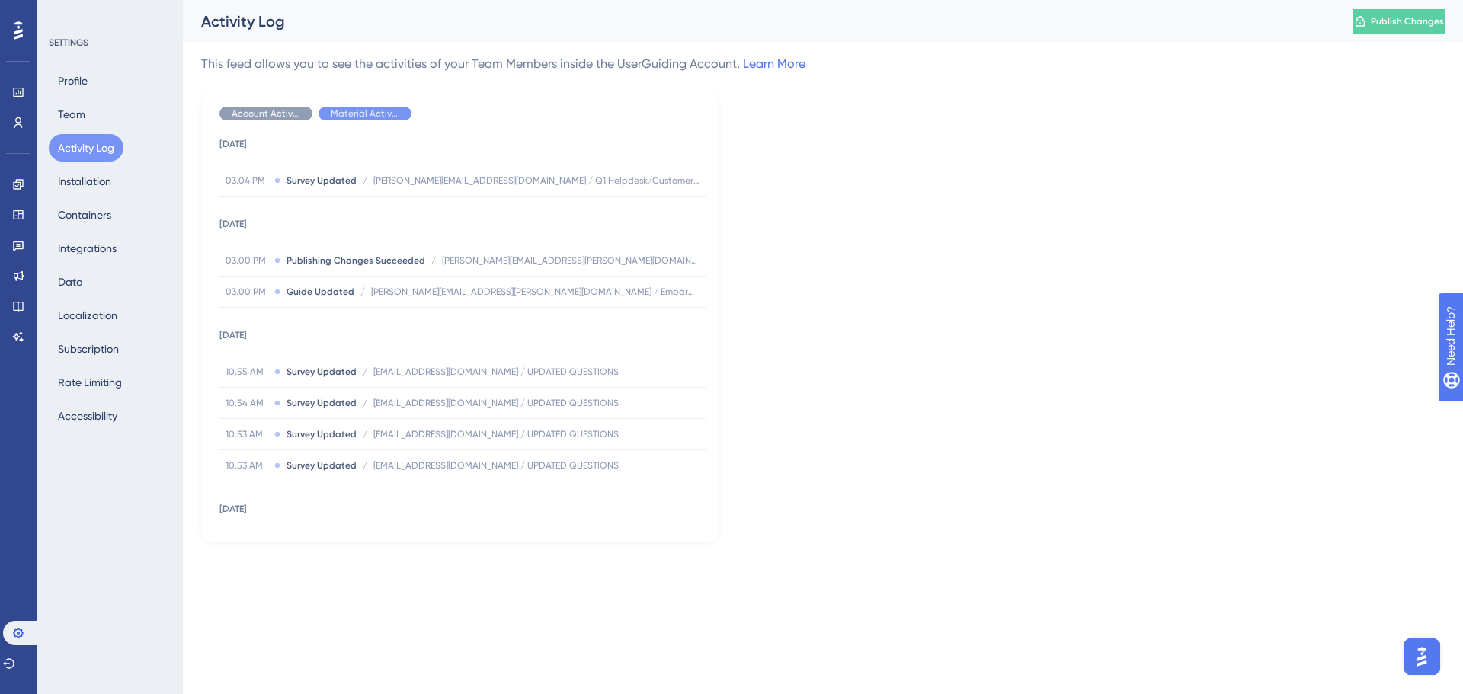
scroll to position [381, 0]
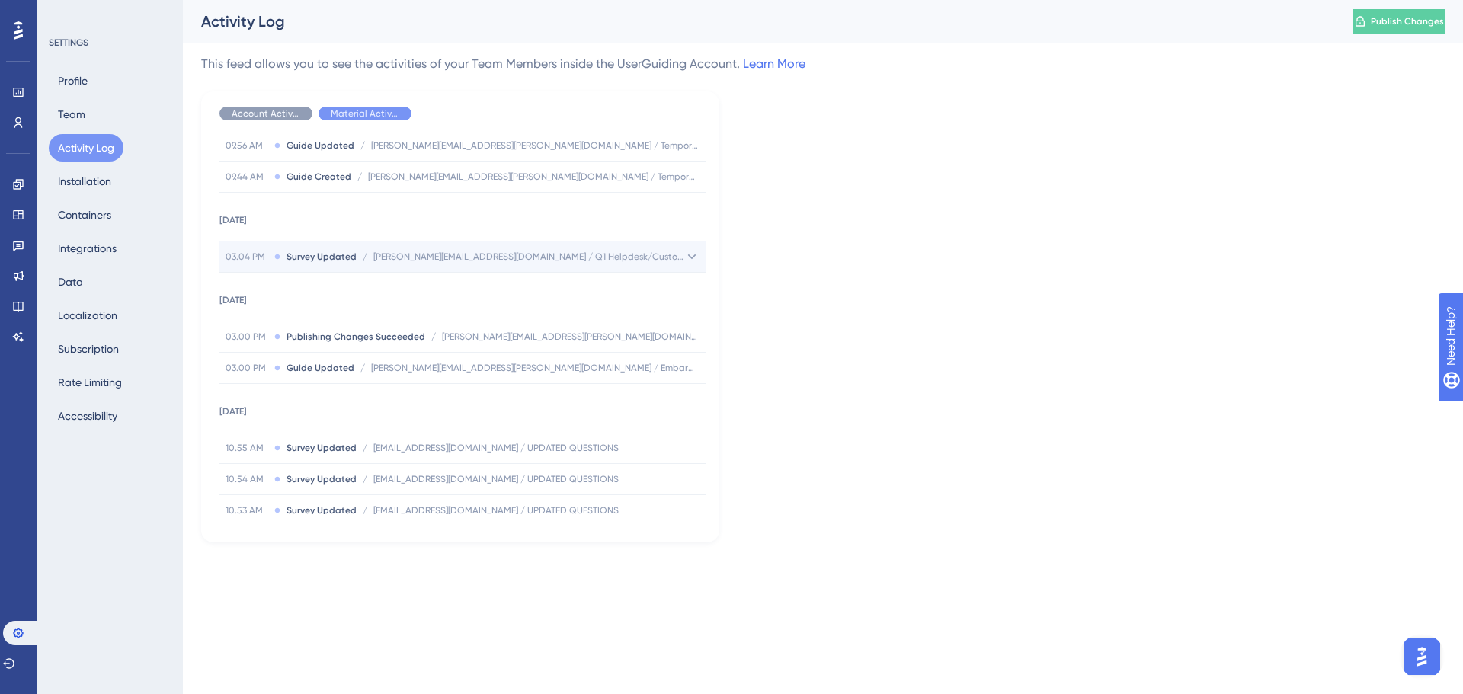
click at [334, 251] on span "Survey Updated" at bounding box center [322, 257] width 70 height 12
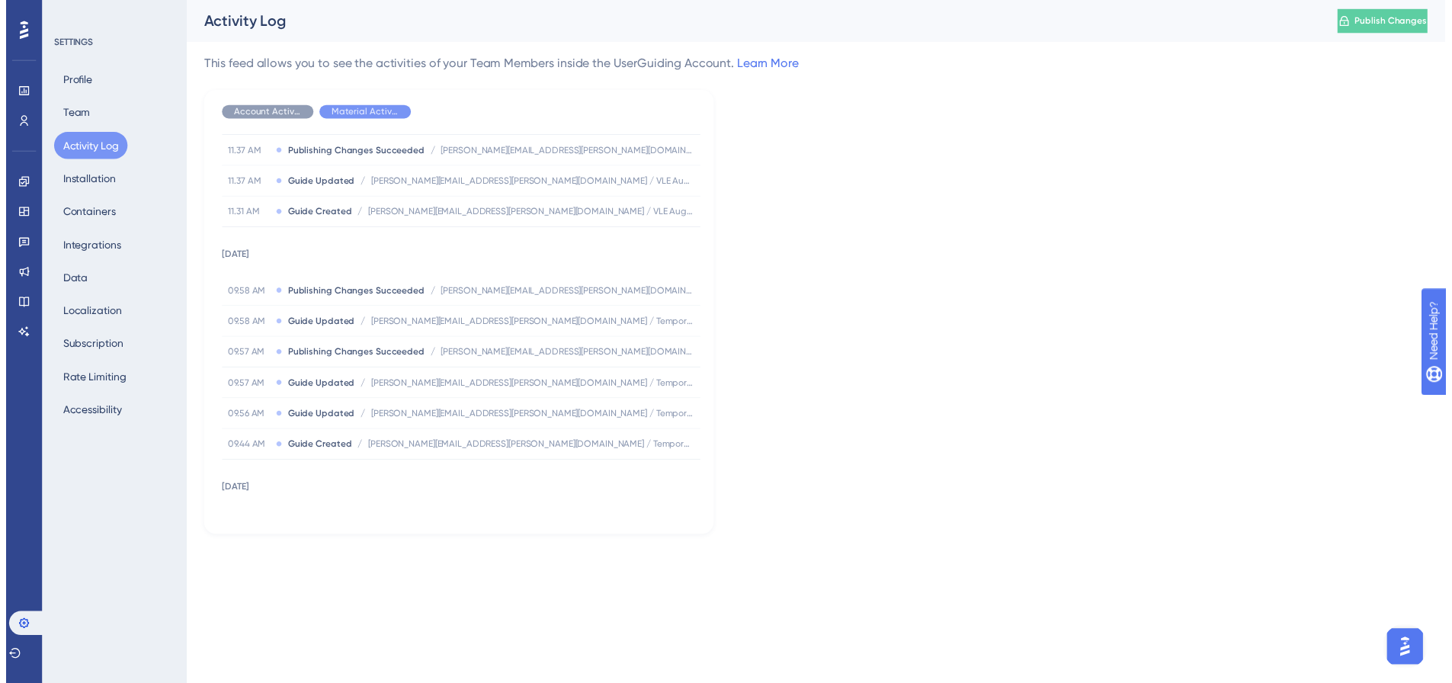
scroll to position [0, 0]
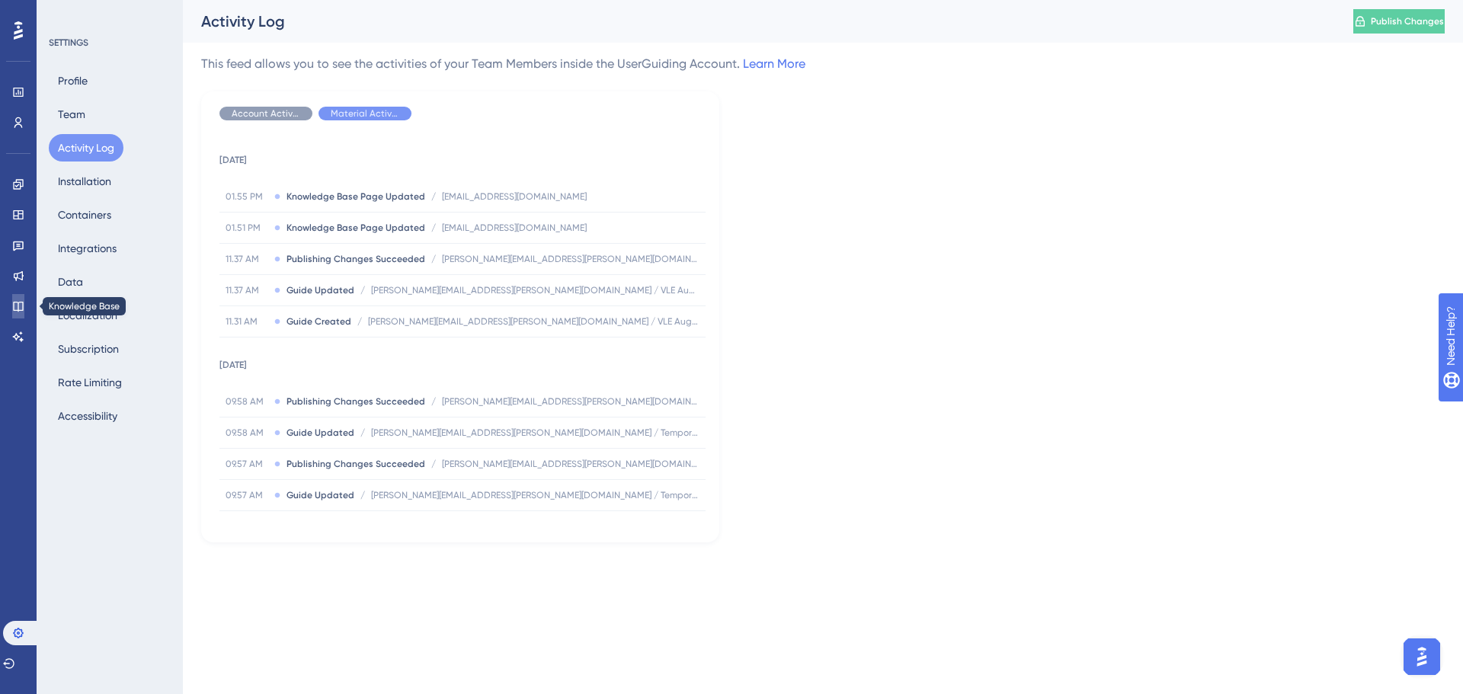
click at [16, 302] on icon at bounding box center [18, 307] width 10 height 10
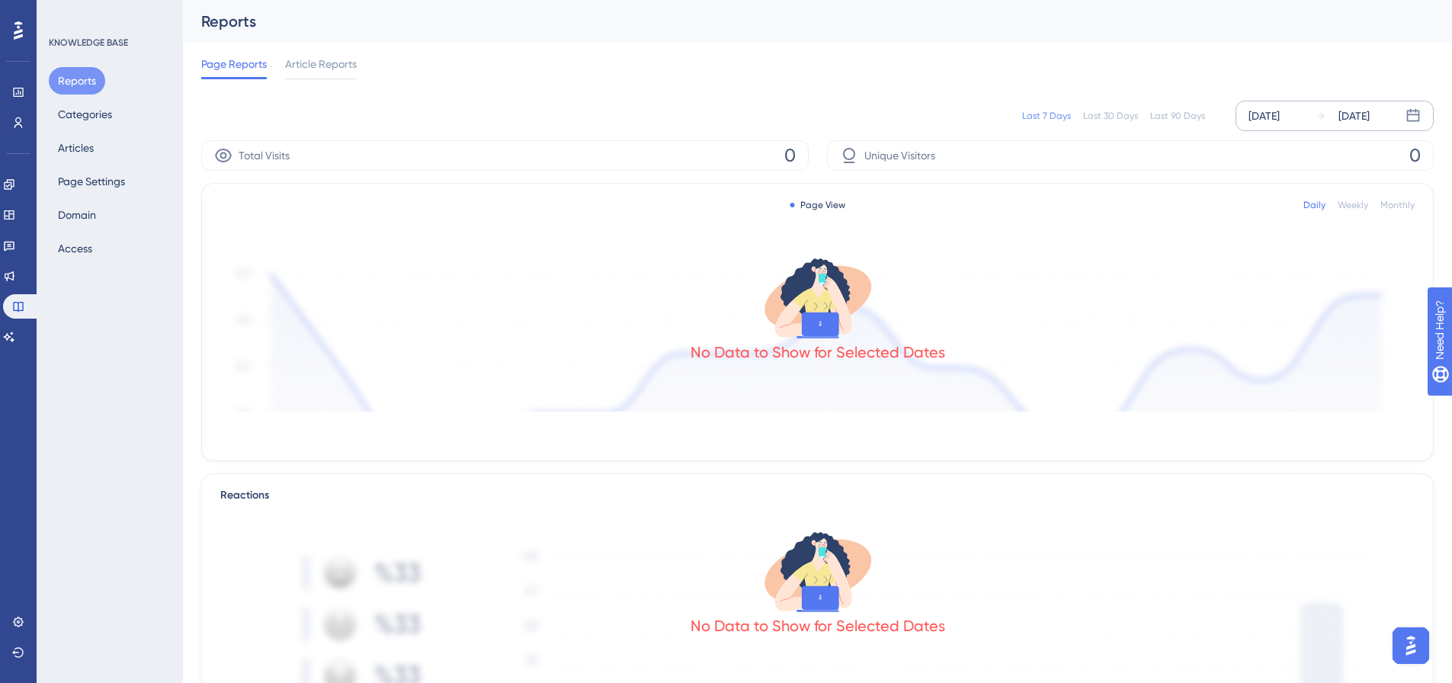
click at [1280, 113] on div "[DATE]" at bounding box center [1264, 116] width 31 height 18
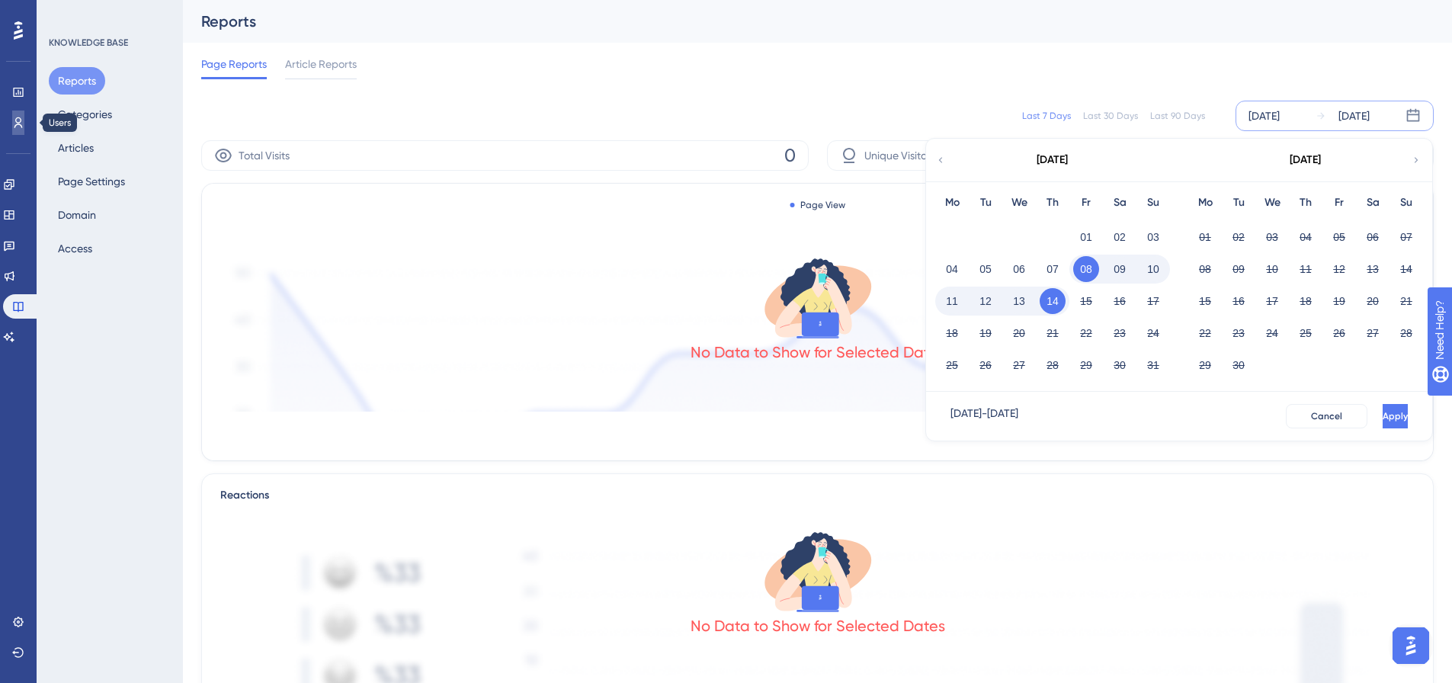
click at [13, 128] on icon at bounding box center [18, 123] width 12 height 12
